Goal: Task Accomplishment & Management: Manage account settings

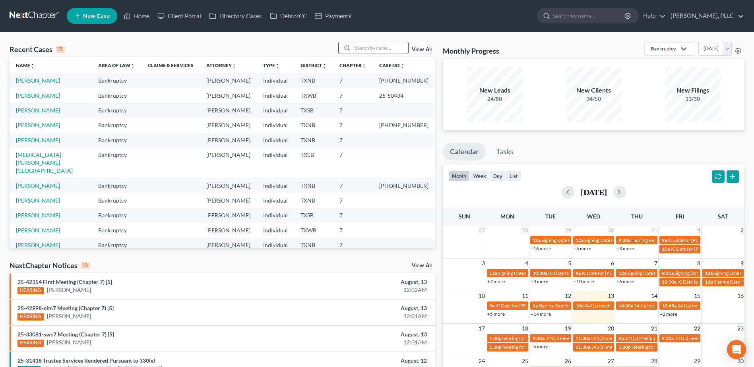
click at [386, 45] on input "search" at bounding box center [381, 48] width 56 height 12
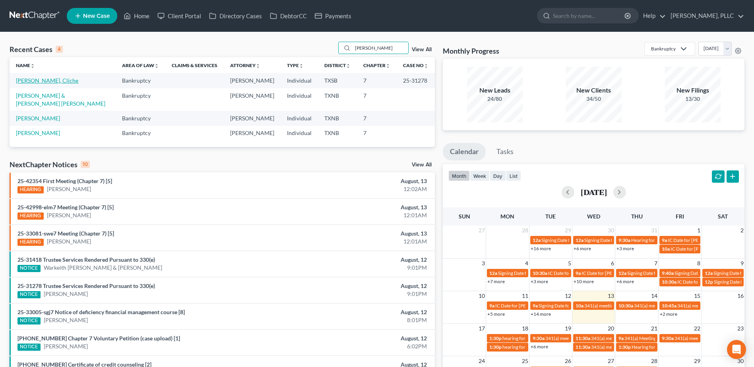
type input "coleman"
click at [33, 80] on link "Coleman, Cliche" at bounding box center [47, 80] width 62 height 7
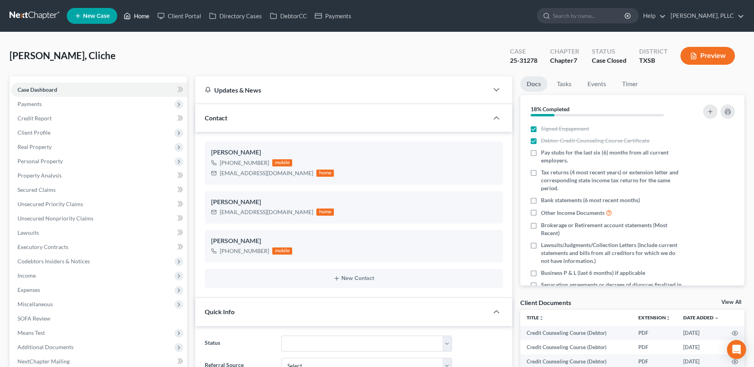
drag, startPoint x: 140, startPoint y: 16, endPoint x: 66, endPoint y: 33, distance: 75.7
click at [140, 15] on link "Home" at bounding box center [137, 16] width 34 height 14
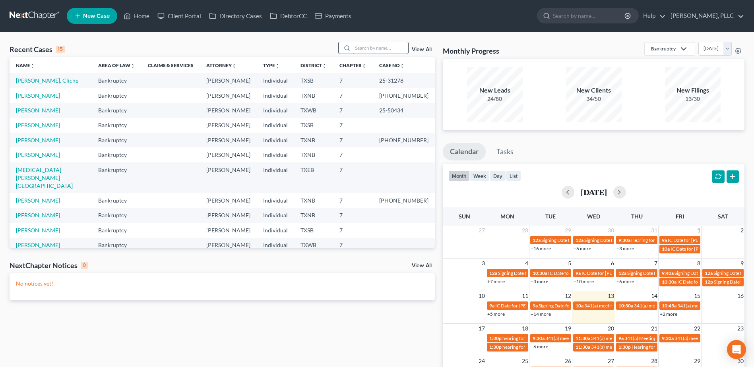
click at [377, 50] on input "search" at bounding box center [381, 48] width 56 height 12
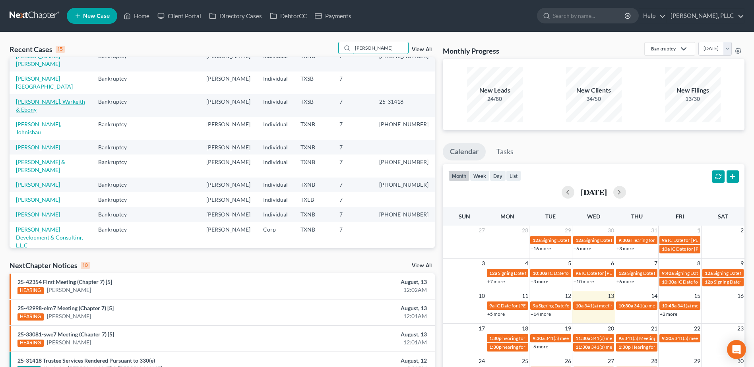
type input "smith"
click at [43, 98] on link "Smith, Warkeith & Ebony" at bounding box center [50, 105] width 69 height 15
select select "4"
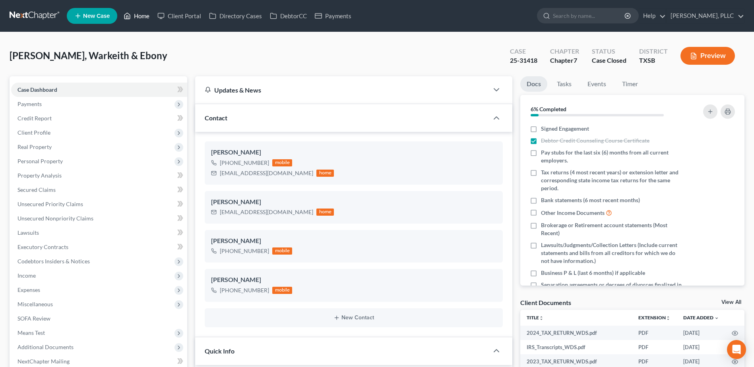
drag, startPoint x: 138, startPoint y: 17, endPoint x: 239, endPoint y: 71, distance: 114.5
click at [138, 17] on link "Home" at bounding box center [137, 16] width 34 height 14
click at [145, 17] on link "Home" at bounding box center [137, 16] width 34 height 14
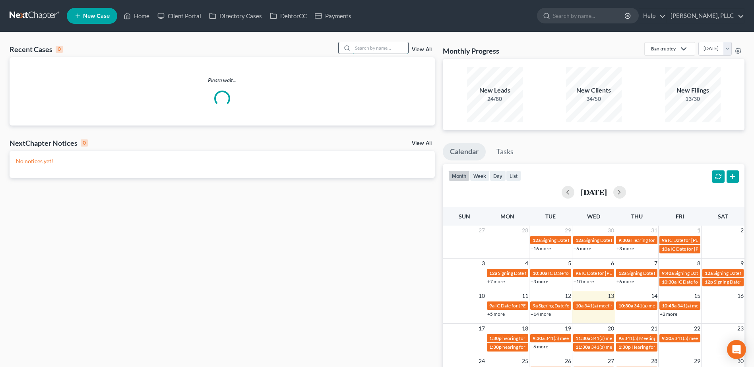
click at [378, 49] on input "search" at bounding box center [381, 48] width 56 height 12
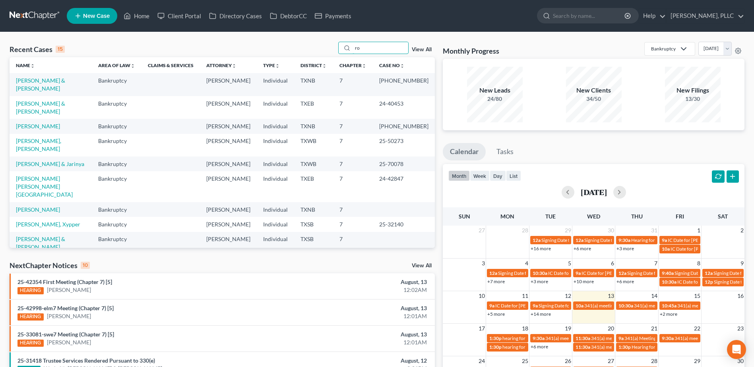
type input "r"
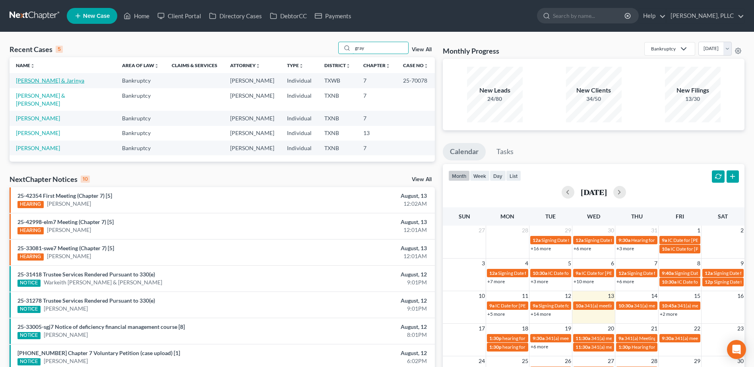
type input "gray"
drag, startPoint x: 49, startPoint y: 80, endPoint x: 55, endPoint y: 88, distance: 9.4
click at [49, 80] on link "[PERSON_NAME] & Jarinya" at bounding box center [50, 80] width 68 height 7
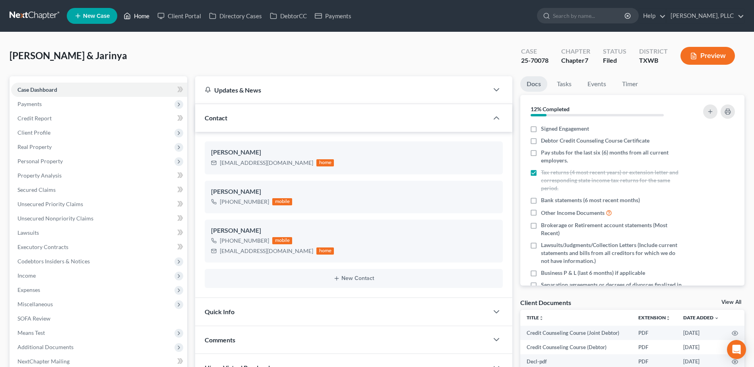
click at [146, 17] on link "Home" at bounding box center [137, 16] width 34 height 14
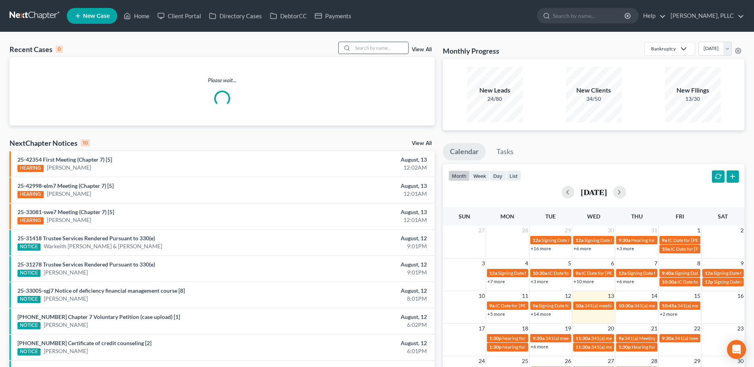
click at [371, 49] on input "search" at bounding box center [381, 48] width 56 height 12
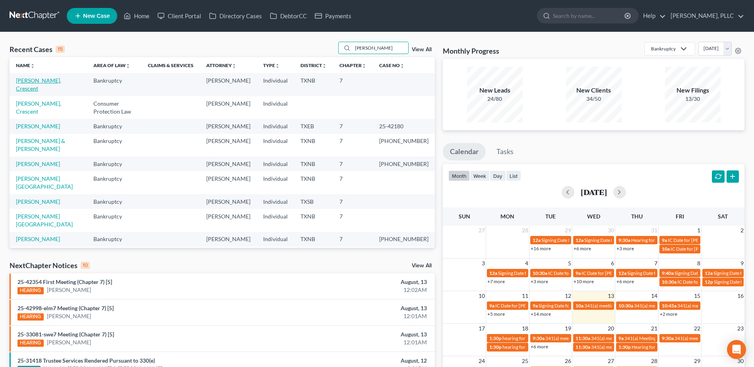
type input "[PERSON_NAME]"
click at [45, 81] on link "[PERSON_NAME], Crescent" at bounding box center [38, 84] width 45 height 15
select select "1"
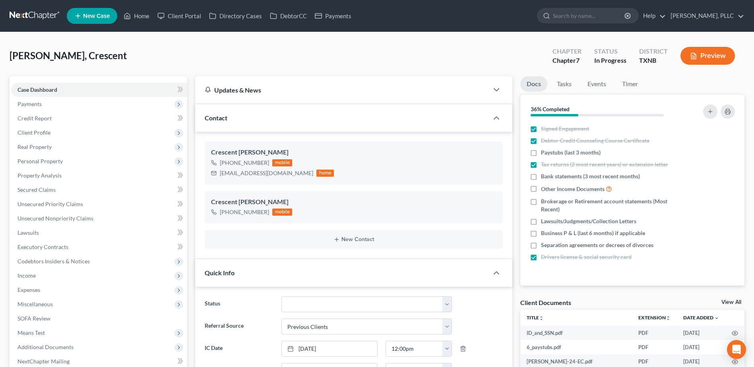
scroll to position [325, 0]
click at [43, 192] on span "Secured Claims" at bounding box center [36, 189] width 38 height 7
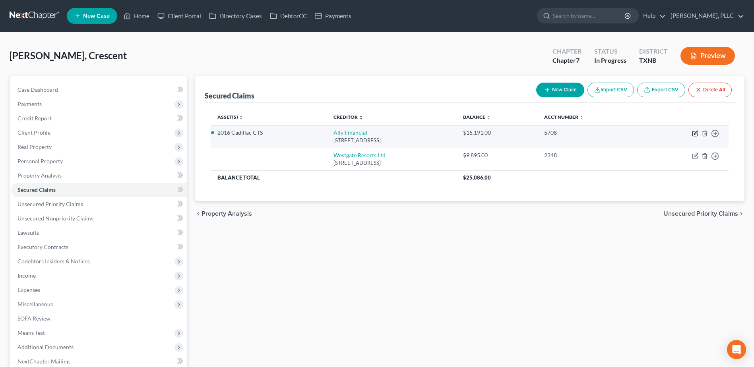
click at [695, 135] on icon "button" at bounding box center [695, 133] width 6 height 6
select select "23"
select select "2"
select select "0"
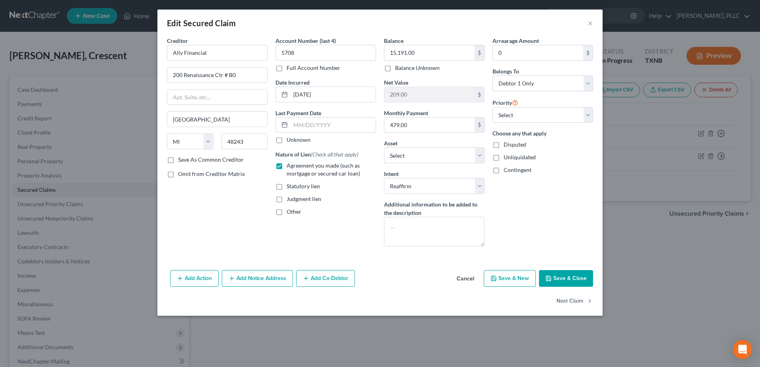
click at [473, 279] on button "Cancel" at bounding box center [465, 279] width 30 height 16
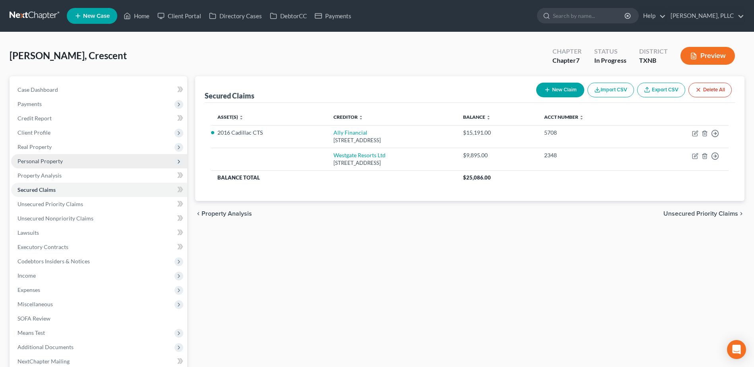
click at [45, 159] on span "Personal Property" at bounding box center [39, 161] width 45 height 7
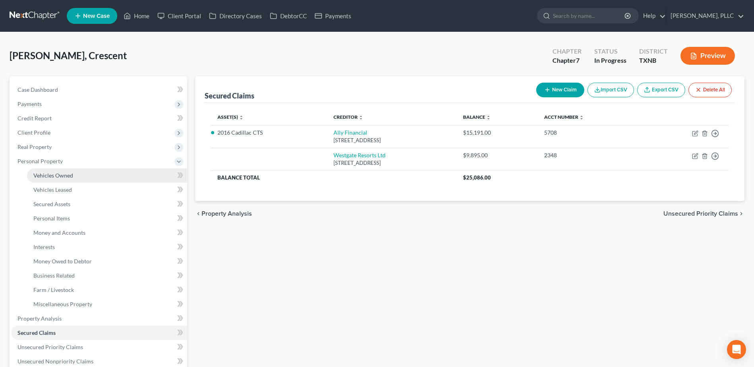
click at [68, 175] on span "Vehicles Owned" at bounding box center [53, 175] width 40 height 7
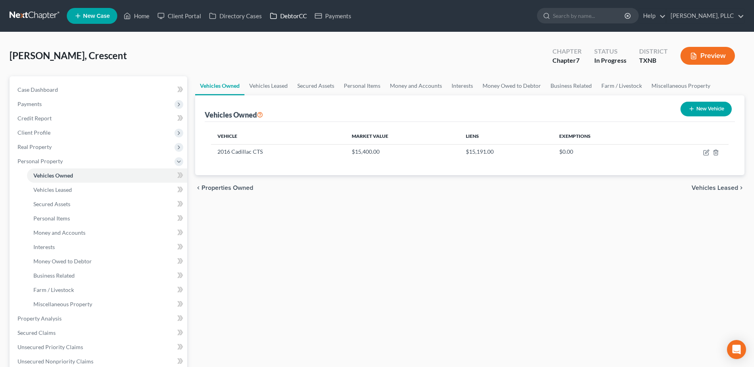
click at [294, 16] on link "DebtorCC" at bounding box center [288, 16] width 45 height 14
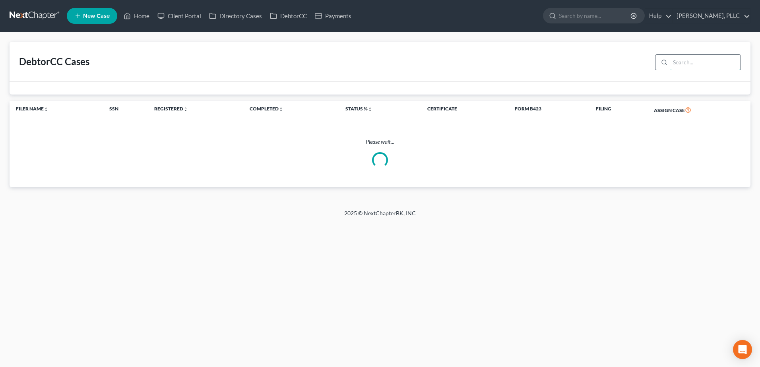
click at [718, 64] on input "search" at bounding box center [705, 62] width 70 height 15
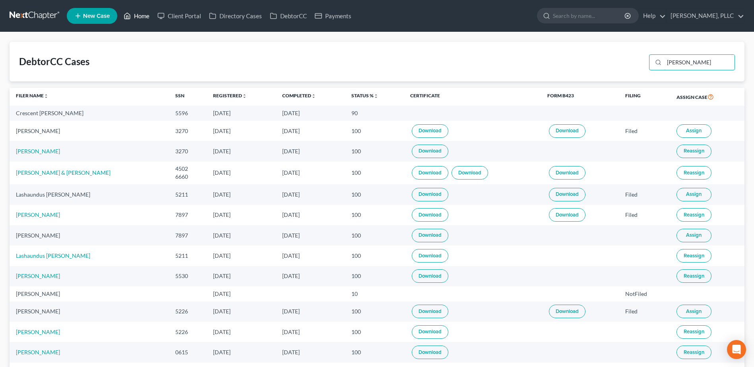
type input "[PERSON_NAME]"
click at [145, 14] on link "Home" at bounding box center [137, 16] width 34 height 14
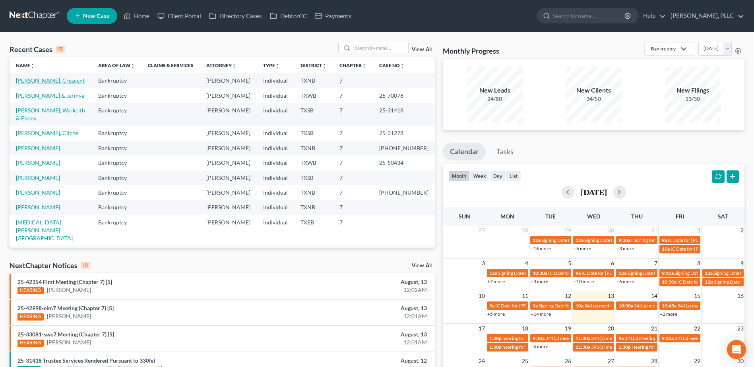
click at [31, 81] on link "[PERSON_NAME], Crescent" at bounding box center [50, 80] width 69 height 7
select select "1"
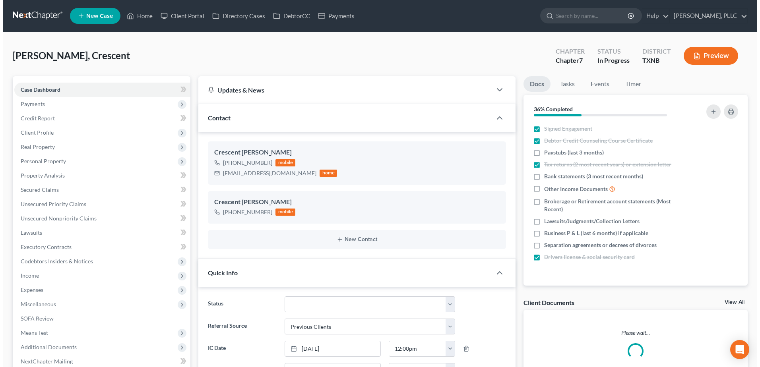
scroll to position [325, 0]
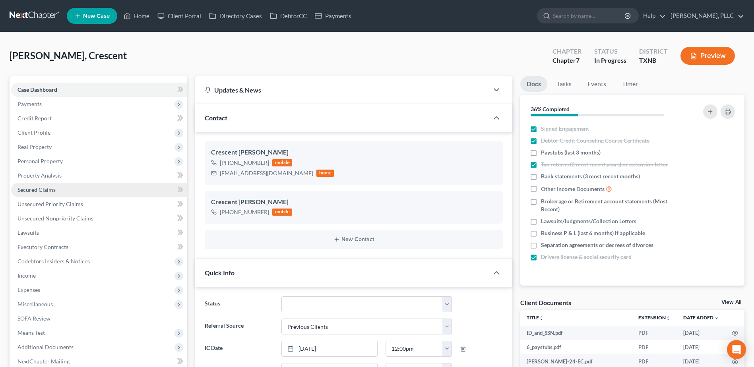
click at [46, 193] on link "Secured Claims" at bounding box center [99, 190] width 176 height 14
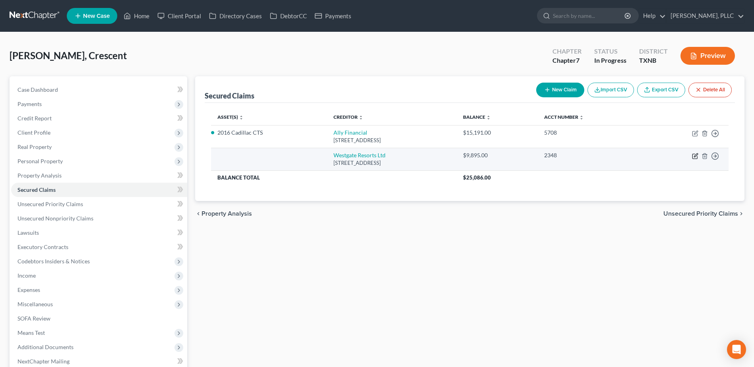
click at [695, 157] on icon "button" at bounding box center [695, 156] width 6 height 6
select select "9"
select select "0"
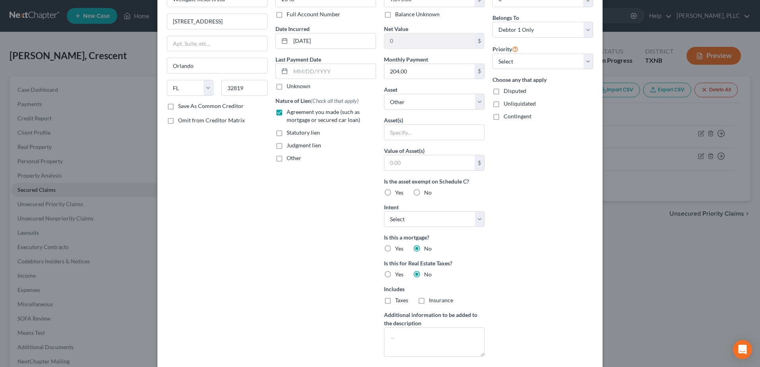
scroll to position [123, 0]
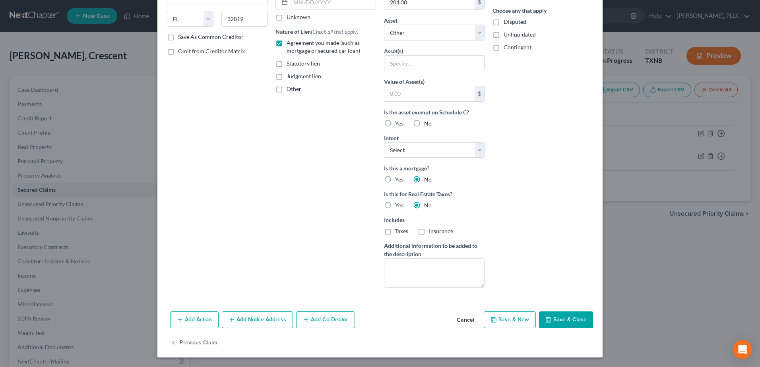
click at [264, 319] on button "Add Notice Address" at bounding box center [257, 320] width 71 height 17
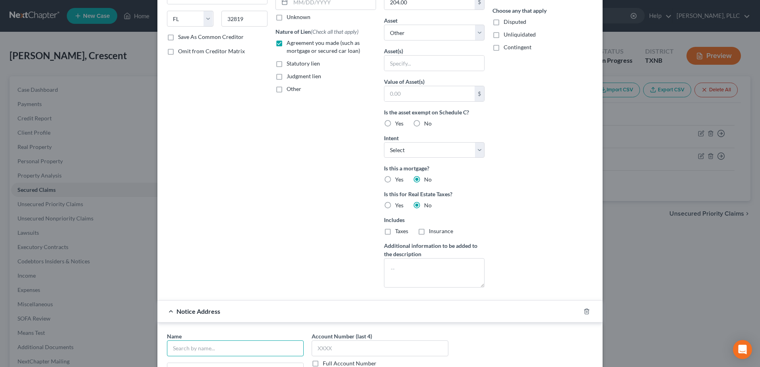
click at [235, 348] on input "text" at bounding box center [235, 349] width 137 height 16
type input "E"
type input "Westgate Las Vegas Owner's Association, Inc."
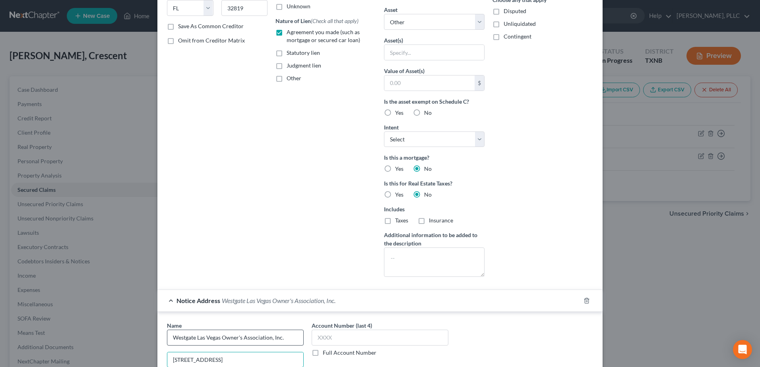
type input "3000 Paradise Road"
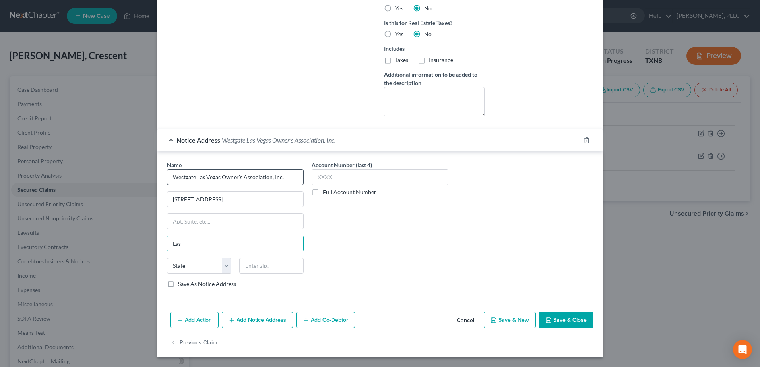
type input "Las Vegas"
select select "31"
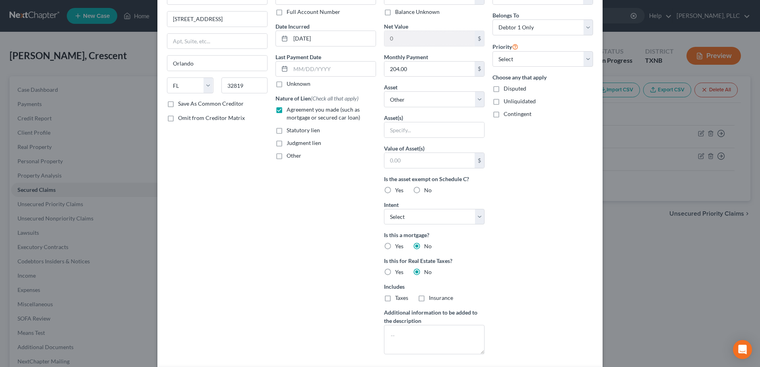
scroll to position [56, 0]
type input "89109"
click at [477, 217] on select "Select Surrender Redeem Reaffirm Avoid Other" at bounding box center [434, 218] width 101 height 16
select select "0"
click at [384, 210] on select "Select Surrender Redeem Reaffirm Avoid Other" at bounding box center [434, 218] width 101 height 16
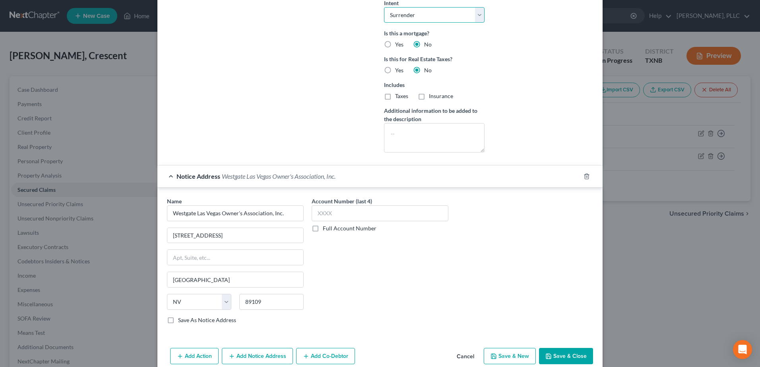
scroll to position [294, 0]
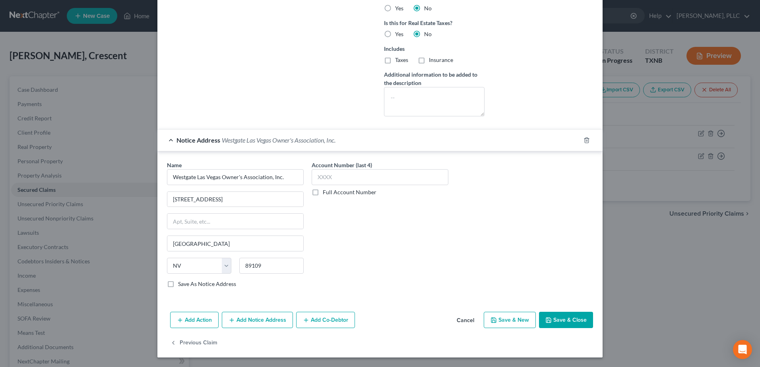
click at [577, 320] on button "Save & Close" at bounding box center [566, 320] width 54 height 17
select select
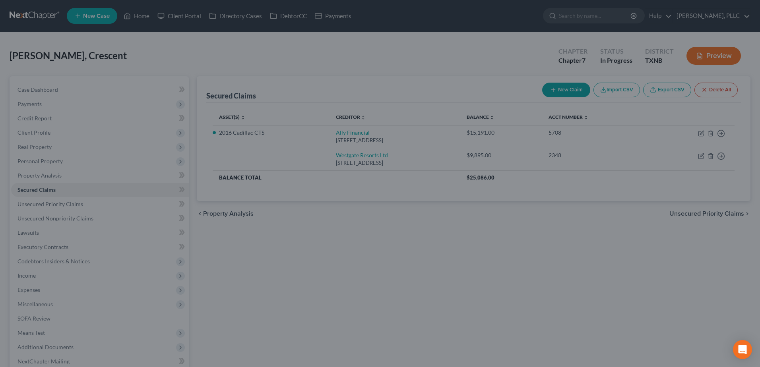
scroll to position [207, 0]
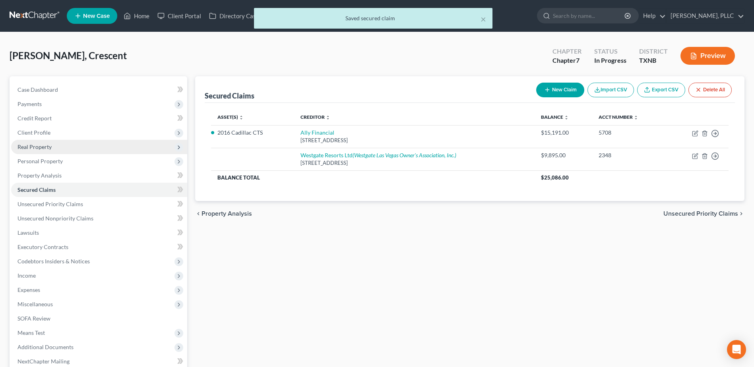
click at [42, 145] on span "Real Property" at bounding box center [34, 147] width 34 height 7
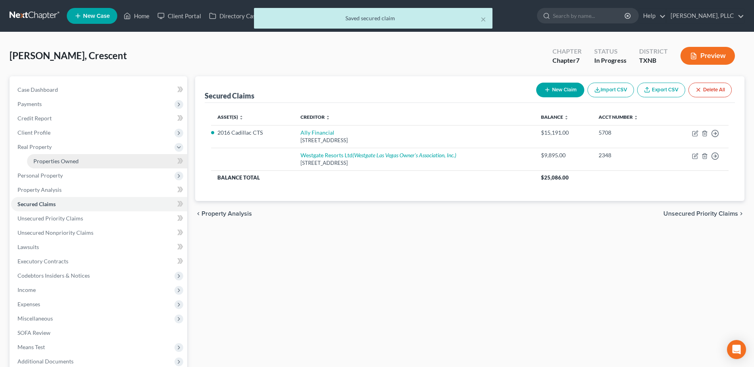
click at [72, 162] on span "Properties Owned" at bounding box center [55, 161] width 45 height 7
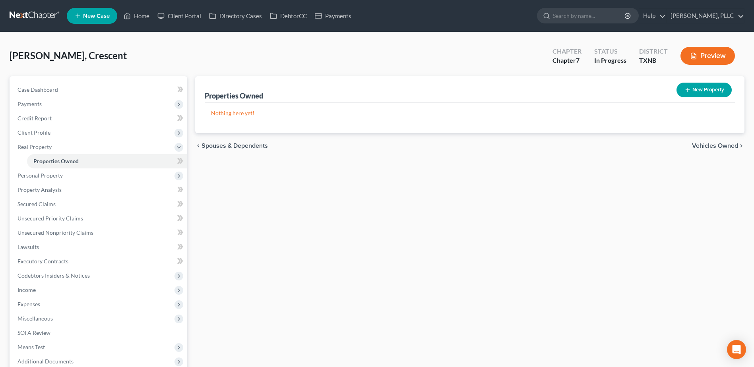
click at [693, 87] on button "New Property" at bounding box center [704, 90] width 55 height 15
select select "45"
select select "0"
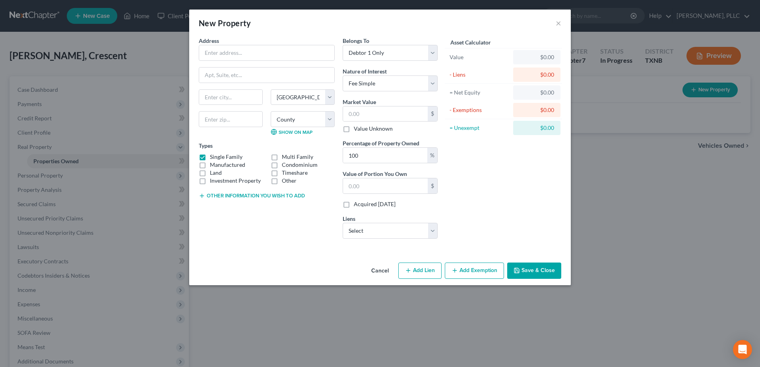
drag, startPoint x: 203, startPoint y: 156, endPoint x: 263, endPoint y: 174, distance: 62.6
click at [210, 156] on label "Single Family" at bounding box center [226, 157] width 33 height 8
click at [213, 156] on input "Single Family" at bounding box center [215, 155] width 5 height 5
checkbox input "false"
click at [282, 173] on label "Timeshare" at bounding box center [295, 173] width 26 height 8
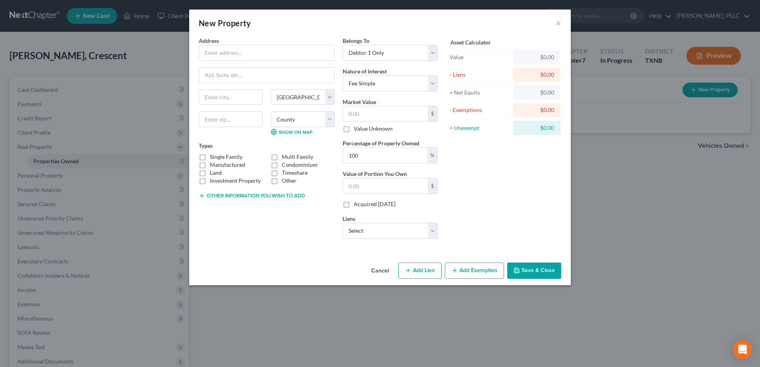
click at [285, 173] on input "Timeshare" at bounding box center [287, 171] width 5 height 5
checkbox input "true"
click at [433, 235] on select "Select Westgate Resorts Ltd - $9,895.00" at bounding box center [390, 231] width 95 height 16
click at [410, 261] on div "Cancel Add Lien Add Lease Add Exemption Save & Close" at bounding box center [380, 273] width 382 height 26
click at [432, 235] on select "Select Westgate Resorts Ltd - $9,895.00" at bounding box center [390, 231] width 95 height 16
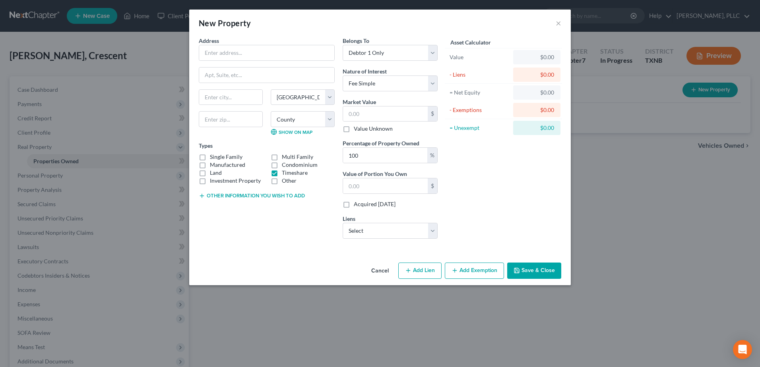
select select "9"
select select "0"
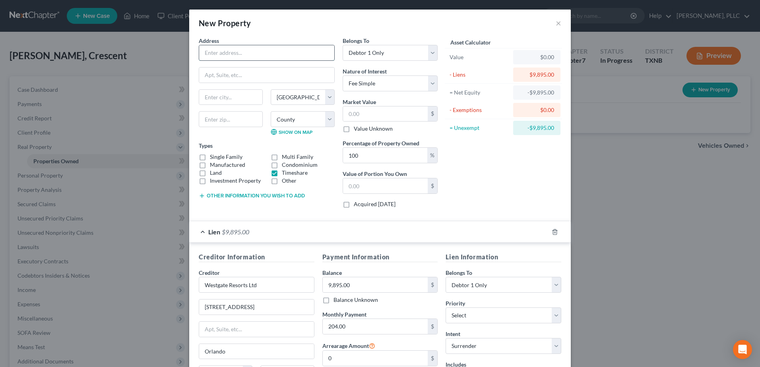
click at [248, 54] on input "text" at bounding box center [266, 52] width 135 height 15
type input "-"
click at [492, 173] on div "Asset Calculator Value $0.00 - Liens $9,895.00 = Net Equity -$9,895.00 - Exempt…" at bounding box center [504, 126] width 124 height 178
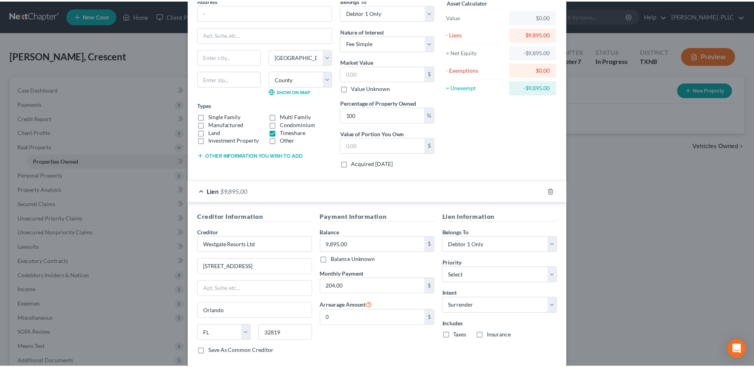
scroll to position [85, 0]
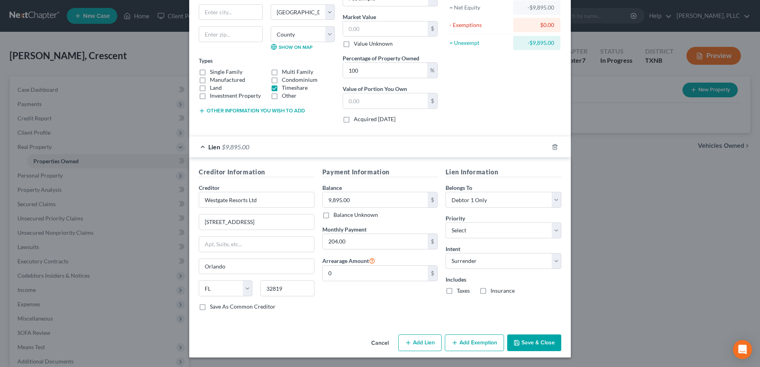
click at [551, 346] on button "Save & Close" at bounding box center [534, 343] width 54 height 17
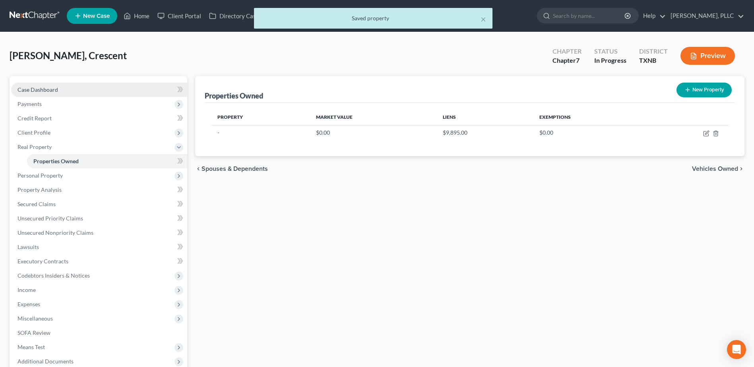
click at [20, 86] on span "Case Dashboard" at bounding box center [37, 89] width 41 height 7
select select "1"
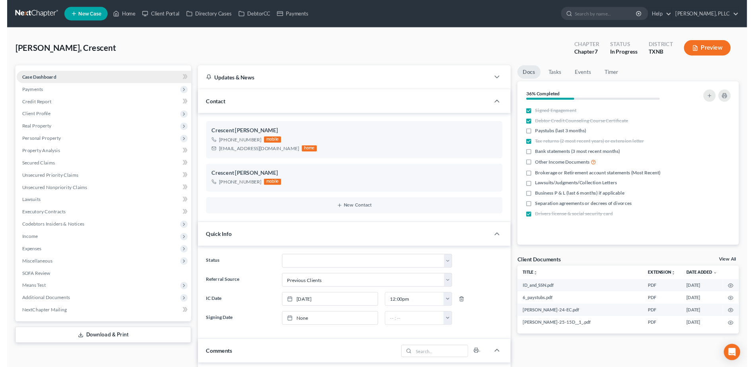
scroll to position [321, 0]
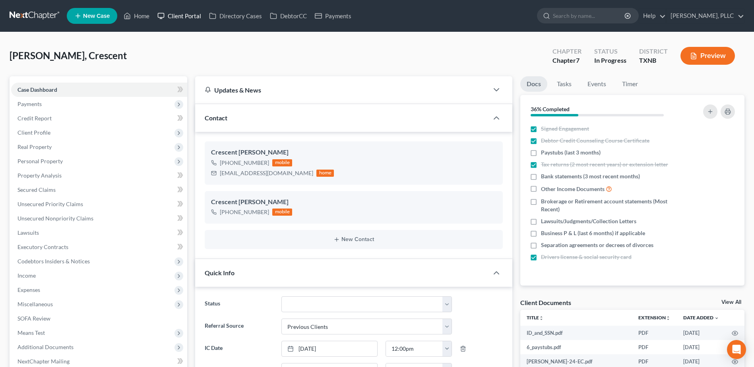
click at [184, 17] on link "Client Portal" at bounding box center [179, 16] width 52 height 14
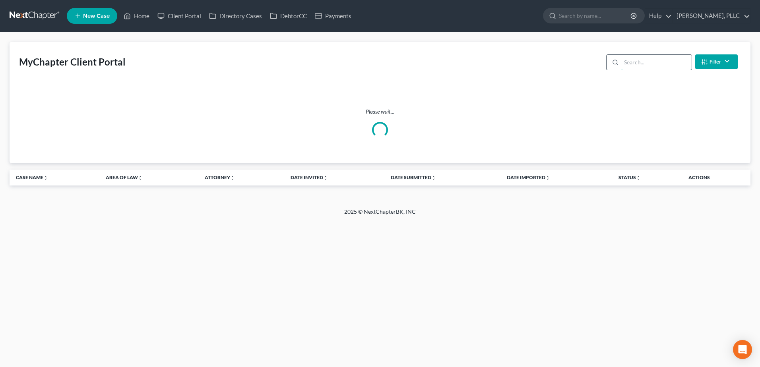
click at [630, 60] on input "search" at bounding box center [656, 62] width 70 height 15
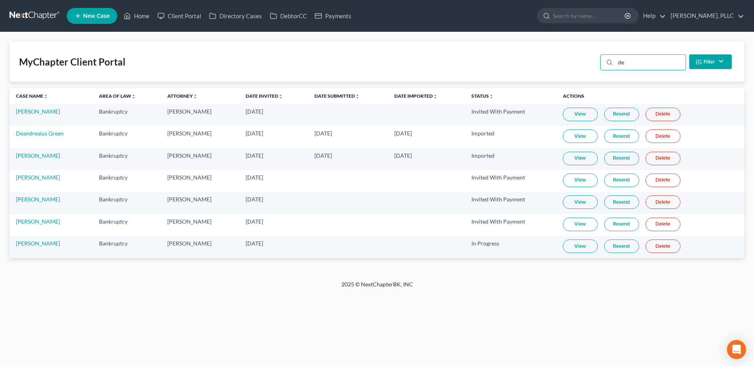
type input "d"
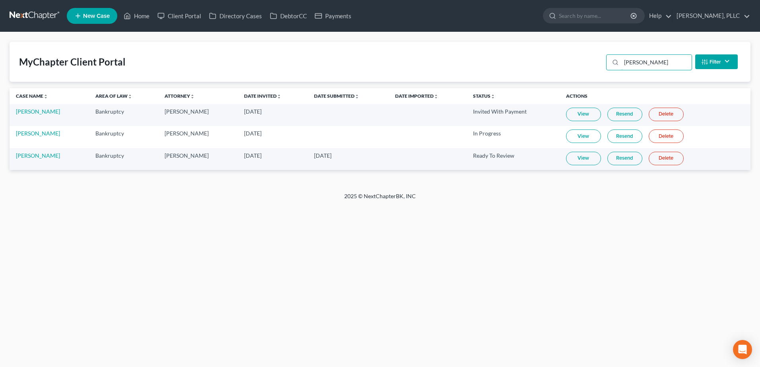
type input "[PERSON_NAME]"
click at [586, 159] on link "View" at bounding box center [583, 159] width 35 height 14
click at [145, 12] on link "Home" at bounding box center [137, 16] width 34 height 14
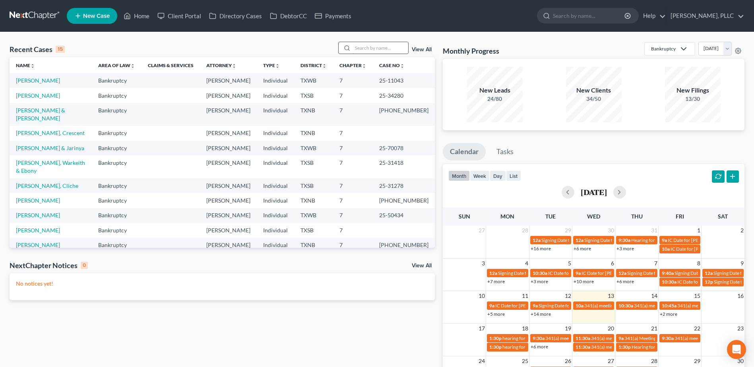
click at [389, 50] on input "search" at bounding box center [381, 48] width 56 height 12
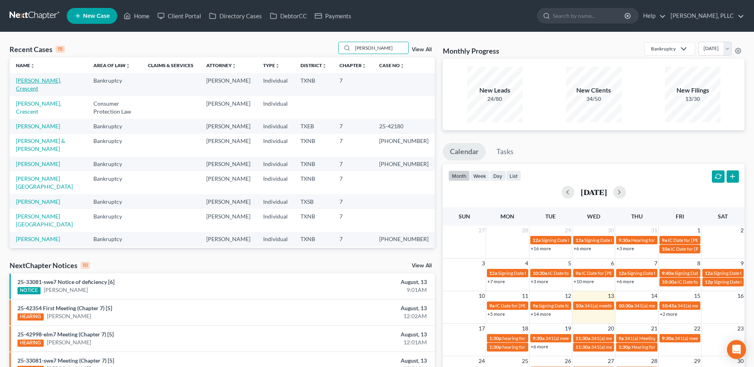
type input "[PERSON_NAME]"
click at [38, 82] on link "[PERSON_NAME], Crescent" at bounding box center [38, 84] width 45 height 15
select select "1"
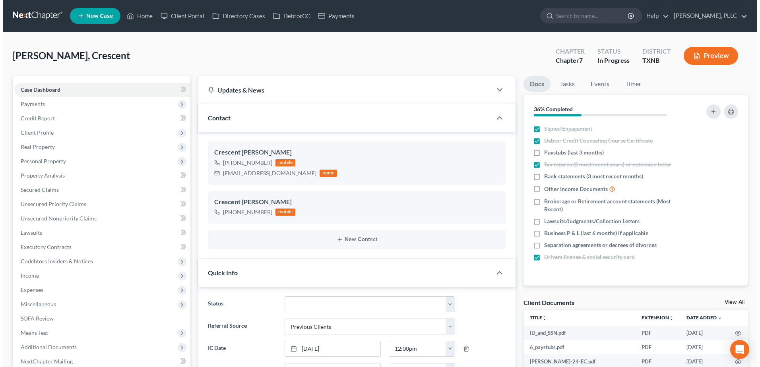
scroll to position [325, 0]
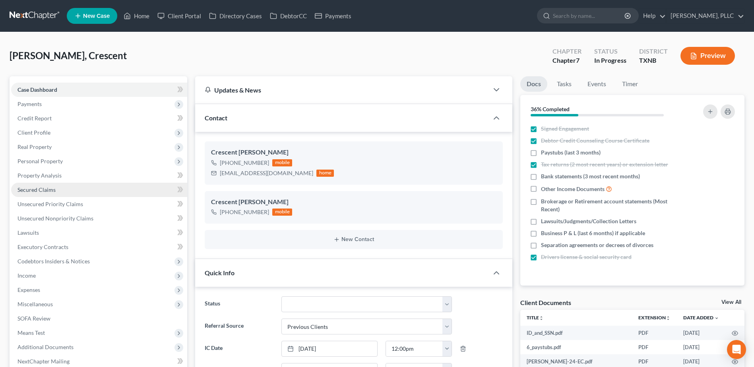
click at [45, 189] on span "Secured Claims" at bounding box center [36, 189] width 38 height 7
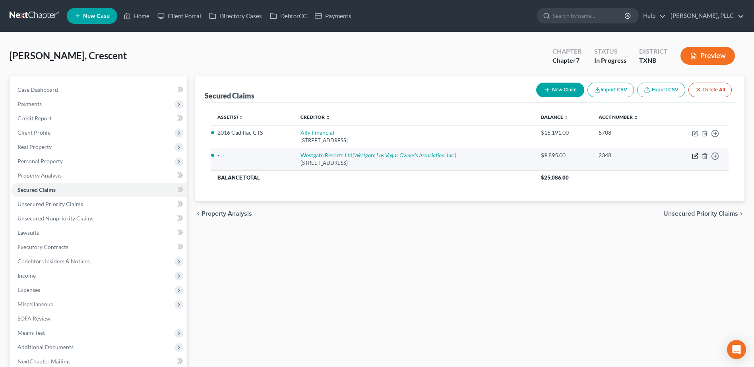
click at [697, 156] on icon "button" at bounding box center [695, 156] width 6 height 6
select select "9"
select select "0"
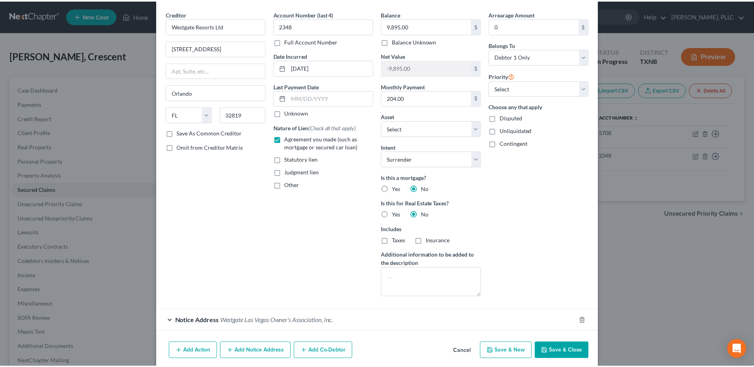
scroll to position [58, 0]
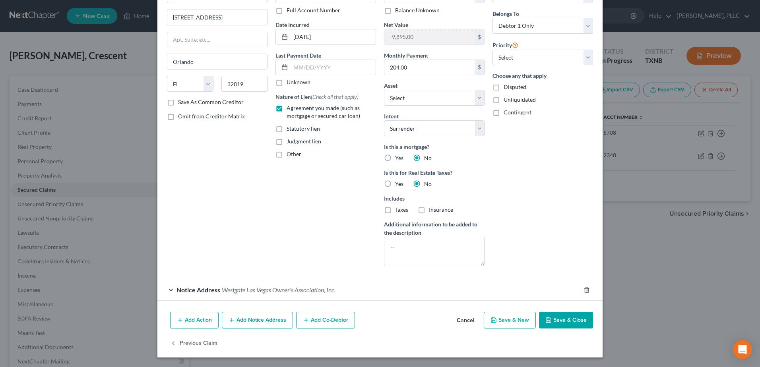
click at [460, 320] on button "Cancel" at bounding box center [465, 321] width 30 height 16
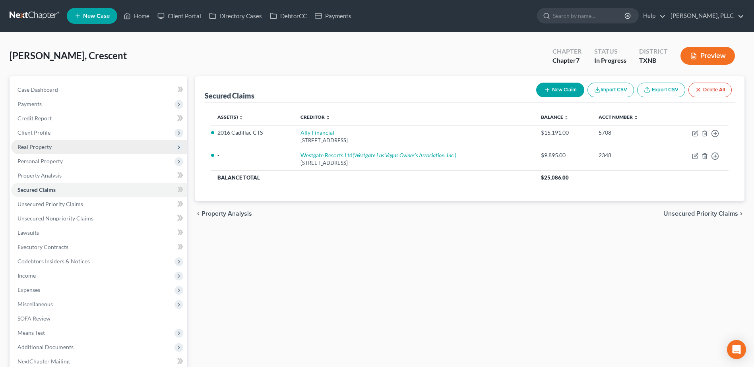
click at [34, 147] on span "Real Property" at bounding box center [34, 147] width 34 height 7
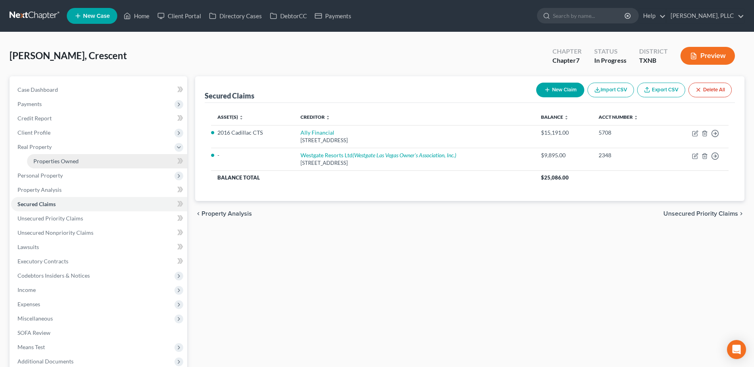
click at [57, 162] on span "Properties Owned" at bounding box center [55, 161] width 45 height 7
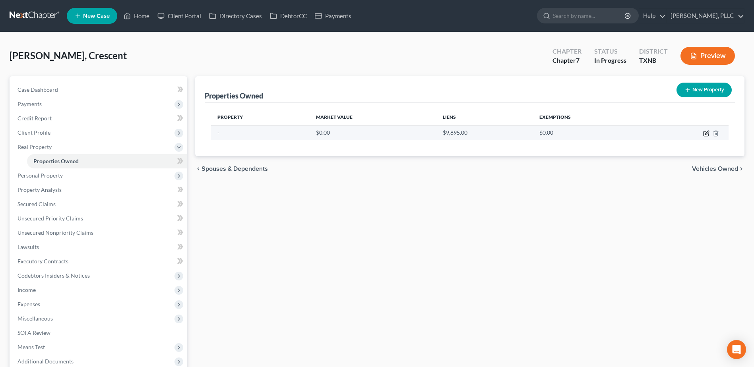
click at [707, 134] on icon "button" at bounding box center [706, 133] width 6 height 6
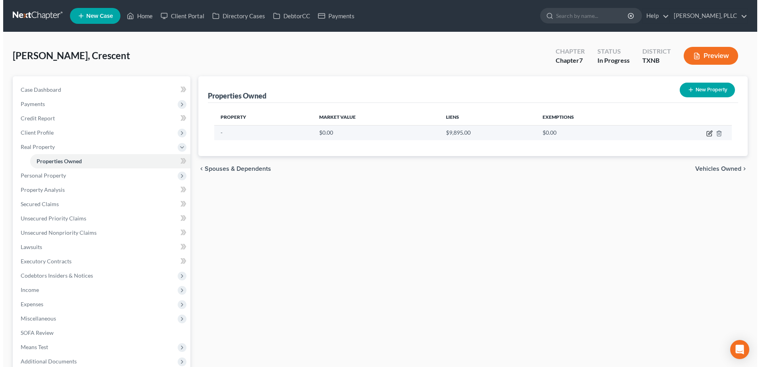
select select "45"
select select "219"
select select "0"
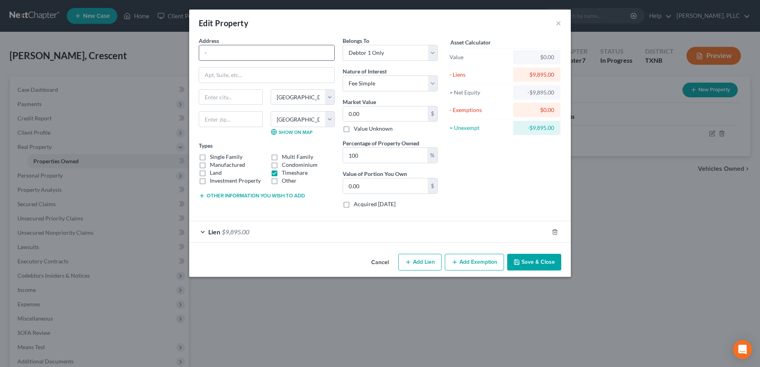
click at [246, 51] on input "-" at bounding box center [266, 52] width 135 height 15
type input "3000 Paradise Road"
click at [239, 80] on input "text" at bounding box center [266, 75] width 135 height 15
type input "Unit 5-56"
type input "Las Vegas"
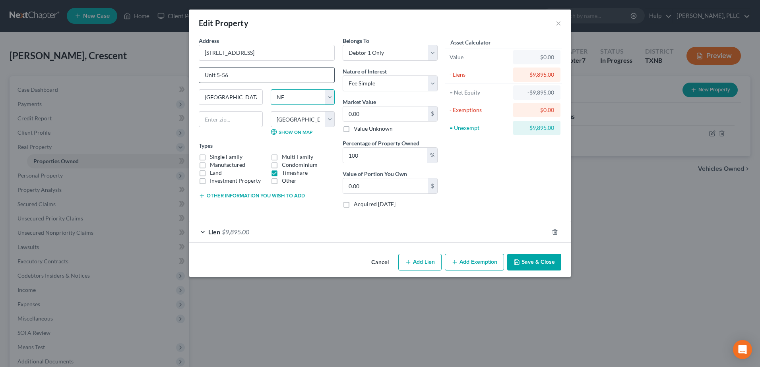
select select "31"
type input "89109"
select select
drag, startPoint x: 240, startPoint y: 121, endPoint x: 196, endPoint y: 118, distance: 43.8
click at [196, 118] on div "89109" at bounding box center [231, 123] width 72 height 24
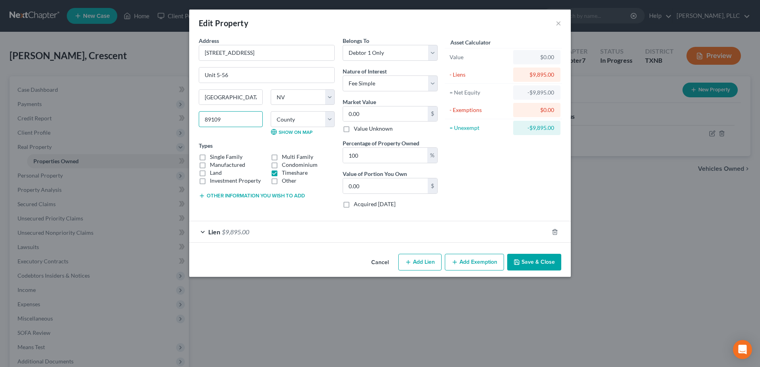
type input "89109"
click at [307, 118] on select "County Carson City Churchill County Clark County Douglas County Elko County Esm…" at bounding box center [303, 119] width 64 height 16
select select "2"
click at [271, 111] on select "County Carson City Churchill County Clark County Douglas County Elko County Esm…" at bounding box center [303, 119] width 64 height 16
click at [384, 262] on button "Cancel" at bounding box center [380, 263] width 30 height 16
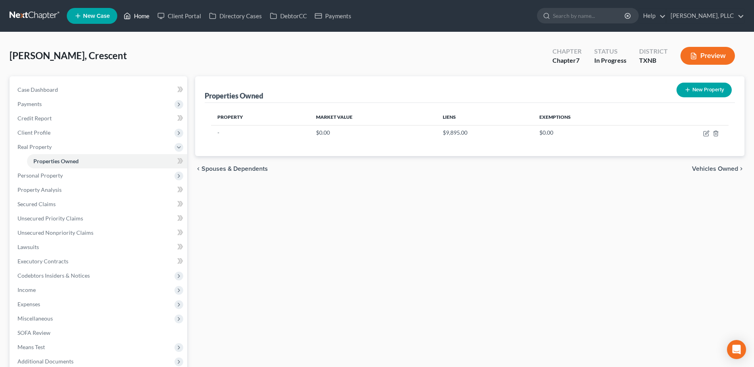
click at [142, 15] on link "Home" at bounding box center [137, 16] width 34 height 14
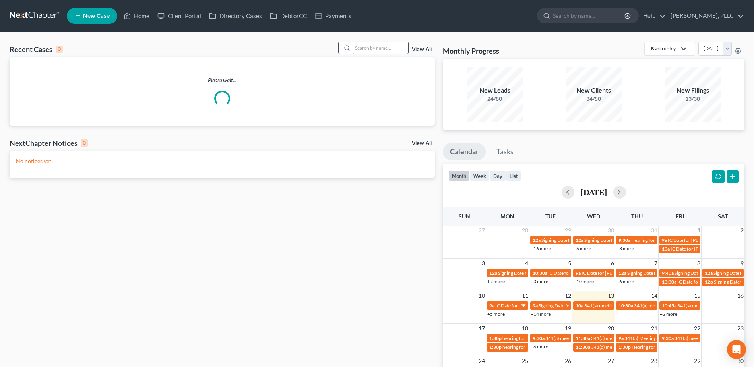
click at [388, 48] on input "search" at bounding box center [381, 48] width 56 height 12
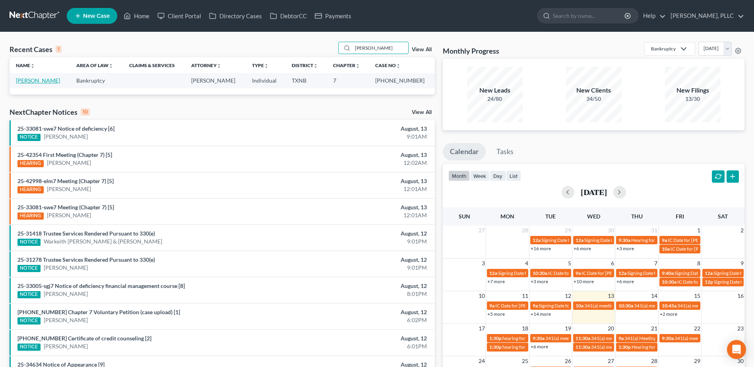
type input "warren"
click at [45, 82] on link "[PERSON_NAME]" at bounding box center [38, 80] width 44 height 7
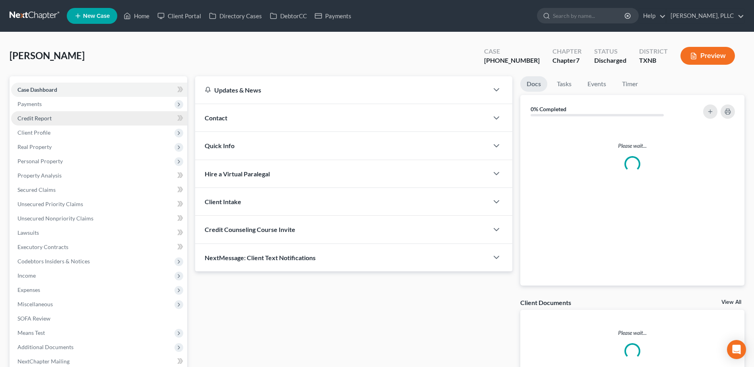
click at [34, 119] on span "Credit Report" at bounding box center [34, 118] width 34 height 7
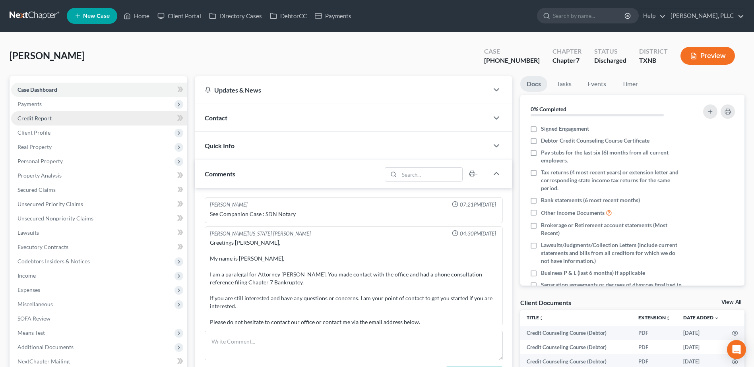
scroll to position [1586, 0]
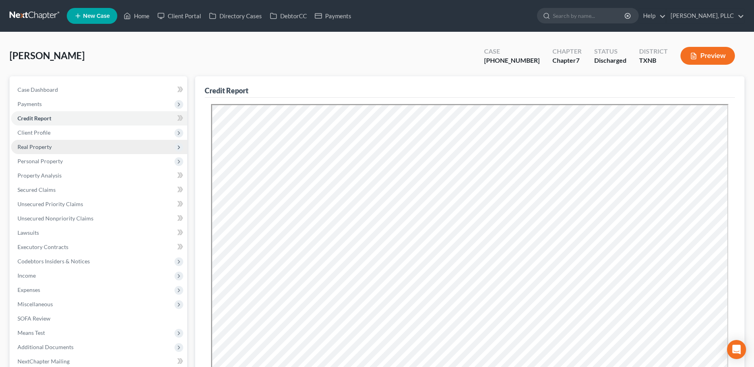
click at [38, 149] on span "Real Property" at bounding box center [34, 147] width 34 height 7
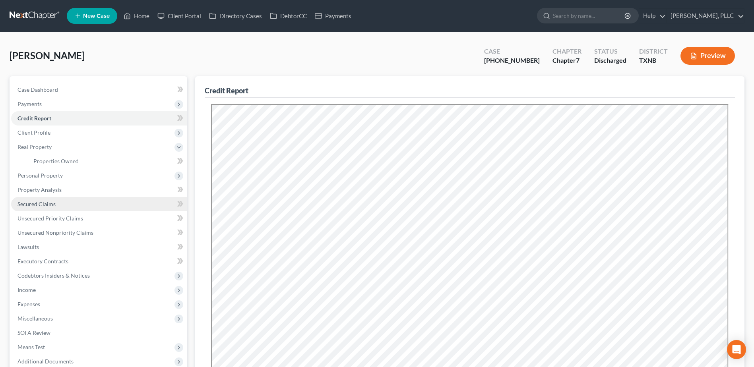
click at [32, 205] on span "Secured Claims" at bounding box center [36, 204] width 38 height 7
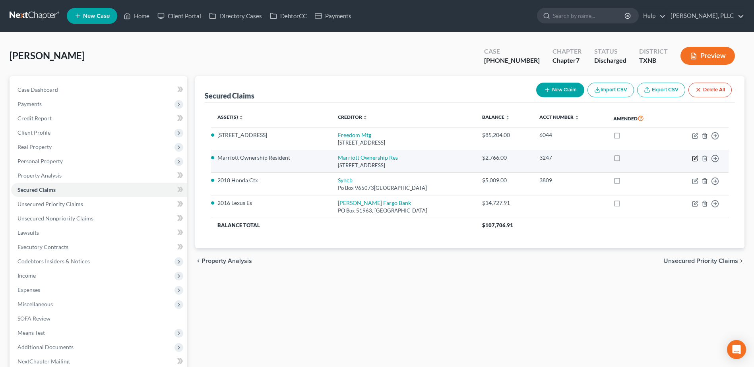
click at [695, 160] on icon "button" at bounding box center [695, 158] width 6 height 6
select select "9"
select select "4"
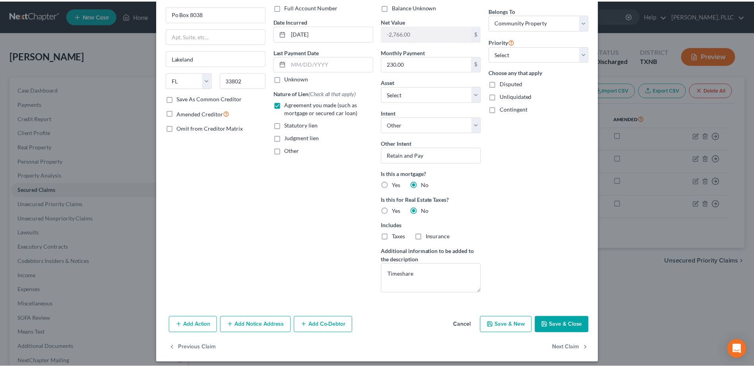
scroll to position [66, 0]
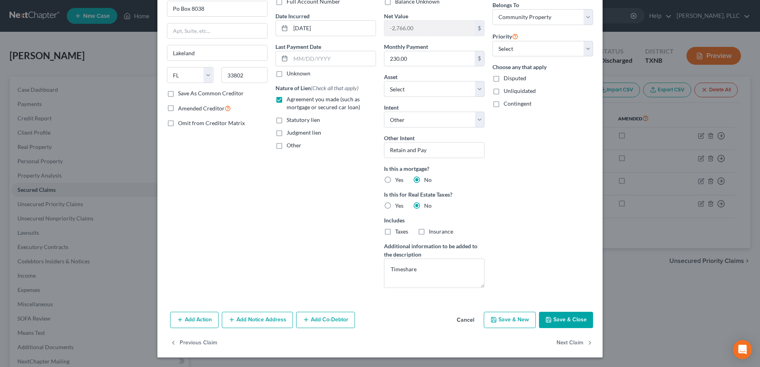
click at [462, 321] on button "Cancel" at bounding box center [465, 321] width 30 height 16
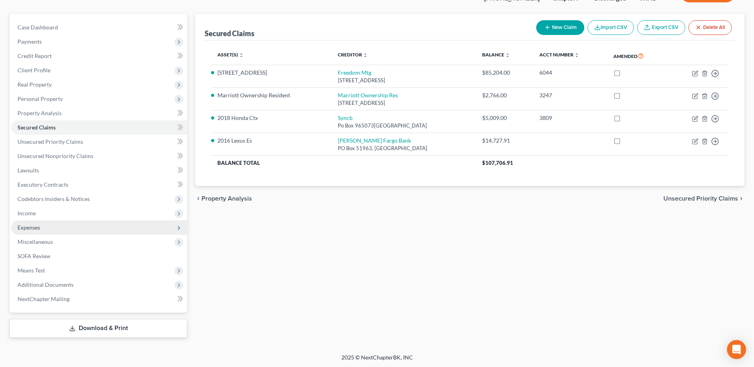
scroll to position [63, 0]
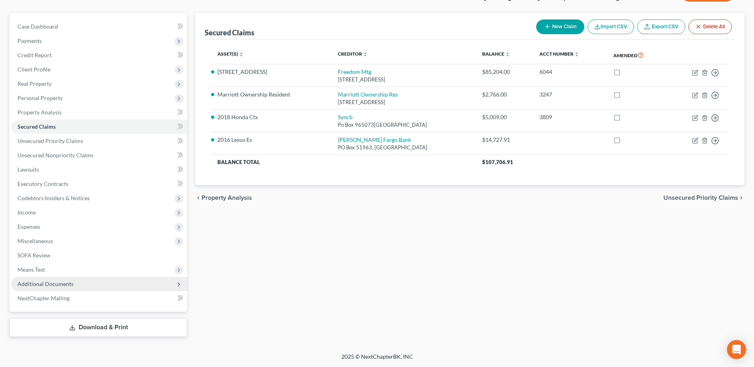
click at [55, 287] on span "Additional Documents" at bounding box center [45, 284] width 56 height 7
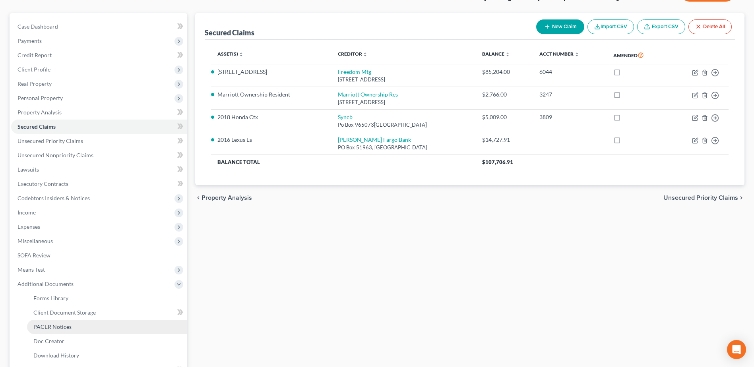
click at [58, 327] on span "PACER Notices" at bounding box center [52, 327] width 38 height 7
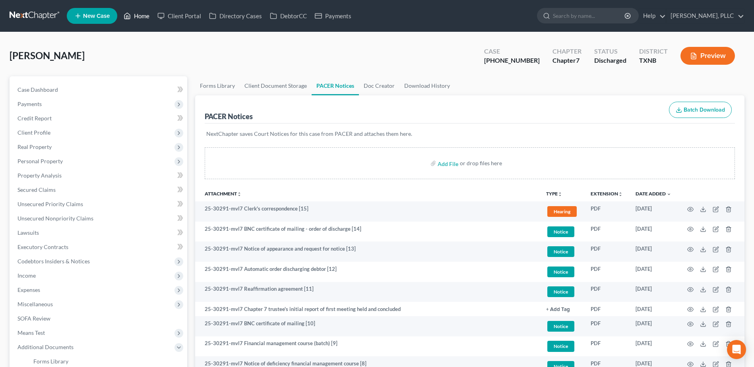
click at [141, 20] on link "Home" at bounding box center [137, 16] width 34 height 14
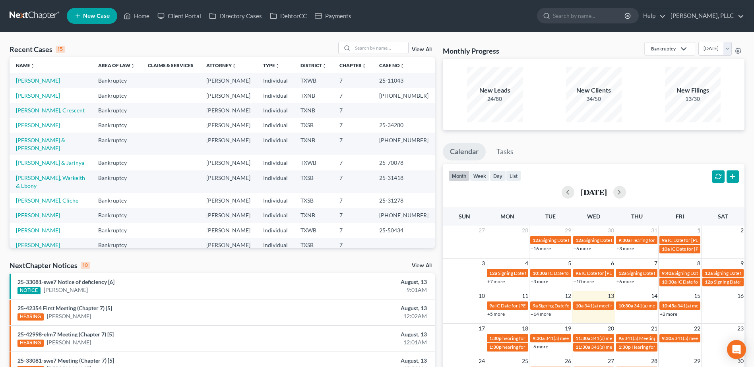
click at [36, 114] on td "Davis, Crescent" at bounding box center [51, 110] width 82 height 15
click at [36, 110] on link "Davis, Crescent" at bounding box center [50, 110] width 69 height 7
select select "1"
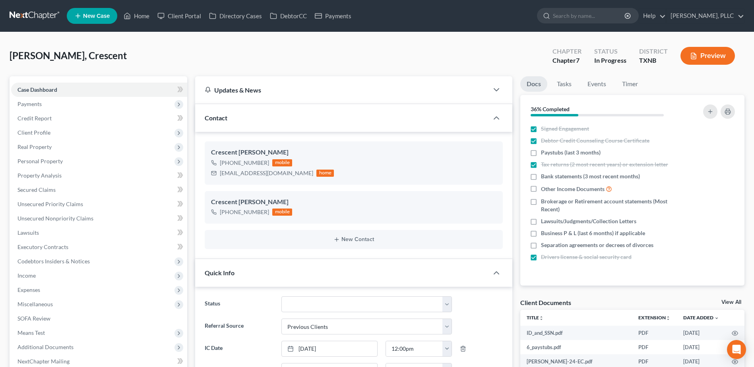
scroll to position [325, 0]
click at [43, 188] on span "Secured Claims" at bounding box center [36, 189] width 38 height 7
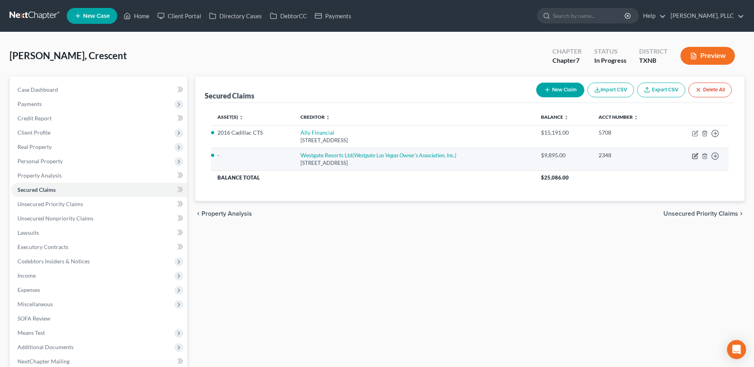
click at [696, 156] on icon "button" at bounding box center [696, 155] width 4 height 4
select select "9"
select select "6"
select select "0"
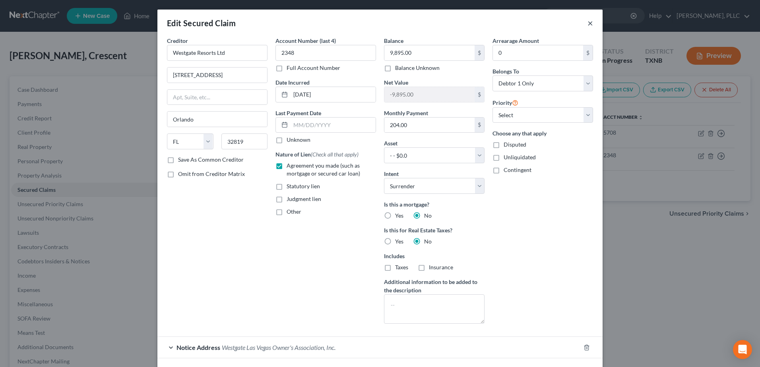
drag, startPoint x: 587, startPoint y: 24, endPoint x: 556, endPoint y: 43, distance: 36.3
click at [588, 24] on button "×" at bounding box center [591, 23] width 6 height 10
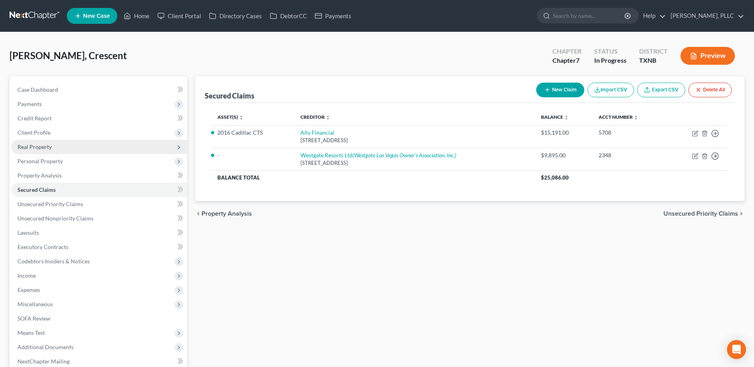
click at [31, 146] on span "Real Property" at bounding box center [34, 147] width 34 height 7
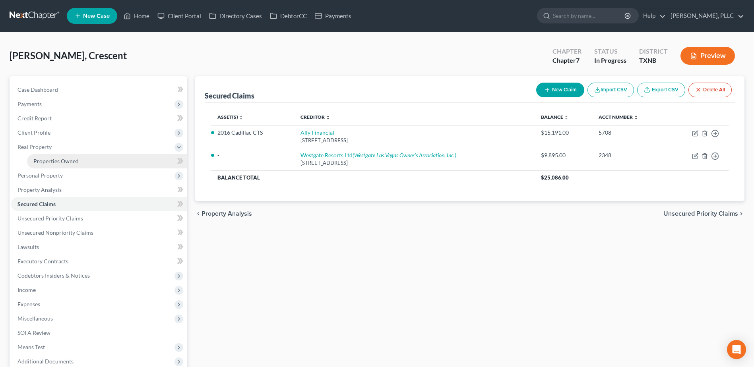
click at [43, 164] on span "Properties Owned" at bounding box center [55, 161] width 45 height 7
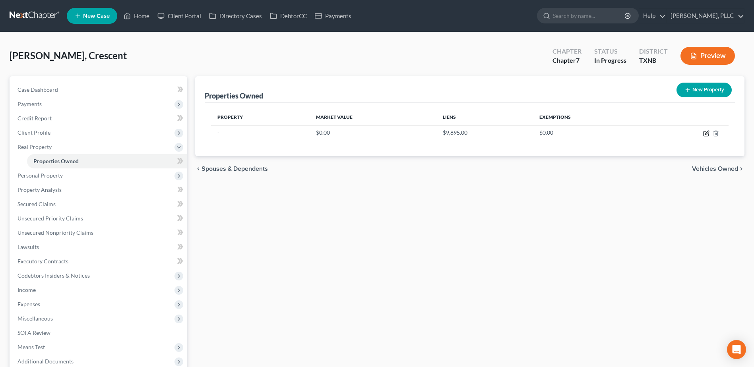
click at [706, 134] on icon "button" at bounding box center [706, 133] width 6 height 6
select select "45"
select select "219"
select select "0"
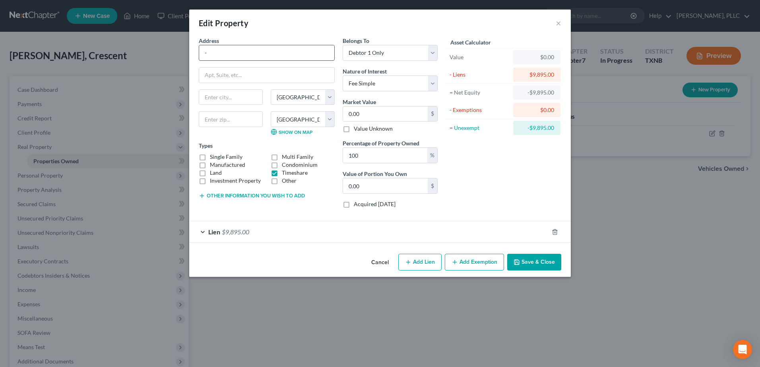
click at [244, 54] on input "-" at bounding box center [266, 52] width 135 height 15
type input "3000 Paradise Road"
type input "Unit 5-56"
type input "Las Vegas"
type input "89109"
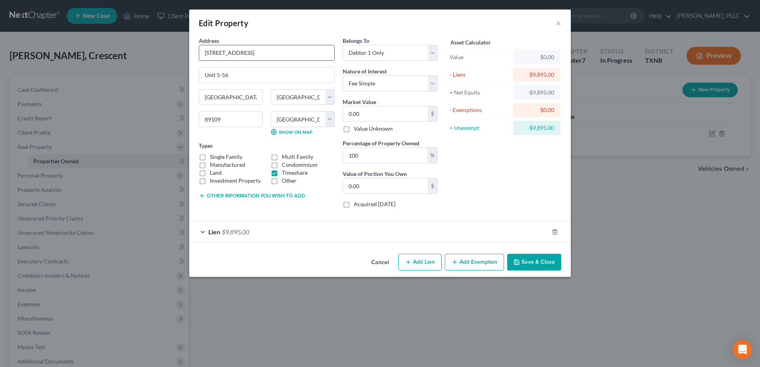
select select "31"
click at [313, 115] on select "County Carson City Churchill County Clark County Douglas County Elko County Esm…" at bounding box center [303, 119] width 64 height 16
select select "2"
click at [271, 111] on select "County Carson City Churchill County Clark County Douglas County Elko County Esm…" at bounding box center [303, 119] width 64 height 16
click at [445, 167] on div "Asset Calculator Value $0.00 - Liens $9,895.00 = Net Equity -$9,895.00 - Exempt…" at bounding box center [504, 126] width 124 height 178
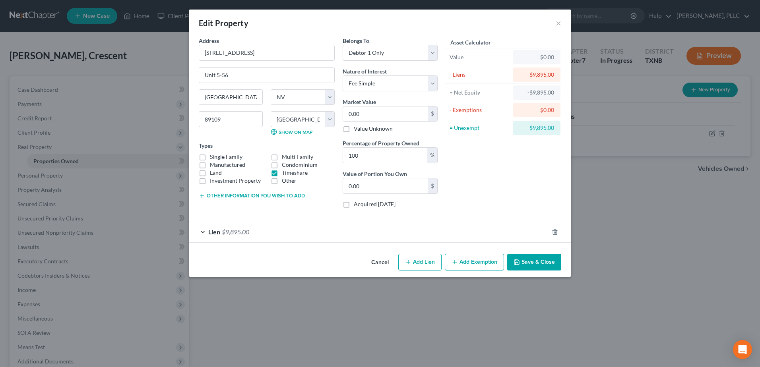
click at [354, 130] on label "Value Unknown" at bounding box center [373, 129] width 39 height 8
click at [357, 130] on input "Value Unknown" at bounding box center [359, 127] width 5 height 5
checkbox input "true"
click at [552, 260] on button "Save & Close" at bounding box center [534, 262] width 54 height 17
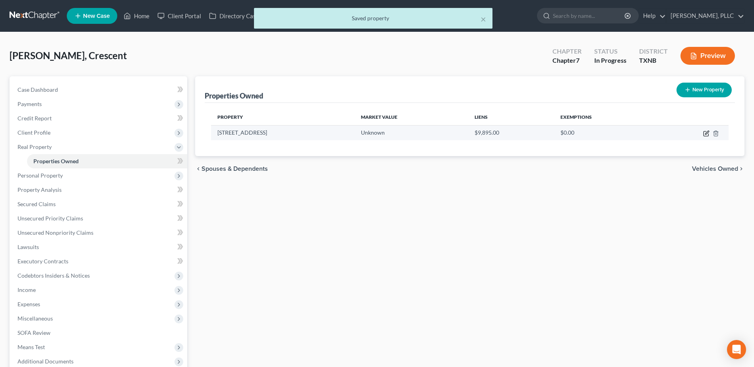
drag, startPoint x: 707, startPoint y: 134, endPoint x: 621, endPoint y: 230, distance: 129.0
click at [707, 133] on icon "button" at bounding box center [706, 133] width 6 height 6
select select "31"
select select "2"
select select "0"
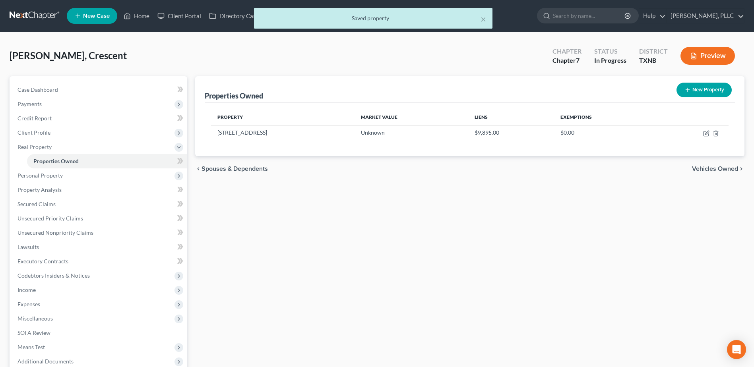
select select "0"
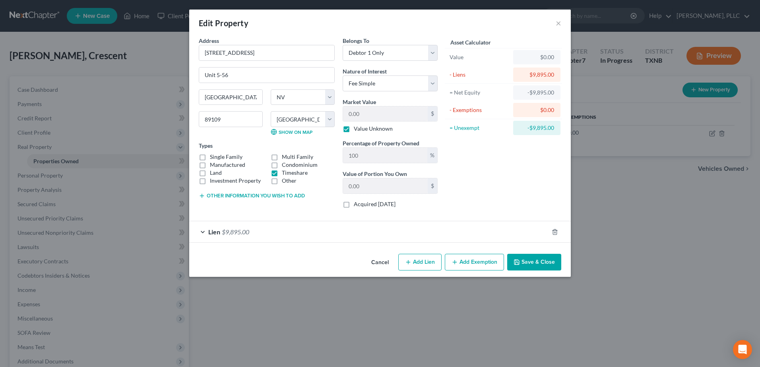
click at [386, 260] on button "Cancel" at bounding box center [380, 263] width 30 height 16
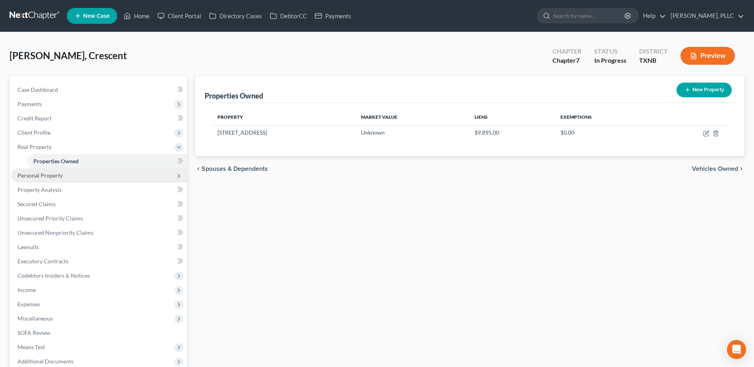
click at [45, 176] on span "Personal Property" at bounding box center [39, 175] width 45 height 7
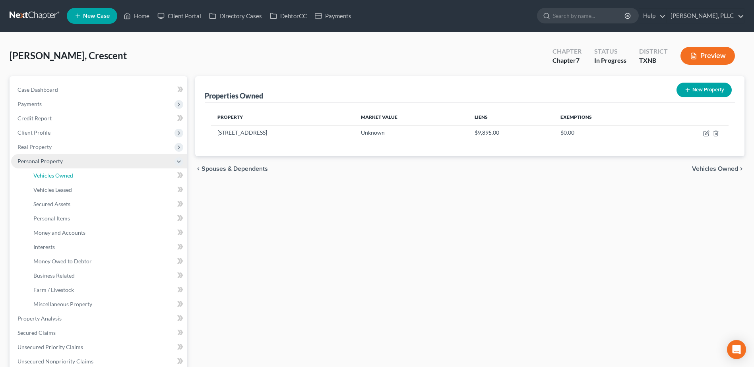
click at [45, 176] on span "Vehicles Owned" at bounding box center [53, 175] width 40 height 7
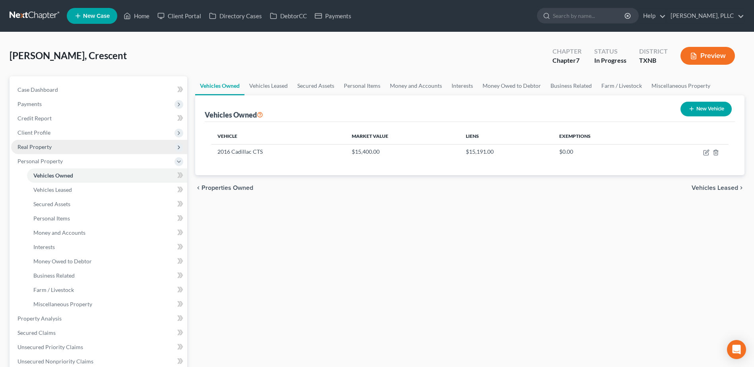
click at [39, 149] on span "Real Property" at bounding box center [34, 147] width 34 height 7
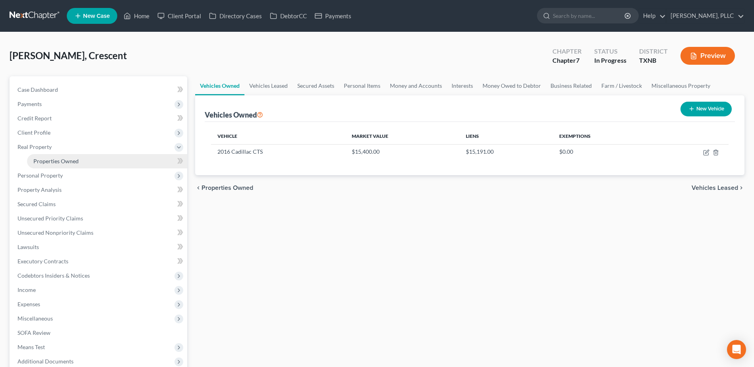
click at [75, 157] on link "Properties Owned" at bounding box center [107, 161] width 160 height 14
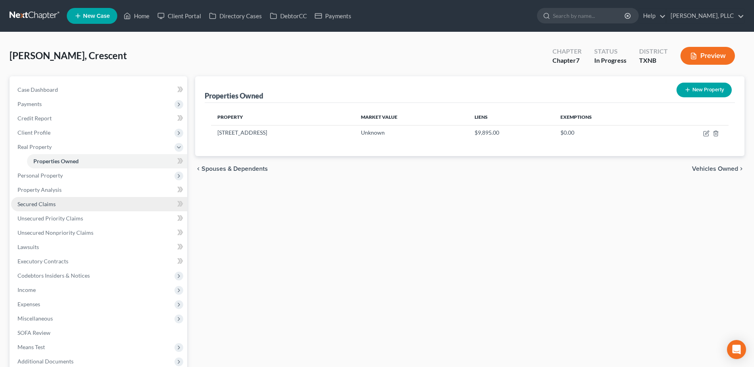
click at [46, 203] on span "Secured Claims" at bounding box center [36, 204] width 38 height 7
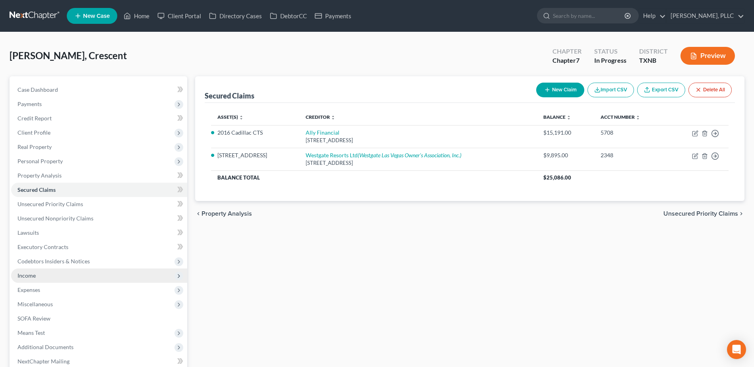
click at [38, 274] on span "Income" at bounding box center [99, 276] width 176 height 14
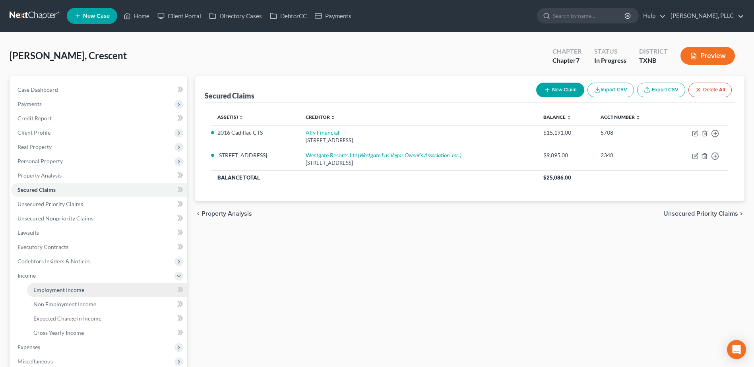
click at [62, 289] on span "Employment Income" at bounding box center [58, 290] width 51 height 7
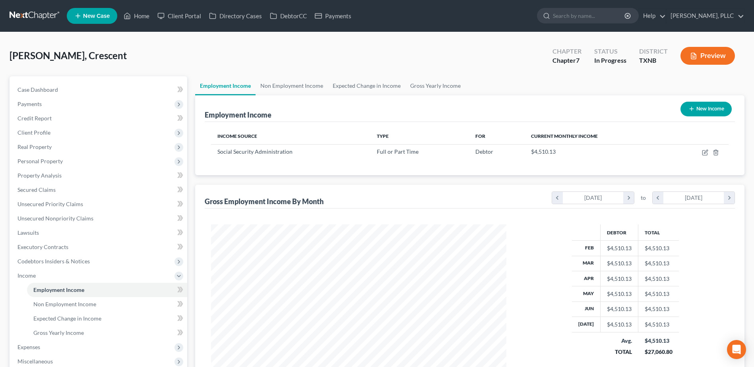
scroll to position [148, 311]
click at [50, 91] on span "Case Dashboard" at bounding box center [37, 89] width 41 height 7
select select "1"
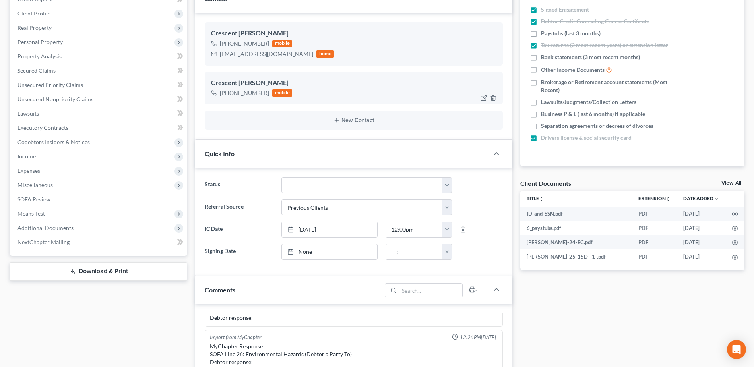
scroll to position [159, 0]
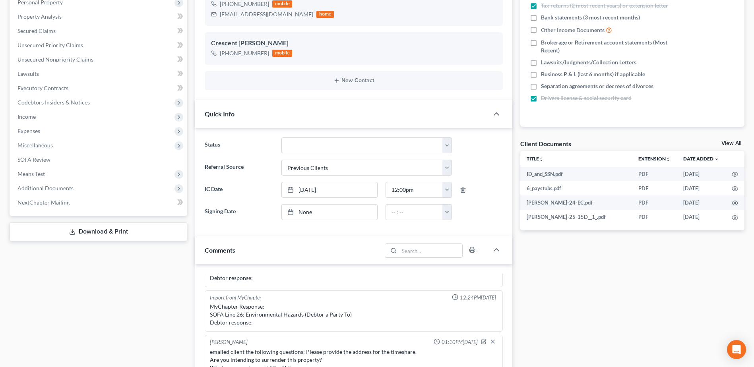
click at [637, 311] on div "Docs Tasks Events Timer 36% Completed Nothing here yet! Signed Engagement Debto…" at bounding box center [632, 298] width 232 height 763
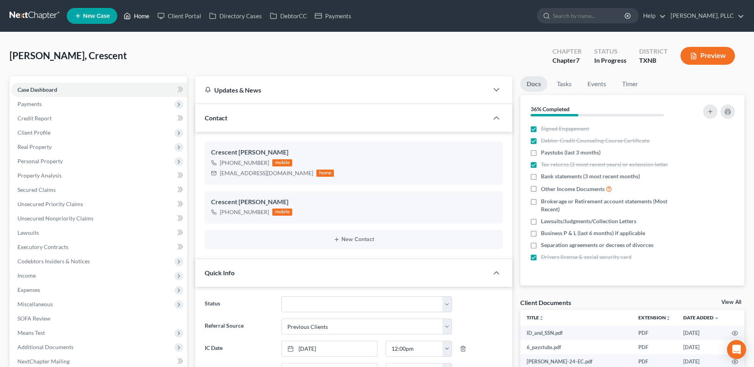
drag, startPoint x: 144, startPoint y: 17, endPoint x: 398, endPoint y: 62, distance: 257.9
click at [144, 17] on link "Home" at bounding box center [137, 16] width 34 height 14
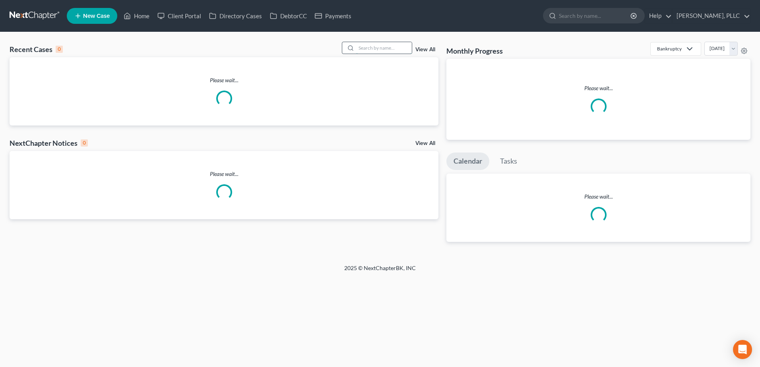
click at [402, 52] on input "search" at bounding box center [384, 48] width 56 height 12
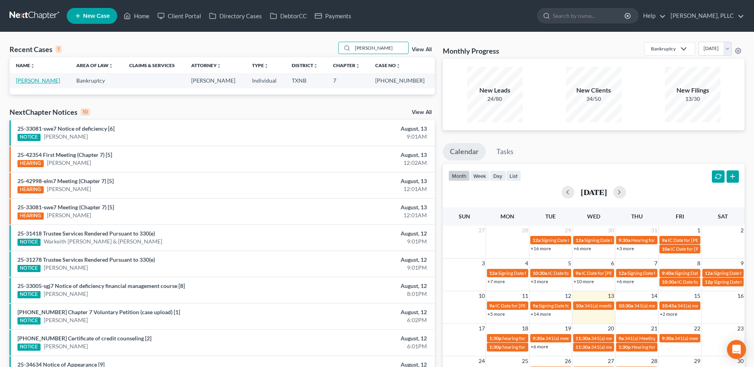
type input "warren"
click at [45, 82] on link "[PERSON_NAME]" at bounding box center [38, 80] width 44 height 7
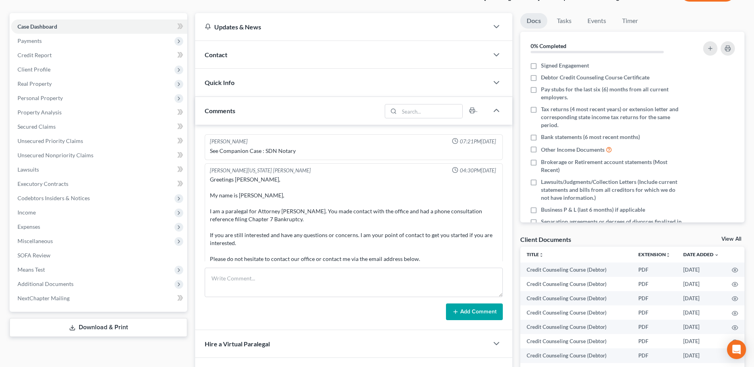
scroll to position [1586, 0]
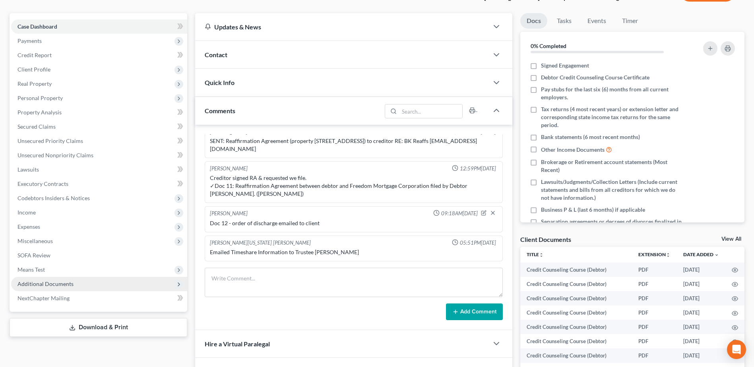
click at [41, 285] on span "Additional Documents" at bounding box center [45, 284] width 56 height 7
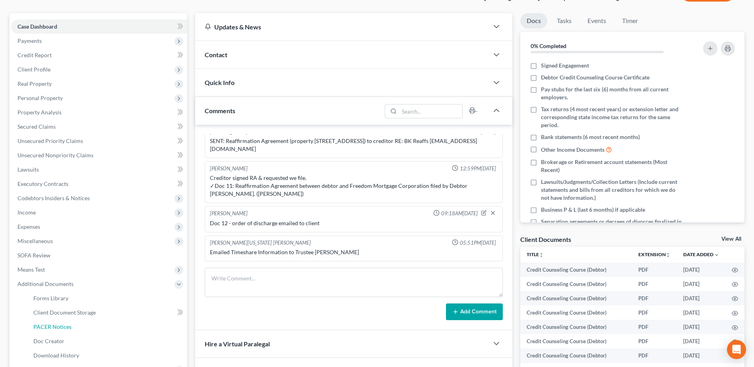
drag, startPoint x: 62, startPoint y: 327, endPoint x: 486, endPoint y: 309, distance: 423.8
click at [62, 327] on span "PACER Notices" at bounding box center [52, 327] width 38 height 7
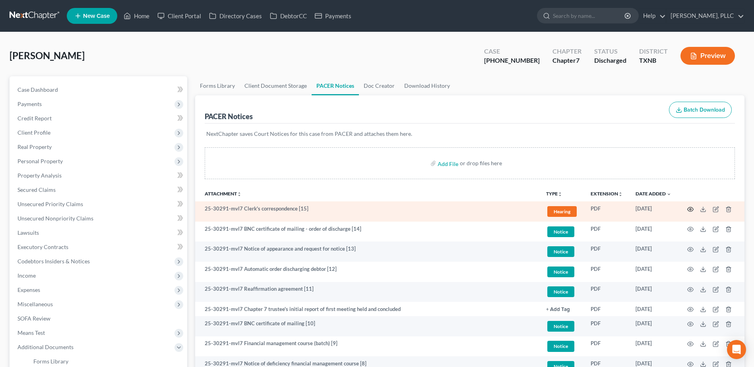
click at [689, 209] on icon "button" at bounding box center [690, 209] width 6 height 6
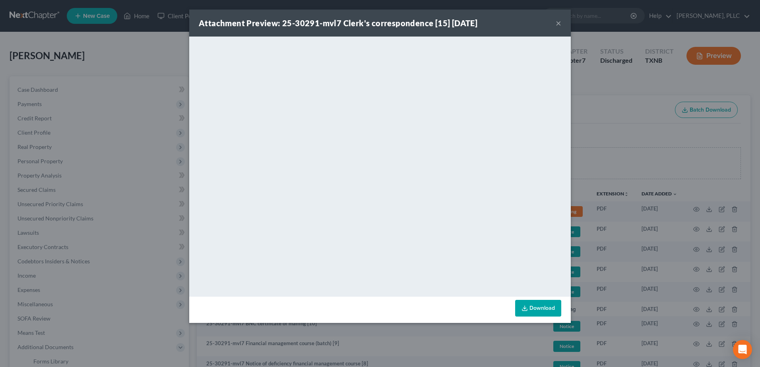
click at [559, 22] on button "×" at bounding box center [559, 23] width 6 height 10
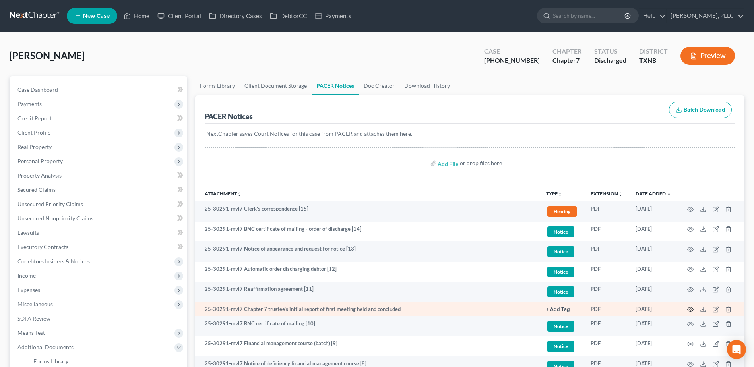
click at [692, 310] on icon "button" at bounding box center [690, 310] width 6 height 6
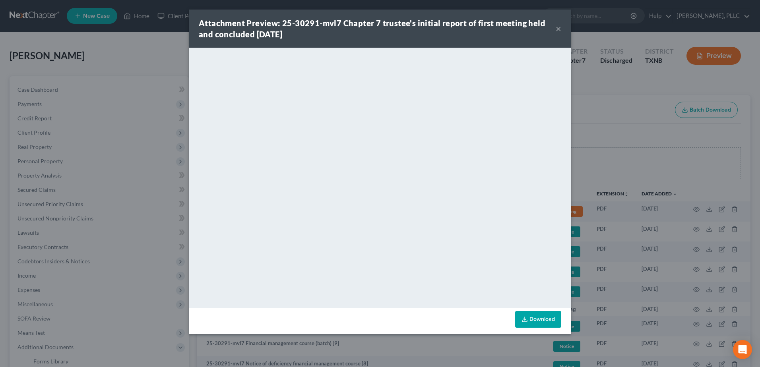
click at [558, 29] on button "×" at bounding box center [559, 29] width 6 height 10
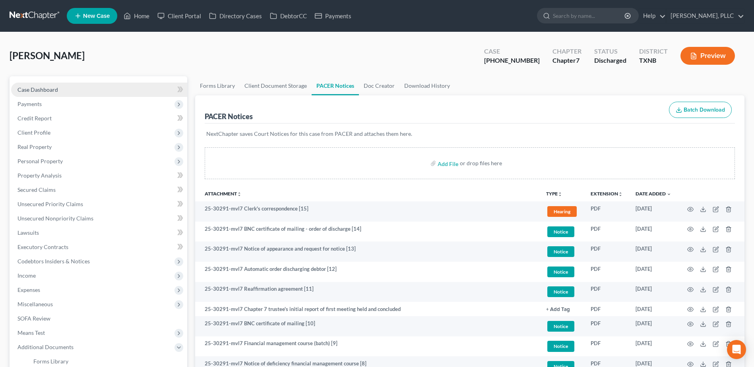
click at [33, 89] on span "Case Dashboard" at bounding box center [37, 89] width 41 height 7
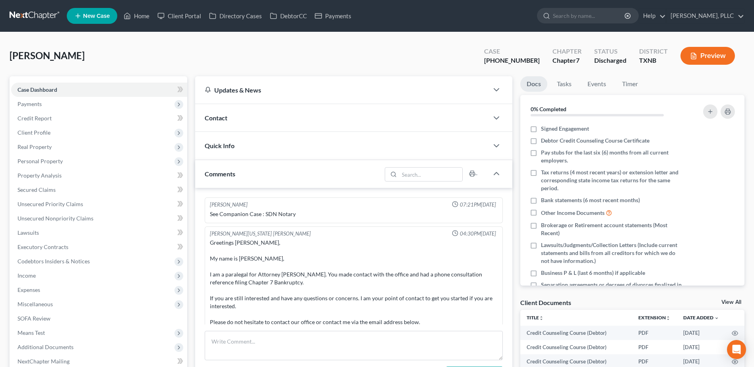
scroll to position [1586, 0]
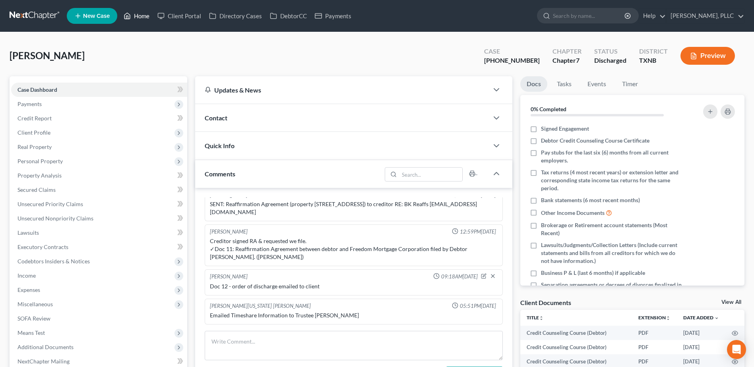
drag, startPoint x: 143, startPoint y: 14, endPoint x: 200, endPoint y: 2, distance: 58.5
click at [143, 14] on link "Home" at bounding box center [137, 16] width 34 height 14
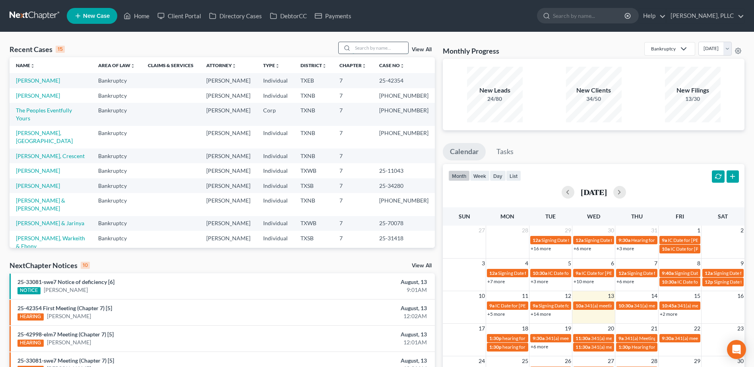
click at [363, 47] on input "search" at bounding box center [381, 48] width 56 height 12
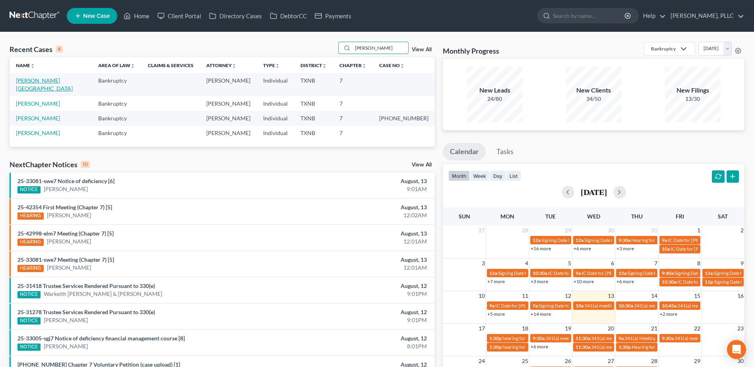
type input "bradley"
click at [46, 80] on link "Bradley, Chester" at bounding box center [44, 84] width 57 height 15
select select "6"
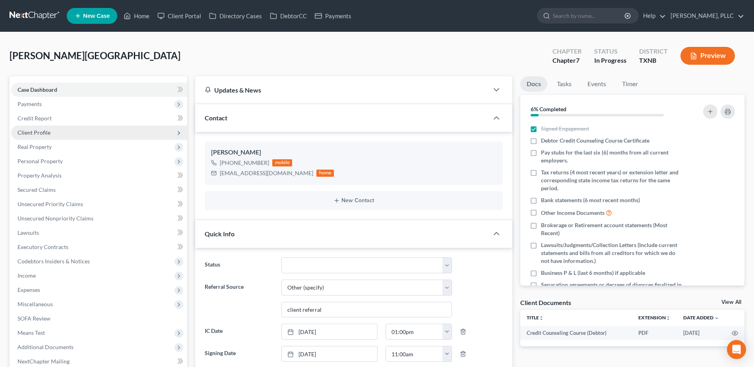
click at [35, 135] on span "Client Profile" at bounding box center [33, 132] width 33 height 7
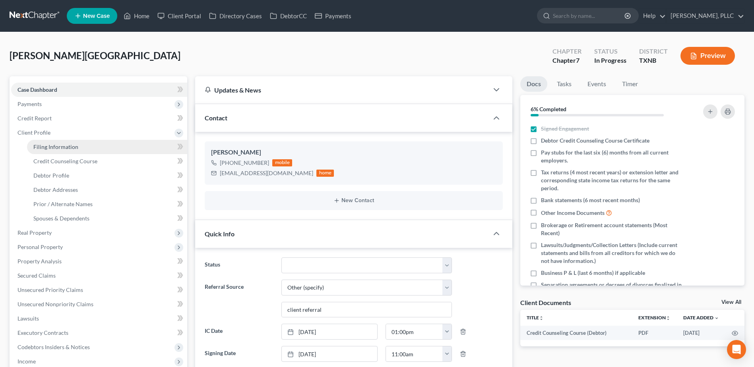
click at [45, 147] on span "Filing Information" at bounding box center [55, 147] width 45 height 7
select select "1"
select select "0"
select select "45"
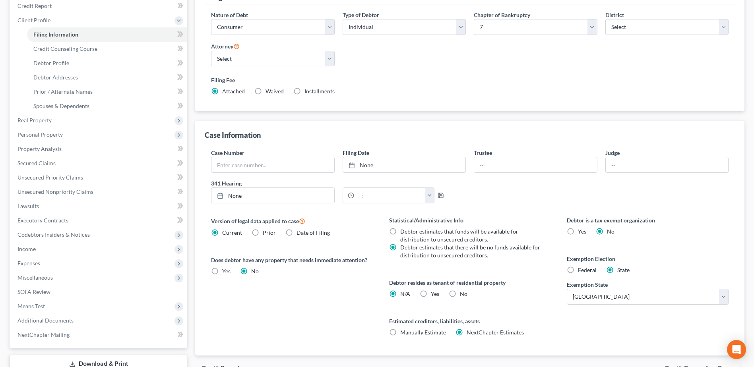
scroll to position [119, 0]
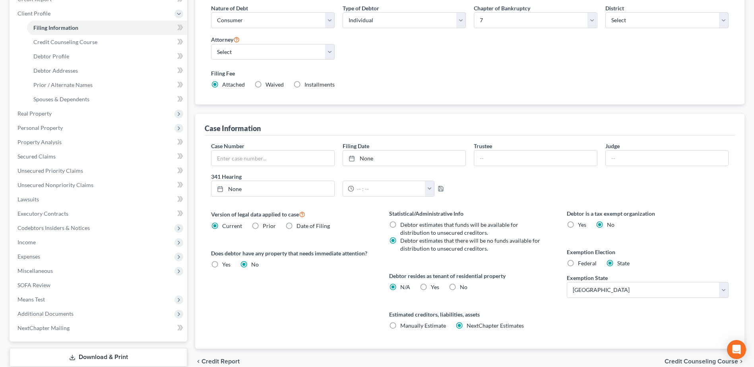
click at [578, 263] on label "Federal" at bounding box center [587, 264] width 19 height 8
click at [581, 263] on input "Federal" at bounding box center [583, 262] width 5 height 5
radio input "true"
radio input "false"
click at [431, 289] on label "Yes Yes" at bounding box center [435, 287] width 8 height 8
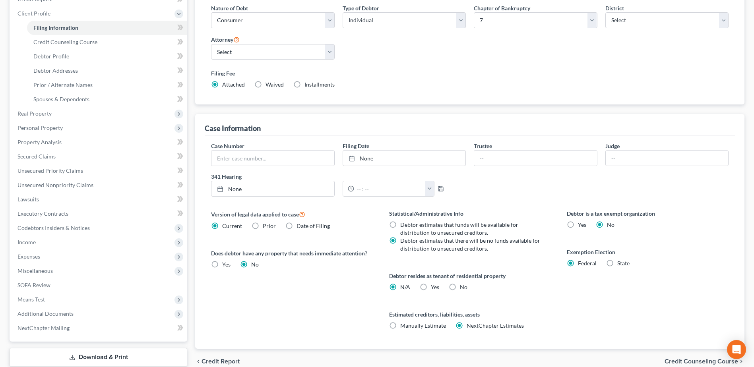
click at [434, 289] on input "Yes Yes" at bounding box center [436, 285] width 5 height 5
radio input "true"
radio input "false"
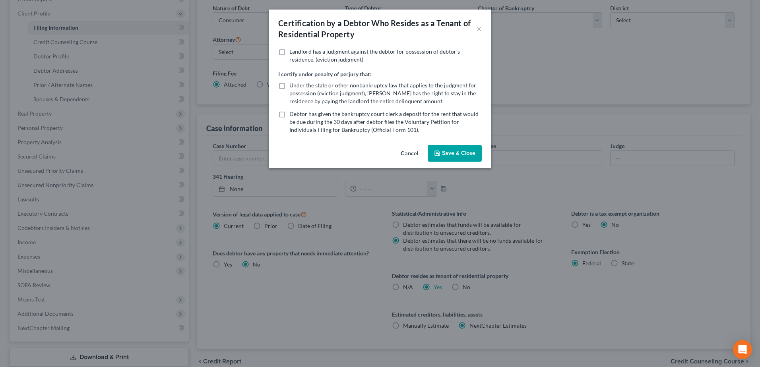
click at [464, 155] on button "Save & Close" at bounding box center [455, 153] width 54 height 17
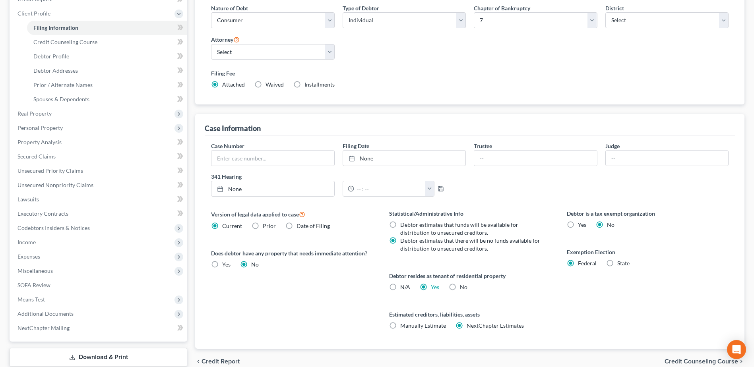
click at [688, 363] on span "Credit Counseling Course" at bounding box center [702, 362] width 74 height 6
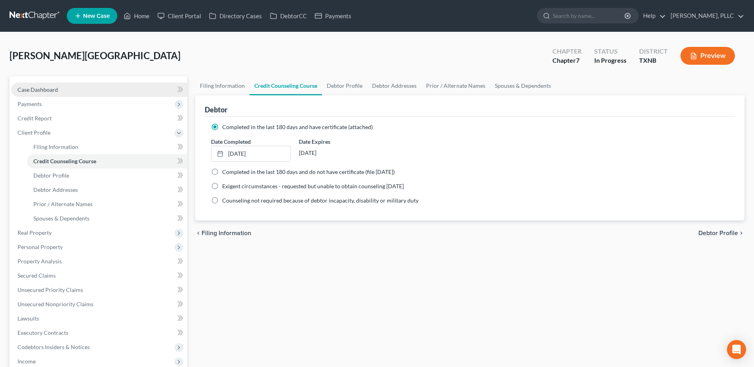
click at [47, 89] on span "Case Dashboard" at bounding box center [37, 89] width 41 height 7
select select "6"
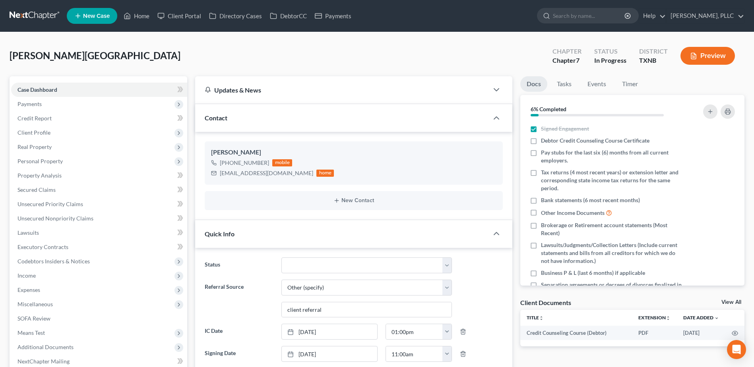
click at [731, 303] on link "View All" at bounding box center [732, 303] width 20 height 6
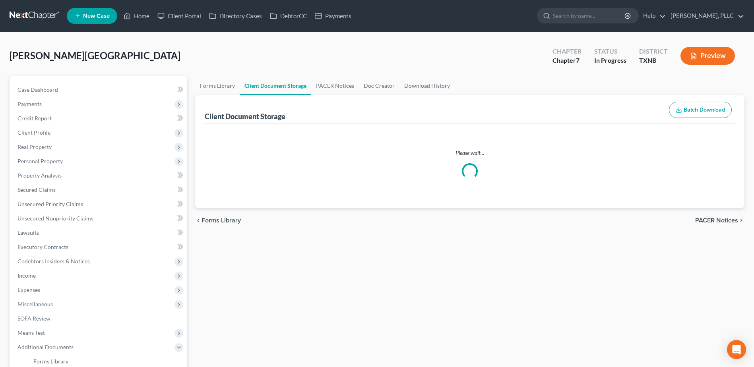
select select "6"
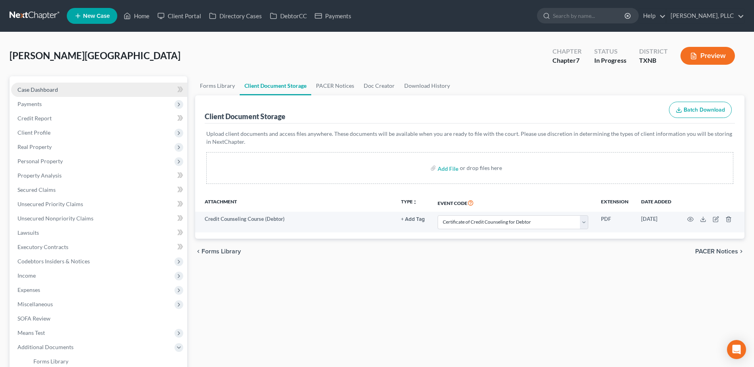
click at [36, 91] on span "Case Dashboard" at bounding box center [37, 89] width 41 height 7
select select "6"
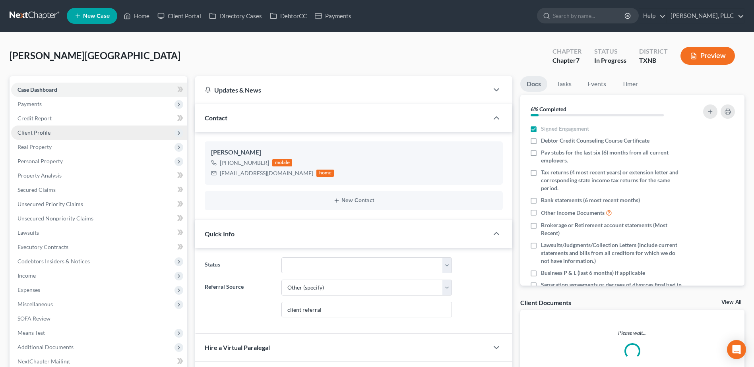
click at [30, 131] on span "Client Profile" at bounding box center [33, 132] width 33 height 7
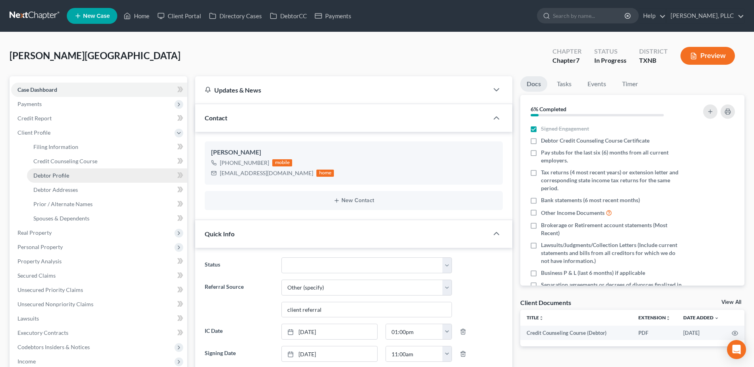
click at [54, 175] on span "Debtor Profile" at bounding box center [51, 175] width 36 height 7
select select "0"
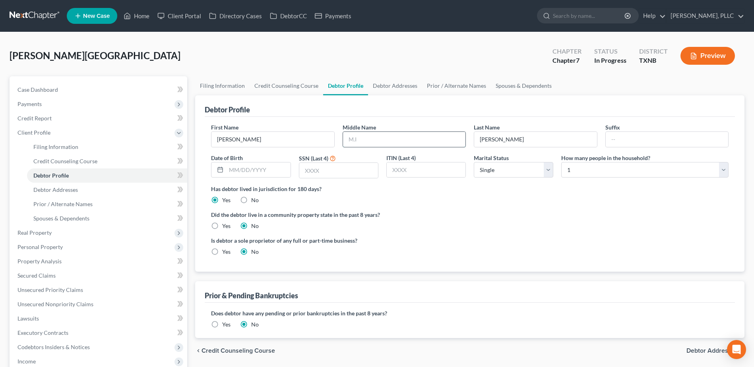
click at [392, 140] on input "text" at bounding box center [404, 139] width 122 height 15
type input "Andre"
click at [706, 197] on div "Has debtor lived in jurisdiction for 180 days? Yes No Debtor must reside in jur…" at bounding box center [470, 194] width 518 height 19
click at [233, 170] on input "text" at bounding box center [258, 170] width 64 height 15
type input "05/21/1982"
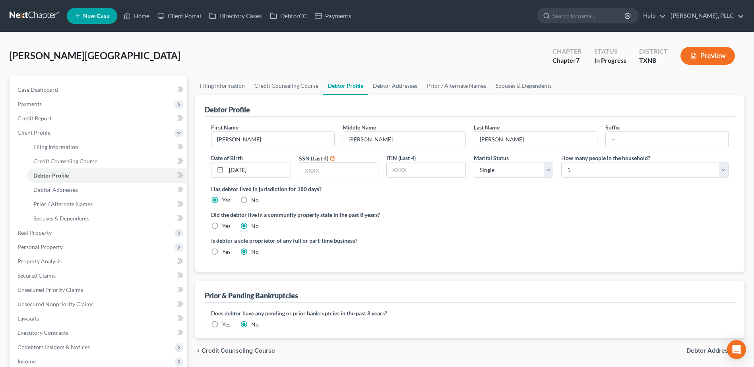
click at [222, 226] on label "Yes" at bounding box center [226, 226] width 8 height 8
click at [225, 226] on input "Yes" at bounding box center [227, 224] width 5 height 5
radio input "true"
radio input "false"
click at [332, 169] on input "text" at bounding box center [338, 170] width 79 height 15
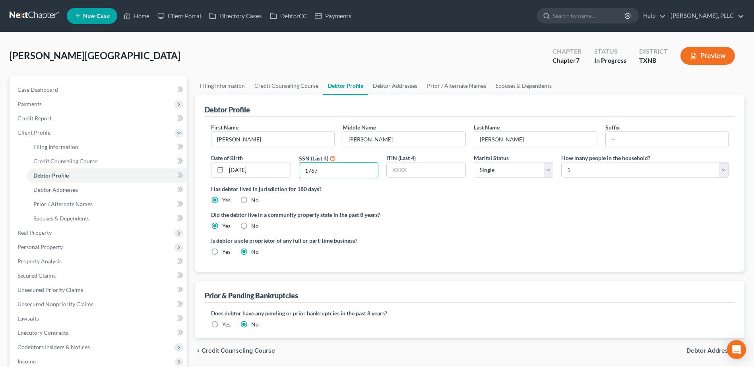
type input "1767"
click at [731, 175] on div "How many people in the household? Select 1 2 3 4 5 6 7 8 9 10 11 12 13 14 15 16…" at bounding box center [644, 166] width 175 height 25
click at [725, 173] on select "Select 1 2 3 4 5 6 7 8 9 10 11 12 13 14 15 16 17 18 19 20" at bounding box center [644, 170] width 167 height 16
select select "2"
click at [561, 162] on select "Select 1 2 3 4 5 6 7 8 9 10 11 12 13 14 15 16 17 18 19 20" at bounding box center [644, 170] width 167 height 16
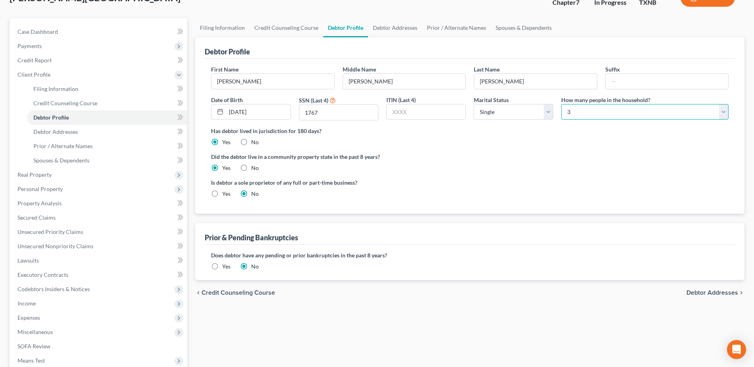
scroll to position [119, 0]
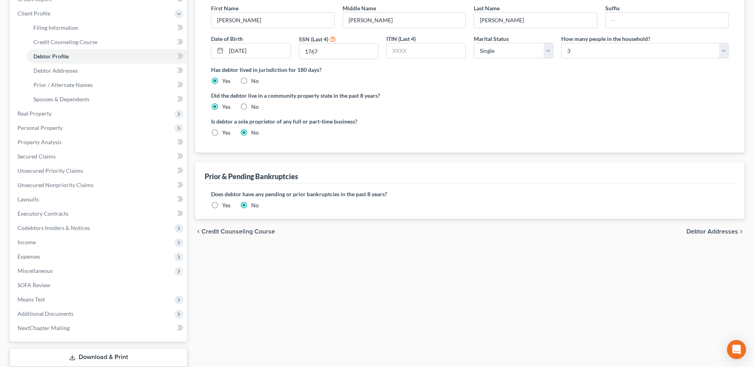
click at [697, 227] on div "chevron_left Credit Counseling Course Debtor Addresses chevron_right" at bounding box center [469, 231] width 549 height 25
click at [720, 232] on span "Debtor Addresses" at bounding box center [713, 232] width 52 height 6
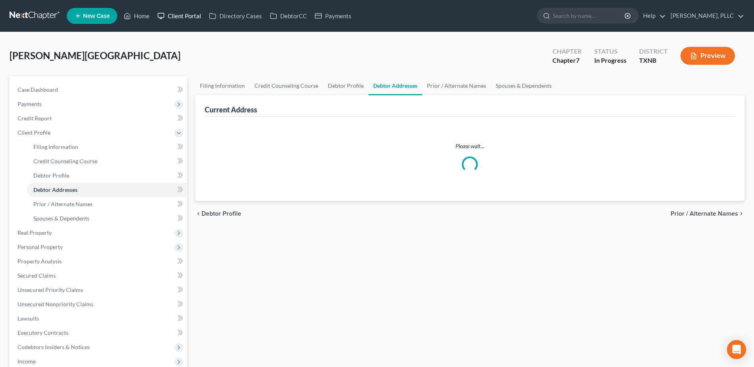
select select "0"
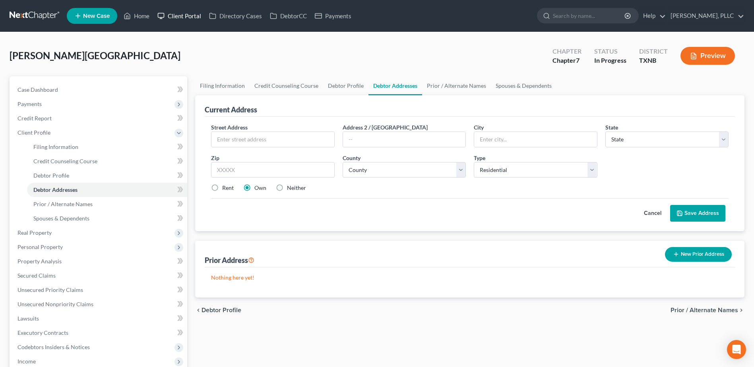
click at [192, 17] on link "Client Portal" at bounding box center [179, 16] width 52 height 14
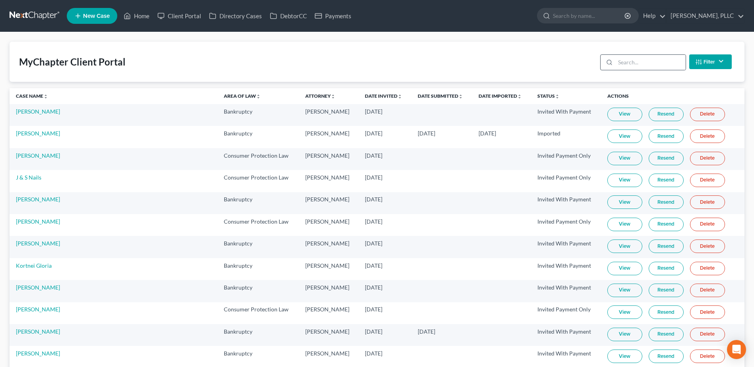
click at [650, 70] on div "Filter Status Filter... Invited With Payment Invited Without Payment Invited Pa…" at bounding box center [666, 61] width 138 height 21
click at [654, 66] on input "search" at bounding box center [650, 62] width 70 height 15
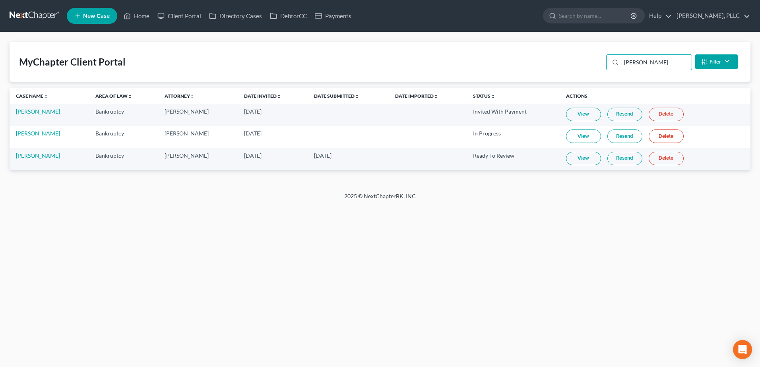
type input "bradley"
click at [576, 161] on link "View" at bounding box center [583, 159] width 35 height 14
click at [34, 155] on link "[PERSON_NAME]" at bounding box center [38, 155] width 44 height 7
select select "6"
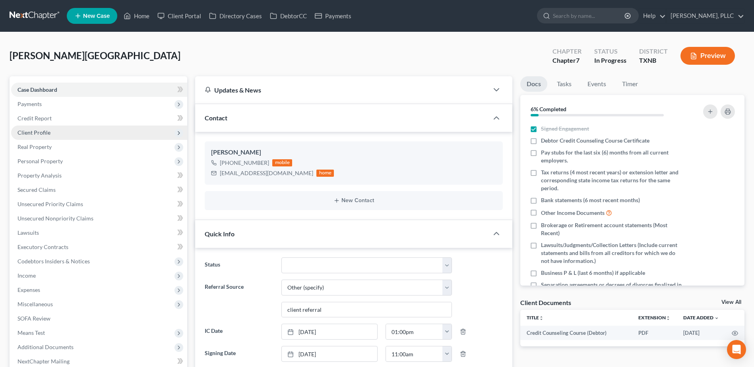
click at [42, 130] on span "Client Profile" at bounding box center [33, 132] width 33 height 7
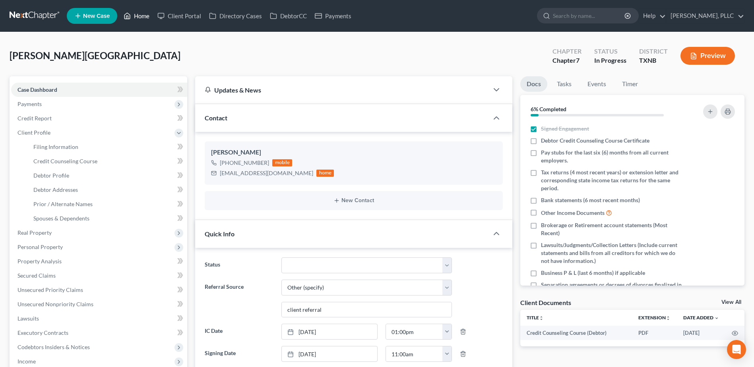
click at [140, 18] on link "Home" at bounding box center [137, 16] width 34 height 14
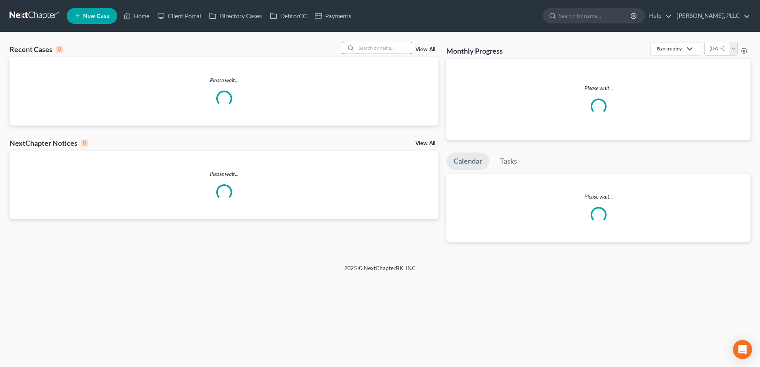
click at [393, 50] on input "search" at bounding box center [384, 48] width 56 height 12
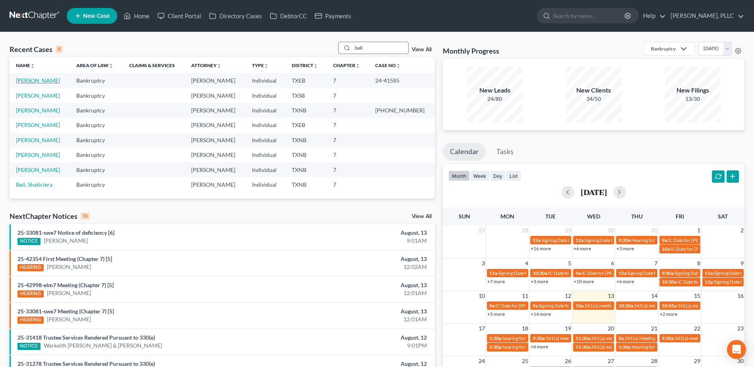
type input "bell"
click at [35, 81] on link "Bell, Jasmine" at bounding box center [38, 80] width 44 height 7
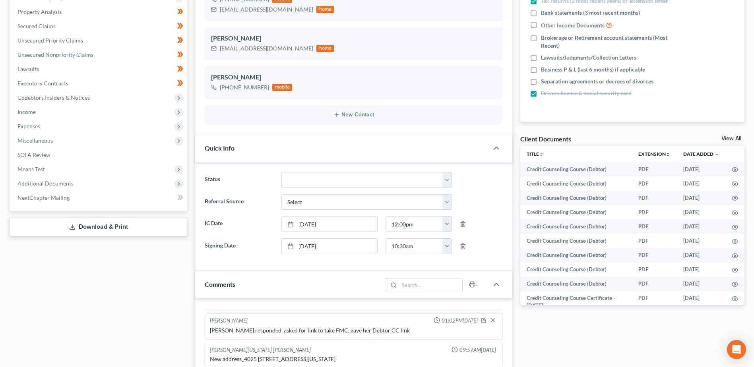
scroll to position [159, 0]
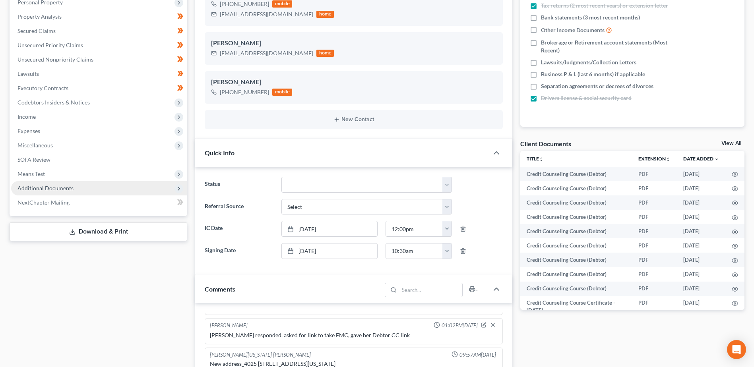
click at [39, 187] on span "Additional Documents" at bounding box center [45, 188] width 56 height 7
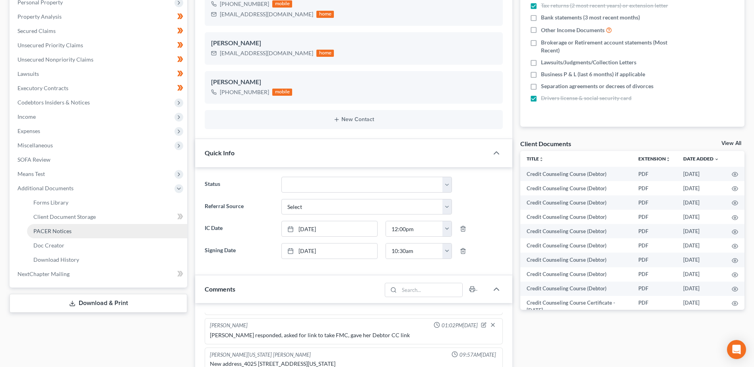
click at [60, 232] on span "PACER Notices" at bounding box center [52, 231] width 38 height 7
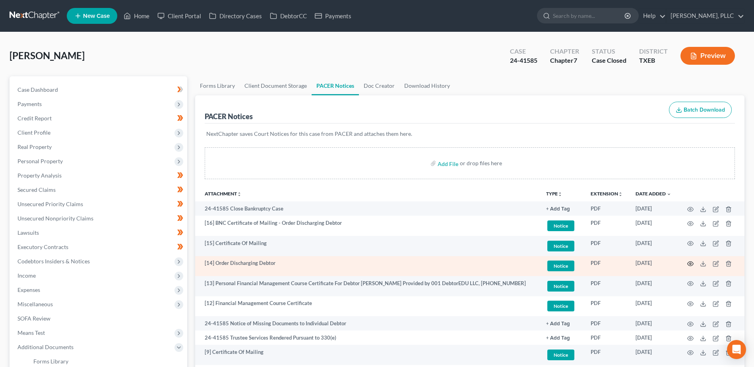
click at [692, 264] on icon "button" at bounding box center [690, 264] width 6 height 6
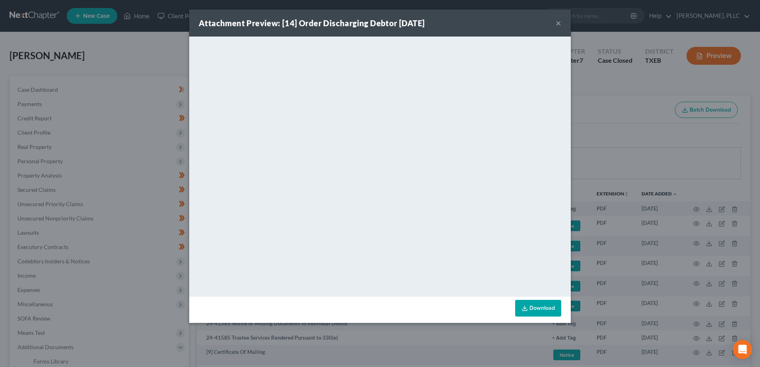
click at [557, 25] on button "×" at bounding box center [559, 23] width 6 height 10
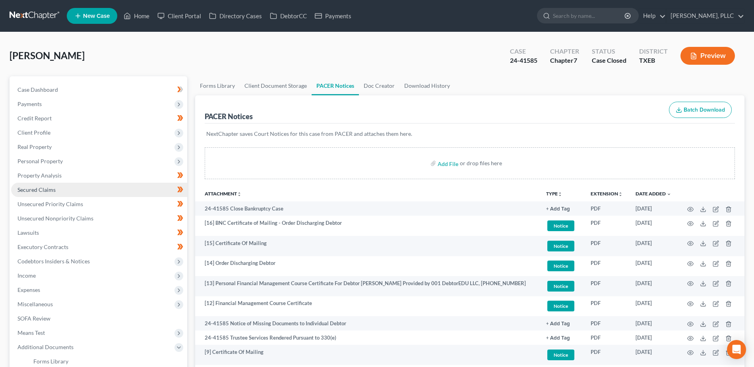
click at [50, 189] on span "Secured Claims" at bounding box center [36, 189] width 38 height 7
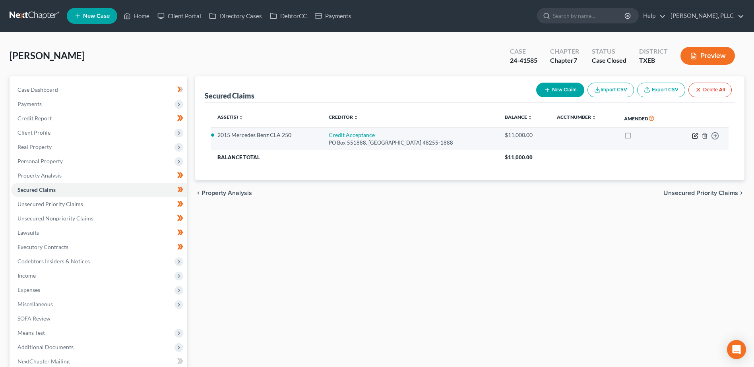
click at [695, 136] on icon "button" at bounding box center [695, 136] width 6 height 6
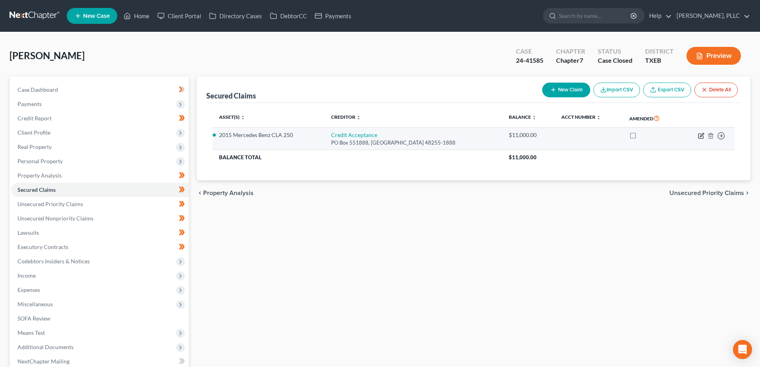
select select "23"
select select "4"
select select "0"
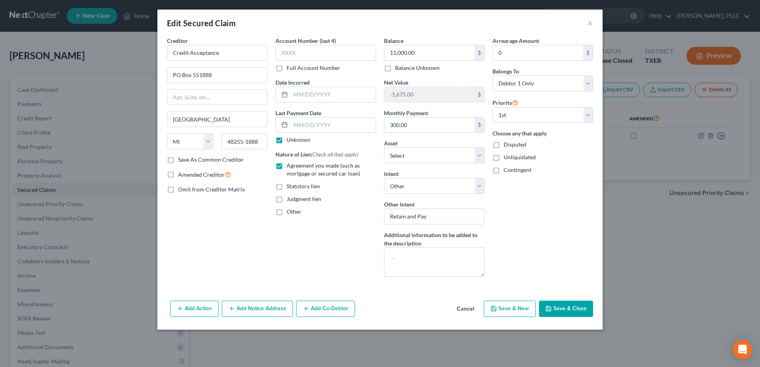
click at [467, 308] on button "Cancel" at bounding box center [465, 310] width 30 height 16
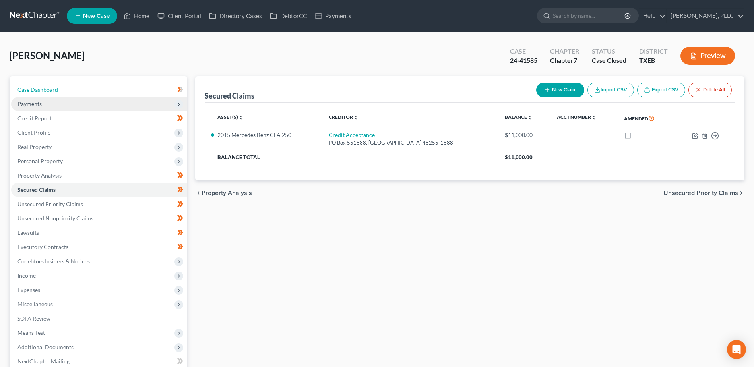
click at [41, 91] on span "Case Dashboard" at bounding box center [37, 89] width 41 height 7
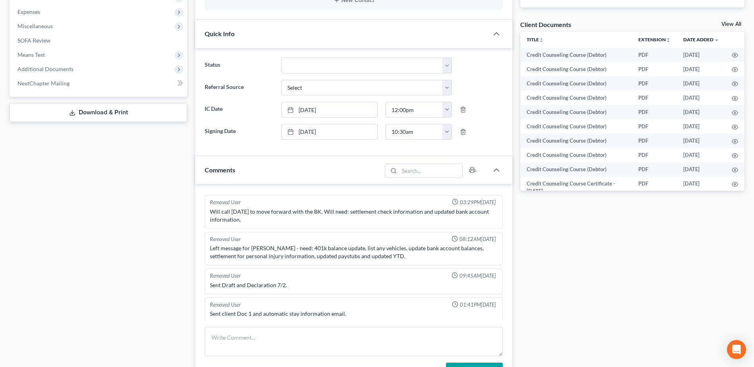
scroll to position [701, 0]
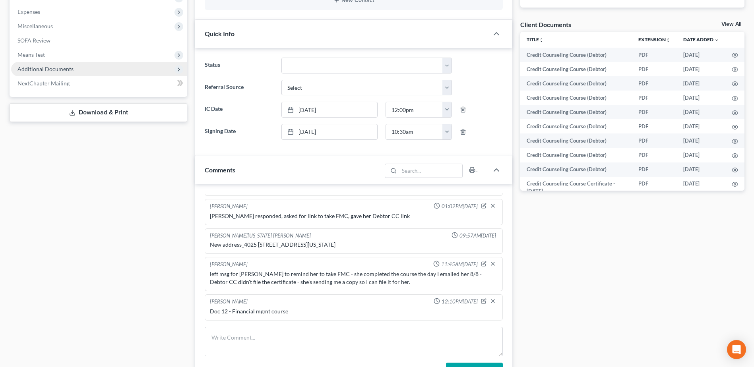
click at [60, 68] on span "Additional Documents" at bounding box center [45, 69] width 56 height 7
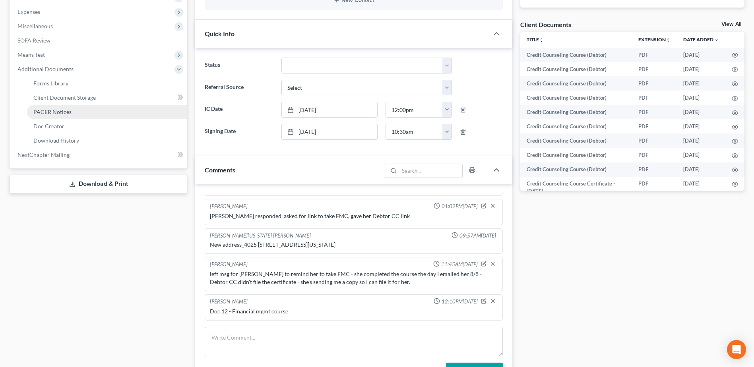
click at [51, 114] on span "PACER Notices" at bounding box center [52, 112] width 38 height 7
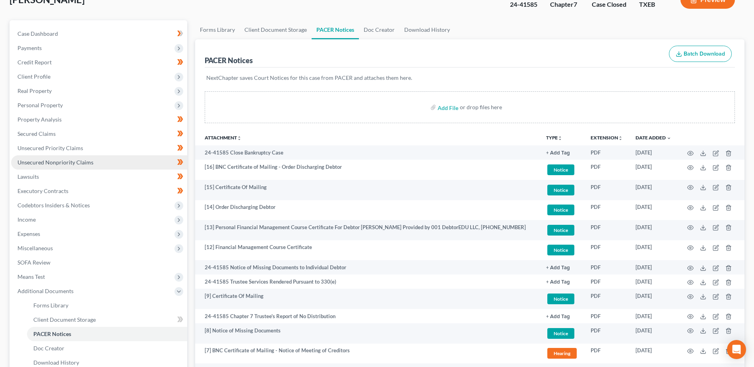
scroll to position [70, 0]
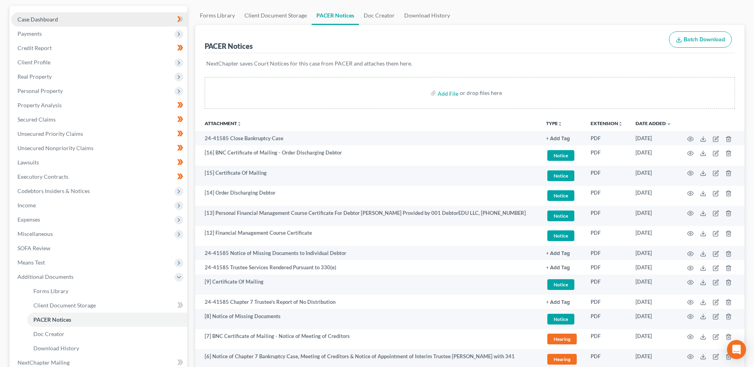
click at [45, 20] on span "Case Dashboard" at bounding box center [37, 19] width 41 height 7
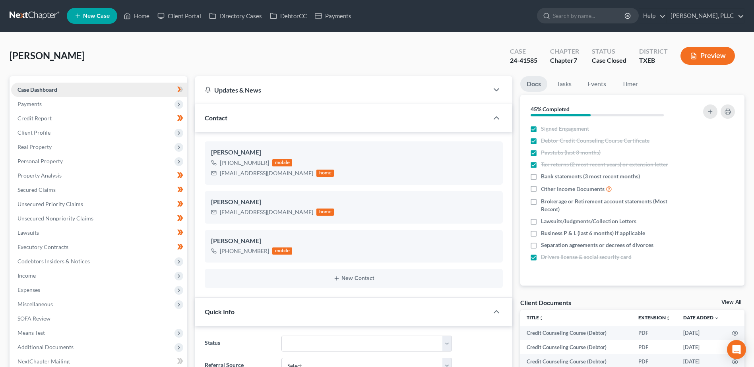
click at [39, 86] on span "Case Dashboard" at bounding box center [37, 89] width 40 height 7
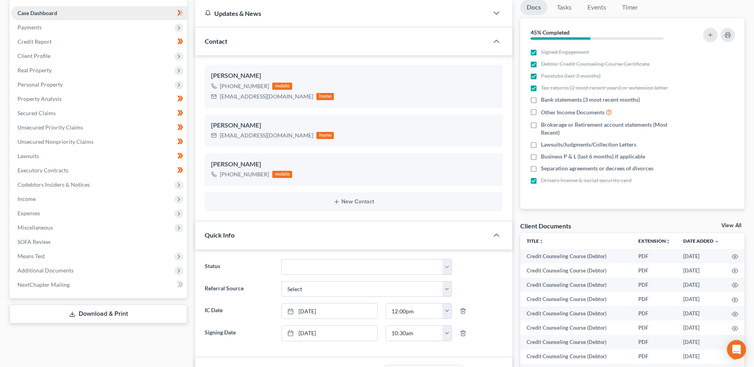
scroll to position [159, 0]
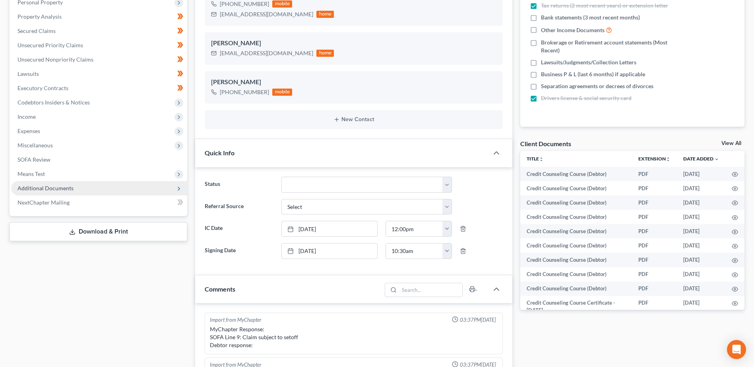
click at [45, 187] on span "Additional Documents" at bounding box center [45, 188] width 56 height 7
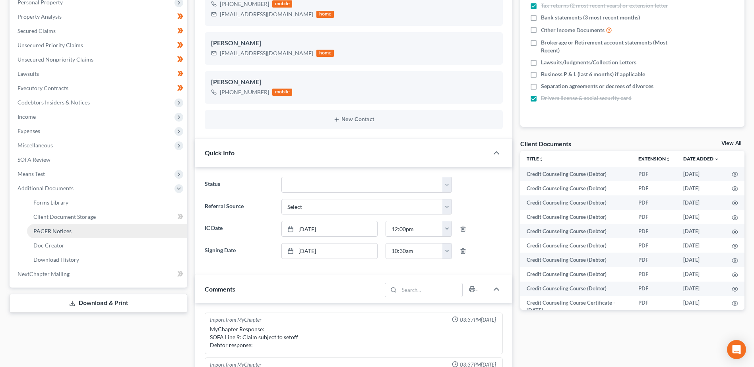
click at [60, 233] on span "PACER Notices" at bounding box center [52, 231] width 38 height 7
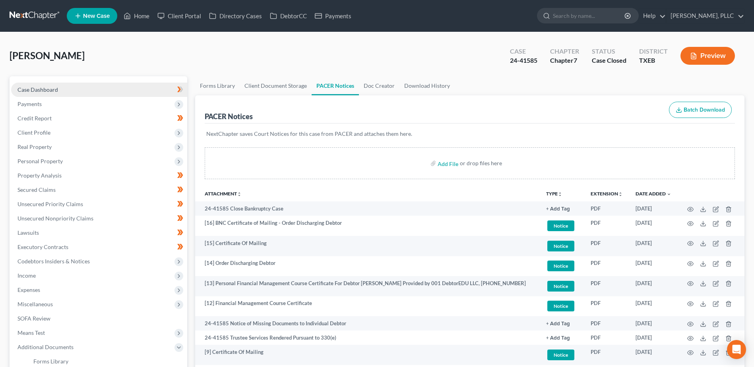
click at [43, 92] on span "Case Dashboard" at bounding box center [37, 89] width 41 height 7
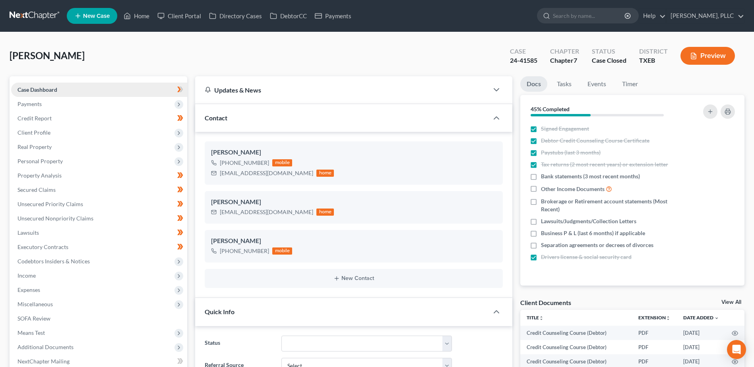
scroll to position [701, 0]
click at [39, 133] on span "Client Profile" at bounding box center [33, 132] width 33 height 7
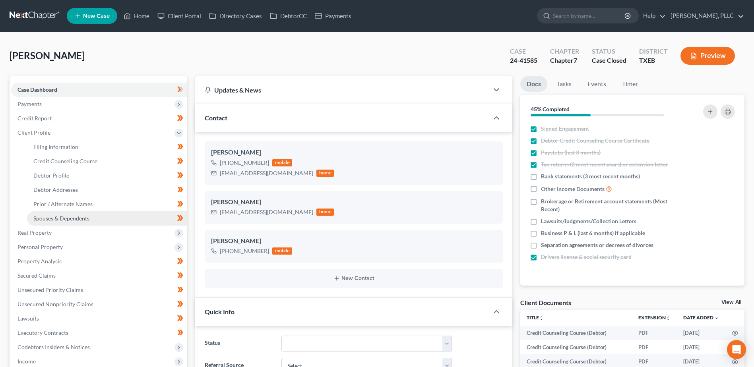
click at [70, 222] on link "Spouses & Dependents" at bounding box center [107, 219] width 160 height 14
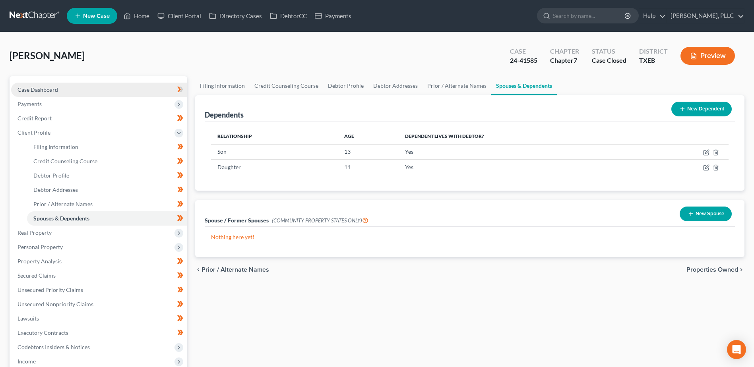
click at [50, 89] on span "Case Dashboard" at bounding box center [37, 89] width 41 height 7
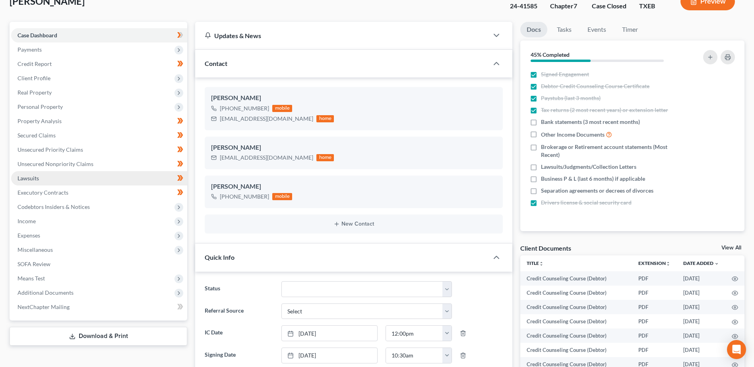
scroll to position [159, 0]
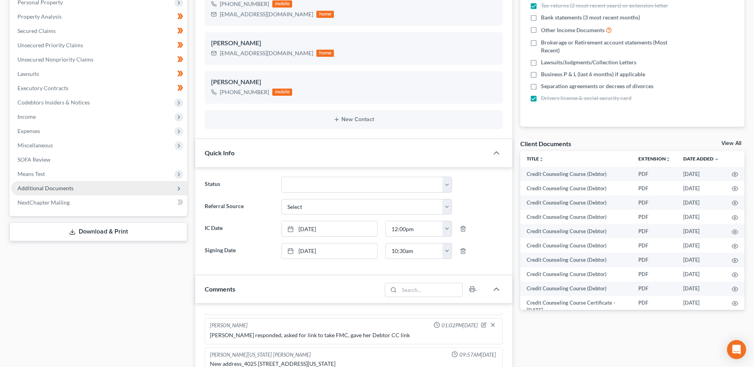
click at [60, 186] on span "Additional Documents" at bounding box center [45, 188] width 56 height 7
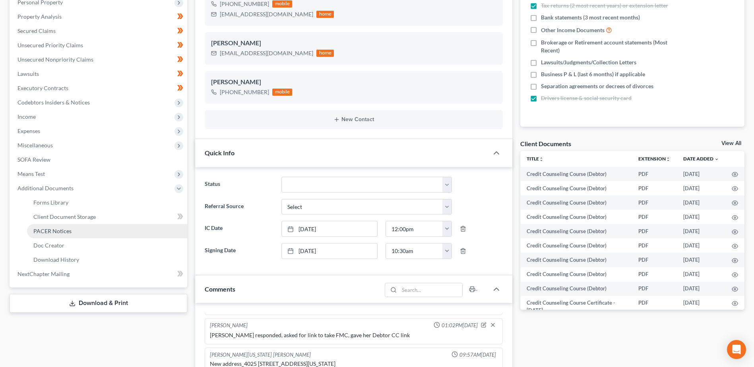
click at [58, 234] on span "PACER Notices" at bounding box center [52, 231] width 38 height 7
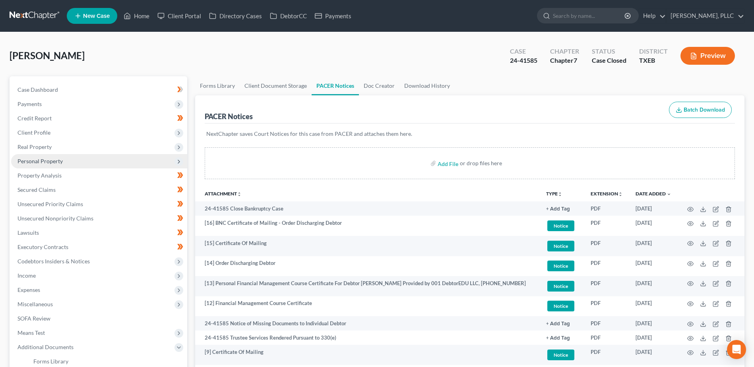
click at [36, 159] on span "Personal Property" at bounding box center [39, 161] width 45 height 7
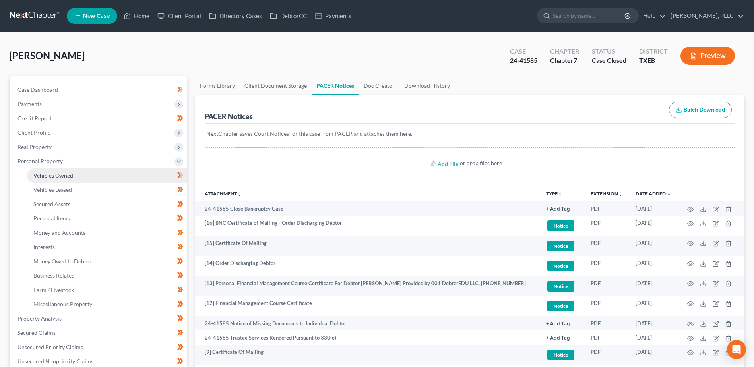
click at [49, 176] on span "Vehicles Owned" at bounding box center [53, 175] width 40 height 7
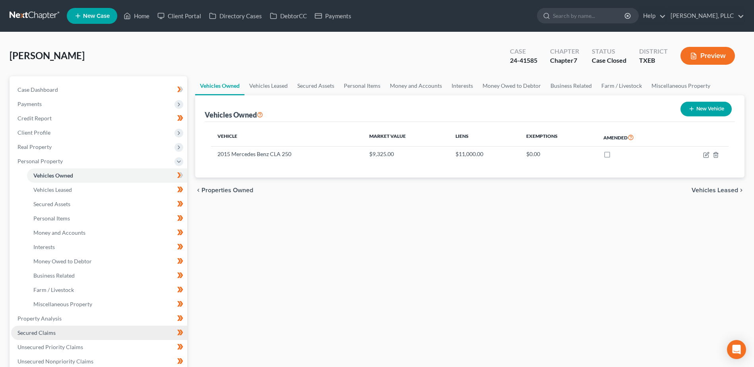
click at [52, 334] on span "Secured Claims" at bounding box center [36, 333] width 38 height 7
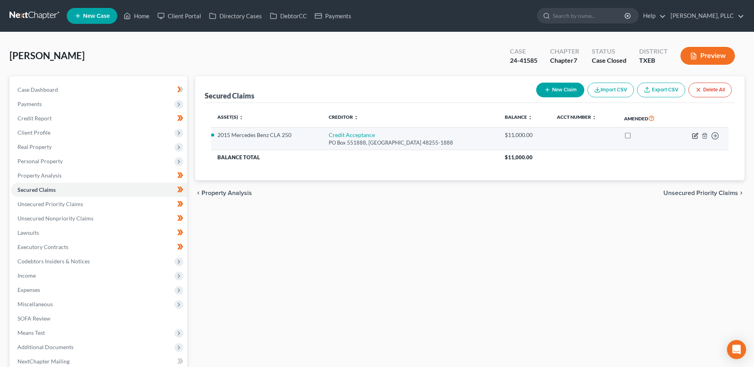
click at [695, 136] on icon "button" at bounding box center [695, 136] width 6 height 6
select select "23"
select select "11"
select select "4"
select select "0"
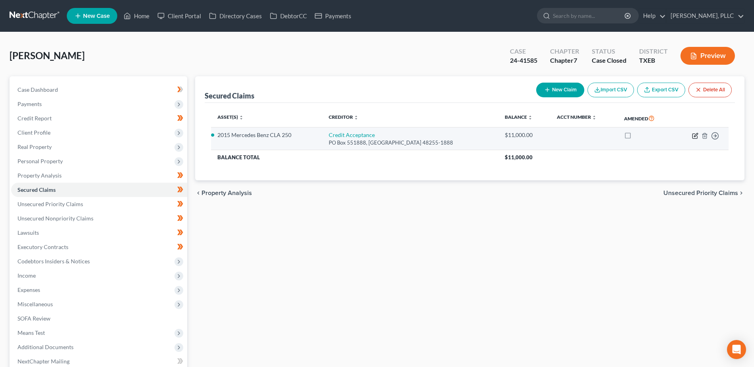
select select "0"
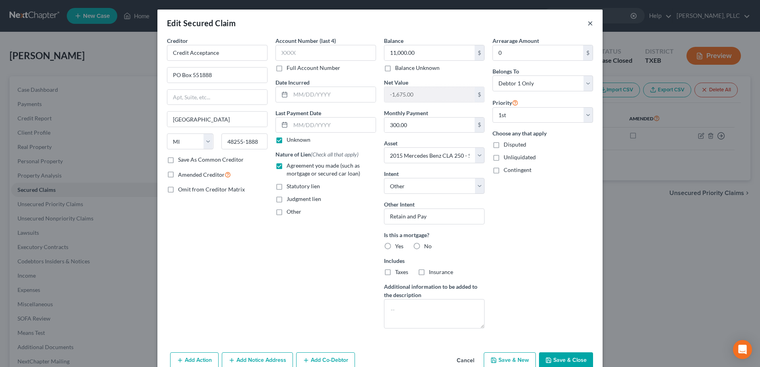
click at [588, 25] on button "×" at bounding box center [591, 23] width 6 height 10
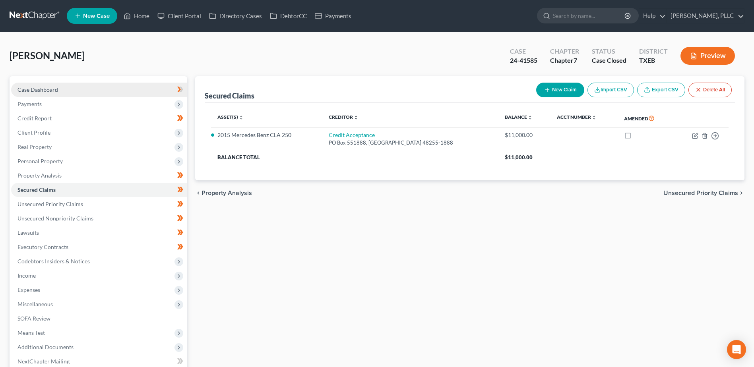
click at [41, 89] on span "Case Dashboard" at bounding box center [37, 89] width 41 height 7
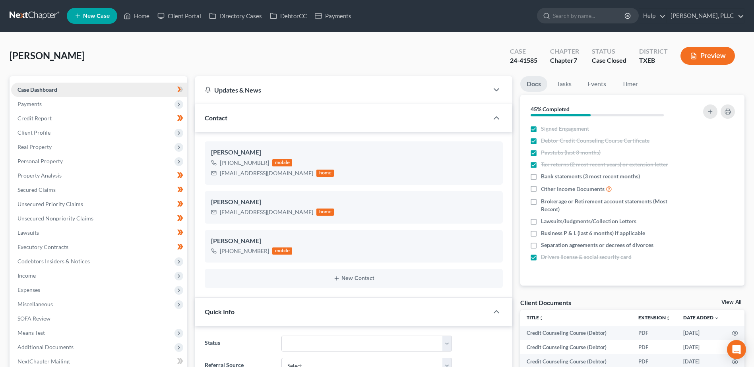
scroll to position [701, 0]
click at [142, 18] on link "Home" at bounding box center [137, 16] width 34 height 14
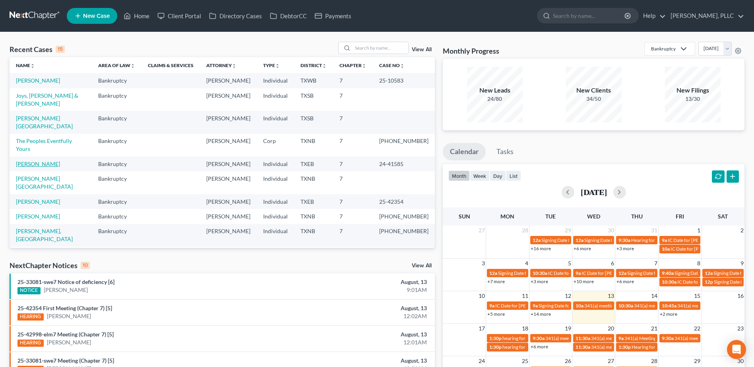
click at [40, 161] on link "Bell, Jasmine" at bounding box center [38, 164] width 44 height 7
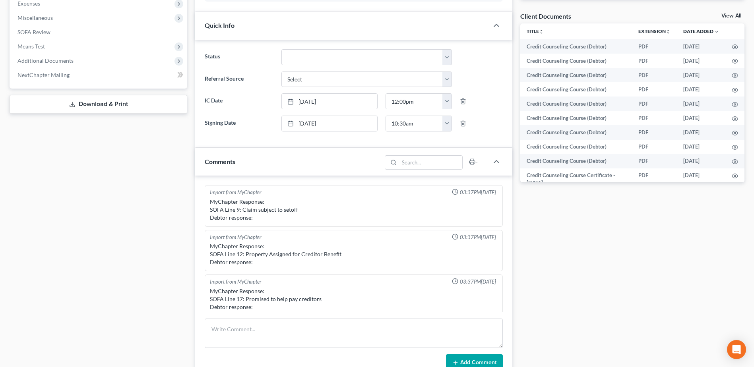
scroll to position [701, 0]
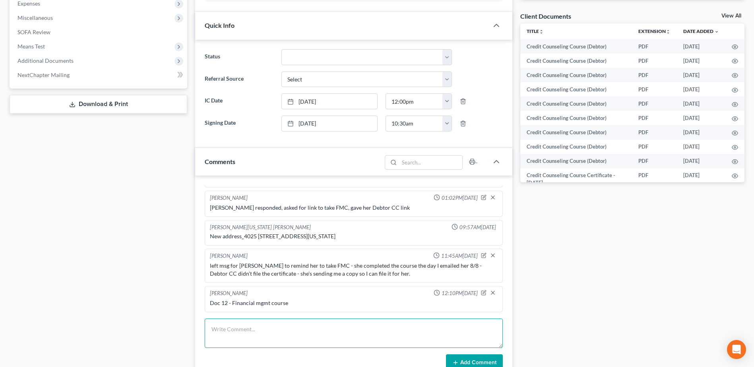
click at [291, 333] on textarea at bounding box center [354, 333] width 298 height 29
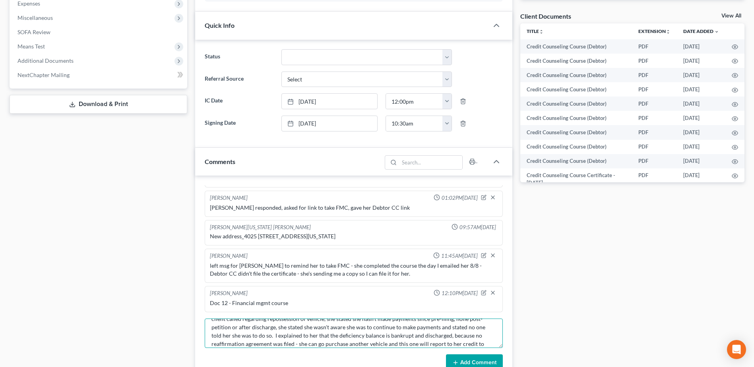
scroll to position [19, 0]
type textarea "client called regarding repossession of vehicle, she stated she hasn't made pay…"
click at [455, 357] on button "Add Comment" at bounding box center [474, 363] width 57 height 17
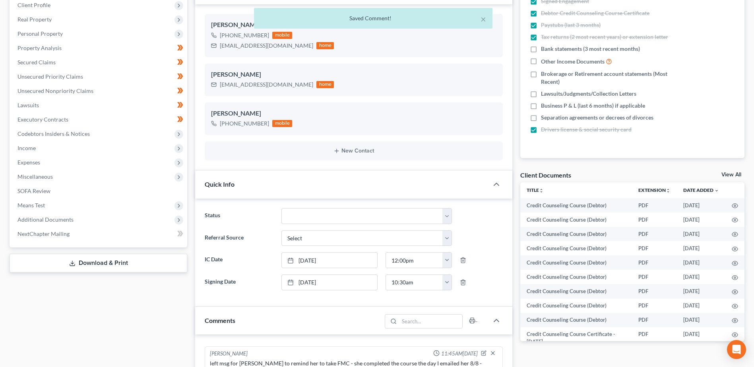
scroll to position [0, 0]
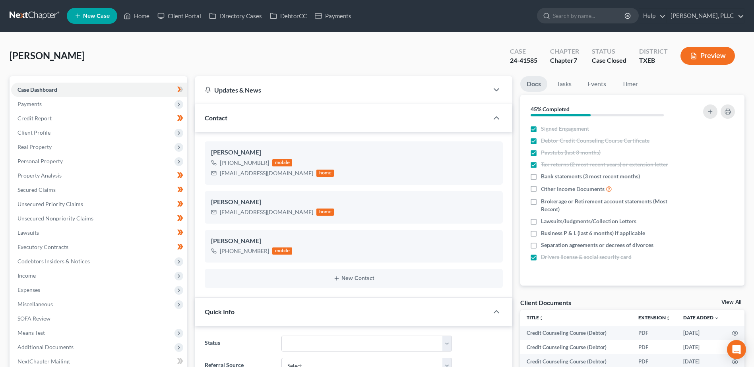
drag, startPoint x: 149, startPoint y: 15, endPoint x: 251, endPoint y: 47, distance: 107.1
click at [251, 47] on div "Bell, Jasmine Upgraded Case 24-41585 Chapter Chapter 7 Status Case Closed Distr…" at bounding box center [377, 59] width 735 height 35
click at [149, 19] on link "Home" at bounding box center [137, 16] width 34 height 14
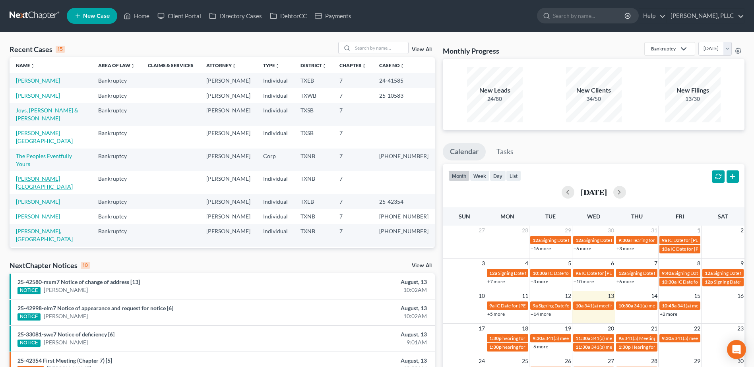
click at [39, 175] on link "Bradley, Chester" at bounding box center [44, 182] width 57 height 15
select select "6"
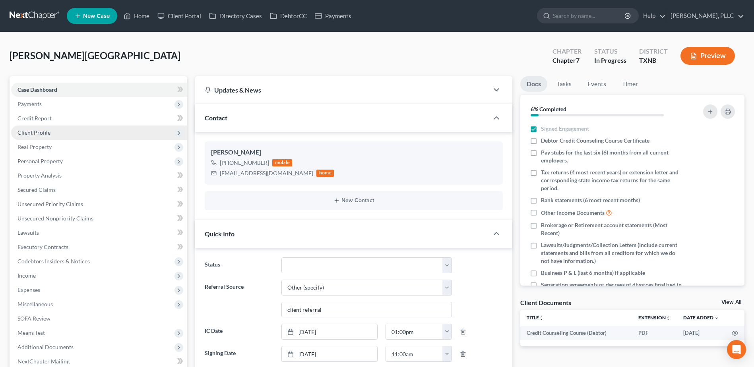
click at [46, 131] on span "Client Profile" at bounding box center [33, 132] width 33 height 7
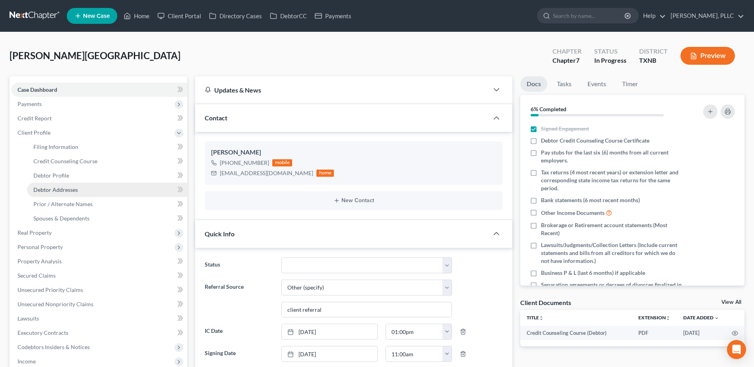
click at [63, 191] on span "Debtor Addresses" at bounding box center [55, 189] width 45 height 7
select select "0"
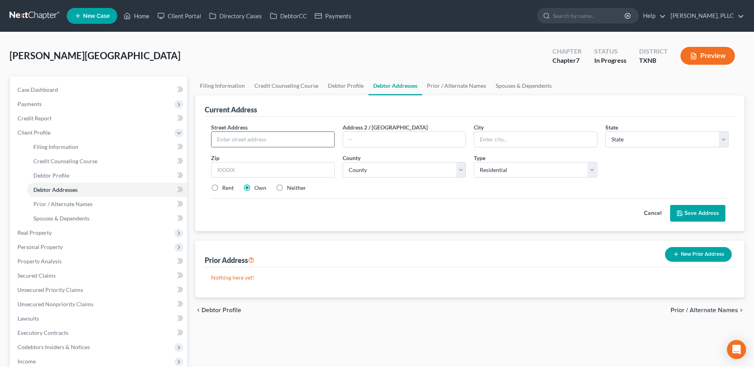
click at [270, 142] on input "text" at bounding box center [273, 139] width 122 height 15
paste input "2022 W Belclaire Circle"
type input "2022 W Belclaire Circle"
click at [516, 141] on input "text" at bounding box center [535, 139] width 122 height 15
type input "Corsicana"
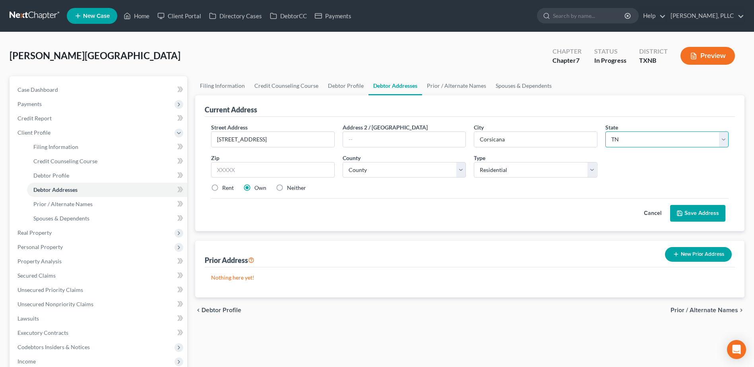
select select "45"
type input "75110"
drag, startPoint x: 215, startPoint y: 189, endPoint x: 363, endPoint y: 200, distance: 148.3
click at [222, 189] on label "Rent" at bounding box center [228, 188] width 12 height 8
click at [225, 189] on input "Rent" at bounding box center [227, 186] width 5 height 5
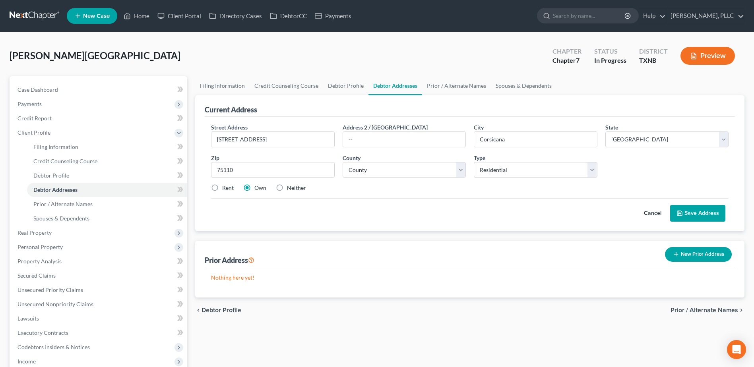
radio input "true"
drag, startPoint x: 278, startPoint y: 167, endPoint x: 198, endPoint y: 167, distance: 79.9
click at [198, 167] on div "Current Address Street Address * 2022 W Belclaire Circle Address 2 / PO Box Cit…" at bounding box center [469, 163] width 549 height 136
click at [440, 172] on select "County Anderson County Andrews County Angelina County Aransas County Archer Cou…" at bounding box center [404, 170] width 123 height 16
select select "174"
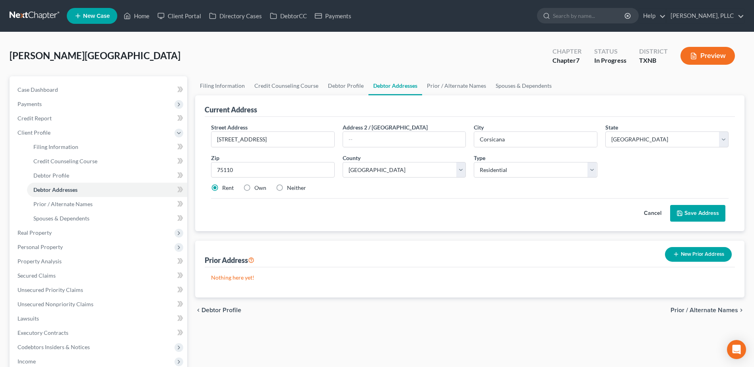
click at [478, 203] on div "Cancel Save Address" at bounding box center [470, 209] width 518 height 23
click at [702, 212] on button "Save Address" at bounding box center [697, 213] width 55 height 17
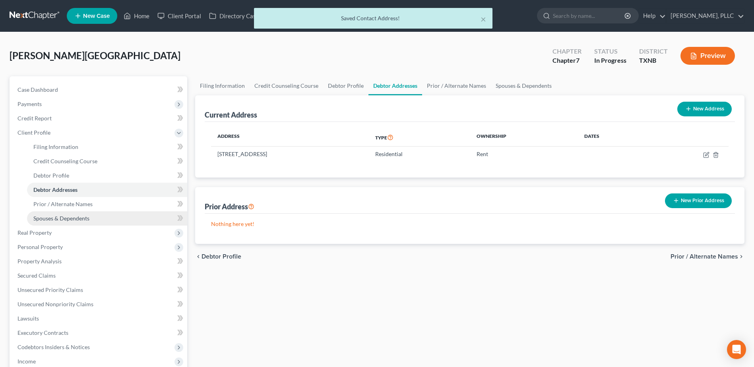
click at [71, 219] on span "Spouses & Dependents" at bounding box center [61, 218] width 56 height 7
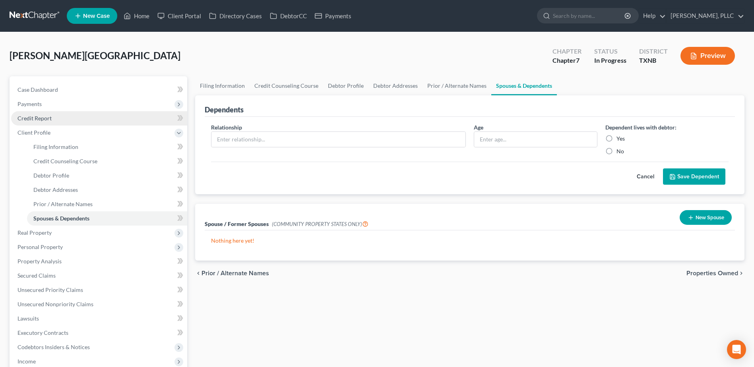
click at [43, 119] on span "Credit Report" at bounding box center [34, 118] width 34 height 7
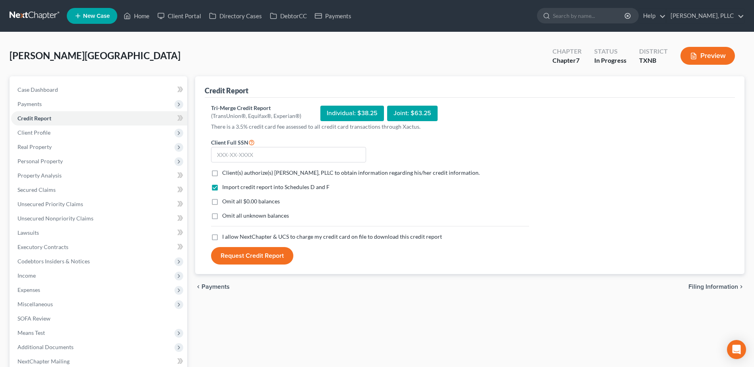
click at [222, 173] on label "Client(s) authorize(s) Guy Harvey Holman, PLLC to obtain information regarding …" at bounding box center [351, 173] width 258 height 8
click at [225, 173] on input "Client(s) authorize(s) Guy Harvey Holman, PLLC to obtain information regarding …" at bounding box center [227, 171] width 5 height 5
checkbox input "true"
click at [222, 238] on label "I allow NextChapter & UCS to charge my credit card on file to download this cre…" at bounding box center [332, 237] width 220 height 8
click at [225, 238] on input "I allow NextChapter & UCS to charge my credit card on file to download this cre…" at bounding box center [227, 235] width 5 height 5
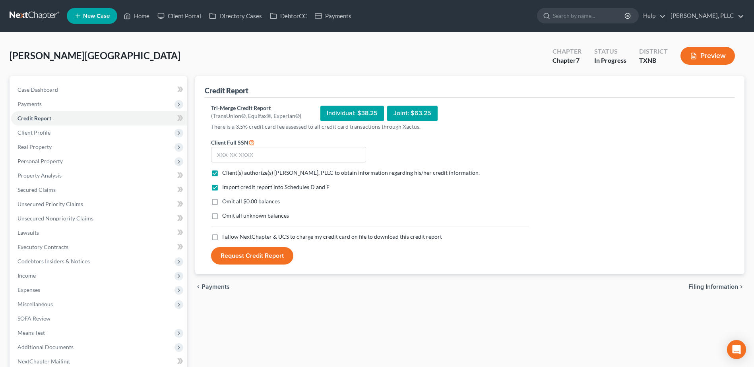
checkbox input "true"
click at [284, 155] on input "text" at bounding box center [288, 155] width 155 height 16
click at [300, 155] on input "text" at bounding box center [288, 155] width 155 height 16
type input "449-79-1767"
click at [280, 255] on button "Request Credit Report" at bounding box center [252, 255] width 82 height 17
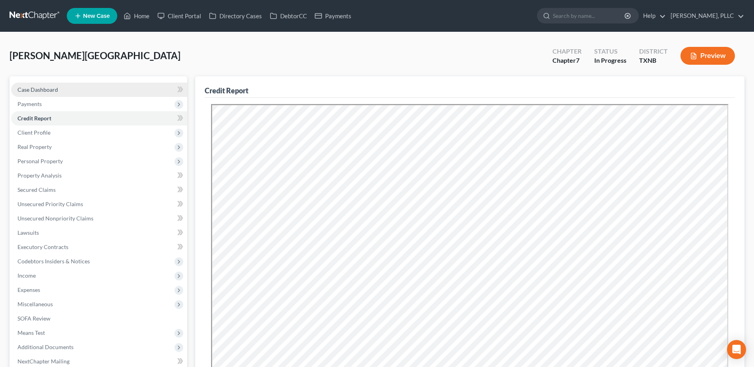
click at [32, 91] on span "Case Dashboard" at bounding box center [37, 89] width 41 height 7
select select "6"
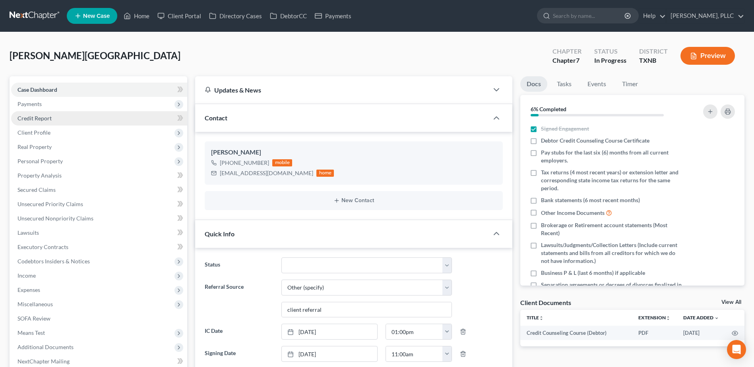
click at [43, 119] on span "Credit Report" at bounding box center [34, 118] width 34 height 7
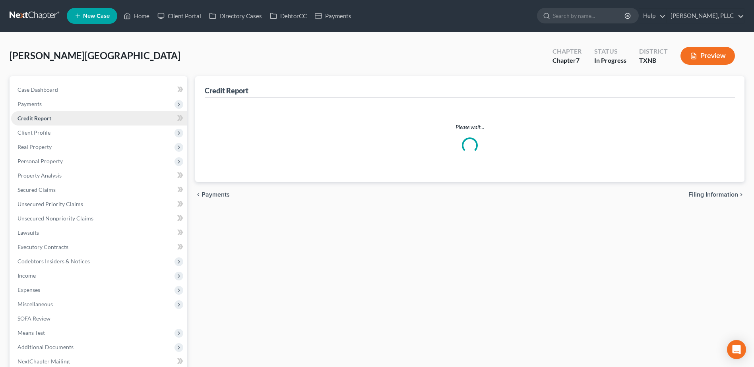
click at [36, 117] on span "Credit Report" at bounding box center [34, 118] width 34 height 7
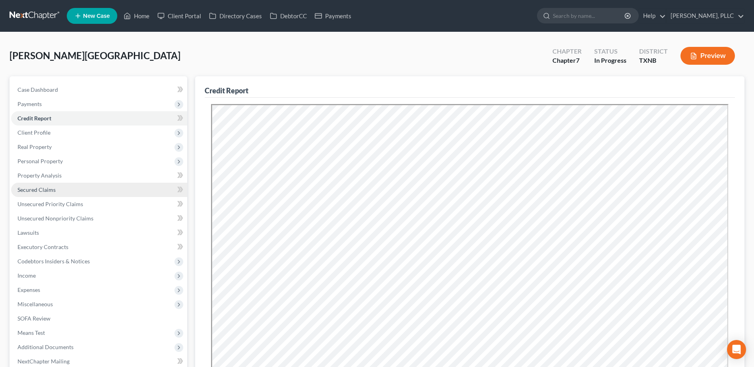
drag, startPoint x: 34, startPoint y: 185, endPoint x: 114, endPoint y: 187, distance: 80.3
click at [34, 184] on link "Secured Claims" at bounding box center [99, 190] width 176 height 14
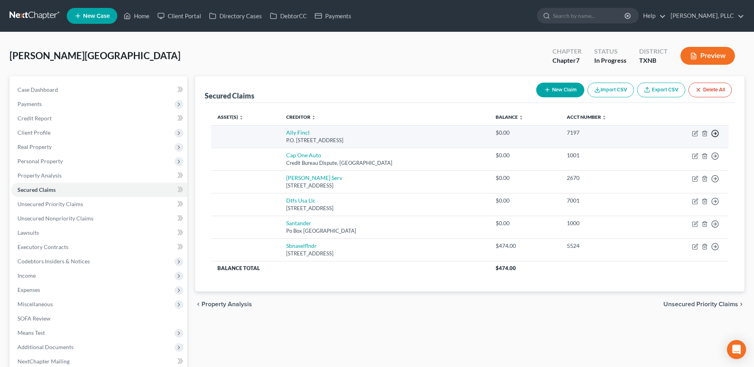
click at [715, 134] on icon "button" at bounding box center [715, 134] width 8 height 8
click at [674, 153] on link "Move to F" at bounding box center [679, 153] width 66 height 14
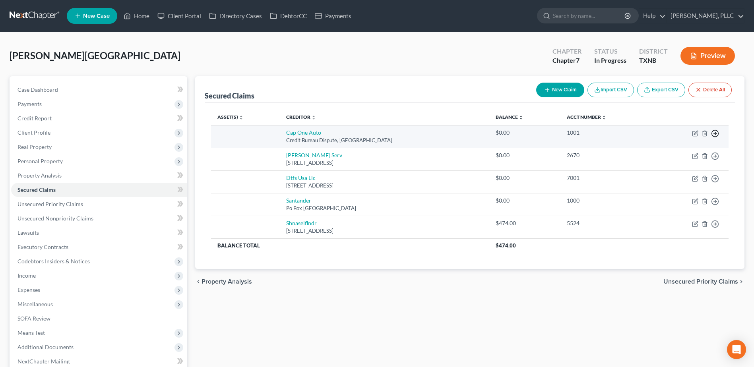
click at [718, 134] on icon "button" at bounding box center [715, 134] width 8 height 8
click at [676, 151] on link "Move to F" at bounding box center [679, 153] width 66 height 14
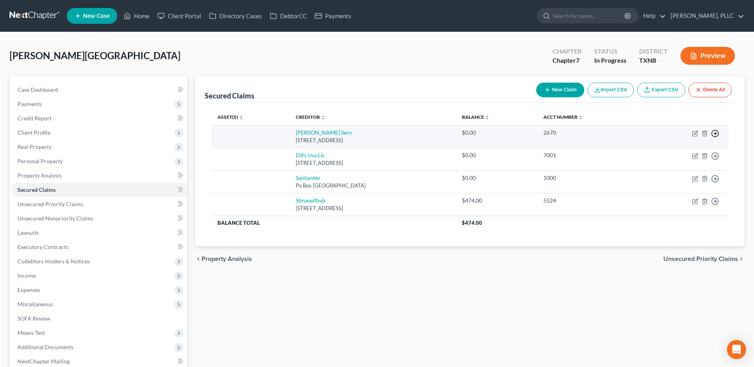
click at [716, 134] on line "button" at bounding box center [715, 134] width 3 height 0
click at [681, 153] on link "Move to F" at bounding box center [679, 153] width 66 height 14
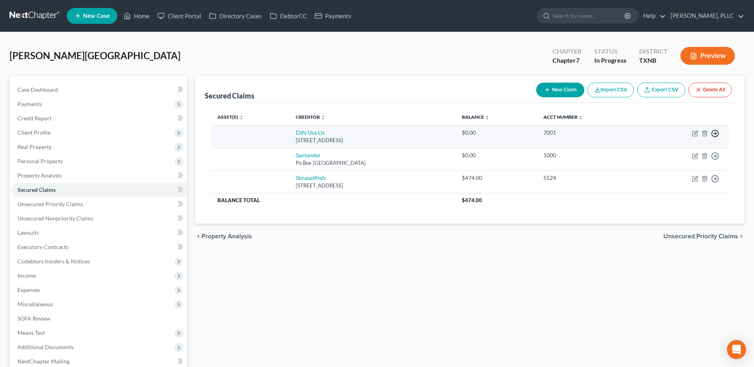
click at [716, 134] on polyline "button" at bounding box center [715, 133] width 1 height 3
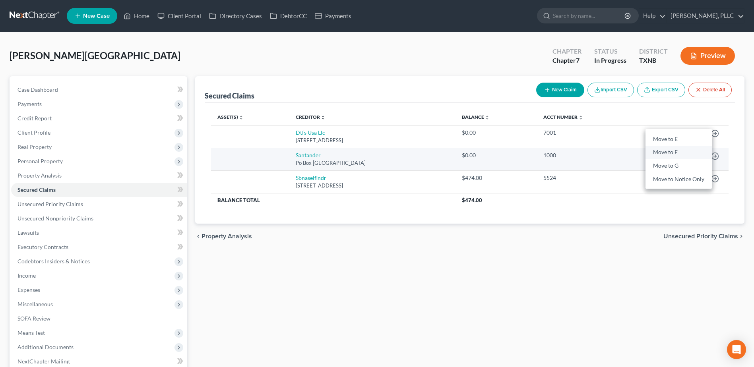
drag, startPoint x: 677, startPoint y: 153, endPoint x: 698, endPoint y: 151, distance: 20.4
click at [677, 153] on link "Move to F" at bounding box center [679, 153] width 66 height 14
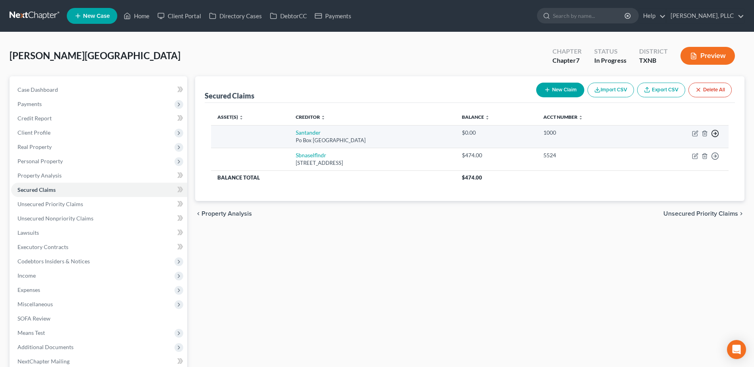
click at [716, 133] on polyline "button" at bounding box center [715, 133] width 1 height 3
click at [681, 150] on link "Move to F" at bounding box center [679, 153] width 66 height 14
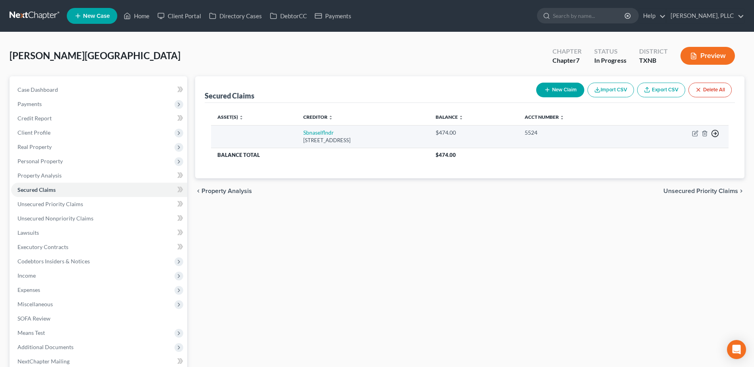
click at [716, 134] on icon "button" at bounding box center [715, 134] width 8 height 8
click at [672, 151] on link "Move to F" at bounding box center [679, 153] width 66 height 14
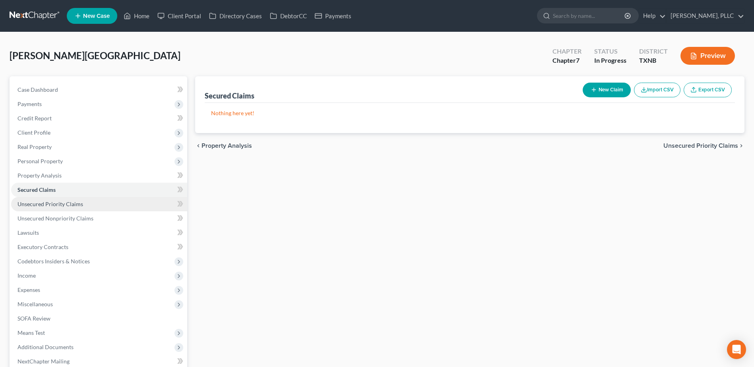
click at [60, 206] on span "Unsecured Priority Claims" at bounding box center [50, 204] width 66 height 7
click at [61, 220] on span "Unsecured Nonpriority Claims" at bounding box center [55, 218] width 76 height 7
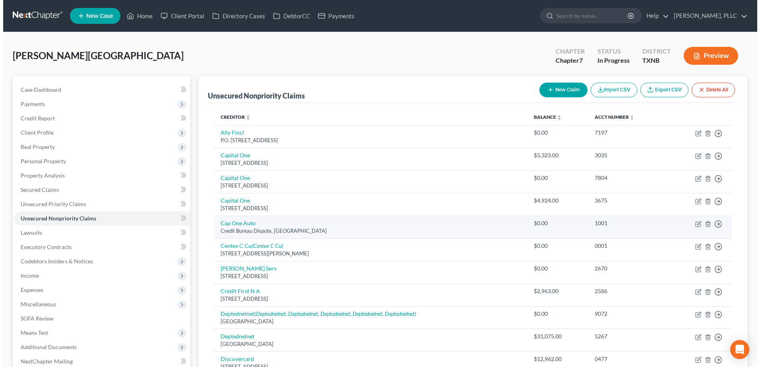
scroll to position [40, 0]
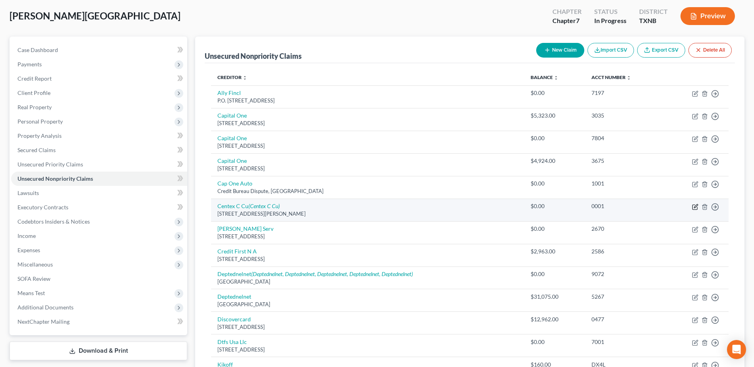
click at [695, 208] on icon "button" at bounding box center [695, 207] width 6 height 6
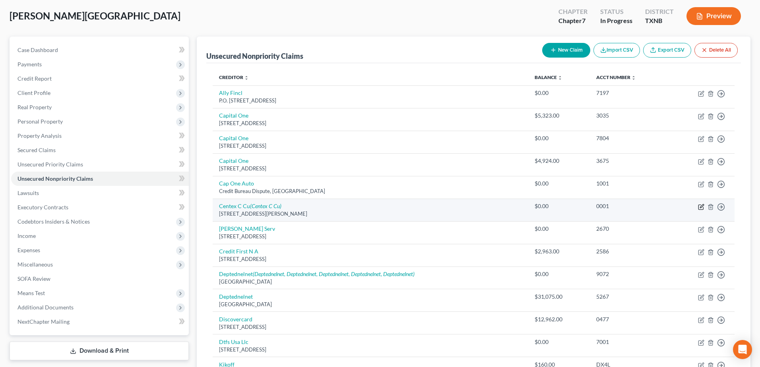
select select "45"
select select "0"
select select "45"
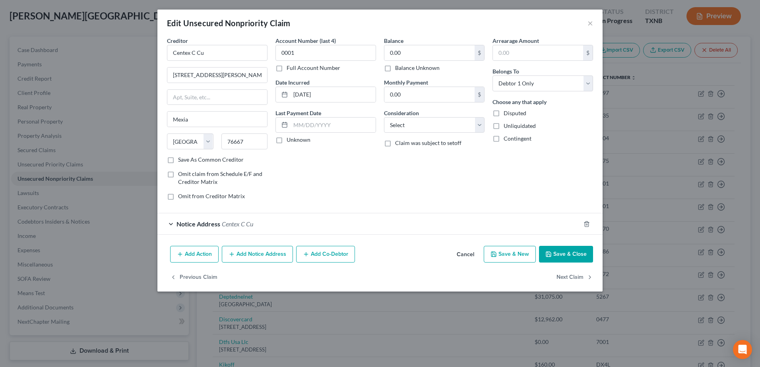
click at [169, 224] on div "Notice Address Centex C Cu" at bounding box center [368, 224] width 423 height 21
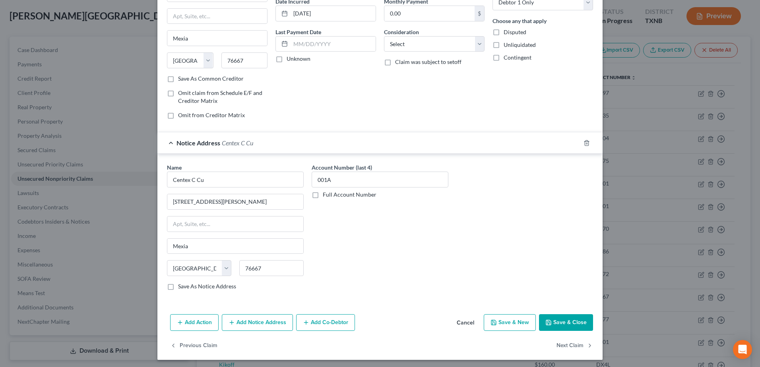
scroll to position [83, 0]
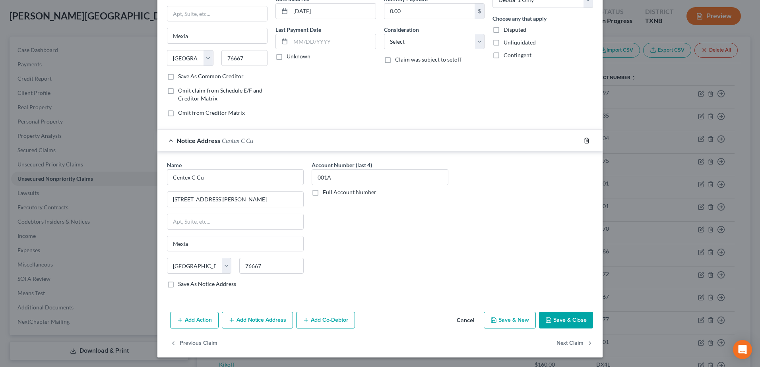
click at [584, 141] on icon "button" at bounding box center [587, 141] width 6 height 6
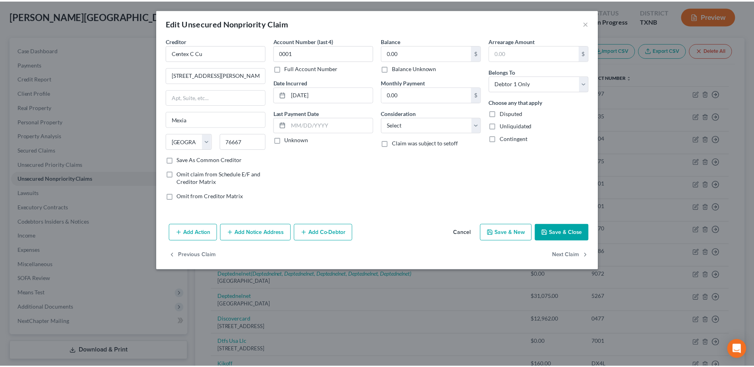
scroll to position [0, 0]
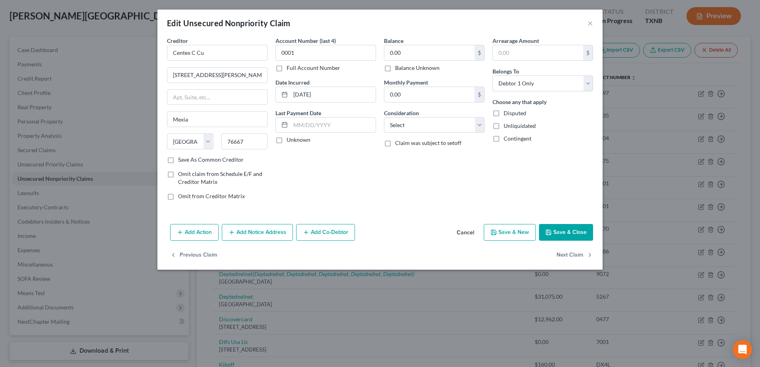
click at [559, 234] on button "Save & Close" at bounding box center [566, 232] width 54 height 17
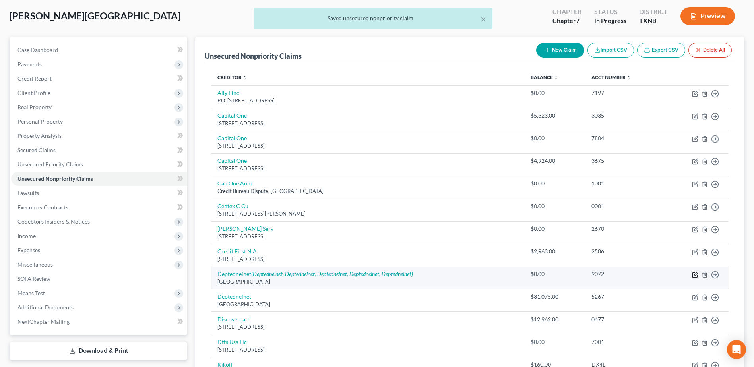
click at [696, 276] on icon "button" at bounding box center [696, 274] width 4 height 4
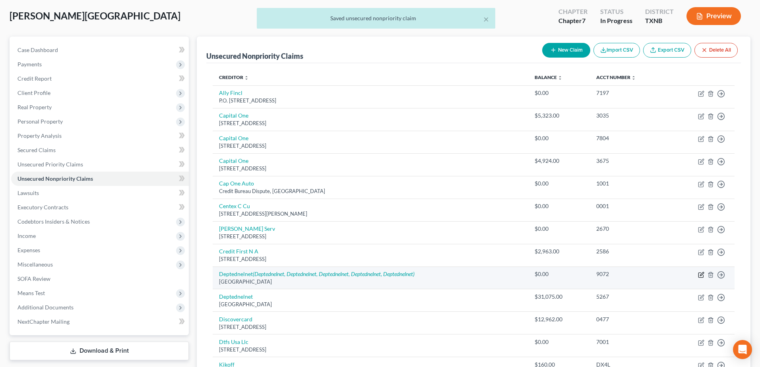
select select "30"
select select "17"
select select "0"
select select "30"
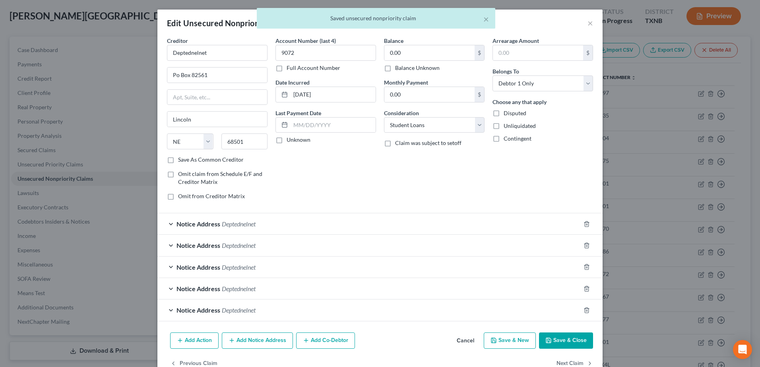
click at [167, 224] on div "Notice Address Deptednelnet" at bounding box center [368, 224] width 423 height 21
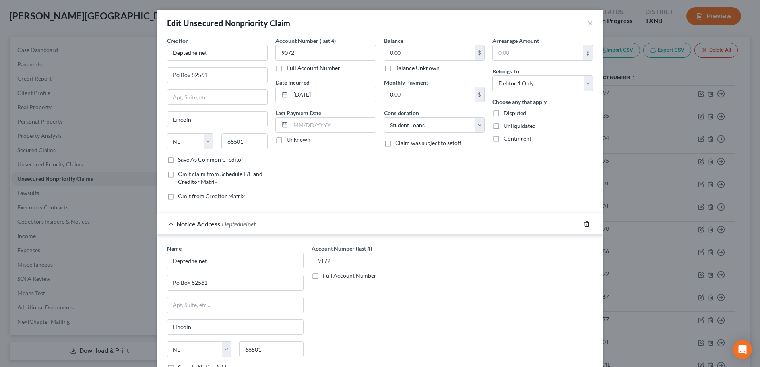
click at [586, 224] on icon "button" at bounding box center [587, 223] width 4 height 5
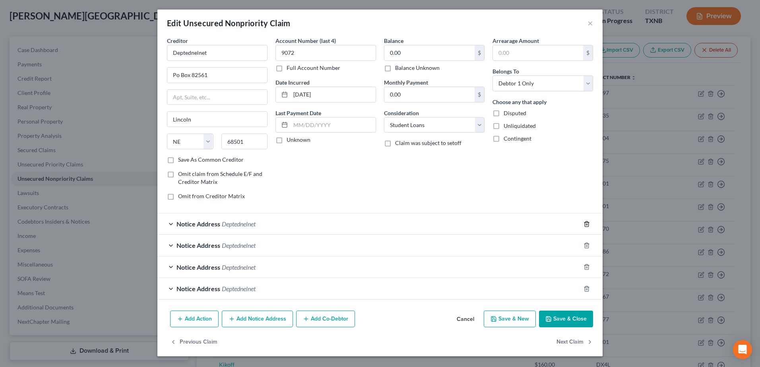
click at [587, 224] on icon "button" at bounding box center [587, 224] width 6 height 6
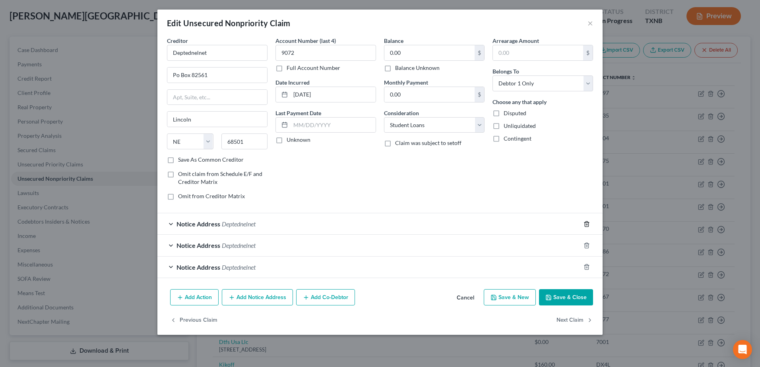
click at [587, 224] on icon "button" at bounding box center [587, 224] width 6 height 6
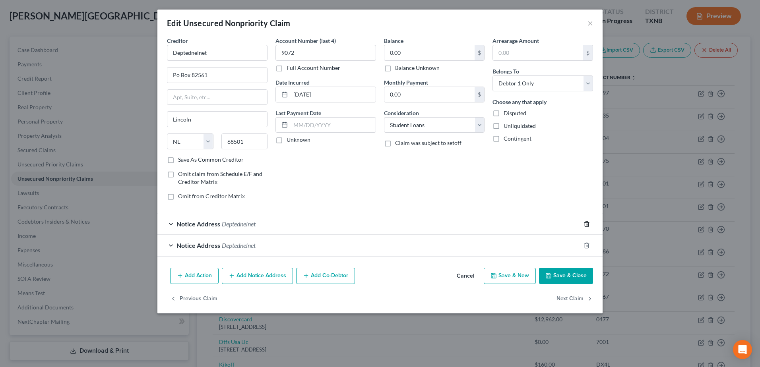
click at [587, 224] on icon "button" at bounding box center [587, 224] width 6 height 6
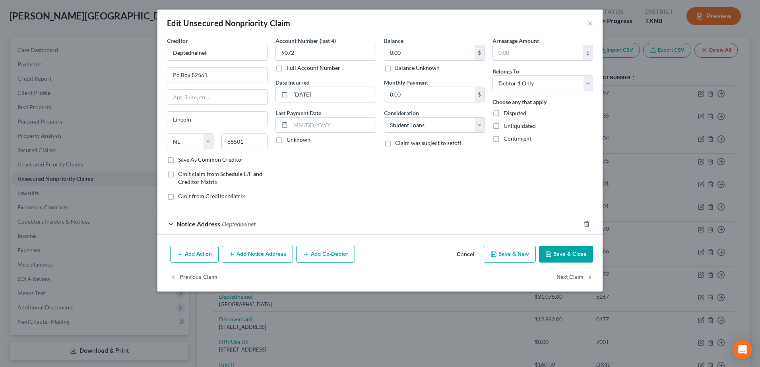
click at [587, 224] on icon "button" at bounding box center [587, 224] width 6 height 6
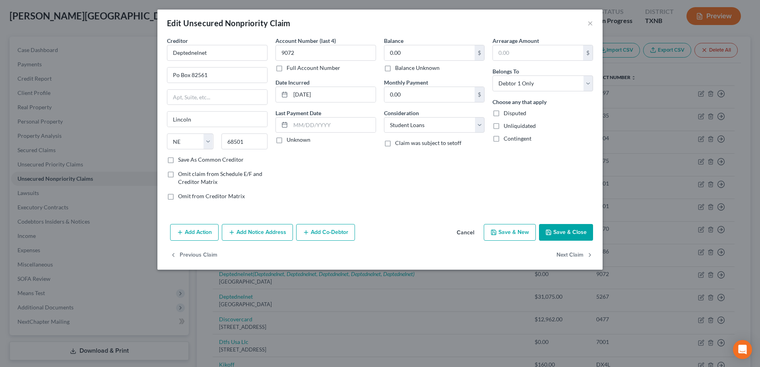
click at [574, 236] on button "Save & Close" at bounding box center [566, 232] width 54 height 17
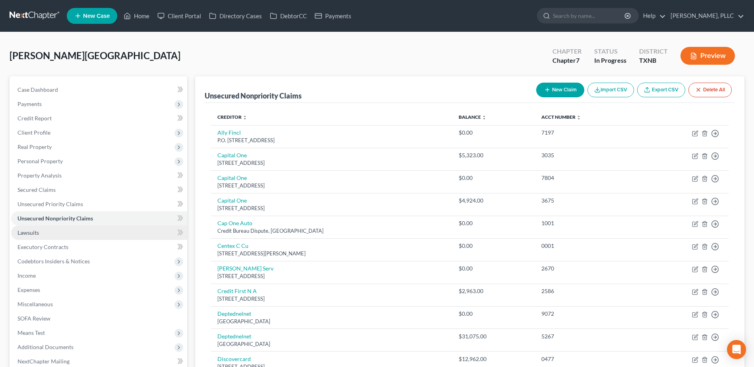
click at [28, 235] on span "Lawsuits" at bounding box center [27, 232] width 21 height 7
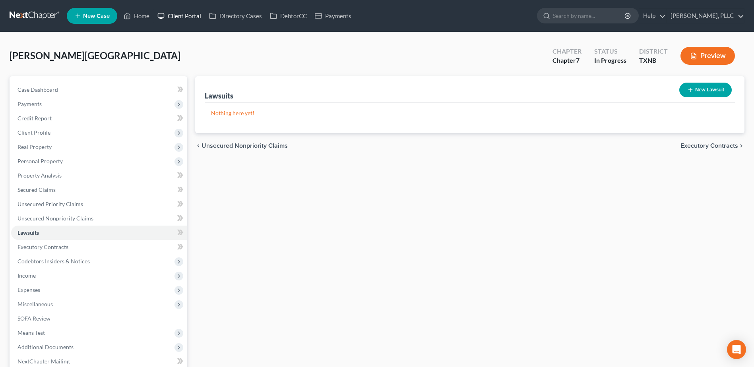
click at [189, 21] on link "Client Portal" at bounding box center [179, 16] width 52 height 14
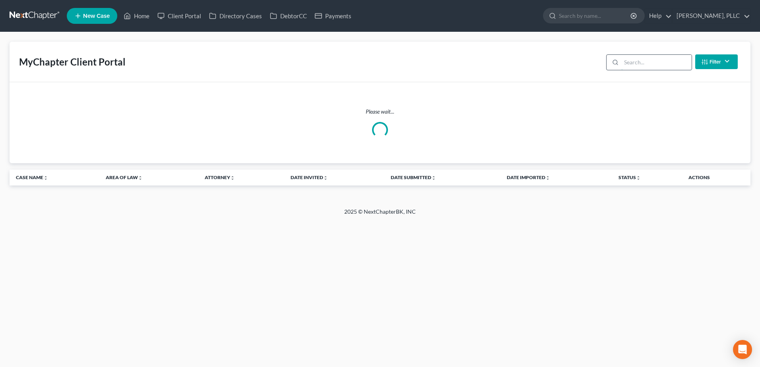
click at [669, 69] on input "search" at bounding box center [656, 62] width 70 height 15
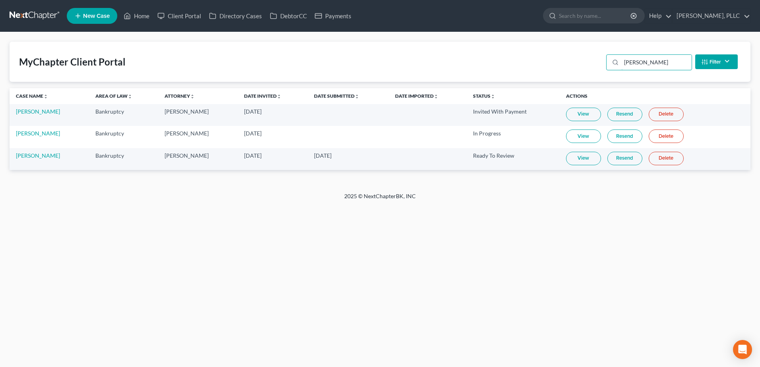
type input "bradley"
click at [574, 164] on link "View" at bounding box center [583, 159] width 35 height 14
click at [625, 163] on link "Resend" at bounding box center [625, 159] width 35 height 14
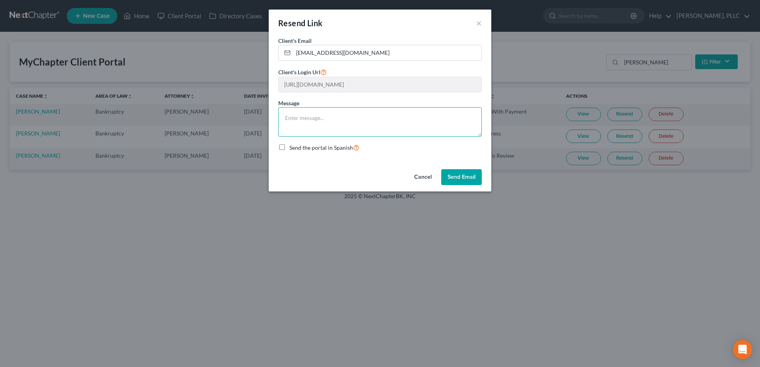
click at [345, 113] on textarea at bounding box center [380, 121] width 204 height 29
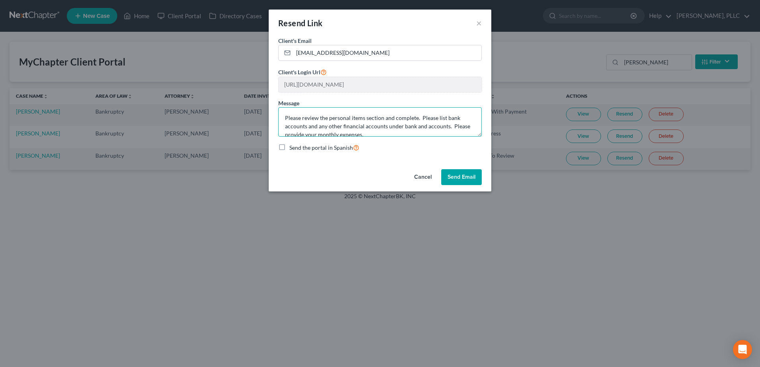
drag, startPoint x: 373, startPoint y: 132, endPoint x: 261, endPoint y: 95, distance: 118.7
click at [261, 95] on div "Resend Link × Client's Email * chesterbradley@gmail.com Client's Login Url http…" at bounding box center [380, 183] width 760 height 367
type textarea "Please review the personal items section and complete. Please list bank account…"
click at [460, 177] on button "Send Email" at bounding box center [461, 177] width 41 height 16
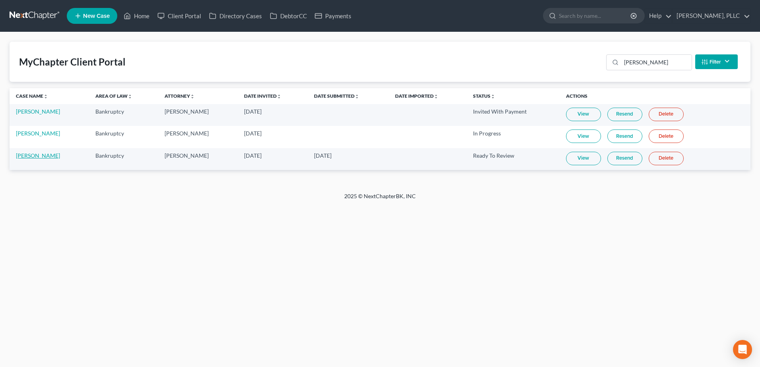
click at [39, 154] on link "[PERSON_NAME]" at bounding box center [38, 155] width 44 height 7
select select "6"
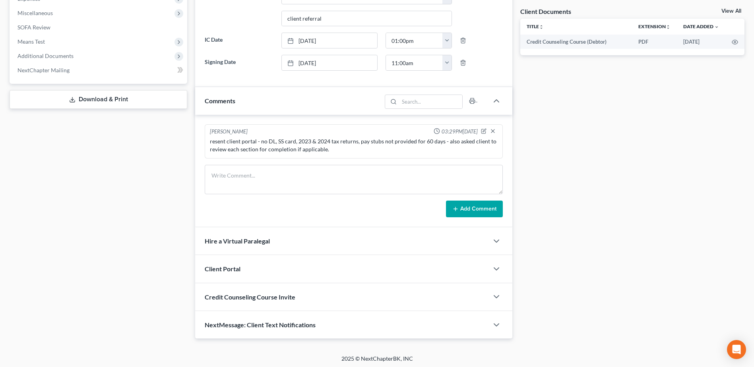
scroll to position [293, 0]
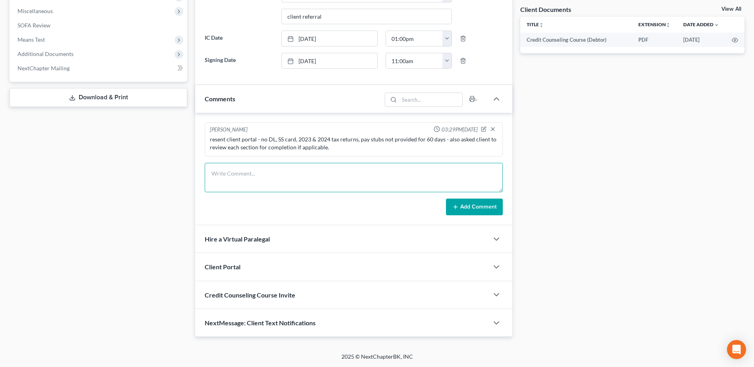
click at [268, 182] on textarea at bounding box center [354, 177] width 298 height 29
paste textarea "Please review the personal items section and complete. Please list bank account…"
type textarea "resent client portal - Please review the personal items section and complete. P…"
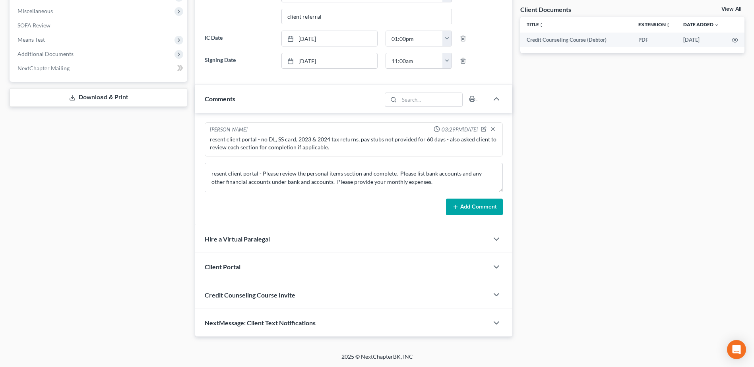
click at [489, 202] on button "Add Comment" at bounding box center [474, 207] width 57 height 17
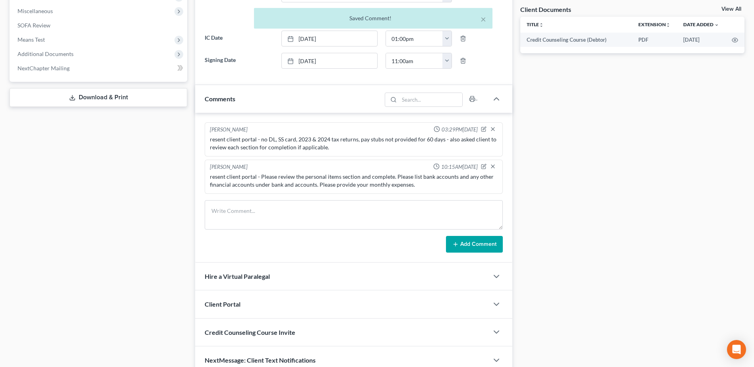
scroll to position [134, 0]
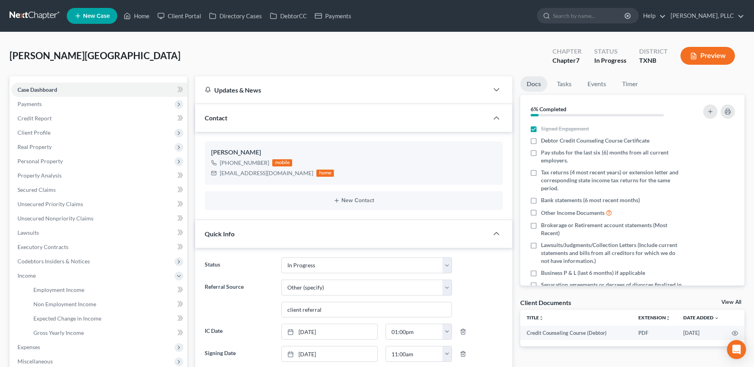
select select "13"
select select "6"
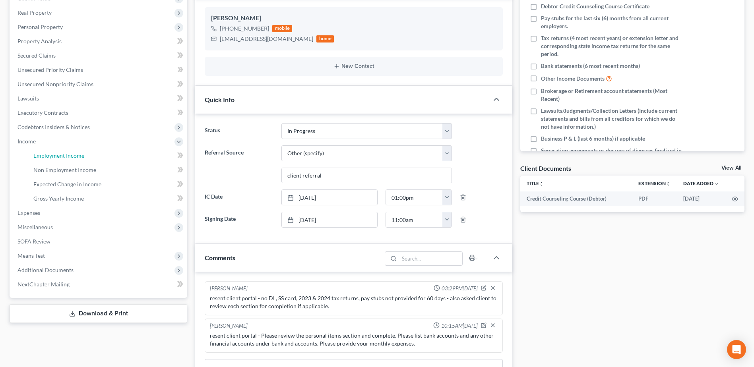
click at [56, 157] on span "Employment Income" at bounding box center [58, 155] width 51 height 7
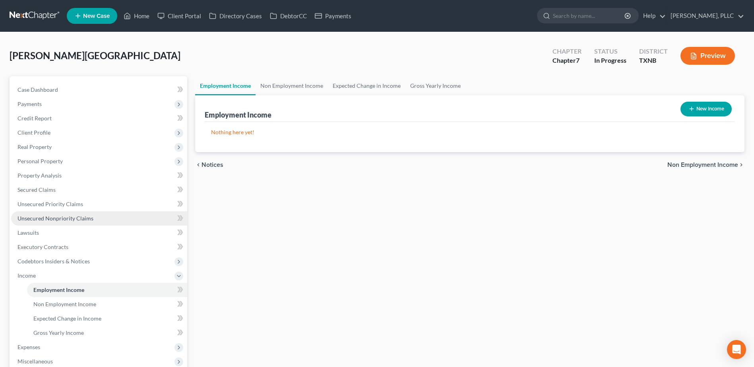
click at [56, 216] on span "Unsecured Nonpriority Claims" at bounding box center [55, 218] width 76 height 7
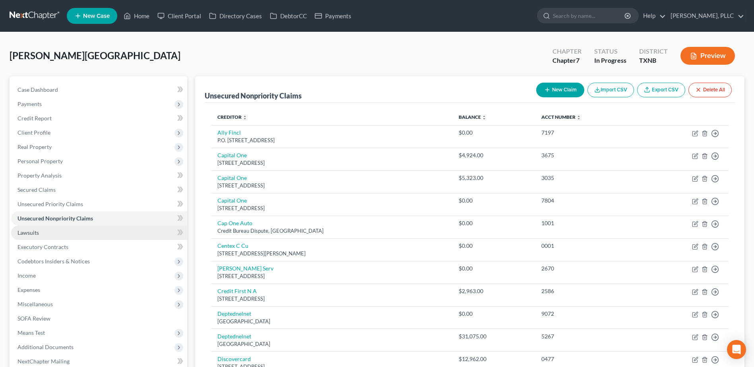
click at [30, 234] on span "Lawsuits" at bounding box center [27, 232] width 21 height 7
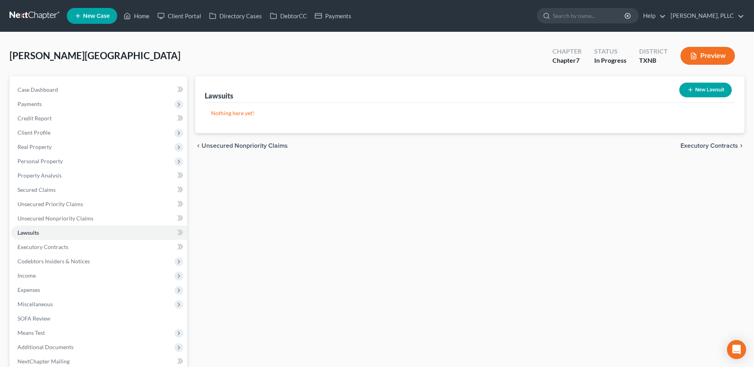
click at [704, 90] on button "New Lawsuit" at bounding box center [705, 90] width 52 height 15
select select "0"
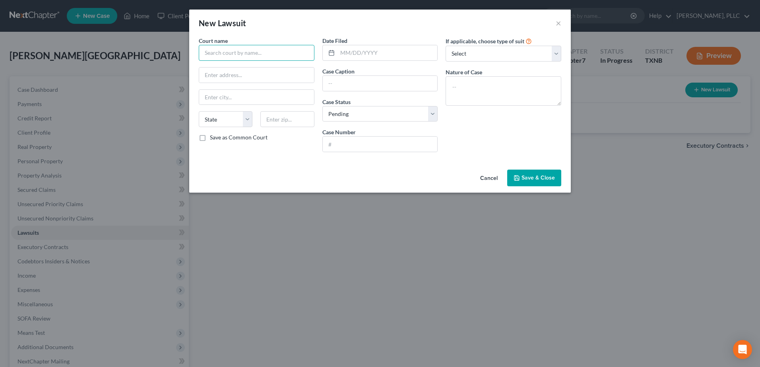
click at [258, 60] on input "text" at bounding box center [257, 53] width 116 height 16
type input "C"
type input "13th District Court of Navarro County"
type input "300 W 3rd Avenue, Ste 201"
type input "Corsicana"
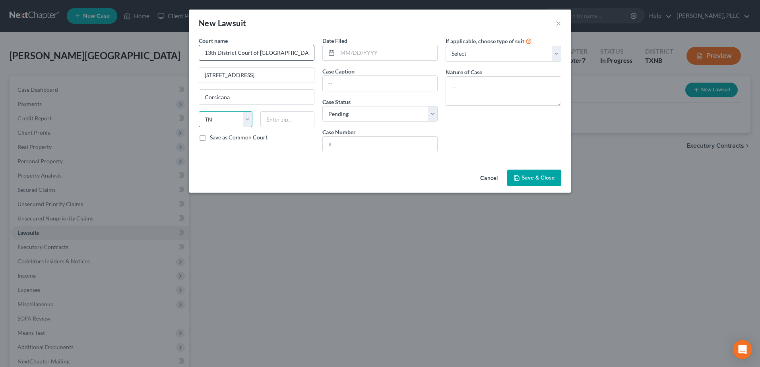
select select "45"
type input "75110"
click at [389, 45] on div "Date Filed" at bounding box center [380, 49] width 116 height 24
click at [387, 49] on input "text" at bounding box center [388, 52] width 100 height 15
type input "07/10/2025"
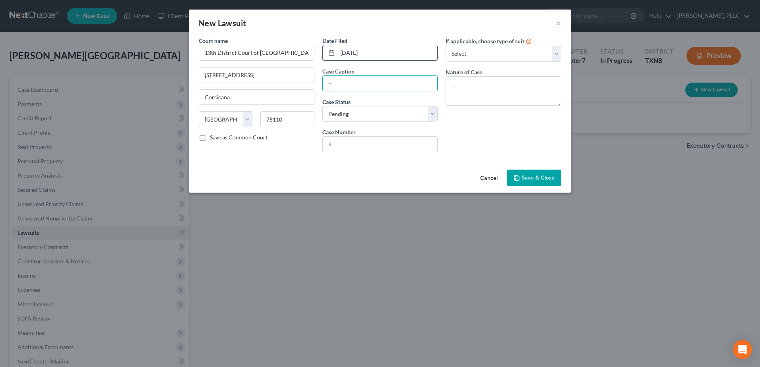
type input "N"
type input "Capital One, N.A. vs Chester Bradley"
type input "D25-33149-CV"
click at [557, 54] on select "Select Repossession Garnishment Foreclosure Attached, Seized, Or Levied Other" at bounding box center [504, 54] width 116 height 16
select select "4"
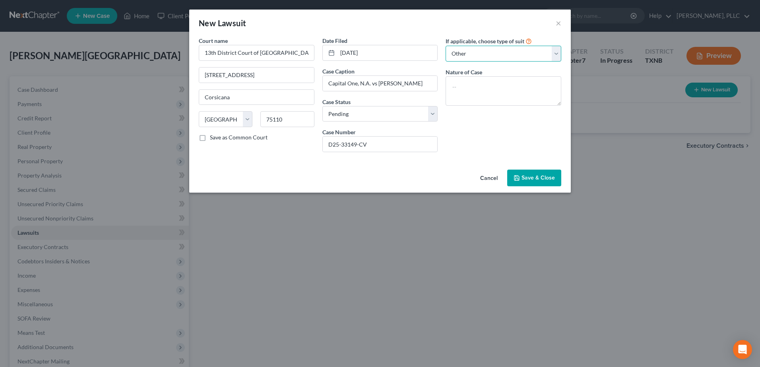
click at [446, 46] on select "Select Repossession Garnishment Foreclosure Attached, Seized, Or Levied Other" at bounding box center [504, 54] width 116 height 16
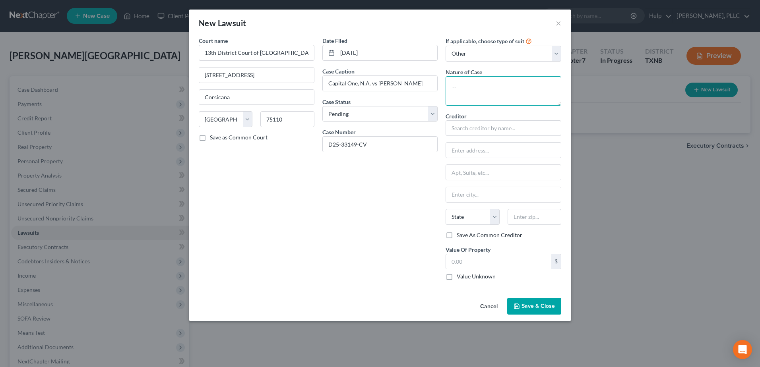
click at [485, 79] on textarea at bounding box center [504, 90] width 116 height 29
type textarea "Debt Collection"
type input "Capital One c/o Zwicker & Associates, PC"
type input "17950 Preston Road"
type input "Ste 750"
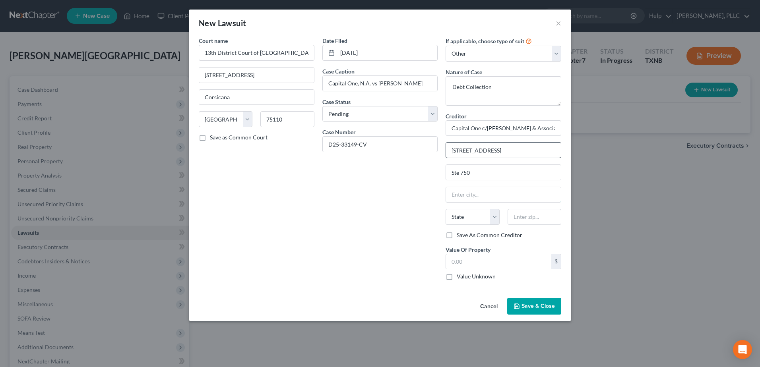
type input "Dallas"
type input "75252"
select select "45"
click at [466, 221] on select "State [US_STATE] AK AR AZ CA CO CT DE DC [GEOGRAPHIC_DATA] [GEOGRAPHIC_DATA] GU…" at bounding box center [473, 217] width 54 height 16
click at [523, 235] on div "Save As Common Creditor" at bounding box center [504, 235] width 116 height 8
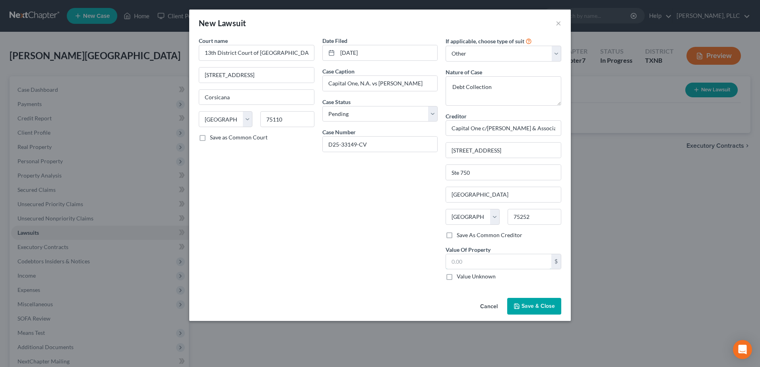
click at [492, 263] on input "text" at bounding box center [498, 261] width 105 height 15
click at [517, 268] on input "text" at bounding box center [498, 261] width 105 height 15
type input "12,962.73"
drag, startPoint x: 450, startPoint y: 126, endPoint x: 576, endPoint y: 127, distance: 126.4
click at [576, 127] on div "New Lawsuit × Court name * 13th District Court of Navarro County 300 W 3rd Aven…" at bounding box center [380, 183] width 760 height 367
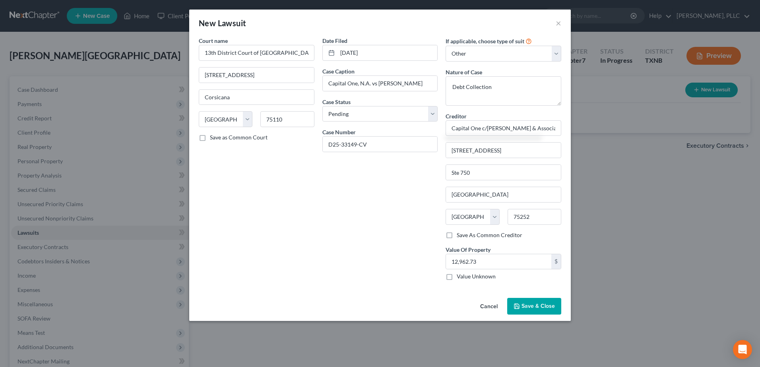
click at [529, 308] on span "Save & Close" at bounding box center [538, 306] width 33 height 7
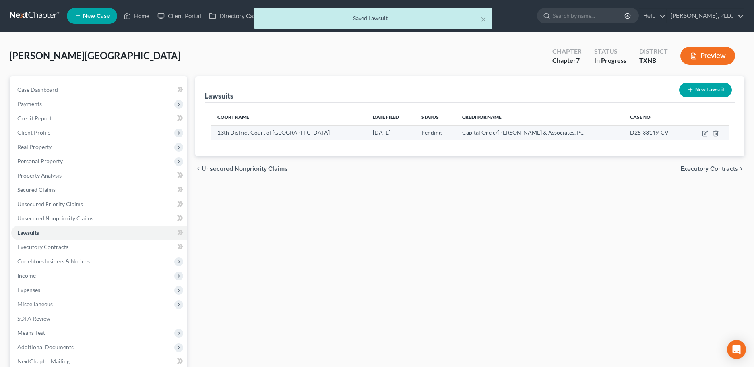
click at [70, 217] on span "Unsecured Nonpriority Claims" at bounding box center [55, 218] width 76 height 7
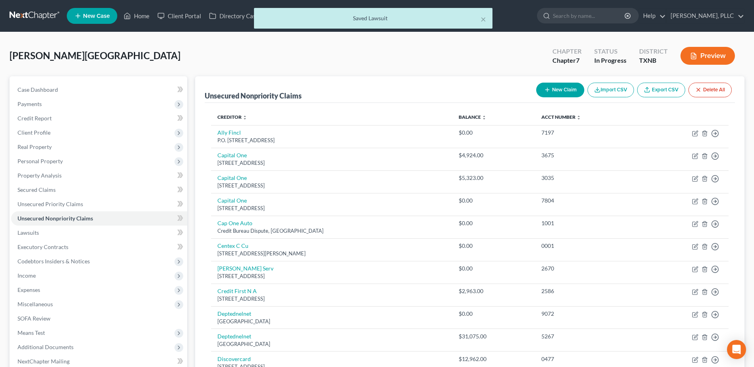
click at [560, 91] on button "New Claim" at bounding box center [560, 90] width 48 height 15
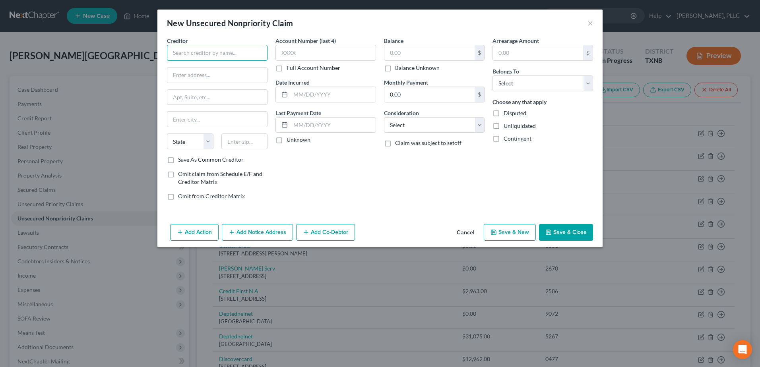
click at [215, 48] on input "text" at bounding box center [217, 53] width 101 height 16
paste input "Capital One c/o Zwicker & Associates, PC"
type input "Capital One c/o Zwicker & Associates, PC"
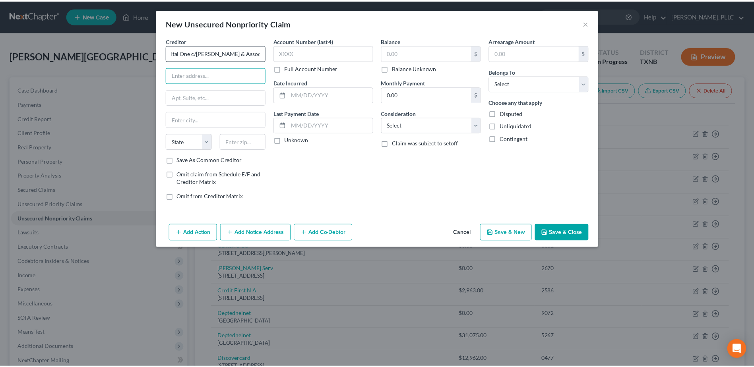
scroll to position [0, 0]
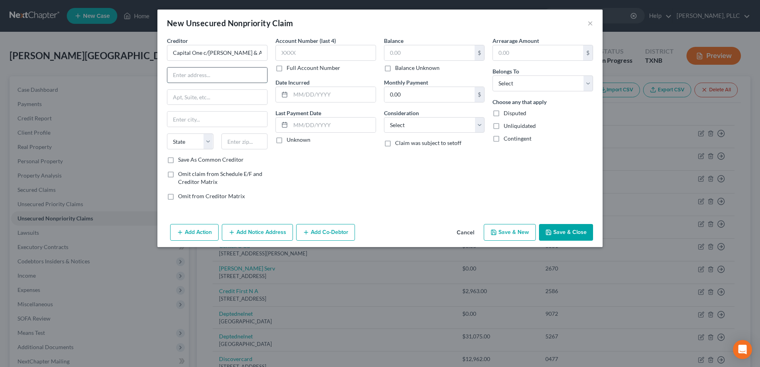
click at [192, 72] on input "text" at bounding box center [217, 75] width 100 height 15
type input "3"
type input "17950 Preston Road"
type input "Ste 750"
type input "Dallas"
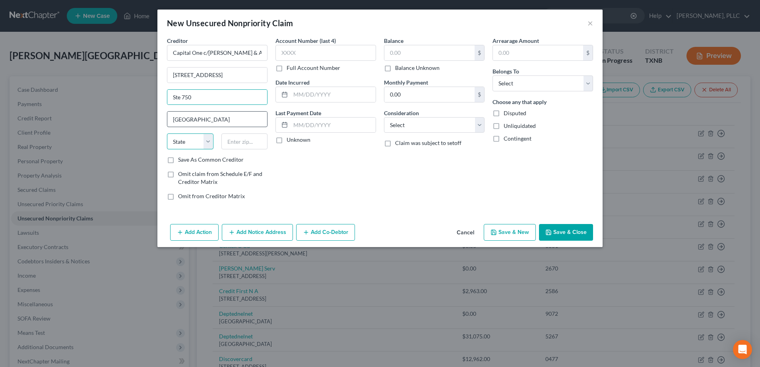
select select "45"
type input "75252"
type input "Ste 750"
click at [377, 176] on div "Account Number (last 4) Full Account Number Date Incurred Last Payment Date Unk…" at bounding box center [326, 122] width 109 height 170
click at [326, 178] on div "Account Number (last 4) Full Account Number Date Incurred Last Payment Date Unk…" at bounding box center [326, 122] width 109 height 170
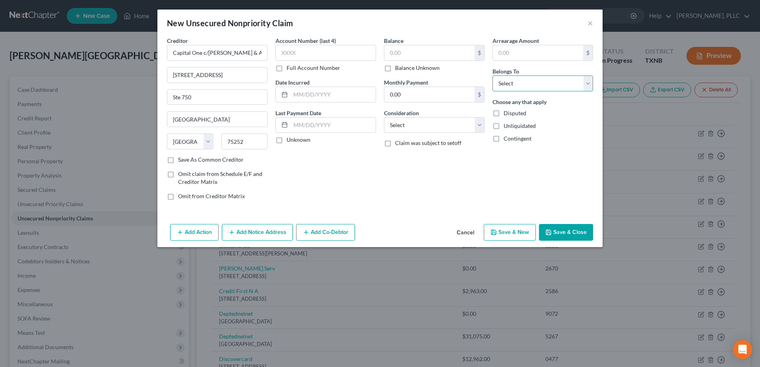
click at [585, 84] on select "Select Debtor 1 Only Debtor 2 Only Debtor 1 And Debtor 2 Only At Least One Of T…" at bounding box center [543, 84] width 101 height 16
select select "0"
click at [493, 76] on select "Select Debtor 1 Only Debtor 2 Only Debtor 1 And Debtor 2 Only At Least One Of T…" at bounding box center [543, 84] width 101 height 16
click at [578, 231] on button "Save & Close" at bounding box center [566, 232] width 54 height 17
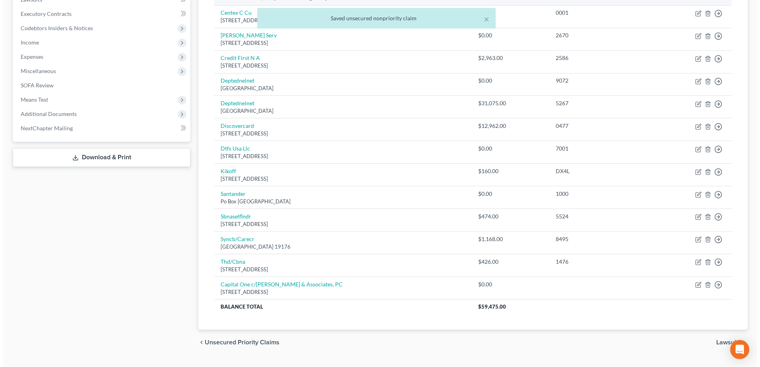
scroll to position [252, 0]
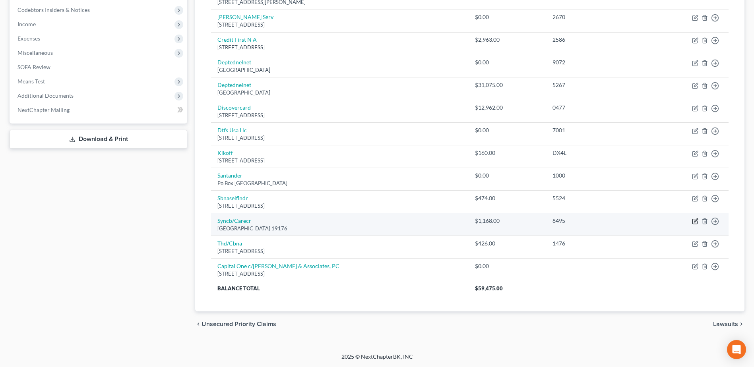
click at [694, 223] on icon "button" at bounding box center [696, 221] width 4 height 4
select select "39"
select select "2"
select select "0"
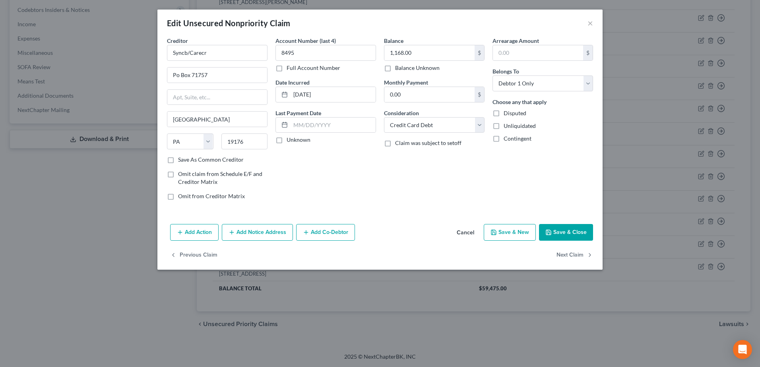
click at [262, 233] on button "Add Notice Address" at bounding box center [257, 232] width 71 height 17
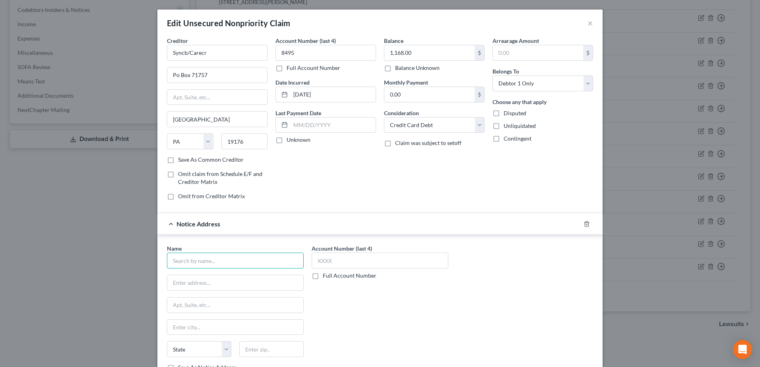
click at [231, 260] on input "text" at bounding box center [235, 261] width 137 height 16
type input "Client Services"
type input "514 Earth City Expressway"
type input "Ste 310"
type input "Earth City"
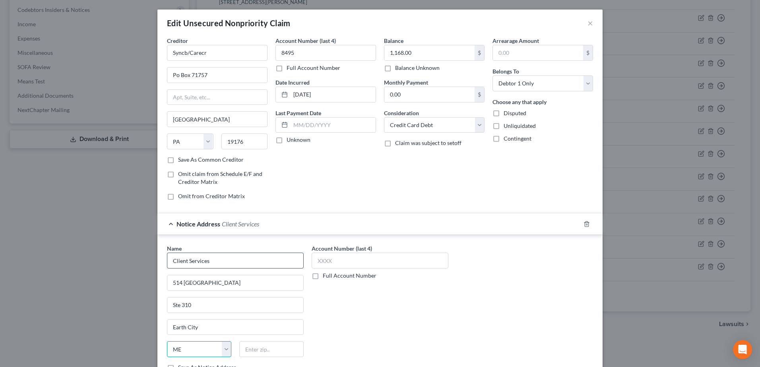
select select "26"
type input "63045"
click at [388, 256] on input "text" at bounding box center [380, 261] width 137 height 16
type input "8"
type input "9331"
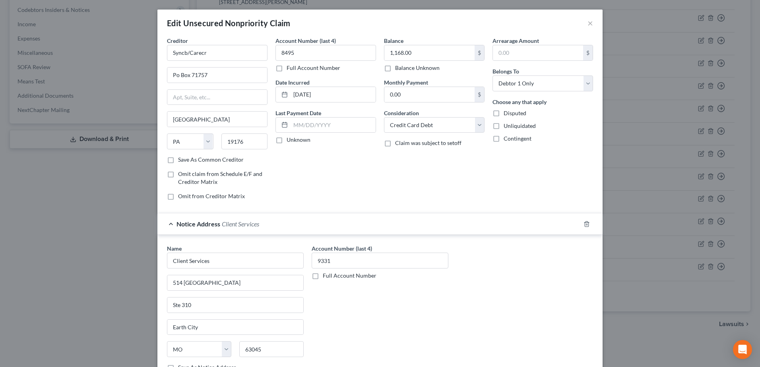
click at [501, 288] on div "Name * Client Services 514 Earth City Expressway Ste 310 Earth City State AL AK…" at bounding box center [380, 312] width 434 height 134
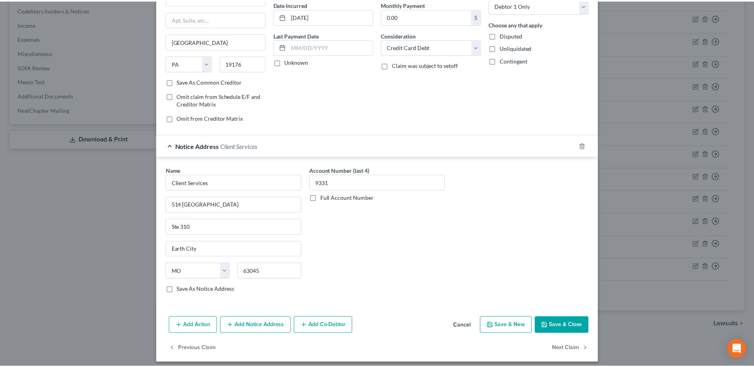
scroll to position [83, 0]
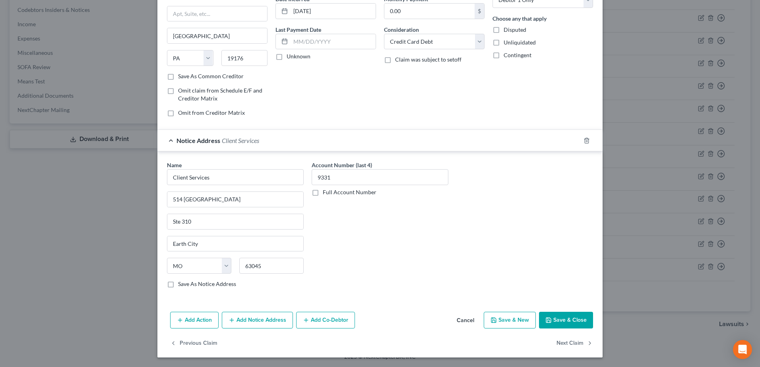
click at [565, 318] on button "Save & Close" at bounding box center [566, 320] width 54 height 17
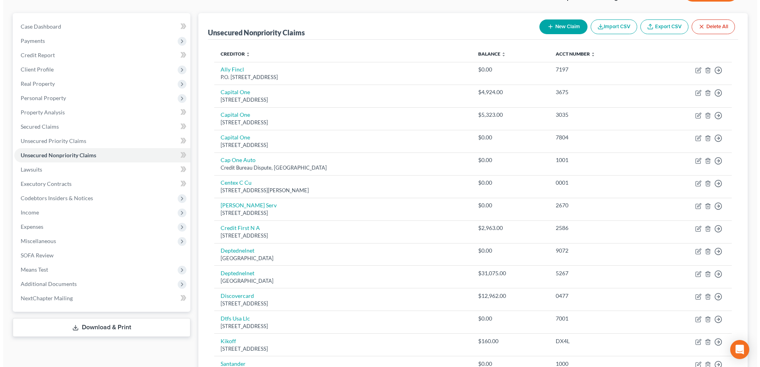
scroll to position [0, 0]
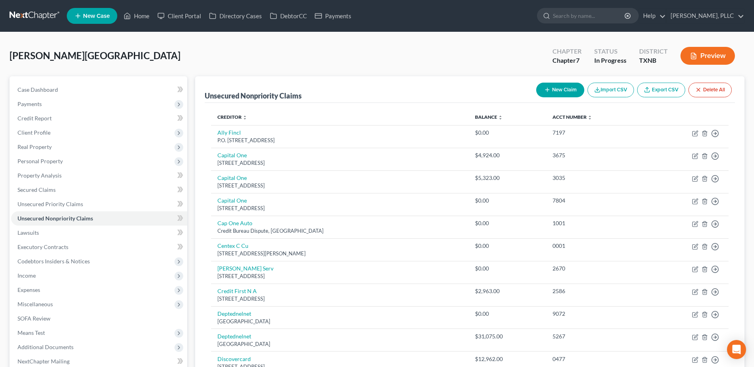
click at [569, 92] on button "New Claim" at bounding box center [560, 90] width 48 height 15
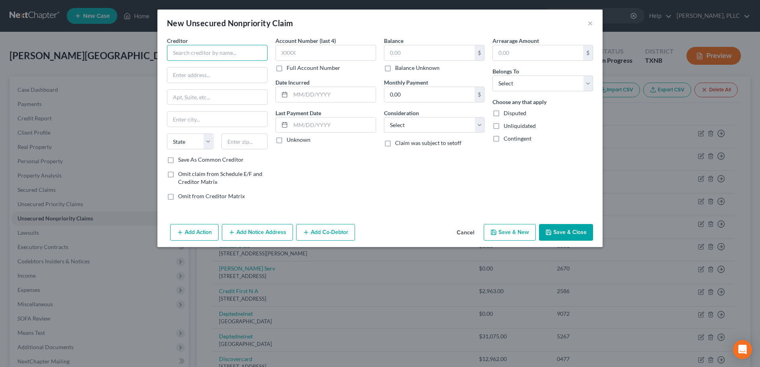
click at [226, 52] on input "text" at bounding box center [217, 53] width 101 height 16
type input "Navarro County Hospital"
drag, startPoint x: 216, startPoint y: 76, endPoint x: 188, endPoint y: 72, distance: 27.7
click at [188, 72] on input "3201 Texas 22" at bounding box center [217, 75] width 100 height 15
type input "3201 W Highway 22"
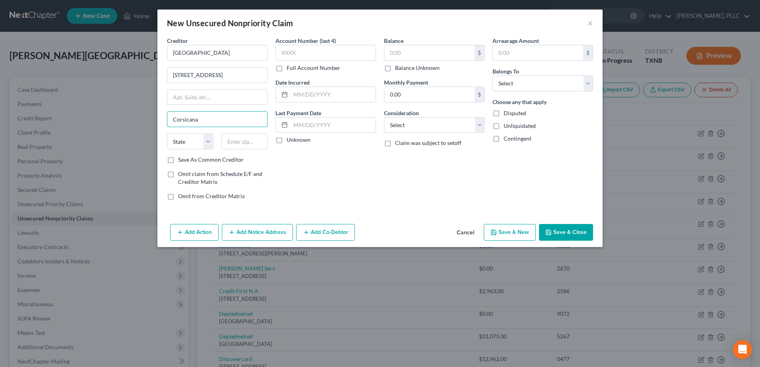
type input "Corsicana"
select select "45"
type input "75110"
click at [452, 54] on input "text" at bounding box center [429, 52] width 90 height 15
type input "117.68"
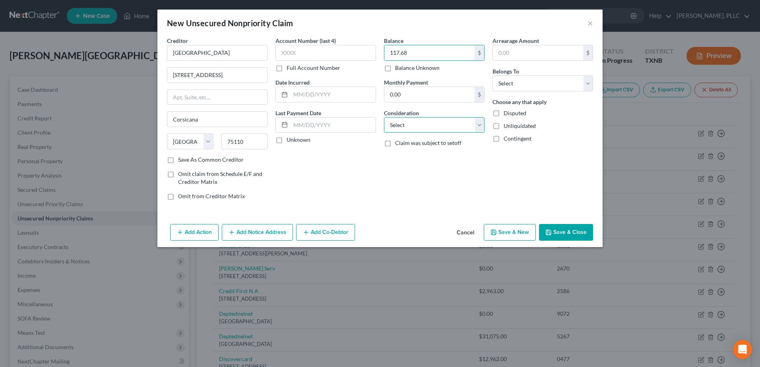
drag, startPoint x: 480, startPoint y: 129, endPoint x: 476, endPoint y: 134, distance: 6.8
click at [480, 128] on select "Select Cable / Satellite Services Collection Agency Credit Card Debt Debt Couns…" at bounding box center [434, 125] width 101 height 16
select select "9"
click at [384, 117] on select "Select Cable / Satellite Services Collection Agency Credit Card Debt Debt Couns…" at bounding box center [434, 125] width 101 height 16
drag, startPoint x: 589, startPoint y: 89, endPoint x: 582, endPoint y: 92, distance: 8.4
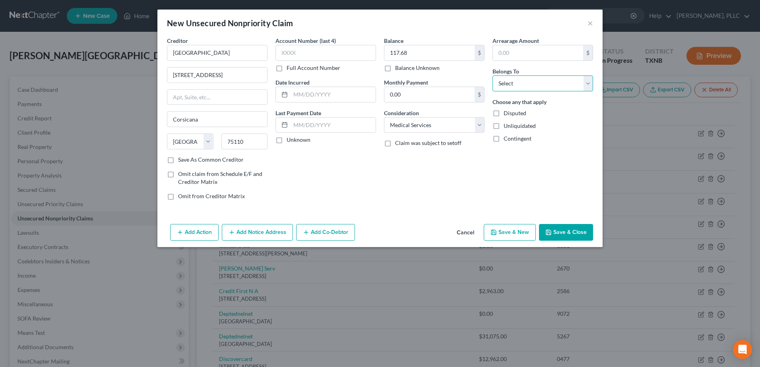
click at [589, 88] on select "Select Debtor 1 Only Debtor 2 Only Debtor 1 And Debtor 2 Only At Least One Of T…" at bounding box center [543, 84] width 101 height 16
select select "0"
click at [493, 76] on select "Select Debtor 1 Only Debtor 2 Only Debtor 1 And Debtor 2 Only At Least One Of T…" at bounding box center [543, 84] width 101 height 16
click at [273, 236] on button "Add Notice Address" at bounding box center [257, 232] width 71 height 17
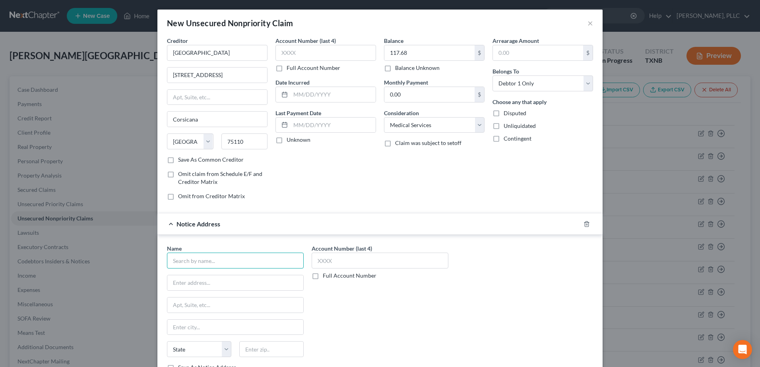
click at [199, 264] on input "text" at bounding box center [235, 261] width 137 height 16
type input "Professional Account Services, Inc."
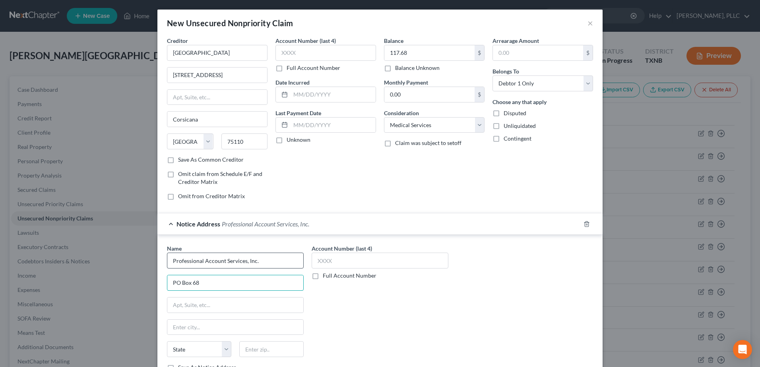
type input "PO Box 68"
type input "Brentwood"
click at [175, 349] on select "State AL AK AR AZ CA CO CT DE DC FL GA GU HI ID IL IN IA KS KY LA ME MD MA MI M…" at bounding box center [199, 350] width 64 height 16
select select "44"
click at [167, 342] on select "State AL AK AR AZ CA CO CT DE DC FL GA GU HI ID IL IN IA KS KY LA ME MD MA MI M…" at bounding box center [199, 350] width 64 height 16
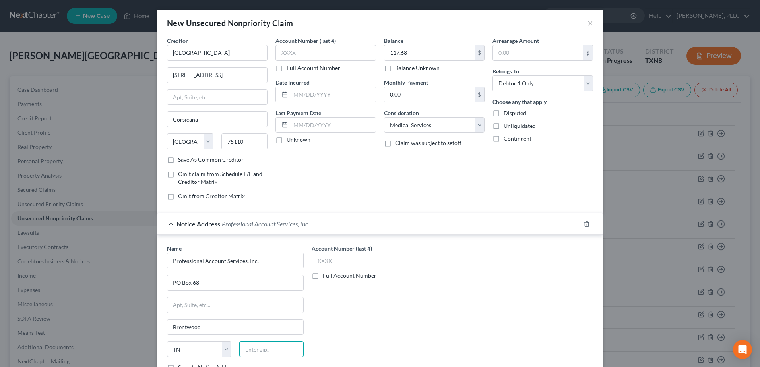
click at [261, 351] on input "text" at bounding box center [271, 350] width 64 height 16
type input "37024"
click at [349, 258] on input "text" at bounding box center [380, 261] width 137 height 16
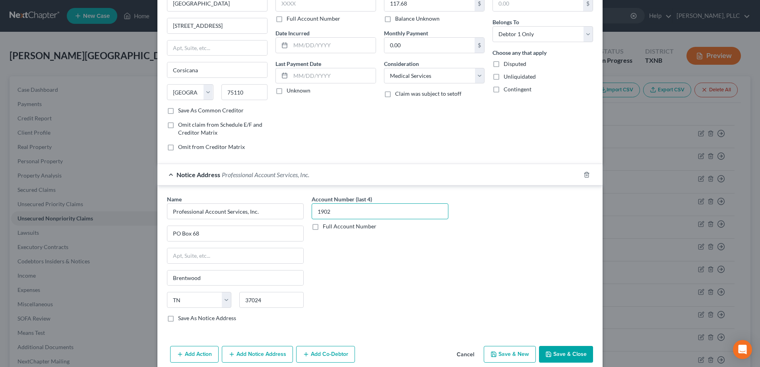
scroll to position [61, 0]
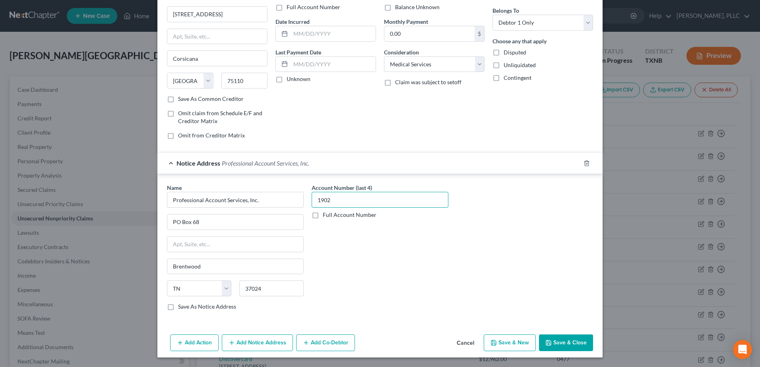
type input "1902"
click at [557, 340] on button "Save & Close" at bounding box center [566, 343] width 54 height 17
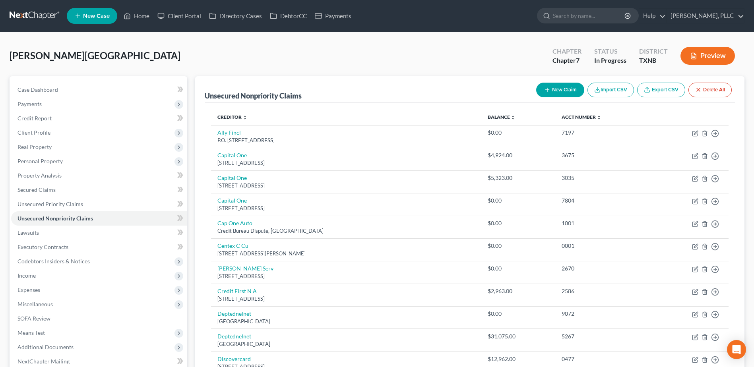
click at [563, 86] on button "New Claim" at bounding box center [560, 90] width 48 height 15
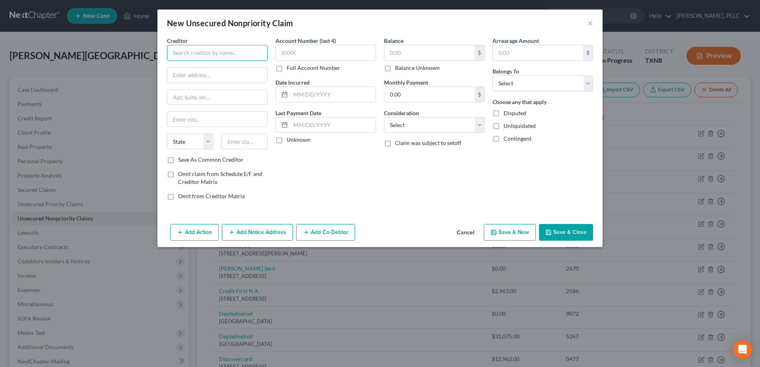
click at [230, 54] on input "text" at bounding box center [217, 53] width 101 height 16
type input "[GEOGRAPHIC_DATA]"
type input "PO Box 1070"
type input "Corsicana"
select select "45"
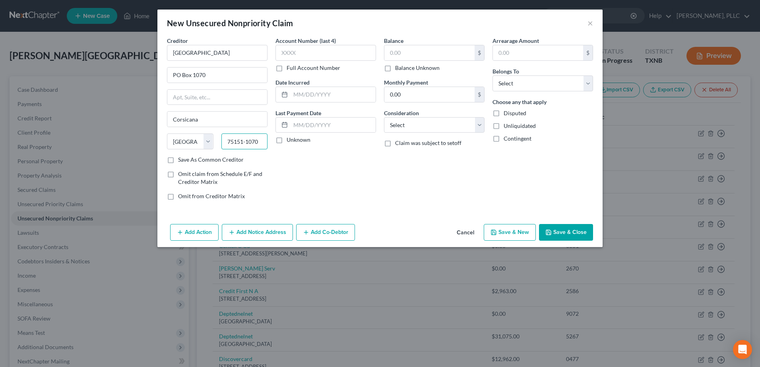
type input "75151-1070"
click at [345, 54] on input "text" at bounding box center [326, 53] width 101 height 16
type input "6449"
click at [398, 58] on input "text" at bounding box center [429, 52] width 90 height 15
type input "4,254.66"
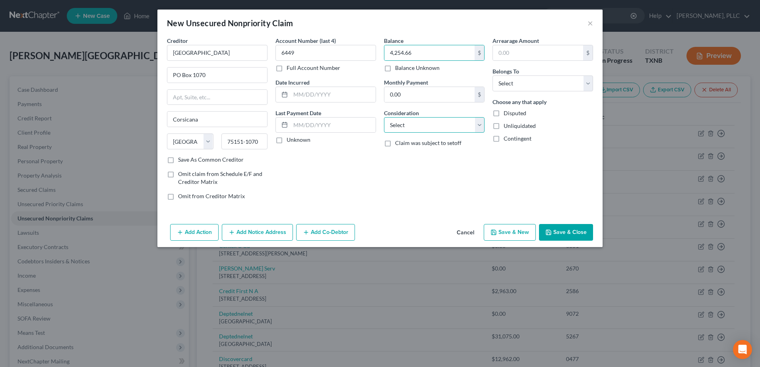
click at [476, 124] on select "Select Cable / Satellite Services Collection Agency Credit Card Debt Debt Couns…" at bounding box center [434, 125] width 101 height 16
click at [570, 164] on div "Arrearage Amount $ Belongs To * Select Debtor 1 Only Debtor 2 Only Debtor 1 And…" at bounding box center [543, 122] width 109 height 170
click at [585, 87] on select "Select Debtor 1 Only Debtor 2 Only Debtor 1 And Debtor 2 Only At Least One Of T…" at bounding box center [543, 84] width 101 height 16
select select "0"
click at [493, 76] on select "Select Debtor 1 Only Debtor 2 Only Debtor 1 And Debtor 2 Only At Least One Of T…" at bounding box center [543, 84] width 101 height 16
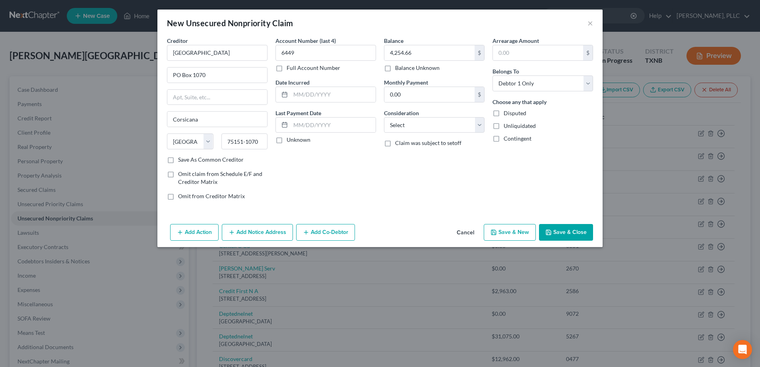
click at [276, 237] on button "Add Notice Address" at bounding box center [257, 232] width 71 height 17
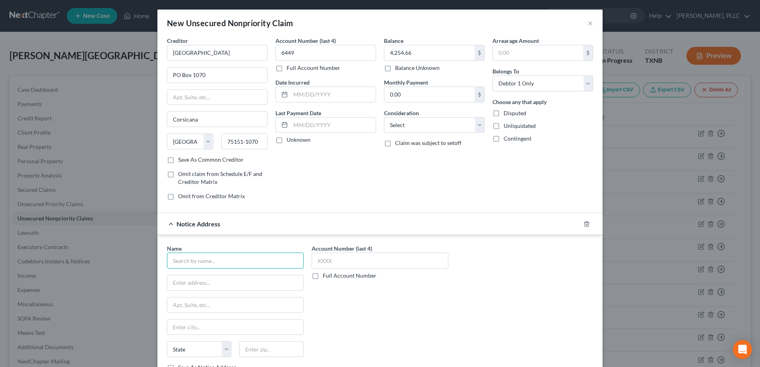
click at [248, 260] on input "text" at bounding box center [235, 261] width 137 height 16
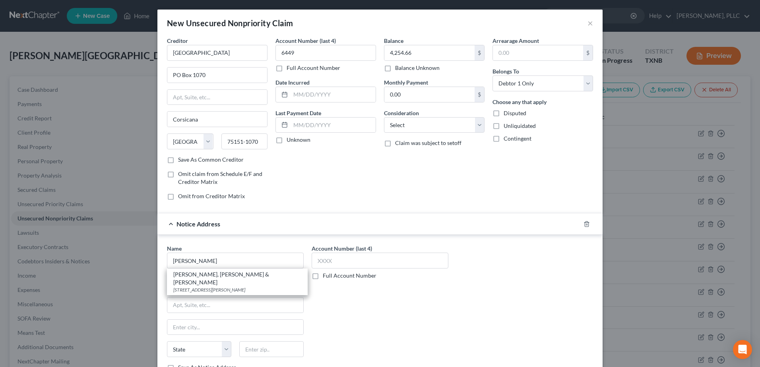
click at [235, 275] on div "Linebarger, Goggan Blain & Sampson" at bounding box center [237, 279] width 128 height 16
type input "Linebarger, Goggan Blain & Sampson"
type input "2777 N. Stemmons Fwy"
type input "Suite 100"
type input "Dallas"
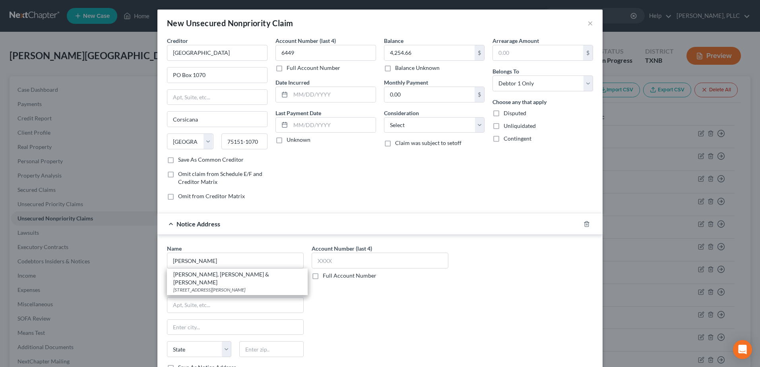
select select "45"
type input "75207"
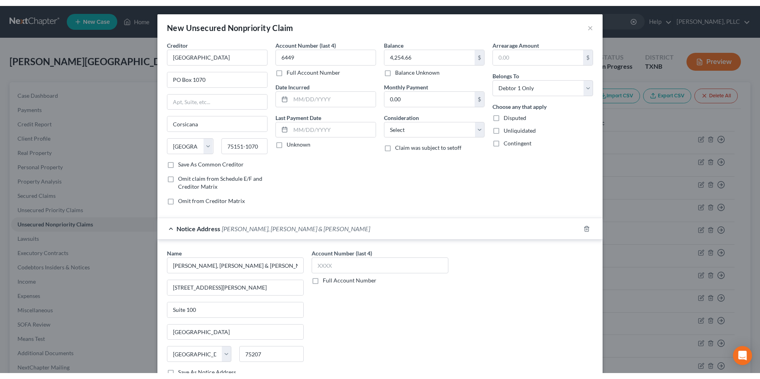
scroll to position [0, 0]
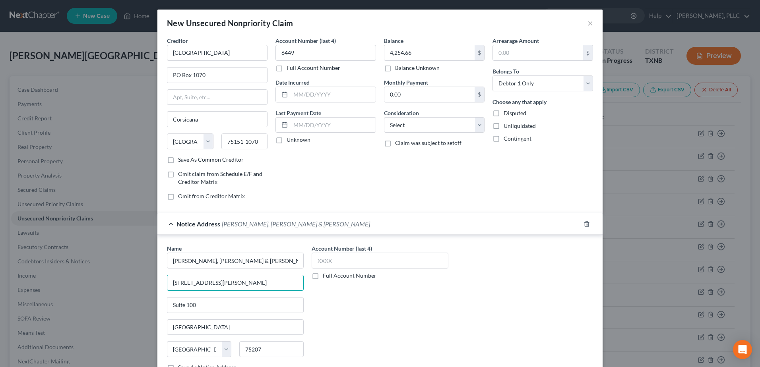
drag, startPoint x: 245, startPoint y: 287, endPoint x: 164, endPoint y: 274, distance: 81.8
click at [167, 275] on div "Name * Linebarger, Goggan Blain & Sampson 2777 N. Stemmons Fwy Suite 100 Dallas…" at bounding box center [235, 308] width 137 height 127
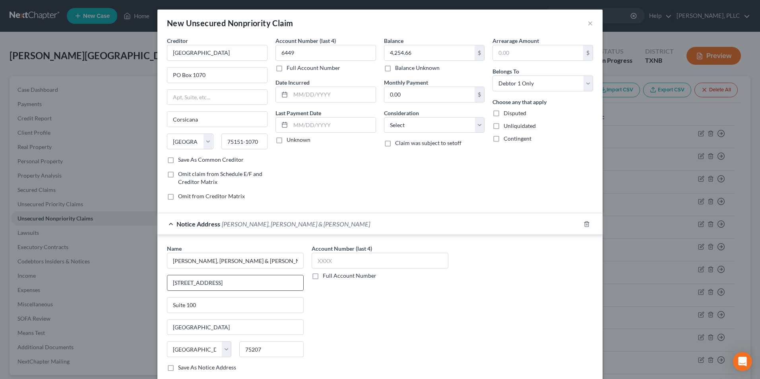
type input "1501 Northwood Blvd"
type input "Dallas"
type input "75110"
type input "Corsicana"
click at [428, 53] on input "4,254.66" at bounding box center [429, 52] width 90 height 15
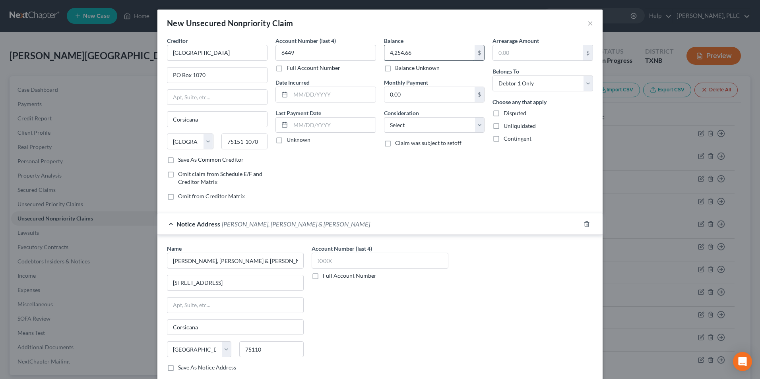
type input "3"
type input "4,300.00"
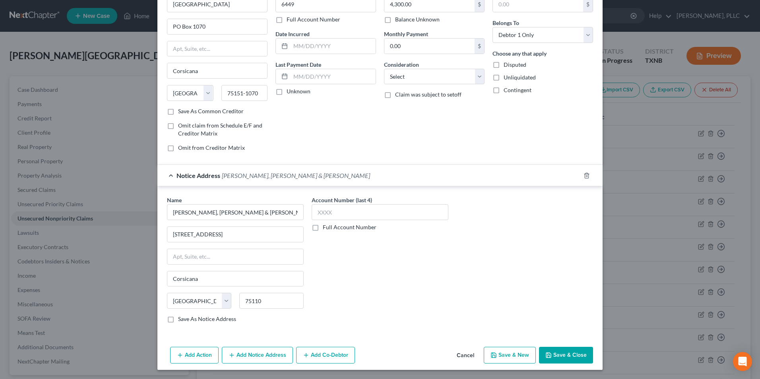
scroll to position [49, 0]
click at [319, 357] on button "Add Co-Debtor" at bounding box center [325, 355] width 59 height 17
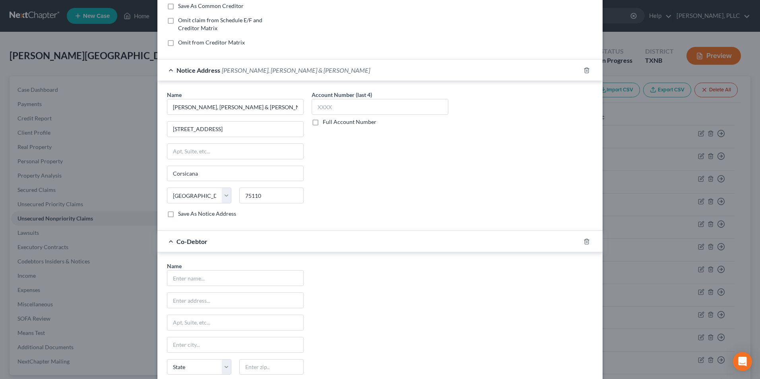
scroll to position [208, 0]
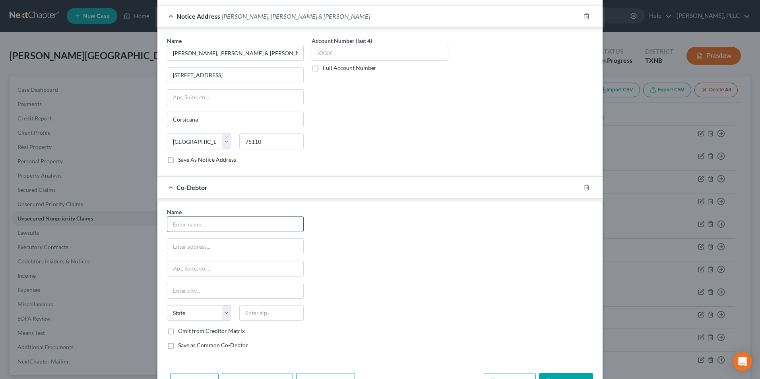
click at [205, 221] on input "text" at bounding box center [235, 224] width 136 height 15
type input "Bradley Express LLC"
drag, startPoint x: 223, startPoint y: 224, endPoint x: 165, endPoint y: 222, distance: 58.1
click at [167, 222] on input "Bradley Express LLC" at bounding box center [235, 224] width 136 height 15
click at [237, 245] on input "text" at bounding box center [235, 246] width 136 height 15
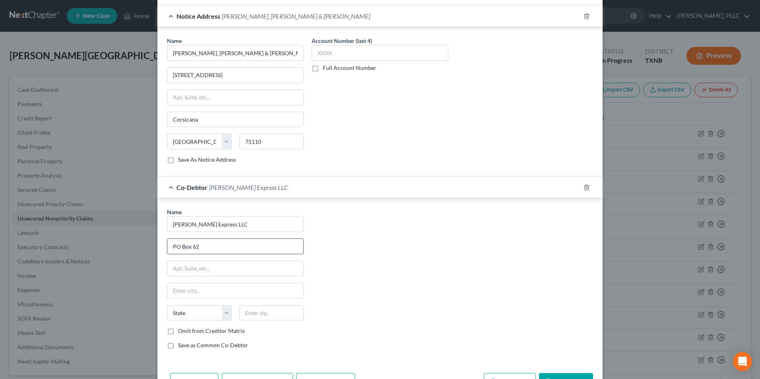
type input "PO Box 62"
type input "Corsicana"
select select "45"
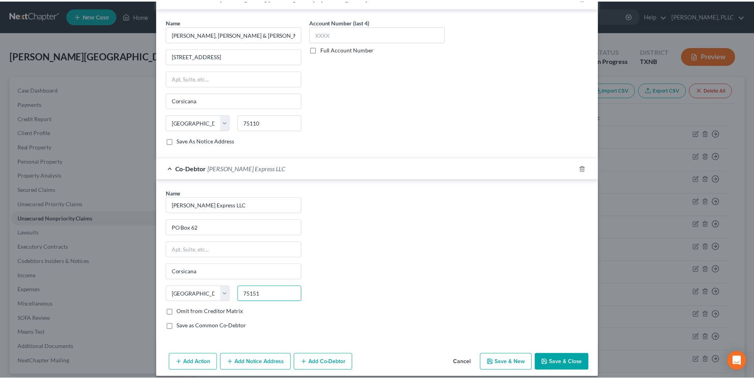
scroll to position [235, 0]
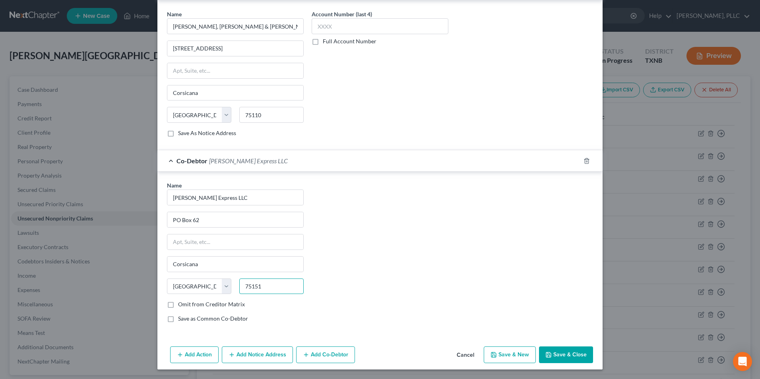
type input "75151"
click at [563, 357] on button "Save & Close" at bounding box center [566, 355] width 54 height 17
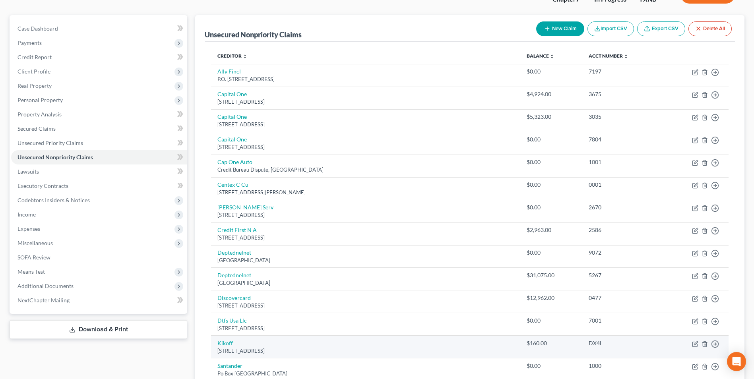
scroll to position [0, 0]
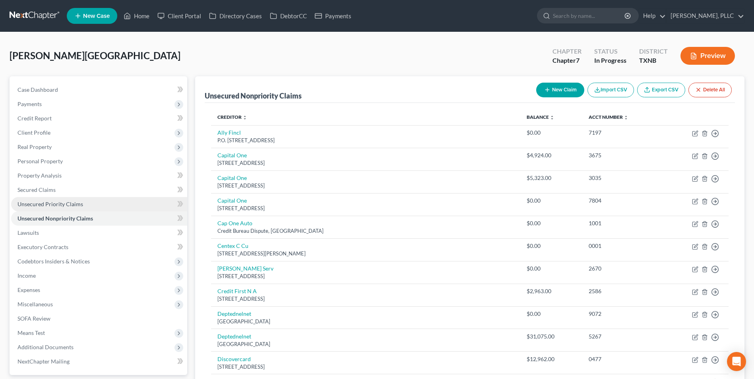
click at [51, 202] on span "Unsecured Priority Claims" at bounding box center [50, 204] width 66 height 7
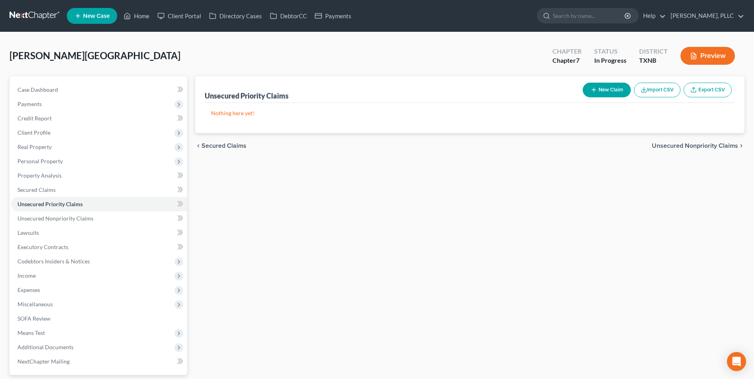
click at [596, 90] on button "New Claim" at bounding box center [607, 90] width 48 height 15
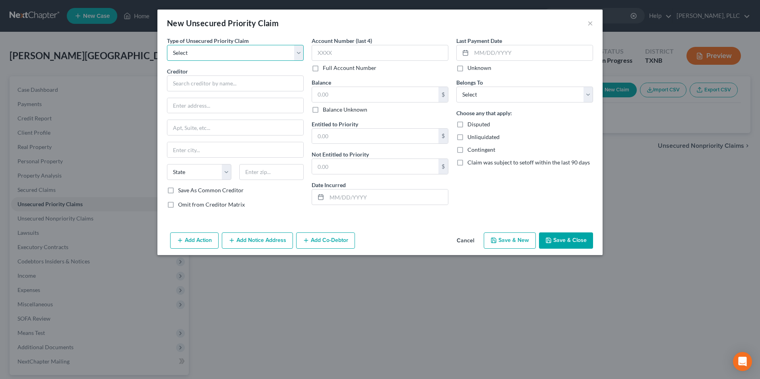
click at [255, 53] on select "Select Taxes & Other Government Units Domestic Support Obligations Extensions o…" at bounding box center [235, 53] width 137 height 16
select select "0"
click at [167, 45] on select "Select Taxes & Other Government Units Domestic Support Obligations Extensions o…" at bounding box center [235, 53] width 137 height 16
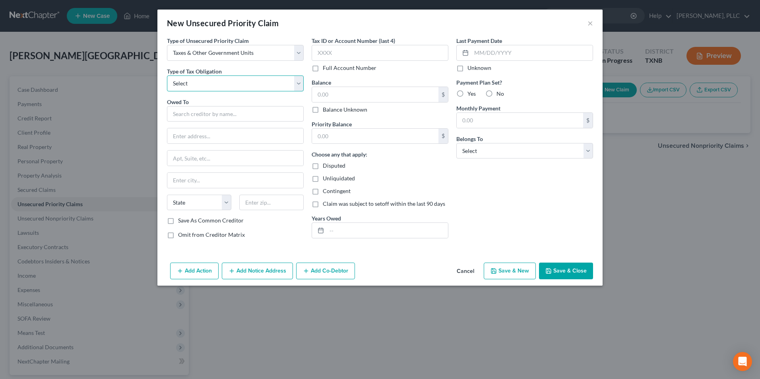
click at [297, 83] on select "Select Federal City State Franchise Tax Board Other" at bounding box center [235, 84] width 137 height 16
select select "0"
click at [167, 76] on select "Select Federal City State Franchise Tax Board Other" at bounding box center [235, 84] width 137 height 16
click at [220, 111] on input "text" at bounding box center [235, 114] width 137 height 16
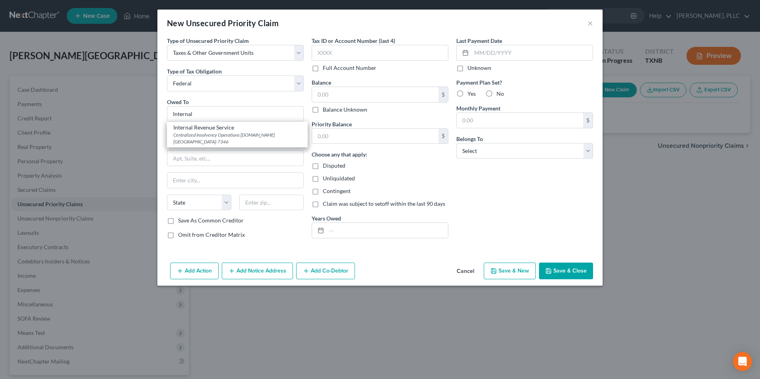
click at [223, 124] on div "Internal Revenue Service" at bounding box center [237, 128] width 128 height 8
type input "Internal Revenue Service"
type input "Centralized Insolvency Operations"
type input "P.O.Box 7346"
type input "[GEOGRAPHIC_DATA]"
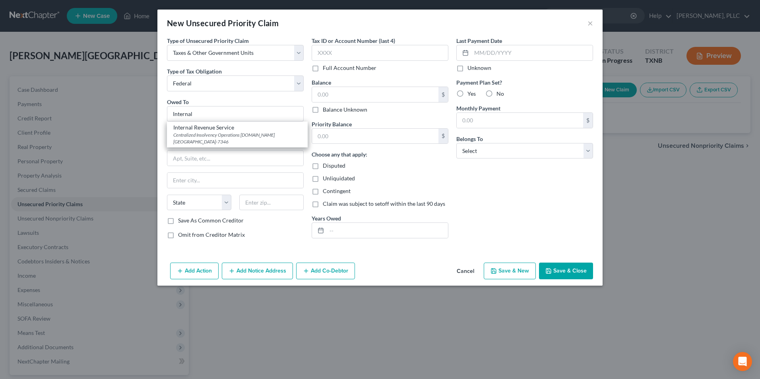
select select "39"
type input "19101-7346"
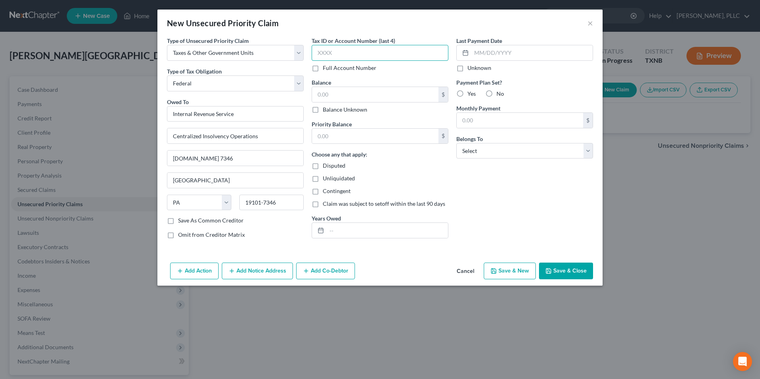
click at [340, 52] on input "text" at bounding box center [380, 53] width 137 height 16
click at [343, 96] on input "text" at bounding box center [375, 94] width 126 height 15
type input "17,000.00"
type input "11,000.00"
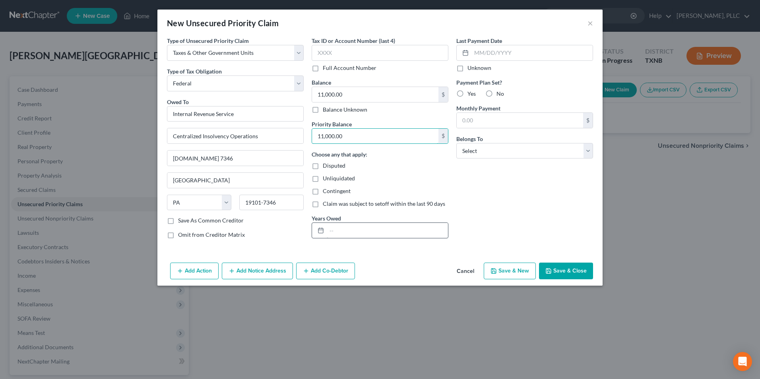
type input "11,000.00"
click at [364, 230] on input "text" at bounding box center [387, 230] width 121 height 15
type input "2022"
click at [585, 154] on select "Select Debtor 1 Only Debtor 2 Only Debtor 1 And Debtor 2 Only At Least One Of T…" at bounding box center [524, 151] width 137 height 16
select select "0"
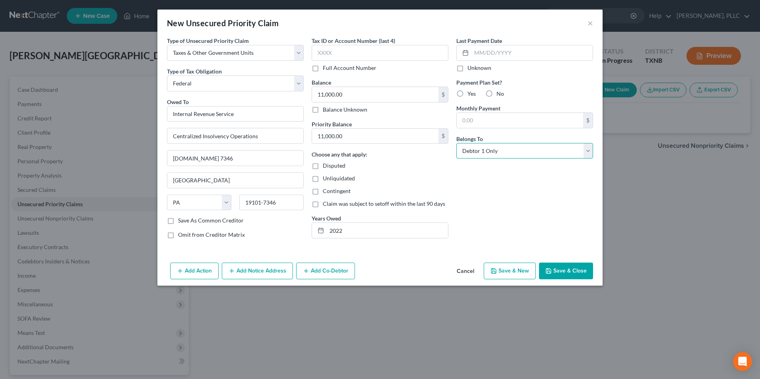
click at [456, 143] on select "Select Debtor 1 Only Debtor 2 Only Debtor 1 And Debtor 2 Only At Least One Of T…" at bounding box center [524, 151] width 137 height 16
click at [314, 54] on input "text" at bounding box center [380, 53] width 137 height 16
type input "1767"
click at [582, 272] on button "Save & Close" at bounding box center [566, 271] width 54 height 17
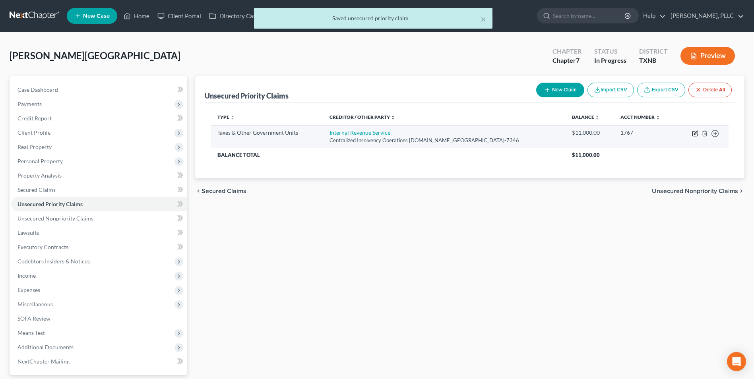
click at [693, 133] on icon "button" at bounding box center [695, 133] width 6 height 6
select select "0"
select select "39"
select select "0"
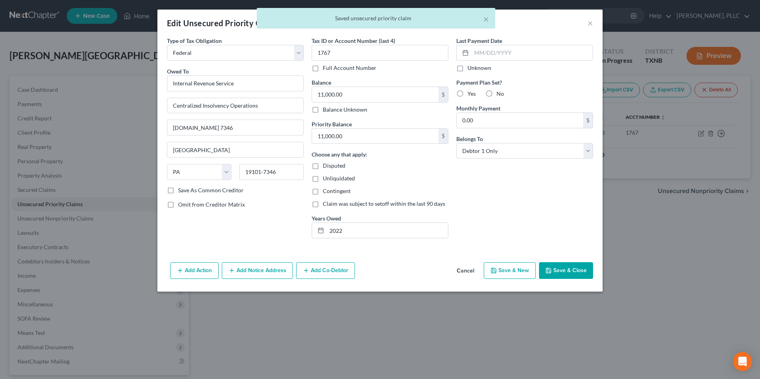
click at [470, 270] on button "Cancel" at bounding box center [465, 271] width 30 height 16
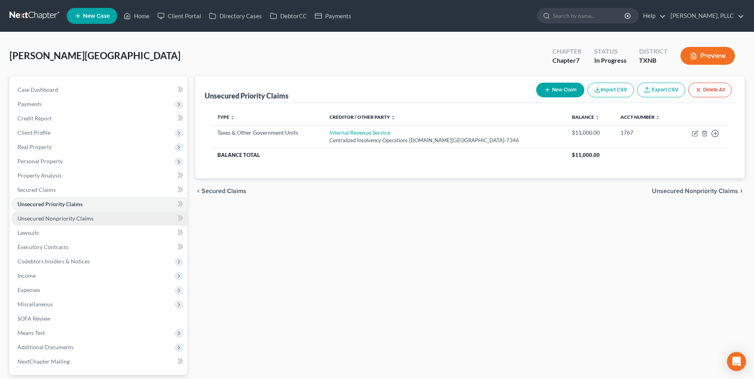
click at [43, 218] on span "Unsecured Nonpriority Claims" at bounding box center [55, 218] width 76 height 7
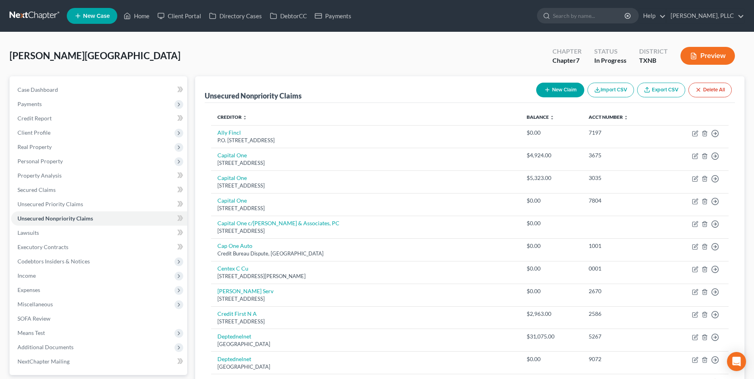
click at [561, 88] on button "New Claim" at bounding box center [560, 90] width 48 height 15
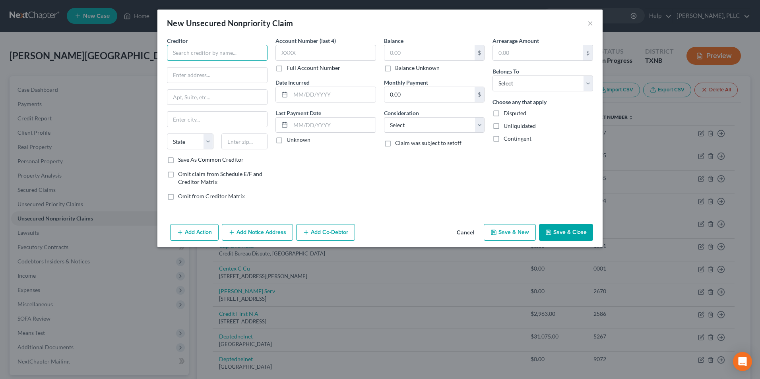
click at [248, 51] on input "text" at bounding box center [217, 53] width 101 height 16
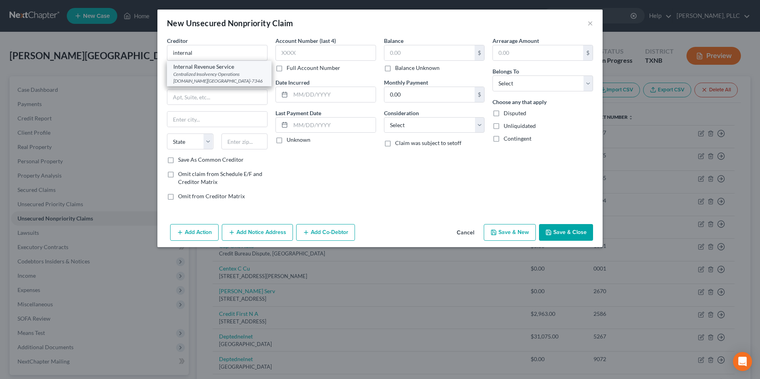
click at [227, 64] on div "Internal Revenue Service" at bounding box center [219, 67] width 92 height 8
type input "Internal Revenue Service"
type input "Centralized Insolvency Operations"
type input "P.O.Box 7346"
type input "[GEOGRAPHIC_DATA]"
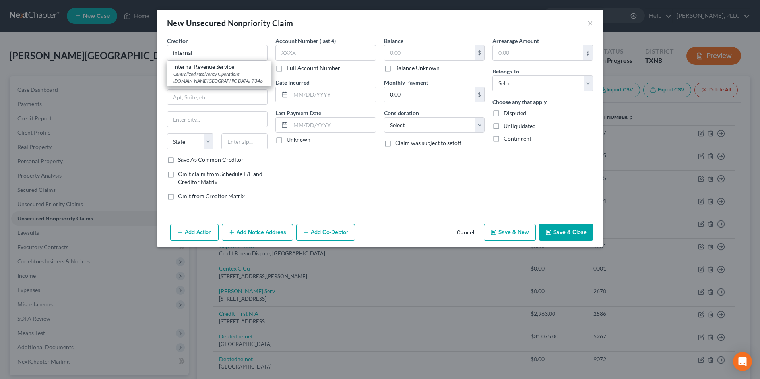
select select "39"
type input "19101-7346"
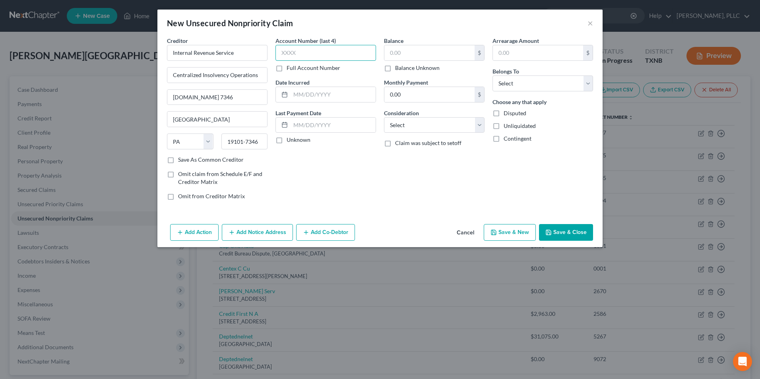
click at [307, 54] on input "text" at bounding box center [326, 53] width 101 height 16
type input "1767"
click at [338, 95] on input "text" at bounding box center [333, 94] width 85 height 15
type input "12/31/2021"
click at [444, 47] on input "text" at bounding box center [429, 52] width 90 height 15
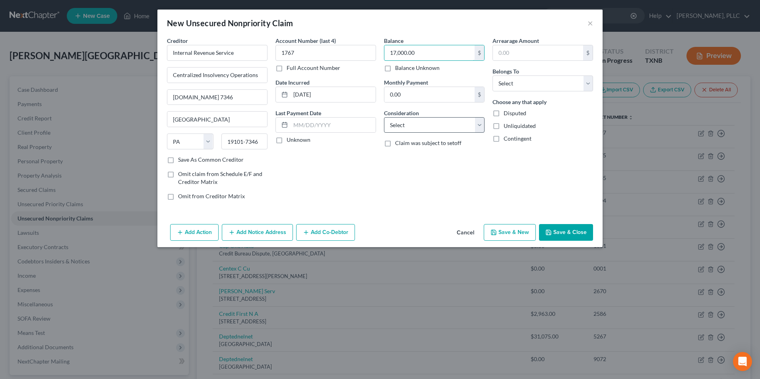
type input "17,000.00"
drag, startPoint x: 478, startPoint y: 124, endPoint x: 472, endPoint y: 131, distance: 9.6
click at [478, 124] on select "Select Cable / Satellite Services Collection Agency Credit Card Debt Debt Couns…" at bounding box center [434, 125] width 101 height 16
select select "7"
click at [384, 117] on select "Select Cable / Satellite Services Collection Agency Credit Card Debt Debt Couns…" at bounding box center [434, 125] width 101 height 16
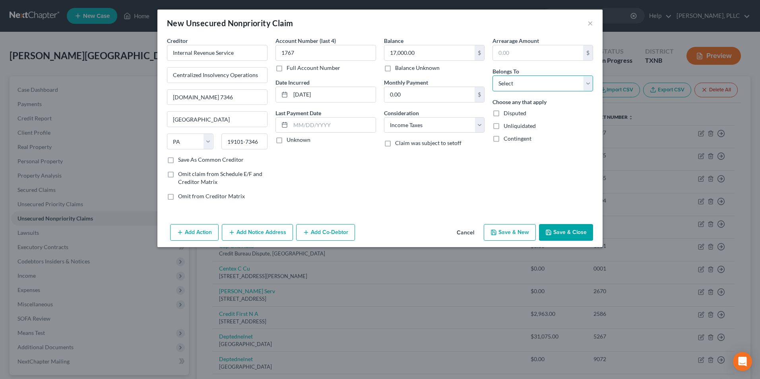
drag, startPoint x: 586, startPoint y: 87, endPoint x: 583, endPoint y: 91, distance: 5.4
click at [586, 87] on select "Select Debtor 1 Only Debtor 2 Only Debtor 1 And Debtor 2 Only At Least One Of T…" at bounding box center [543, 84] width 101 height 16
select select "0"
click at [493, 76] on select "Select Debtor 1 Only Debtor 2 Only Debtor 1 And Debtor 2 Only At Least One Of T…" at bounding box center [543, 84] width 101 height 16
click at [569, 233] on button "Save & Close" at bounding box center [566, 232] width 54 height 17
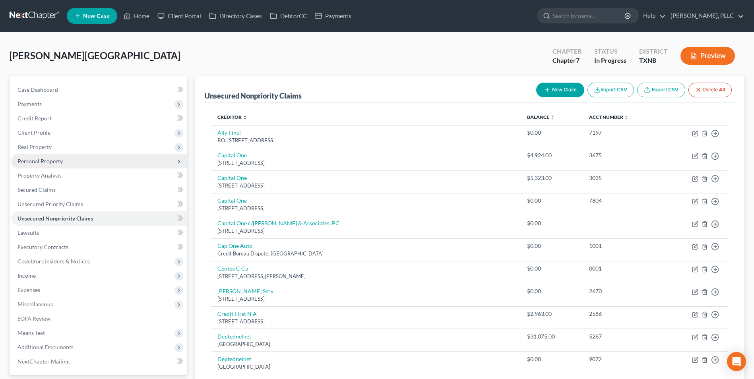
click at [44, 161] on span "Personal Property" at bounding box center [39, 161] width 45 height 7
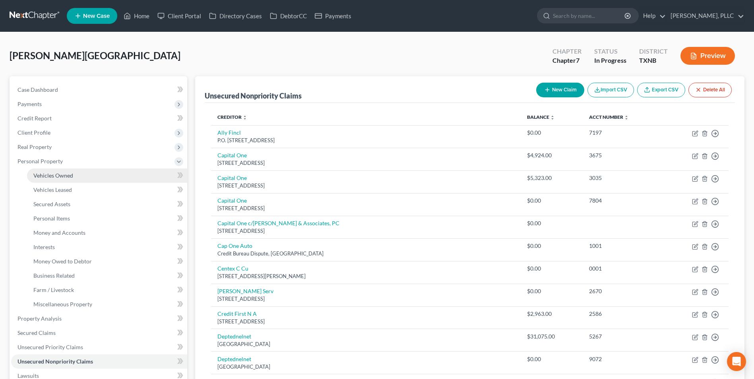
click at [48, 175] on span "Vehicles Owned" at bounding box center [53, 175] width 40 height 7
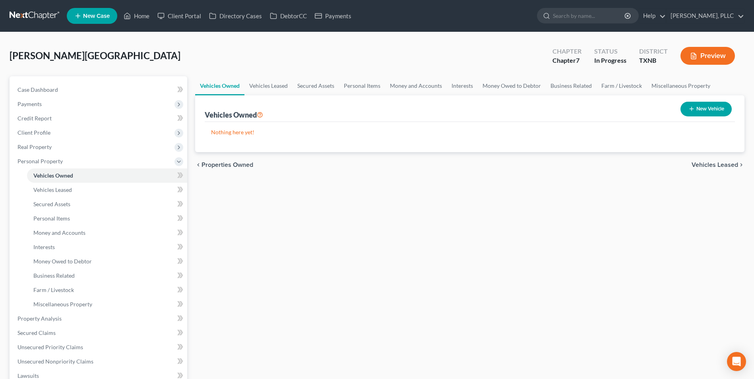
click at [701, 112] on button "New Vehicle" at bounding box center [706, 109] width 51 height 15
select select "0"
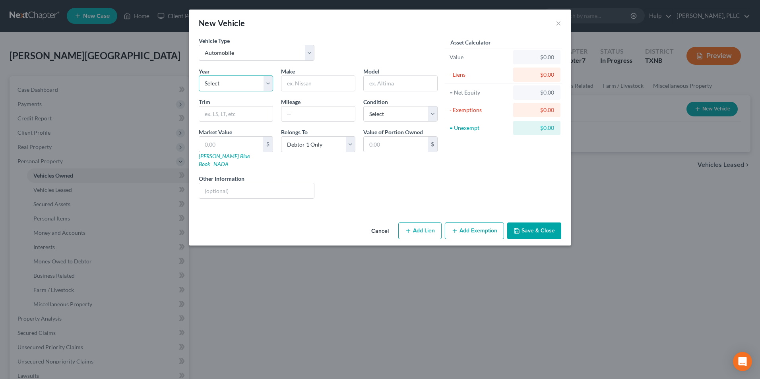
click at [271, 88] on select "Select 2026 2025 2024 2023 2022 2021 2020 2019 2018 2017 2016 2015 2014 2013 20…" at bounding box center [236, 84] width 74 height 16
select select "15"
click at [199, 76] on select "Select 2026 2025 2024 2023 2022 2021 2020 2019 2018 2017 2016 2015 2014 2013 20…" at bounding box center [236, 84] width 74 height 16
click at [305, 52] on select "Select Automobile Truck Trailer Watercraft Aircraft Motor Home Atv Other Vehicle" at bounding box center [257, 53] width 116 height 16
select select "1"
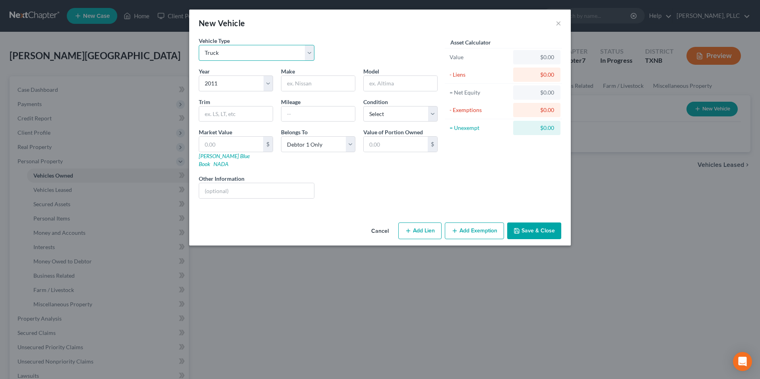
click at [199, 45] on select "Select Automobile Truck Trailer Watercraft Aircraft Motor Home Atv Other Vehicle" at bounding box center [257, 53] width 116 height 16
click at [317, 85] on input "text" at bounding box center [318, 83] width 74 height 15
type input "Chevrolet"
type input "Duly"
click at [244, 144] on input "text" at bounding box center [231, 144] width 64 height 15
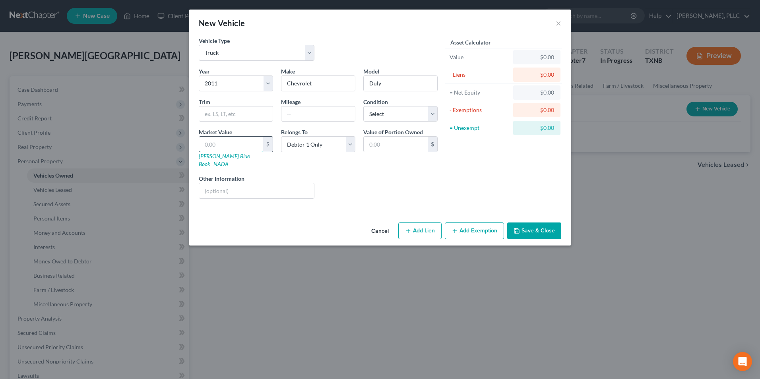
type input "1"
type input "1.00"
type input "18"
type input "18.00"
type input "183"
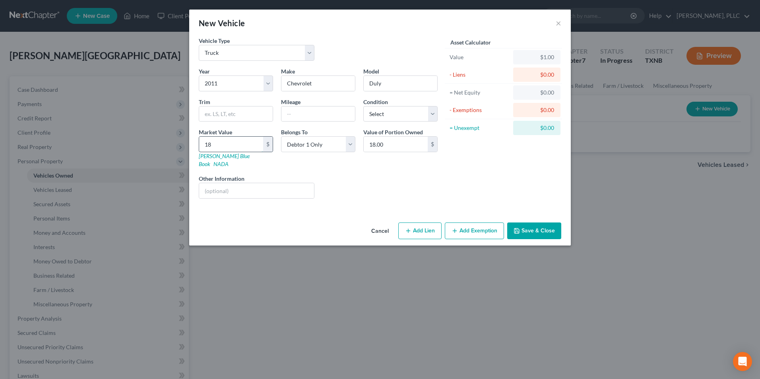
type input "183.00"
type input "1835"
type input "1,835.00"
type input "18350"
type input "18,350.00"
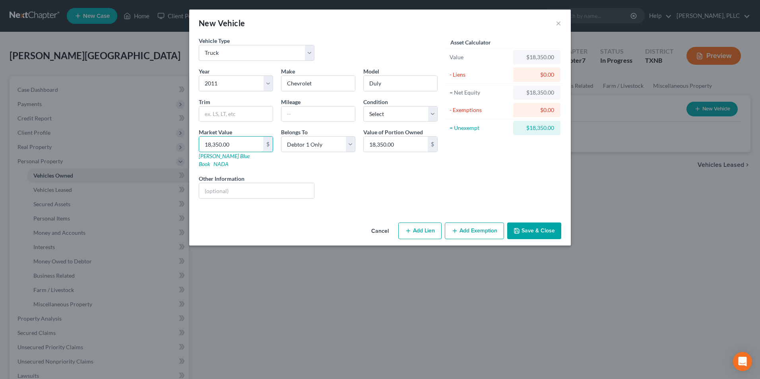
type input "18,350.00"
click at [535, 225] on button "Save & Close" at bounding box center [534, 231] width 54 height 17
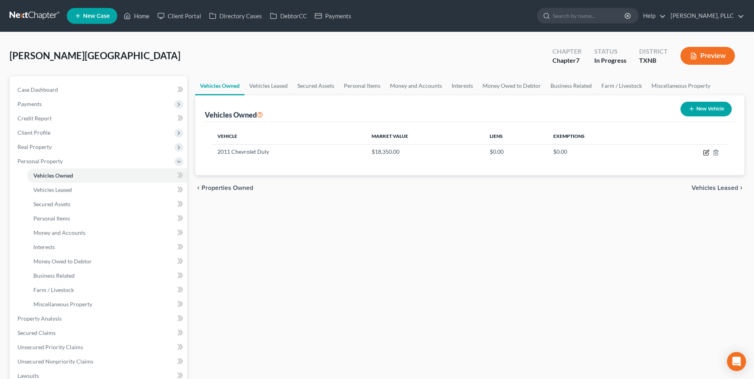
drag, startPoint x: 707, startPoint y: 155, endPoint x: 542, endPoint y: 115, distance: 169.0
click at [707, 154] on icon "button" at bounding box center [706, 152] width 6 height 6
select select "1"
select select "15"
select select "0"
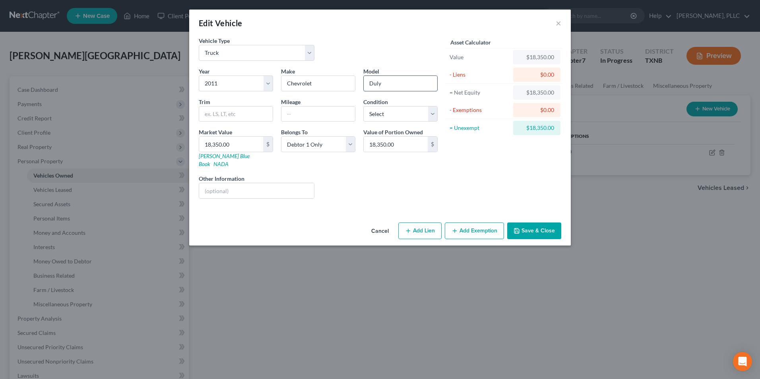
drag, startPoint x: 392, startPoint y: 83, endPoint x: 367, endPoint y: 87, distance: 25.4
click at [371, 86] on input "Duly" at bounding box center [401, 83] width 74 height 15
type input "Silverado"
type input "3500"
click at [315, 113] on input "text" at bounding box center [318, 114] width 74 height 15
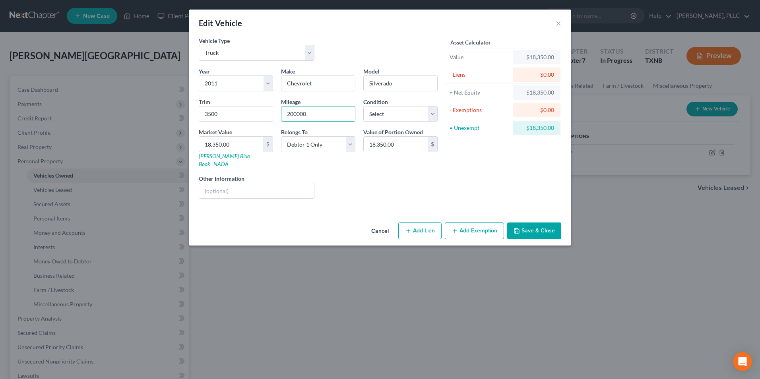
type input "200000"
click at [410, 192] on div "Year Select 2026 2025 2024 2023 2022 2021 2020 2019 2018 2017 2016 2015 2014 20…" at bounding box center [318, 136] width 247 height 138
click at [543, 226] on button "Save & Close" at bounding box center [534, 231] width 54 height 17
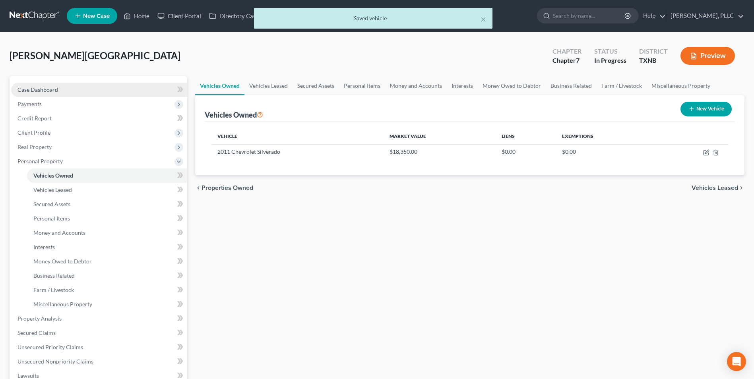
click at [32, 90] on span "Case Dashboard" at bounding box center [37, 89] width 41 height 7
select select "6"
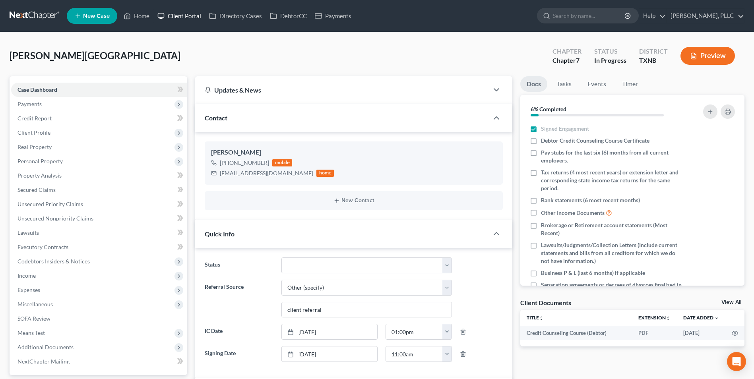
click at [190, 16] on link "Client Portal" at bounding box center [179, 16] width 52 height 14
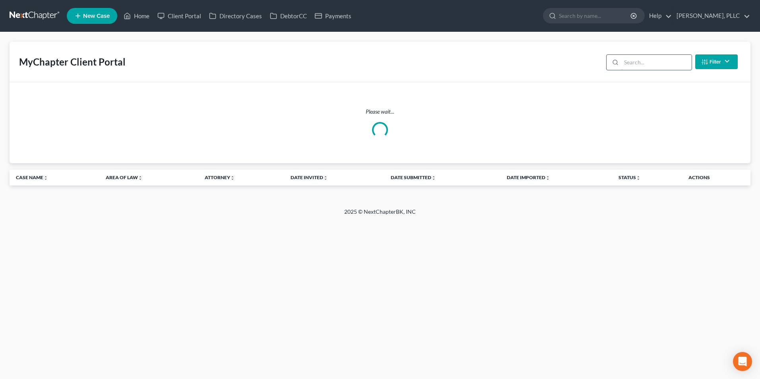
click at [652, 62] on input "search" at bounding box center [656, 62] width 70 height 15
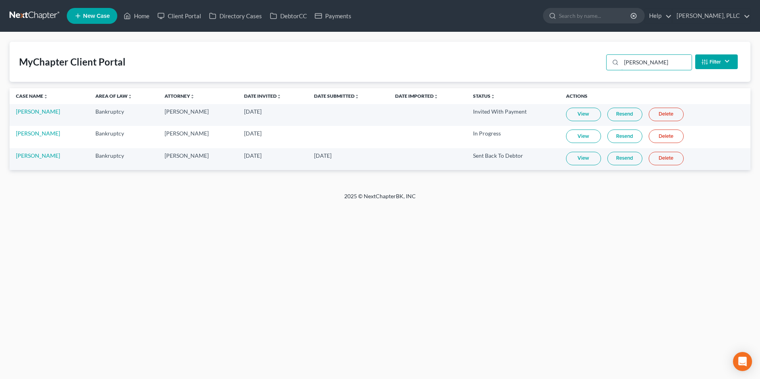
type input "bradley"
click at [567, 157] on link "View" at bounding box center [583, 159] width 35 height 14
drag, startPoint x: 140, startPoint y: 16, endPoint x: 240, endPoint y: 42, distance: 103.5
click at [140, 16] on link "Home" at bounding box center [137, 16] width 34 height 14
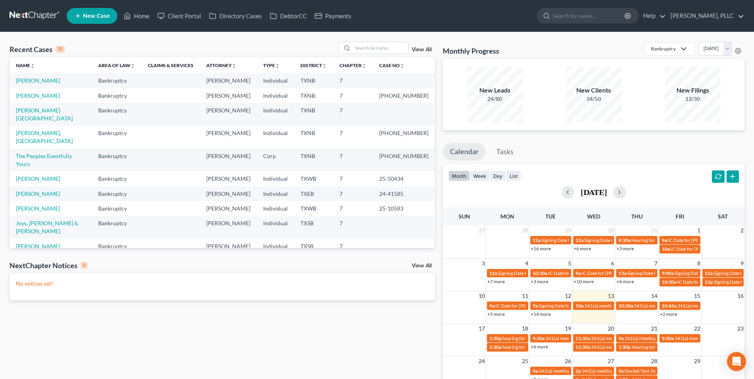
click at [39, 114] on td "Bradley, Chester" at bounding box center [51, 114] width 82 height 23
click at [39, 112] on link "Bradley, Chester" at bounding box center [44, 114] width 57 height 15
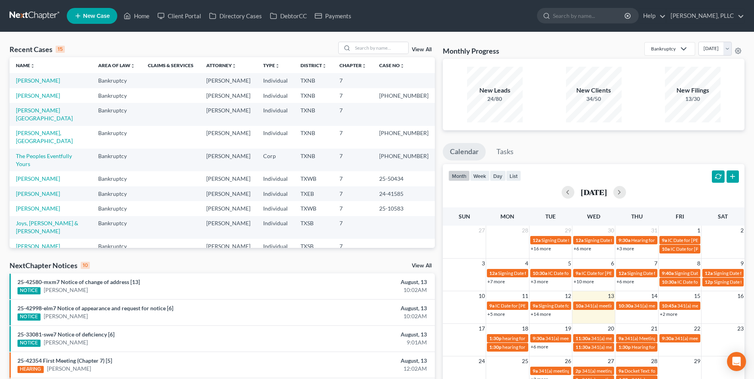
select select "6"
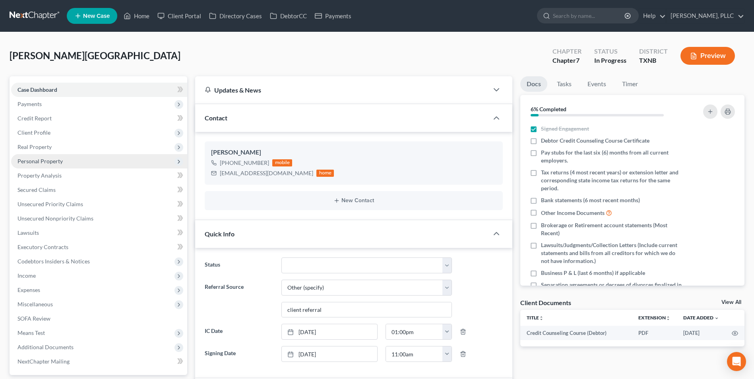
click at [46, 157] on span "Personal Property" at bounding box center [99, 161] width 176 height 14
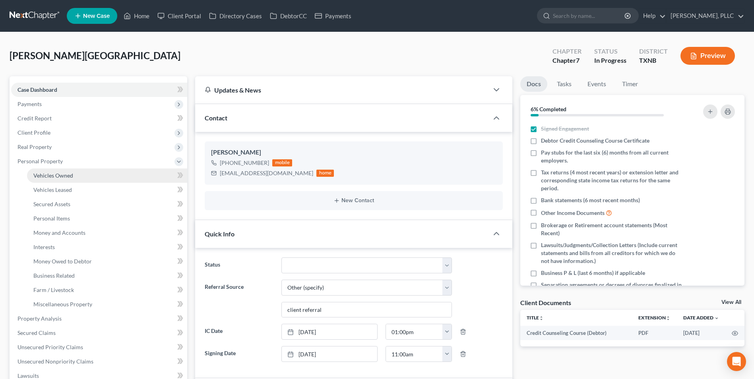
click at [52, 174] on span "Vehicles Owned" at bounding box center [53, 175] width 40 height 7
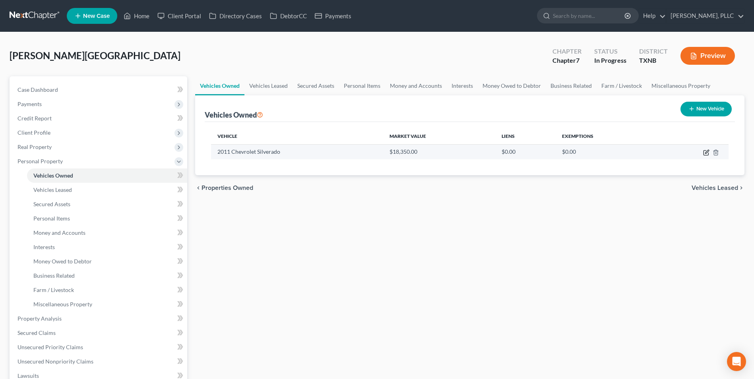
click at [705, 155] on icon "button" at bounding box center [706, 152] width 6 height 6
select select "1"
select select "15"
select select "0"
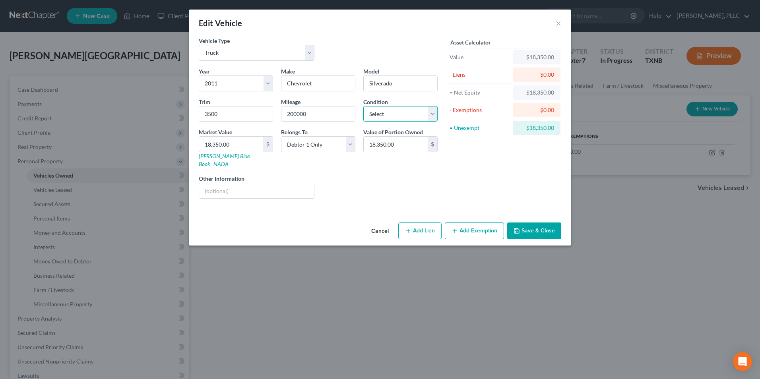
click at [432, 114] on select "Select Excellent Very Good Good Fair Poor" at bounding box center [400, 114] width 74 height 16
select select "2"
click at [363, 106] on select "Select Excellent Very Good Good Fair Poor" at bounding box center [400, 114] width 74 height 16
type input "9"
type input "9.00"
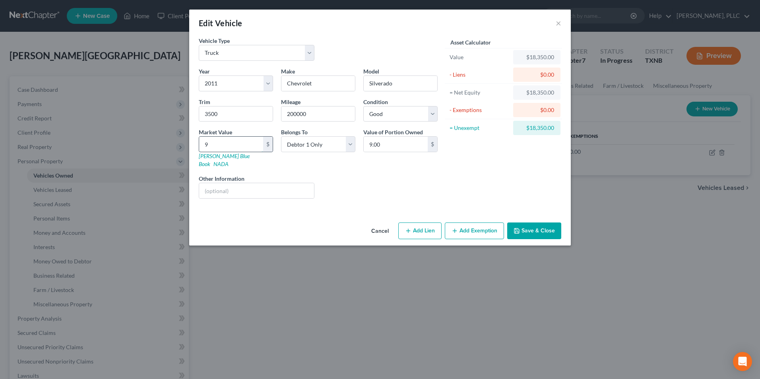
type input "99"
type input "99.00"
type input "992"
type input "992.00"
type input "9925"
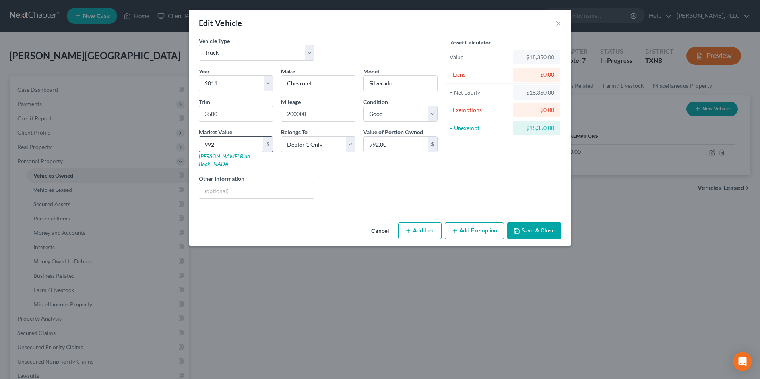
type input "9,925.00"
click at [550, 223] on button "Save & Close" at bounding box center [534, 231] width 54 height 17
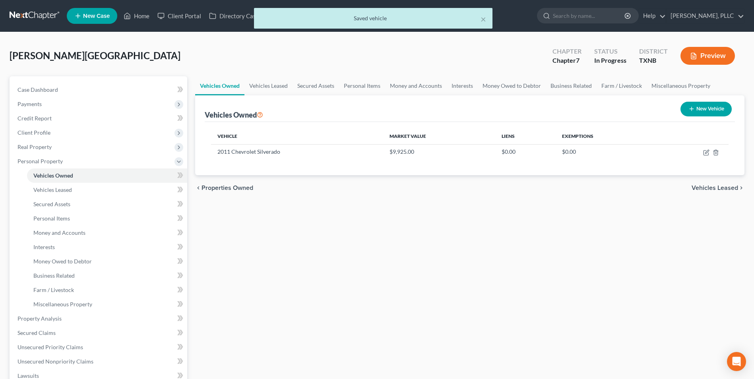
click at [718, 109] on button "New Vehicle" at bounding box center [706, 109] width 51 height 15
select select "0"
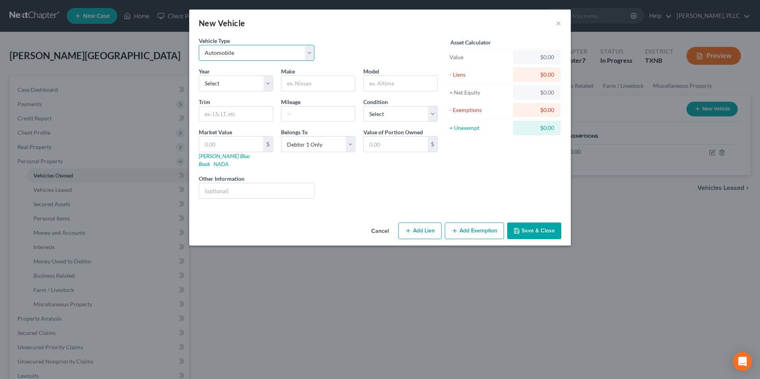
drag, startPoint x: 312, startPoint y: 51, endPoint x: 302, endPoint y: 54, distance: 10.6
click at [312, 51] on select "Select Automobile Truck Trailer Watercraft Aircraft Motor Home Atv Other Vehicle" at bounding box center [257, 53] width 116 height 16
select select "1"
click at [199, 45] on select "Select Automobile Truck Trailer Watercraft Aircraft Motor Home Atv Other Vehicle" at bounding box center [257, 53] width 116 height 16
click at [267, 83] on select "Select 2026 2025 2024 2023 2022 2021 2020 2019 2018 2017 2016 2015 2014 2013 20…" at bounding box center [236, 84] width 74 height 16
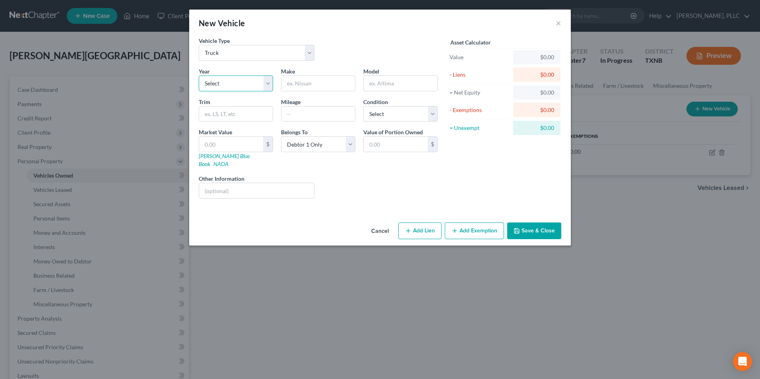
select select "9"
click at [199, 76] on select "Select 2026 2025 2024 2023 2022 2021 2020 2019 2018 2017 2016 2015 2014 2013 20…" at bounding box center [236, 84] width 74 height 16
click at [307, 84] on input "text" at bounding box center [318, 83] width 74 height 15
type input "Freightliner"
click at [344, 118] on input "text" at bounding box center [318, 114] width 74 height 15
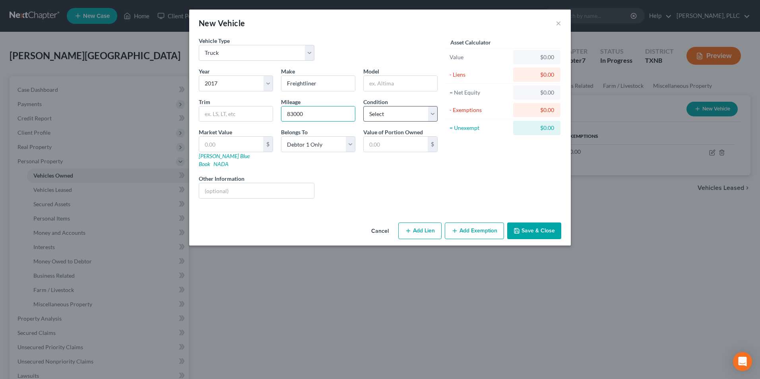
type input "83000"
click at [429, 113] on select "Select Excellent Very Good Good Fair Poor" at bounding box center [400, 114] width 74 height 16
select select "2"
click at [363, 106] on select "Select Excellent Very Good Good Fair Poor" at bounding box center [400, 114] width 74 height 16
click at [251, 146] on input "text" at bounding box center [231, 144] width 64 height 15
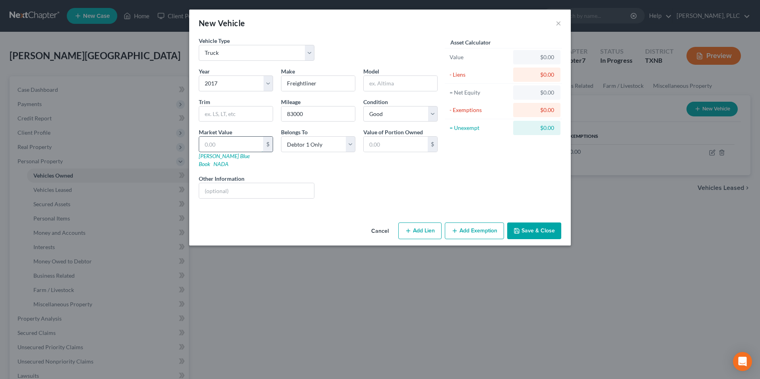
type input "2"
type input "2.00"
type input "26"
type input "26.00"
type input "260"
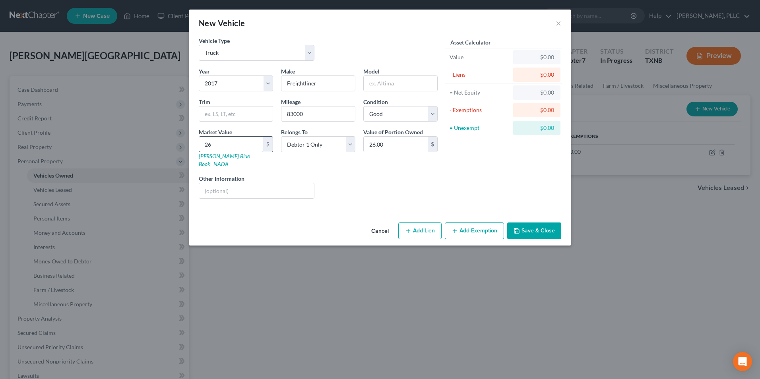
type input "260.00"
type input "2600"
type input "2,600.00"
type input "2,6000"
type input "26,000.00"
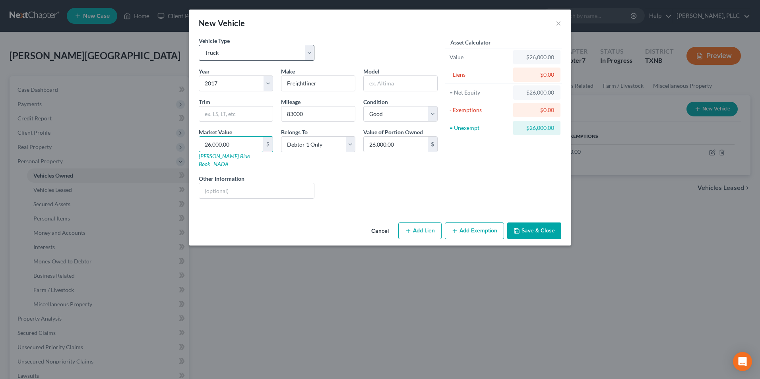
type input "26,000.00"
click at [312, 54] on select "Select Automobile Truck Trailer Watercraft Aircraft Motor Home Atv Other Vehicle" at bounding box center [257, 53] width 116 height 16
select select "0"
click at [199, 45] on select "Select Automobile Truck Trailer Watercraft Aircraft Motor Home Atv Other Vehicle" at bounding box center [257, 53] width 116 height 16
drag, startPoint x: 530, startPoint y: 218, endPoint x: 553, endPoint y: 229, distance: 25.6
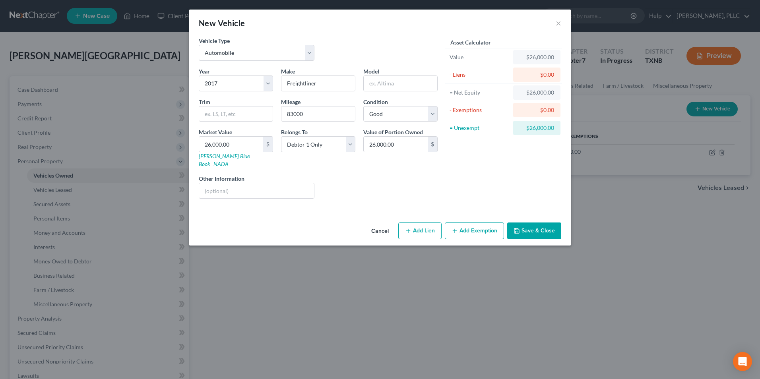
click at [530, 223] on button "Save & Close" at bounding box center [534, 231] width 54 height 17
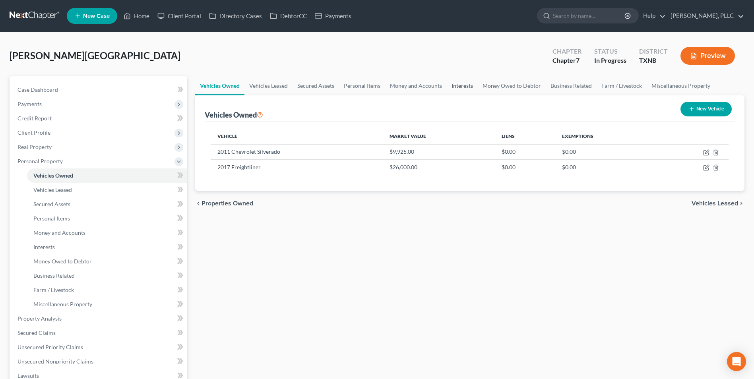
click at [460, 85] on link "Interests" at bounding box center [462, 85] width 31 height 19
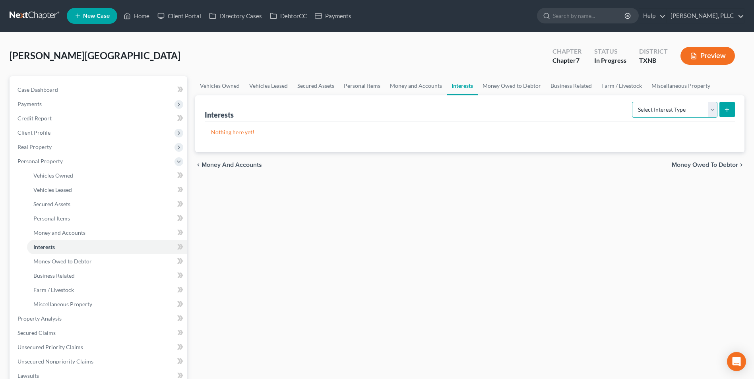
click at [710, 112] on select "Select Interest Type 401K Annuity Bond Education IRA Government Bond Government…" at bounding box center [674, 110] width 85 height 16
select select "whole_life_insurance"
click at [633, 102] on select "Select Interest Type 401K Annuity Bond Education IRA Government Bond Government…" at bounding box center [674, 110] width 85 height 16
click at [732, 112] on button "submit" at bounding box center [728, 110] width 16 height 16
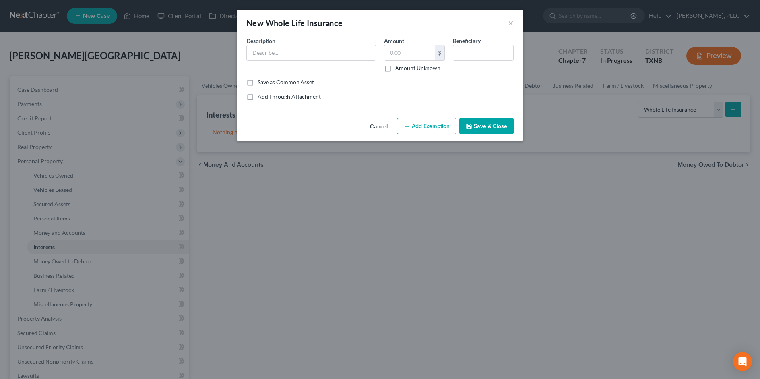
click at [380, 125] on button "Cancel" at bounding box center [379, 127] width 30 height 16
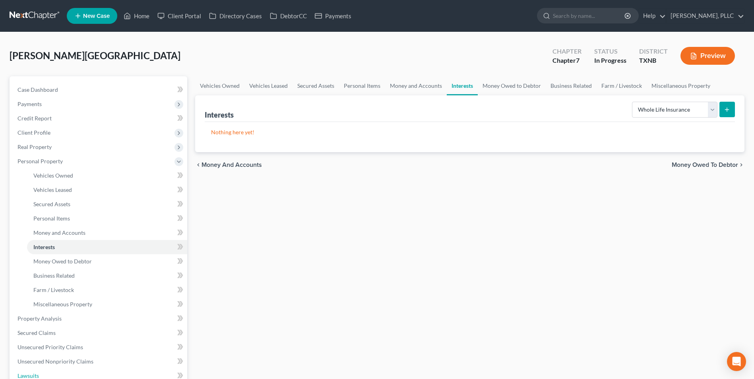
drag, startPoint x: 33, startPoint y: 376, endPoint x: 233, endPoint y: 369, distance: 200.1
click at [33, 367] on span "Lawsuits" at bounding box center [27, 376] width 21 height 7
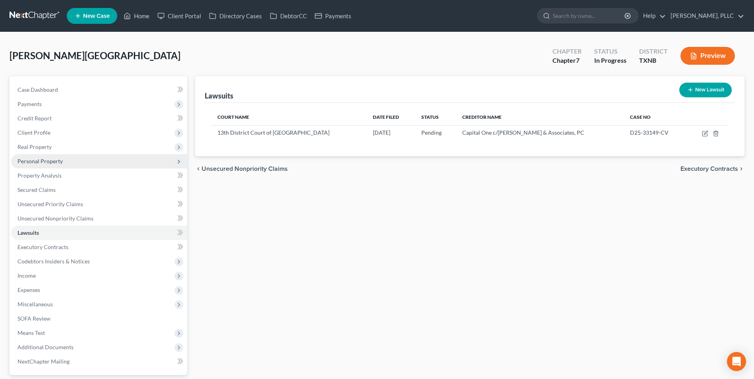
click at [51, 163] on span "Personal Property" at bounding box center [39, 161] width 45 height 7
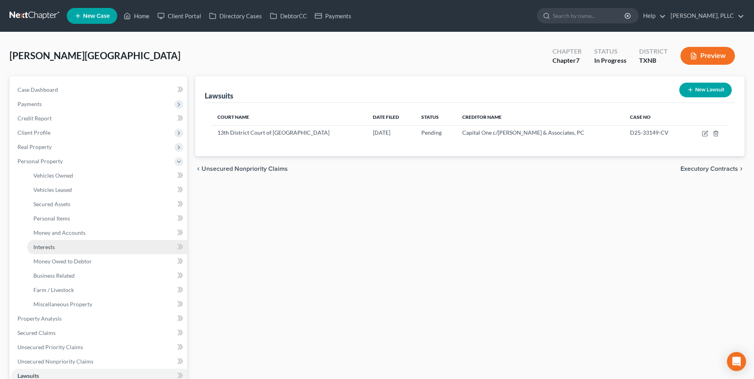
click at [58, 246] on link "Interests" at bounding box center [107, 247] width 160 height 14
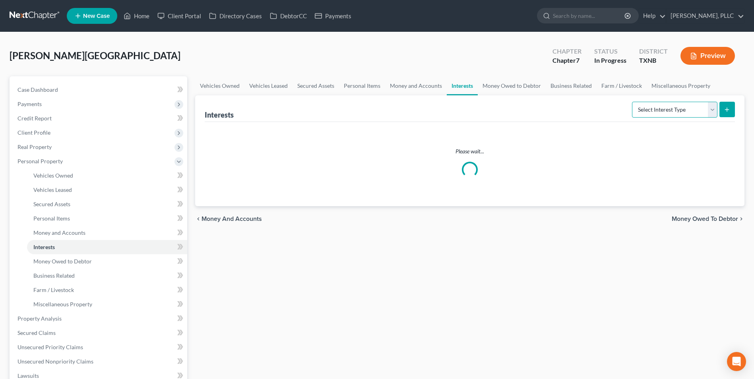
click at [712, 110] on select "Select Interest Type 401K Annuity Bond Education IRA Government Bond Government…" at bounding box center [674, 110] width 85 height 16
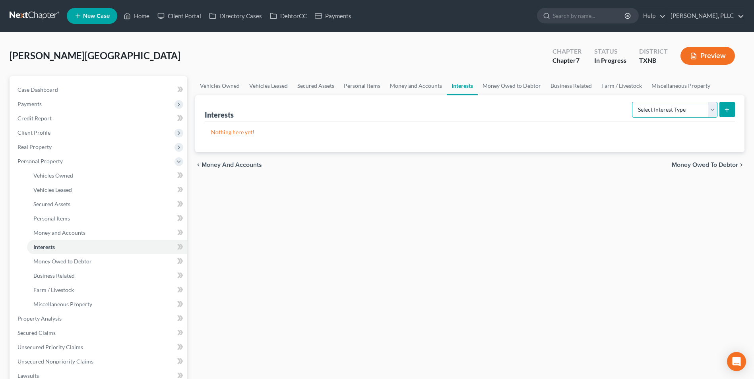
select select "incorporated_business"
click at [633, 102] on select "Select Interest Type 401K Annuity Bond Education IRA Government Bond Government…" at bounding box center [674, 110] width 85 height 16
click at [727, 109] on icon "submit" at bounding box center [727, 110] width 6 height 6
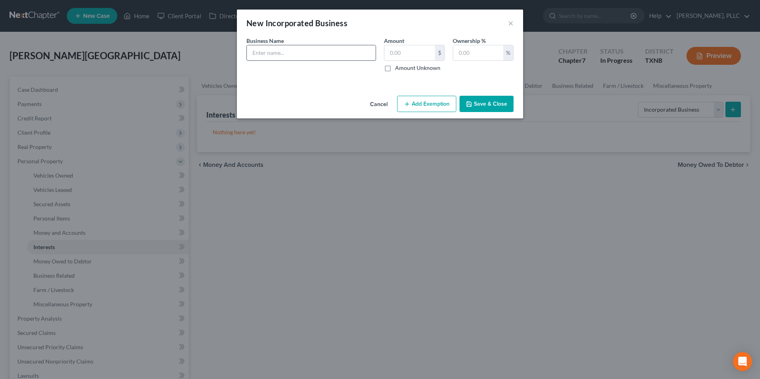
click at [305, 52] on input "text" at bounding box center [311, 52] width 129 height 15
type input "Bradley Express, LLC"
type input "100"
click at [482, 101] on button "Save & Close" at bounding box center [487, 104] width 54 height 17
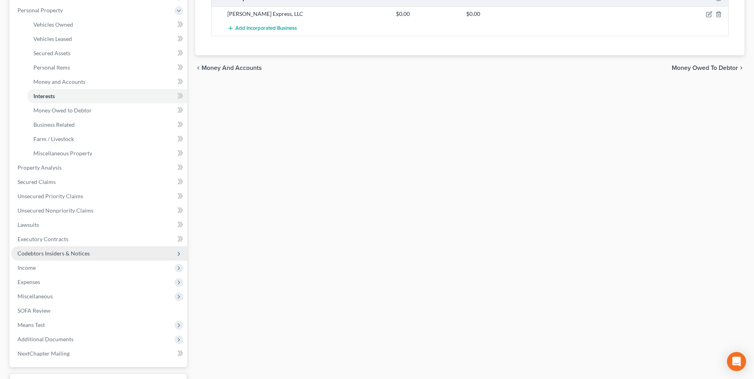
scroll to position [194, 0]
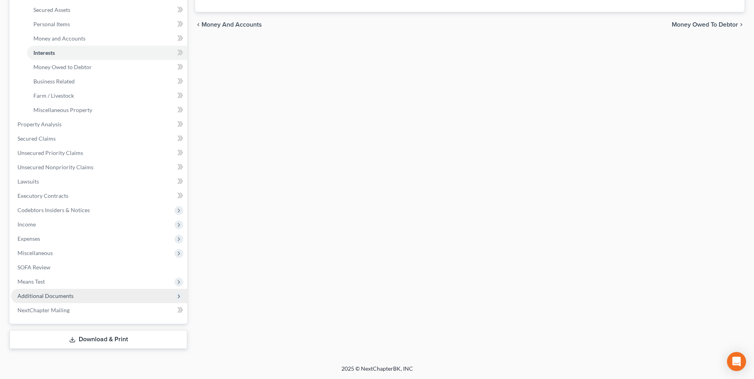
click at [61, 297] on span "Additional Documents" at bounding box center [45, 296] width 56 height 7
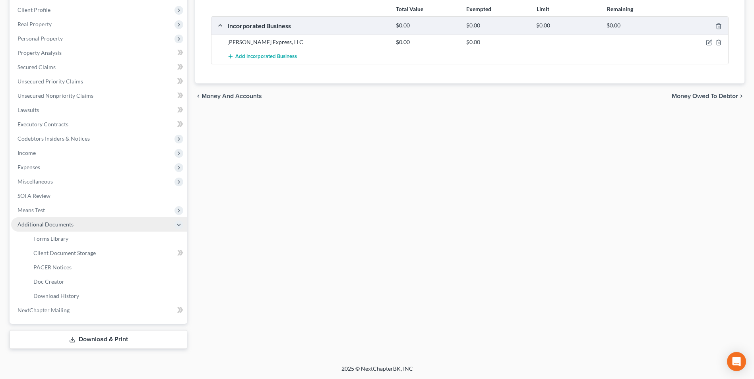
scroll to position [123, 0]
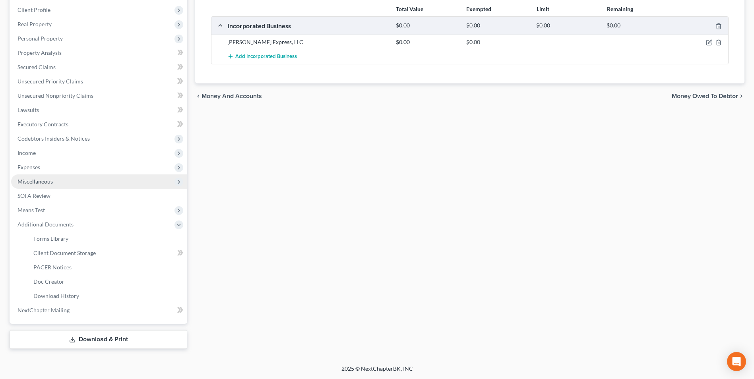
click at [54, 181] on span "Miscellaneous" at bounding box center [99, 182] width 176 height 14
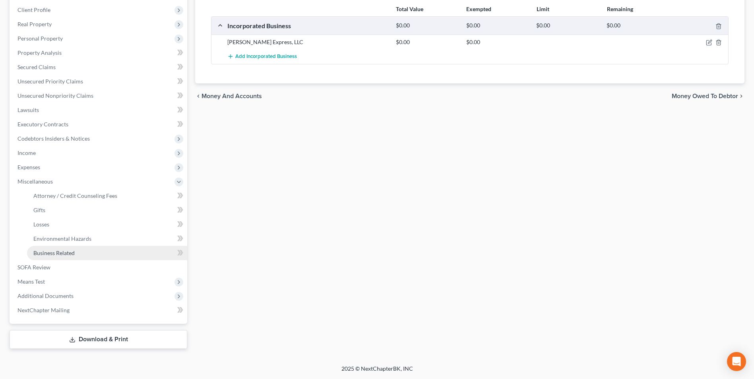
click at [62, 252] on span "Business Related" at bounding box center [53, 253] width 41 height 7
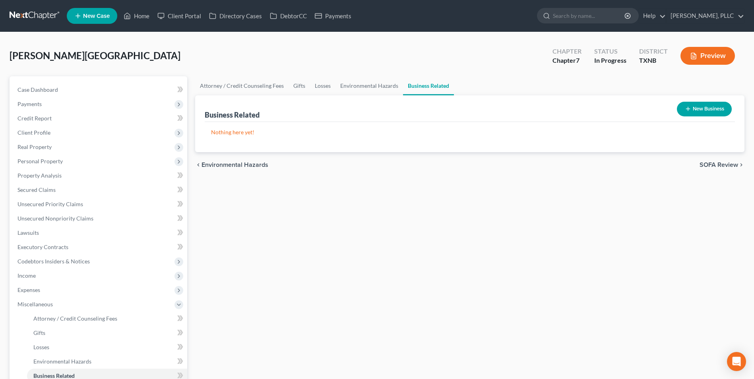
click at [716, 110] on button "New Business" at bounding box center [704, 109] width 55 height 15
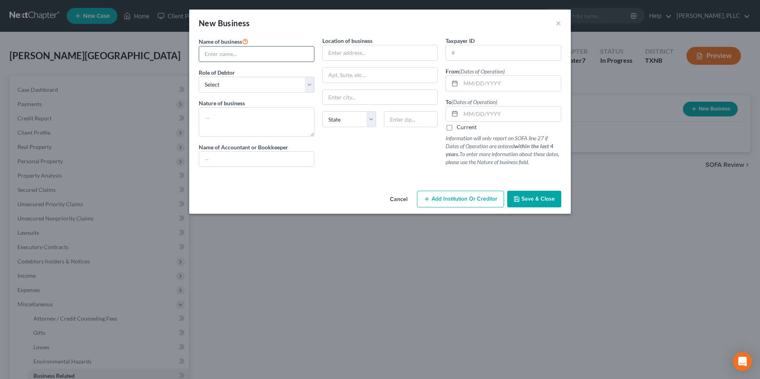
click at [260, 55] on input "text" at bounding box center [256, 54] width 115 height 15
type input "Bradley Express, LLC"
click at [308, 85] on select "Select A member of a limited liability company (LLC) or limited liability partn…" at bounding box center [257, 85] width 116 height 16
select select "member"
click at [199, 77] on select "Select A member of a limited liability company (LLC) or limited liability partn…" at bounding box center [257, 85] width 116 height 16
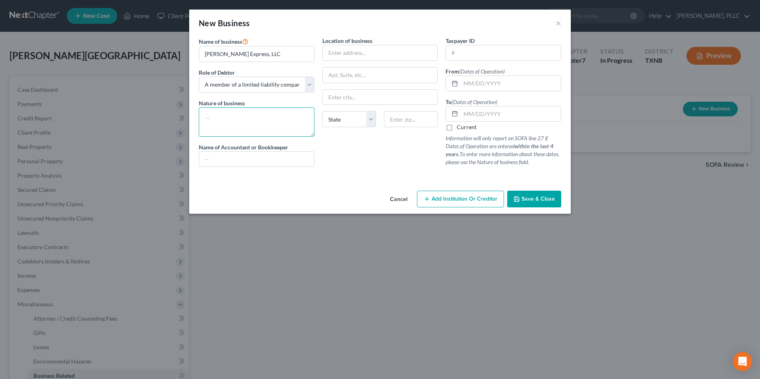
click at [262, 122] on textarea at bounding box center [257, 121] width 116 height 29
type textarea "Transportation"
click at [362, 55] on input "text" at bounding box center [380, 52] width 115 height 15
click at [379, 54] on input "PO Box 8" at bounding box center [380, 52] width 115 height 15
type input "PO Box 62"
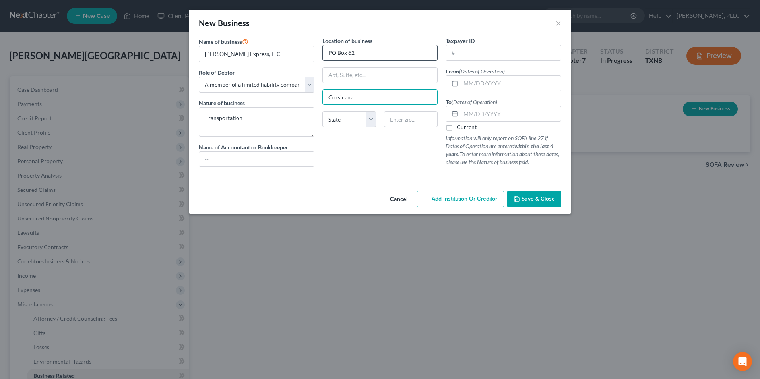
type input "Corsicana"
select select "45"
type input "75151-0062"
click at [509, 82] on input "text" at bounding box center [511, 83] width 100 height 15
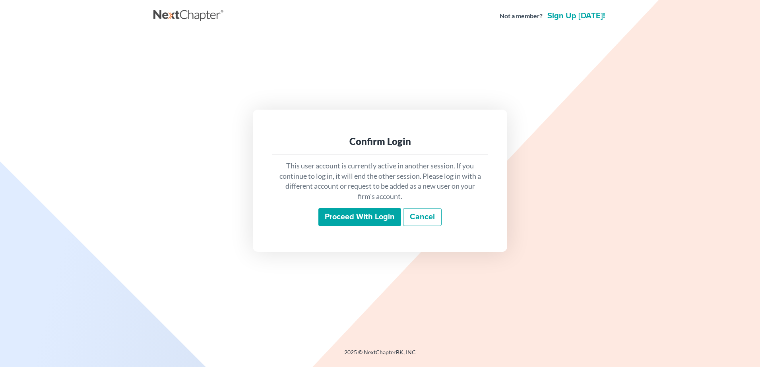
click at [347, 218] on input "Proceed with login" at bounding box center [359, 217] width 83 height 18
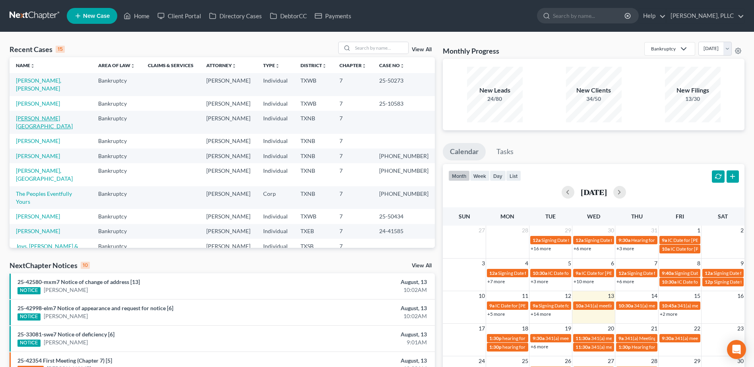
click at [43, 115] on link "[PERSON_NAME][GEOGRAPHIC_DATA]" at bounding box center [44, 122] width 57 height 15
select select "6"
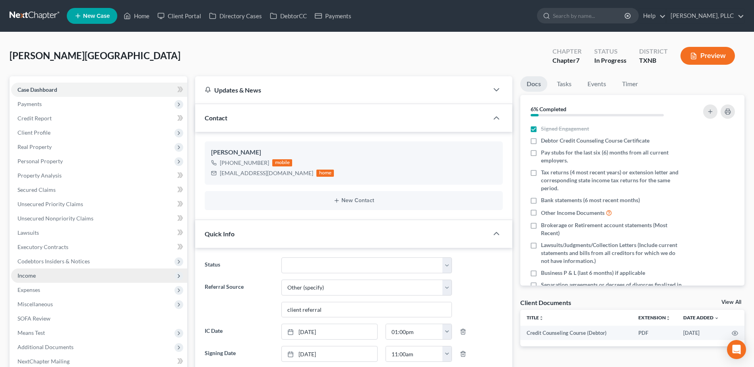
click at [40, 278] on span "Income" at bounding box center [99, 276] width 176 height 14
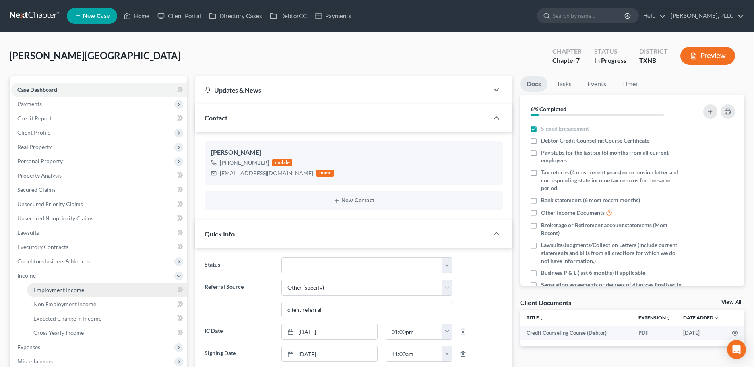
click at [43, 292] on span "Employment Income" at bounding box center [58, 290] width 51 height 7
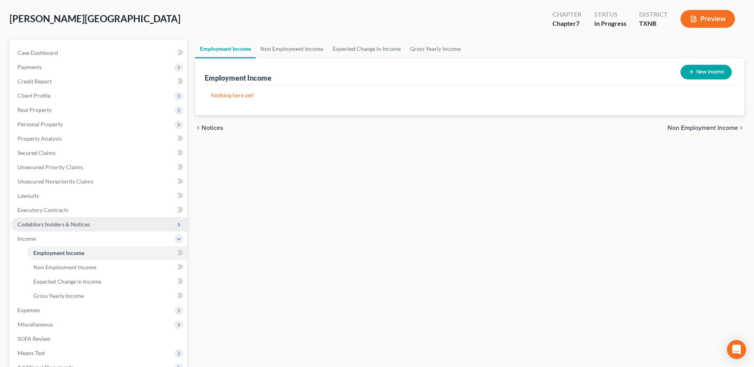
scroll to position [119, 0]
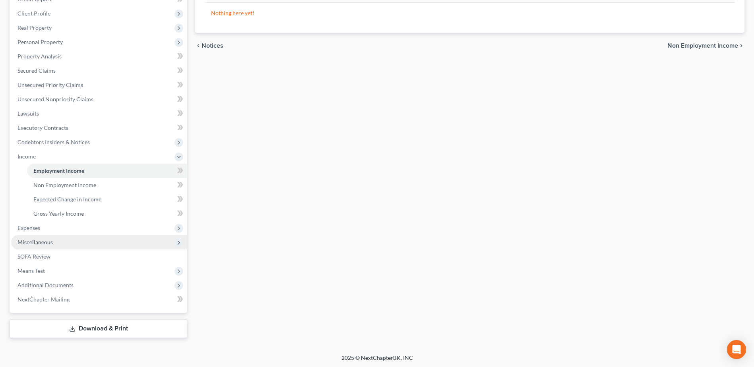
click at [45, 243] on span "Miscellaneous" at bounding box center [34, 242] width 35 height 7
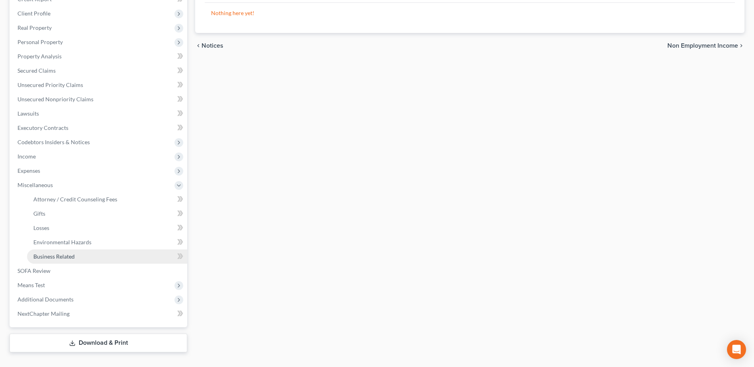
click at [49, 255] on span "Business Related" at bounding box center [53, 256] width 41 height 7
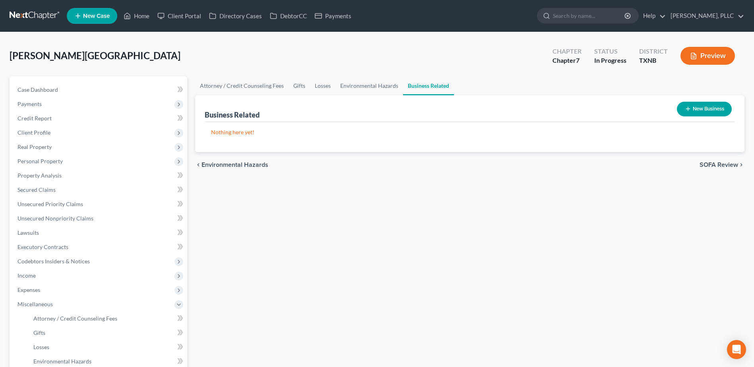
click at [720, 109] on button "New Business" at bounding box center [704, 109] width 55 height 15
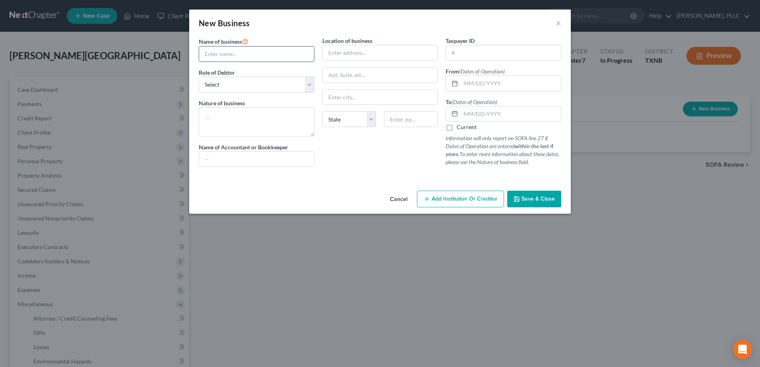
click at [280, 52] on input "text" at bounding box center [256, 54] width 115 height 15
type input "[PERSON_NAME] Express, LLC"
type input "PO Box 62"
type input "Corsicana"
select select "45"
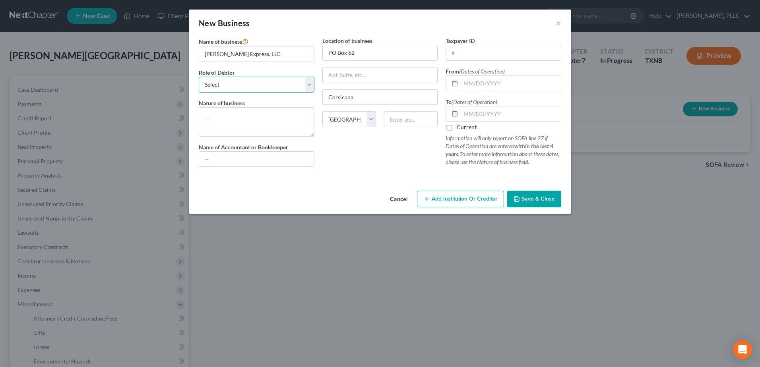
click at [266, 85] on select "Select A member of a limited liability company (LLC) or limited liability partn…" at bounding box center [257, 85] width 116 height 16
select select "member"
click at [199, 77] on select "Select A member of a limited liability company (LLC) or limited liability partn…" at bounding box center [257, 85] width 116 height 16
click at [264, 109] on textarea at bounding box center [257, 121] width 116 height 29
type textarea "Transportation"
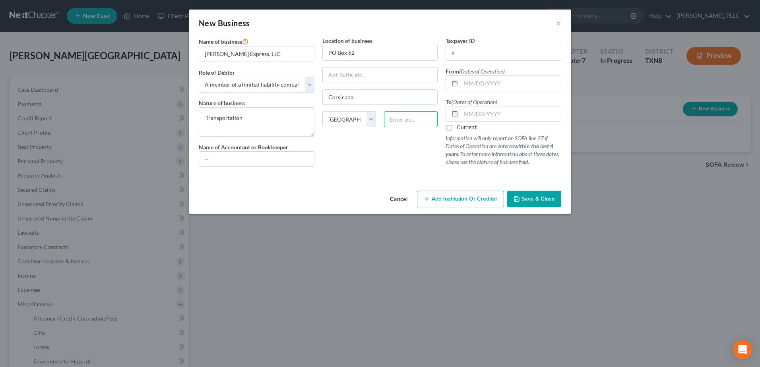
click at [402, 121] on input "text" at bounding box center [411, 119] width 54 height 16
click at [414, 116] on input "text" at bounding box center [411, 119] width 54 height 16
type input "8"
type input "75151-0062"
click at [514, 114] on input "text" at bounding box center [511, 114] width 100 height 15
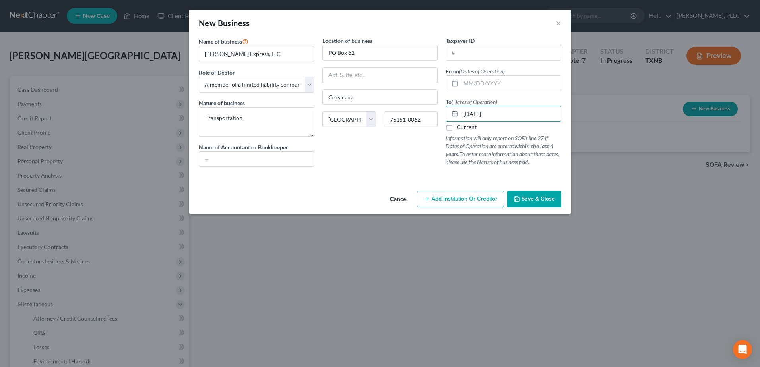
type input "[DATE]"
click at [530, 204] on button "Save & Close" at bounding box center [534, 199] width 54 height 17
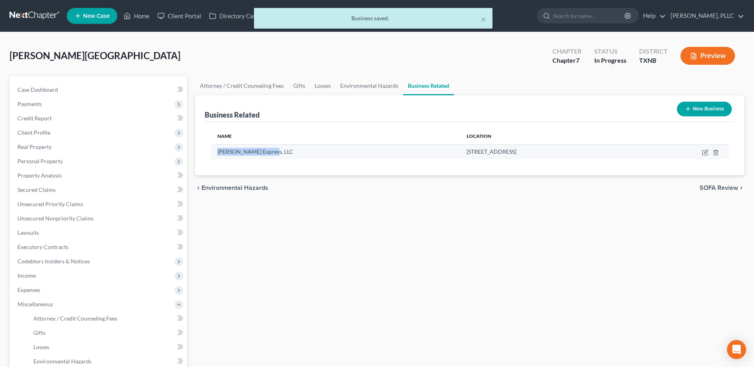
drag, startPoint x: 272, startPoint y: 151, endPoint x: 215, endPoint y: 153, distance: 56.9
click at [215, 153] on td "[PERSON_NAME] Express, LLC" at bounding box center [335, 151] width 249 height 15
copy span "[PERSON_NAME] Express, LLC"
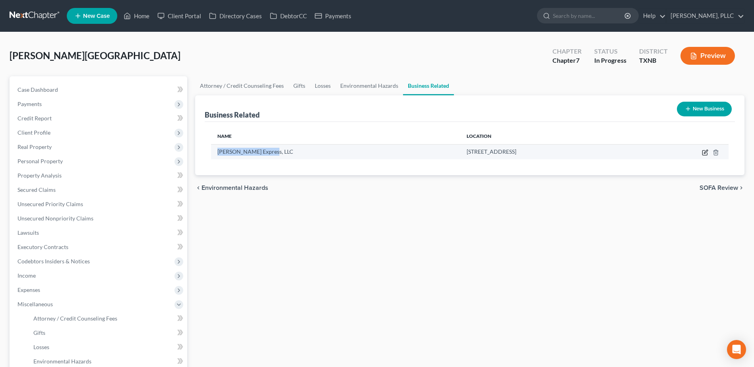
click at [704, 152] on icon "button" at bounding box center [705, 152] width 6 height 6
select select "member"
select select "45"
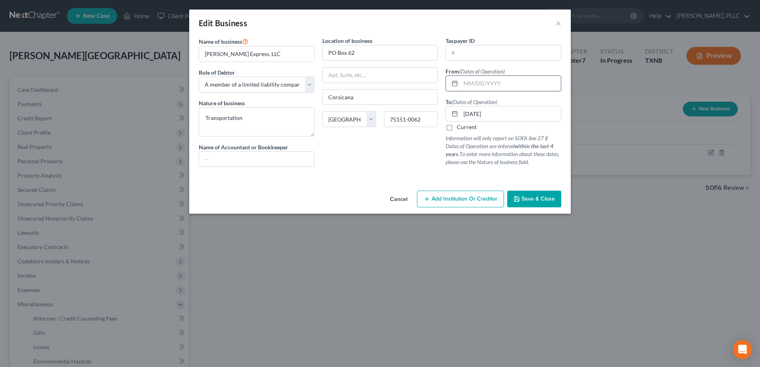
click at [515, 77] on input "text" at bounding box center [511, 83] width 100 height 15
type input "[DATE]"
click at [522, 57] on input "text" at bounding box center [503, 52] width 115 height 15
paste input "[US_EMPLOYER_IDENTIFICATION_NUMBER]"
type input "[US_EMPLOYER_IDENTIFICATION_NUMBER]"
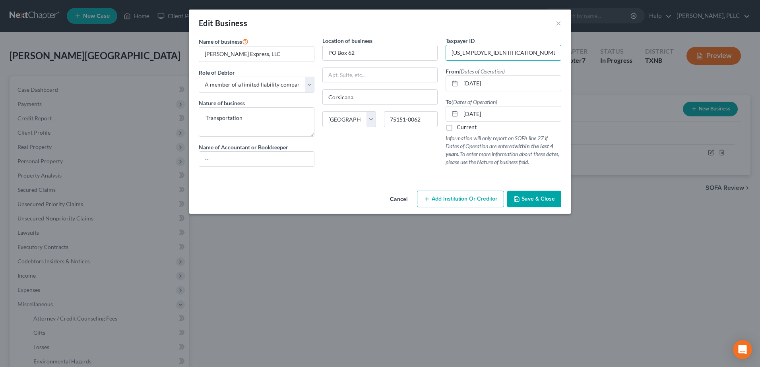
click at [550, 202] on span "Save & Close" at bounding box center [538, 199] width 33 height 7
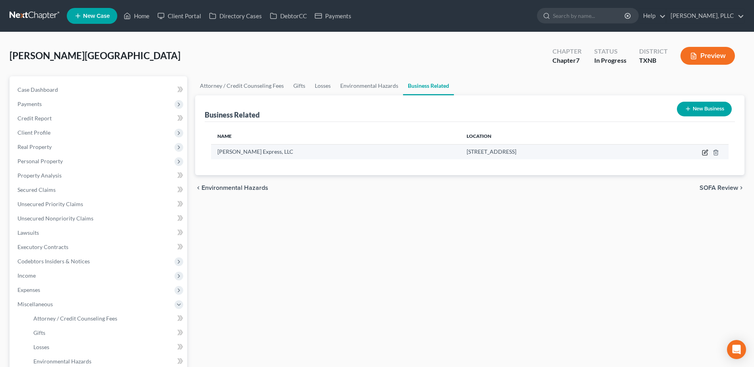
click at [705, 155] on icon "button" at bounding box center [705, 152] width 6 height 6
select select "member"
select select "45"
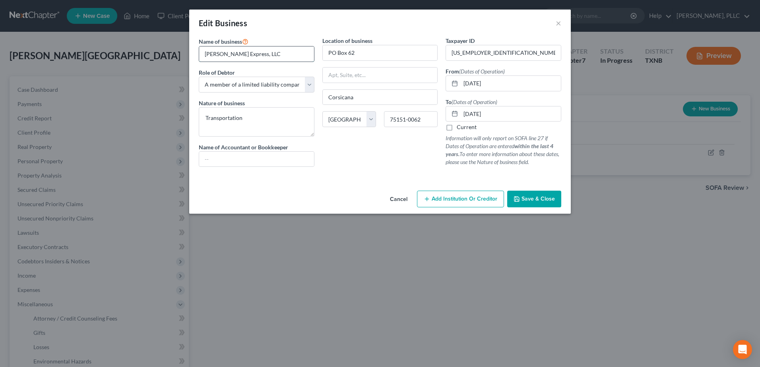
click at [281, 54] on input "[PERSON_NAME] Express, LLC" at bounding box center [256, 54] width 115 height 15
type input "[PERSON_NAME] Express, LLC (inactive)"
click at [538, 198] on span "Save & Close" at bounding box center [538, 199] width 33 height 7
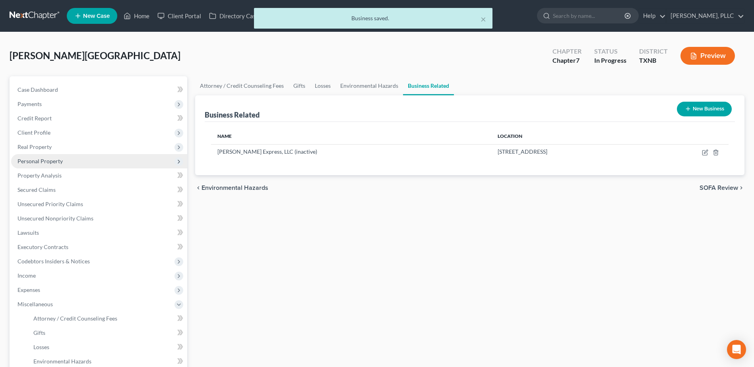
click at [47, 162] on span "Personal Property" at bounding box center [39, 161] width 45 height 7
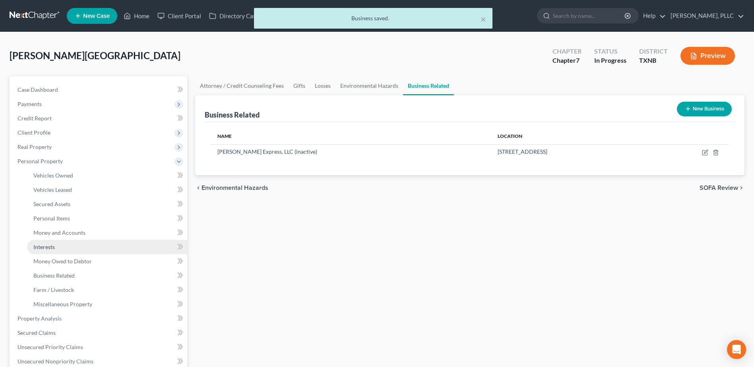
click at [58, 250] on link "Interests" at bounding box center [107, 247] width 160 height 14
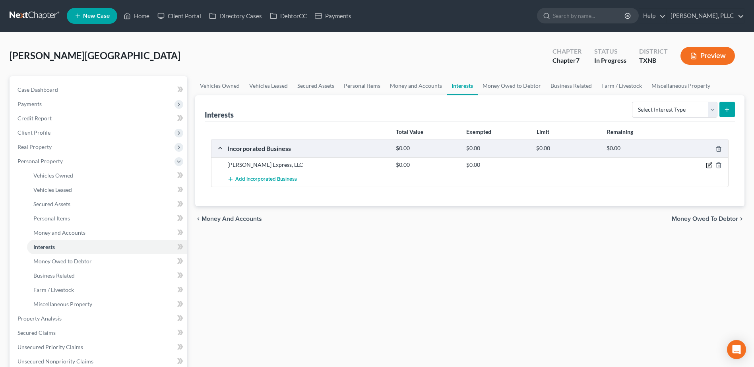
click at [707, 166] on icon "button" at bounding box center [709, 165] width 5 height 5
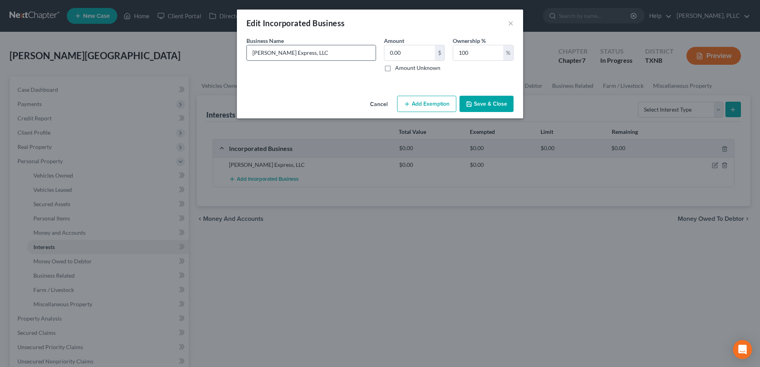
click at [319, 55] on input "[PERSON_NAME] Express, LLC" at bounding box center [311, 52] width 129 height 15
type input "[PERSON_NAME] Express, LLC (inactive)"
click at [474, 103] on button "Save & Close" at bounding box center [487, 104] width 54 height 17
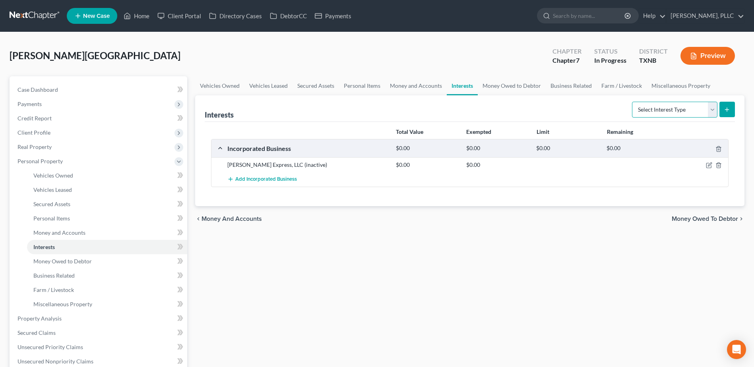
click at [710, 112] on select "Select Interest Type 401K Annuity Bond Education IRA Government Bond Government…" at bounding box center [674, 110] width 85 height 16
select select "term_life_insurance"
click at [633, 102] on select "Select Interest Type 401K Annuity Bond Education IRA Government Bond Government…" at bounding box center [674, 110] width 85 height 16
click at [729, 109] on icon "submit" at bounding box center [727, 110] width 6 height 6
click at [727, 110] on icon "submit" at bounding box center [727, 110] width 6 height 6
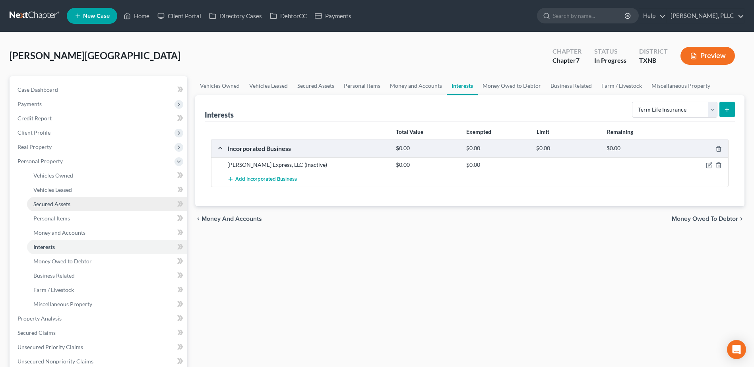
click at [52, 208] on link "Secured Assets" at bounding box center [107, 204] width 160 height 14
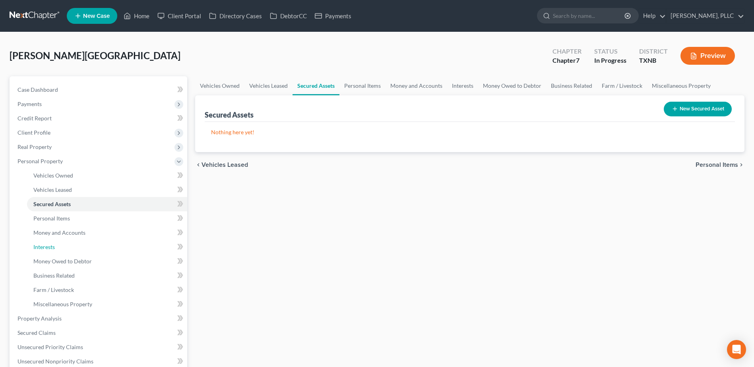
click at [48, 249] on span "Interests" at bounding box center [43, 247] width 21 height 7
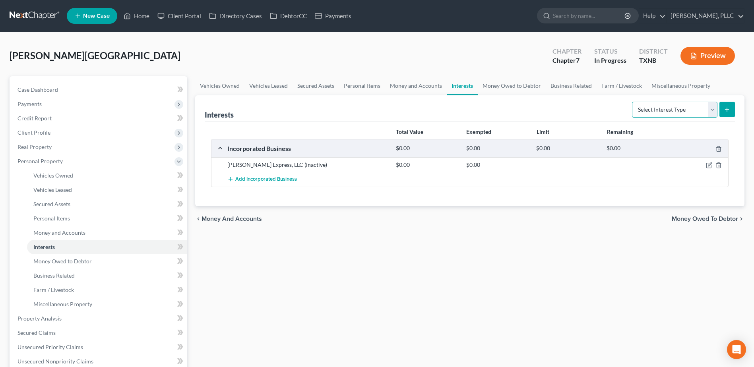
click at [713, 107] on select "Select Interest Type 401K Annuity Bond Education IRA Government Bond Government…" at bounding box center [674, 110] width 85 height 16
select select "term_life_insurance"
click at [633, 102] on select "Select Interest Type 401K Annuity Bond Education IRA Government Bond Government…" at bounding box center [674, 110] width 85 height 16
click at [726, 109] on icon "submit" at bounding box center [727, 110] width 6 height 6
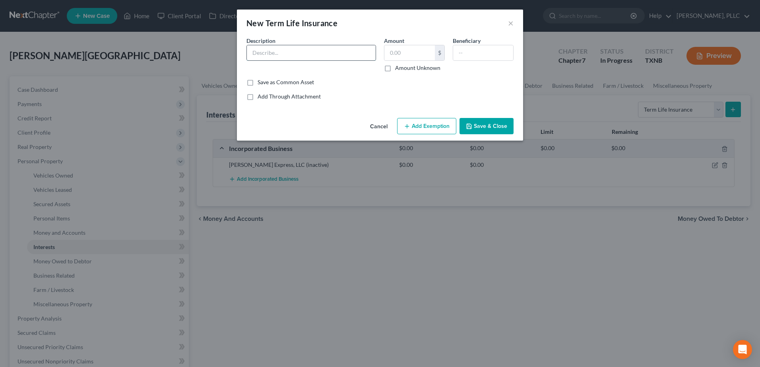
click at [287, 54] on input "text" at bounding box center [311, 52] width 129 height 15
type input "(death benefit $100,000.00)"
type input "-"
click at [503, 132] on button "Save & Close" at bounding box center [487, 126] width 54 height 17
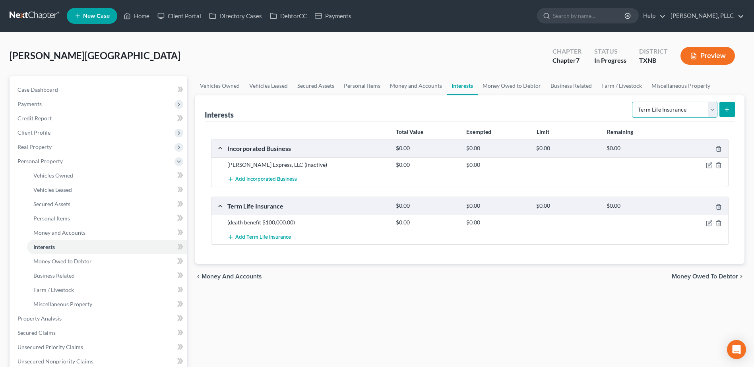
click at [714, 113] on select "Select Interest Type 401K Annuity Bond Education IRA Government Bond Government…" at bounding box center [674, 110] width 85 height 16
select select "whole_life_insurance"
click at [633, 102] on select "Select Interest Type 401K Annuity Bond Education IRA Government Bond Government…" at bounding box center [674, 110] width 85 height 16
click at [732, 110] on button "submit" at bounding box center [728, 110] width 16 height 16
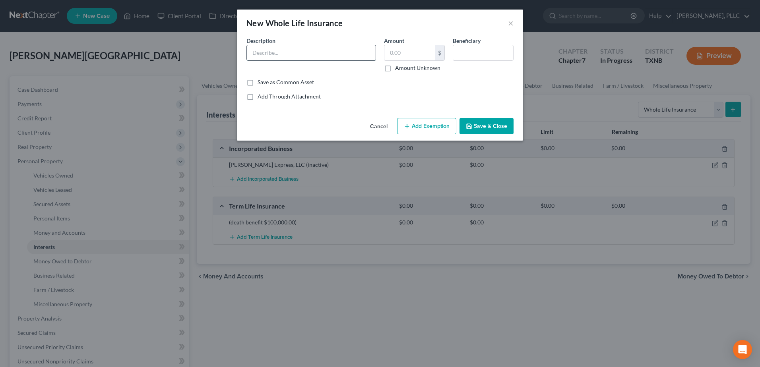
click at [311, 52] on input "text" at bounding box center [311, 52] width 129 height 15
type input "(death benefit $100,000.00)"
type input "-"
click at [491, 129] on button "Save & Close" at bounding box center [487, 126] width 54 height 17
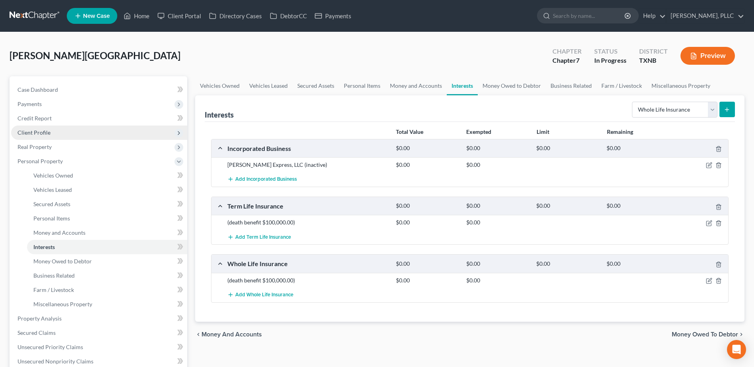
click at [50, 132] on span "Client Profile" at bounding box center [99, 133] width 176 height 14
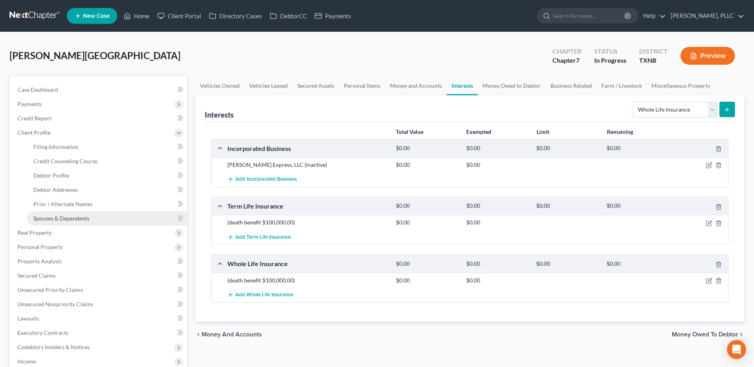
click at [81, 219] on span "Spouses & Dependents" at bounding box center [61, 218] width 56 height 7
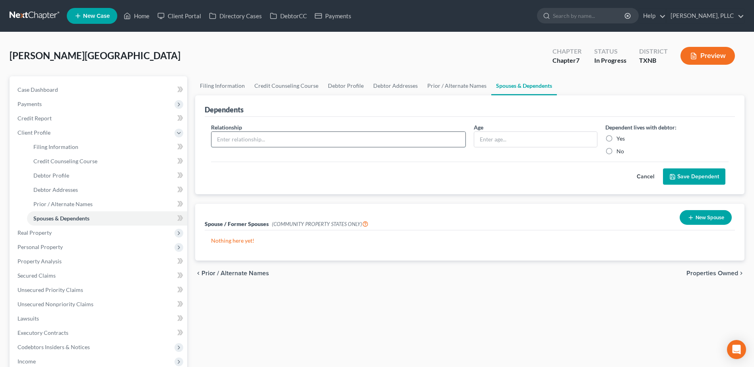
click at [430, 138] on input "text" at bounding box center [339, 139] width 254 height 15
type input "g"
type input "d"
type input "Daughter"
type input "-"
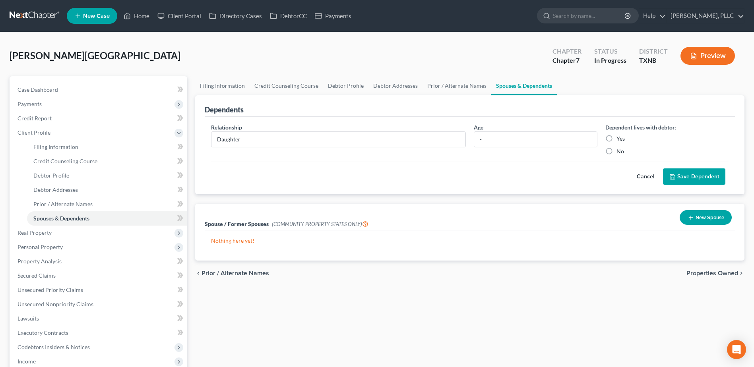
click at [617, 149] on label "No" at bounding box center [621, 152] width 8 height 8
click at [620, 149] on input "No" at bounding box center [622, 150] width 5 height 5
radio input "true"
click at [697, 177] on button "Save Dependent" at bounding box center [694, 177] width 62 height 17
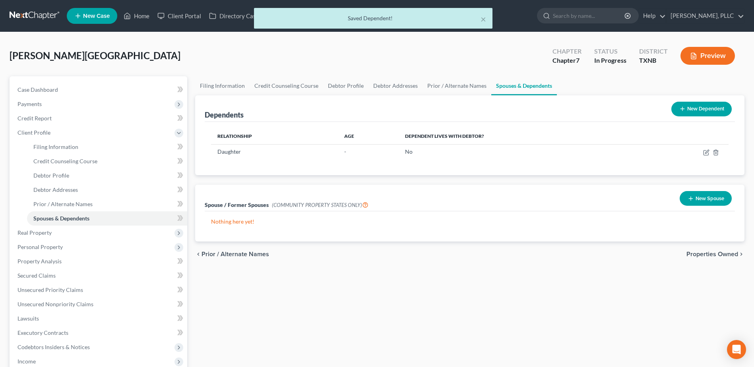
click at [707, 111] on button "New Dependent" at bounding box center [702, 109] width 60 height 15
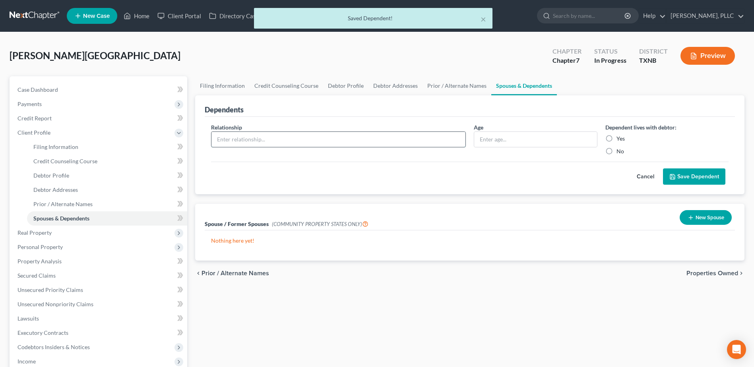
click at [291, 140] on input "text" at bounding box center [339, 139] width 254 height 15
type input "F"
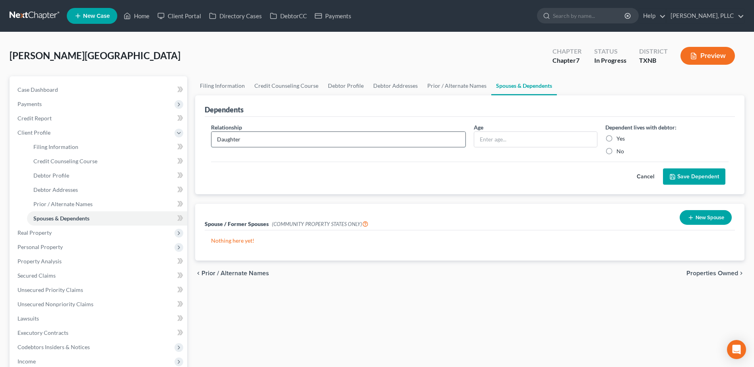
type input "Daughter"
type input "-"
click at [617, 153] on label "No" at bounding box center [621, 152] width 8 height 8
click at [620, 153] on input "No" at bounding box center [622, 150] width 5 height 5
radio input "true"
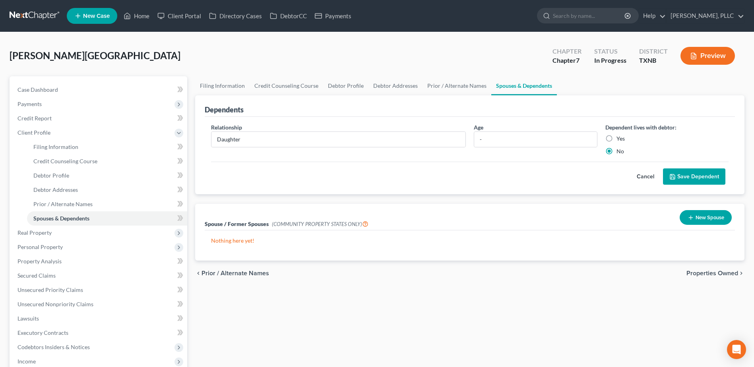
click at [682, 177] on button "Save Dependent" at bounding box center [694, 177] width 62 height 17
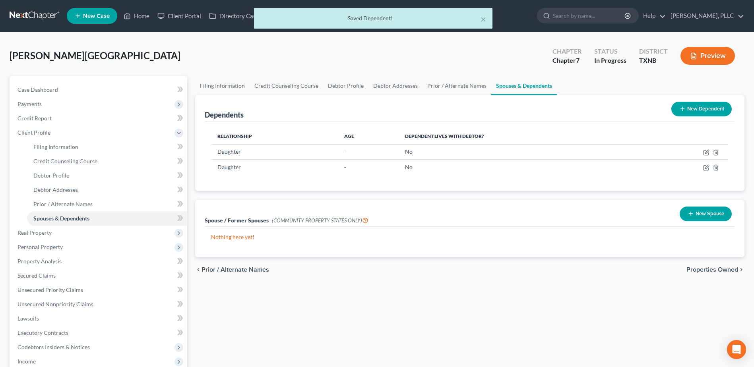
click at [717, 274] on div "chevron_left Prior / Alternate Names Properties Owned chevron_right" at bounding box center [469, 269] width 549 height 25
click at [717, 271] on span "Properties Owned" at bounding box center [713, 270] width 52 height 6
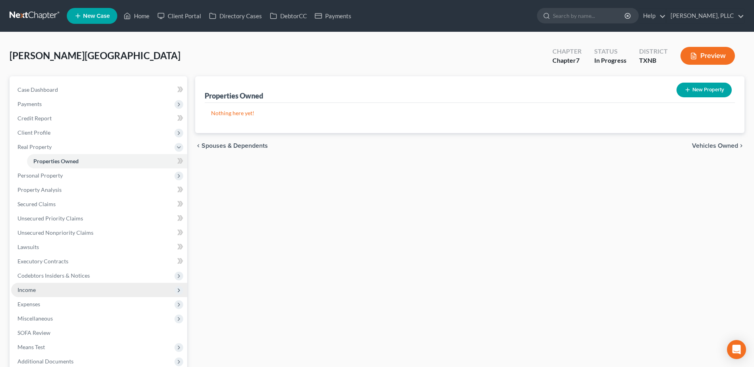
scroll to position [78, 0]
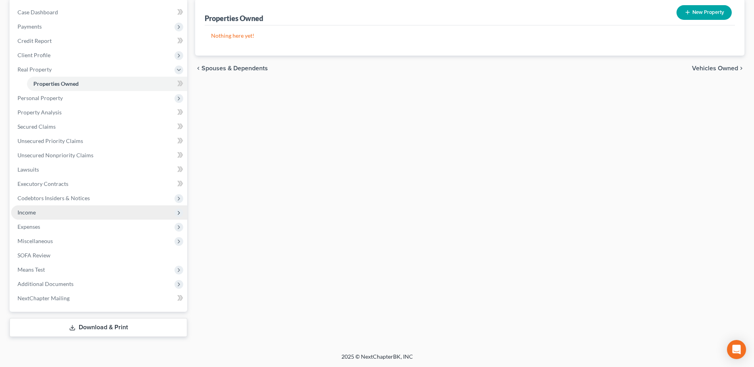
click at [33, 215] on span "Income" at bounding box center [26, 212] width 18 height 7
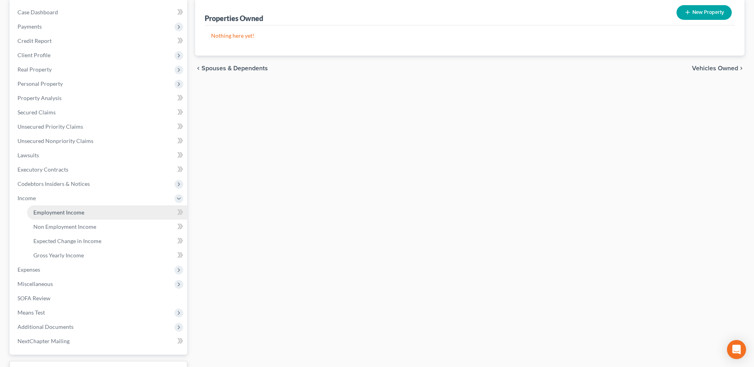
click at [47, 214] on span "Employment Income" at bounding box center [58, 212] width 51 height 7
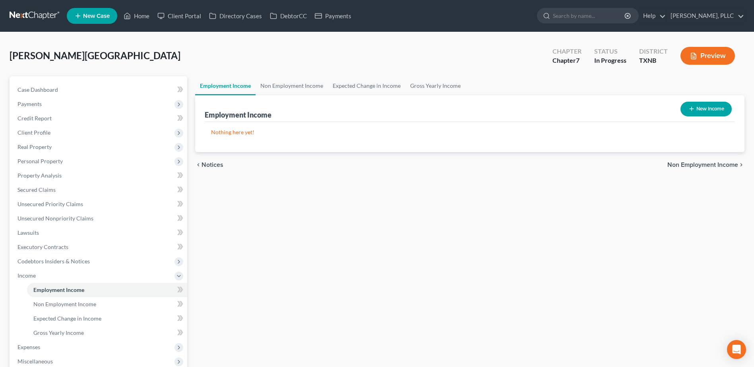
click at [714, 109] on button "New Income" at bounding box center [706, 109] width 51 height 15
select select "0"
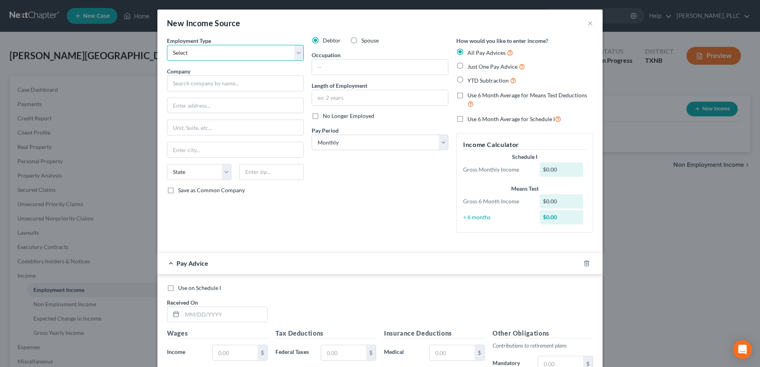
click at [295, 55] on select "Select Full or [DEMOGRAPHIC_DATA] Employment Self Employment" at bounding box center [235, 53] width 137 height 16
select select "0"
click at [167, 45] on select "Select Full or [DEMOGRAPHIC_DATA] Employment Self Employment" at bounding box center [235, 53] width 137 height 16
click at [266, 83] on input "text" at bounding box center [235, 84] width 137 height 16
type input "Advanced Drainage Systems, Inc."
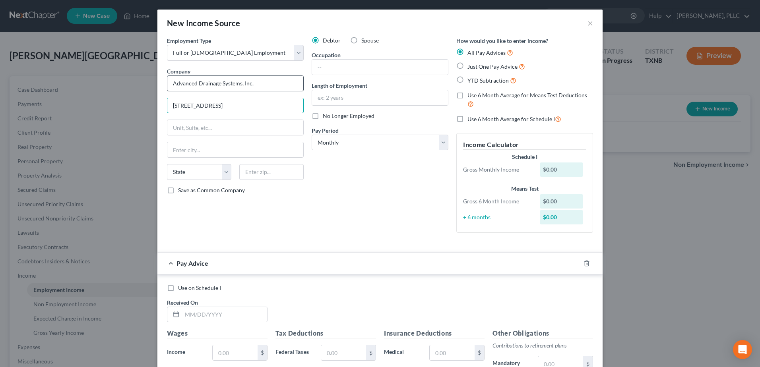
type input "[STREET_ADDRESS]"
type input "D"
type input "[PERSON_NAME]"
select select "45"
type input "75119"
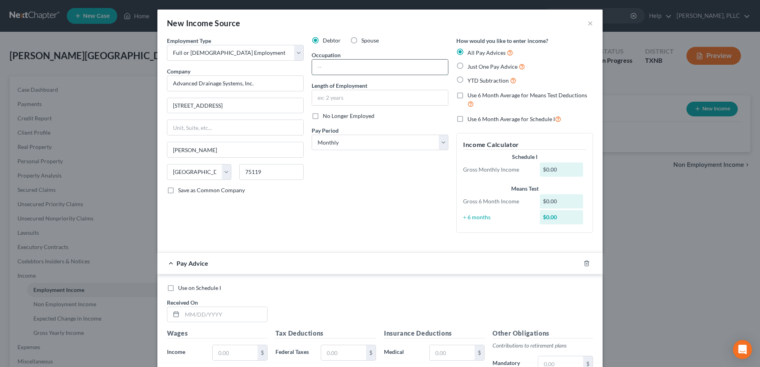
click at [394, 66] on input "text" at bounding box center [380, 67] width 136 height 15
type input "Driver"
click at [390, 100] on input "text" at bounding box center [380, 97] width 136 height 15
click at [335, 99] on input "text" at bounding box center [380, 97] width 136 height 15
type input "-"
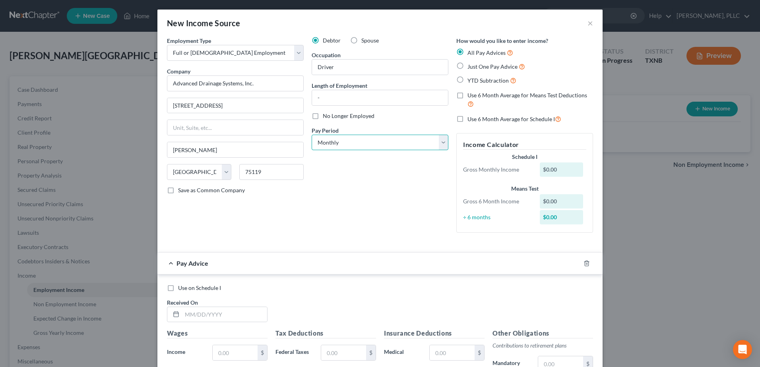
click at [441, 148] on select "Select Monthly Twice Monthly Every Other Week Weekly" at bounding box center [380, 143] width 137 height 16
select select "2"
click at [312, 135] on select "Select Monthly Twice Monthly Every Other Week Weekly" at bounding box center [380, 143] width 137 height 16
click at [468, 65] on label "Just One Pay Advice" at bounding box center [497, 66] width 58 height 9
click at [471, 65] on input "Just One Pay Advice" at bounding box center [473, 64] width 5 height 5
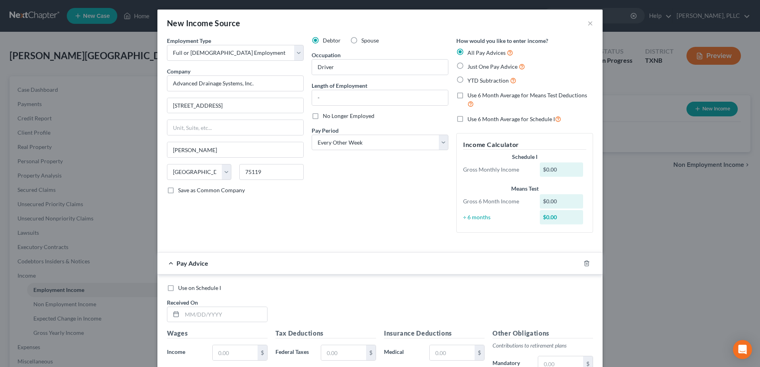
radio input "true"
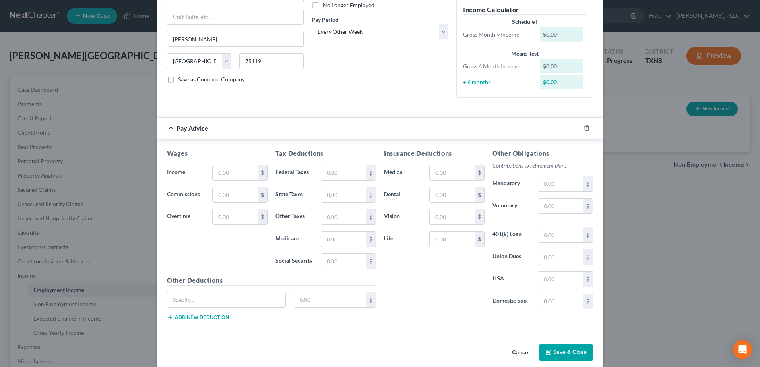
scroll to position [120, 0]
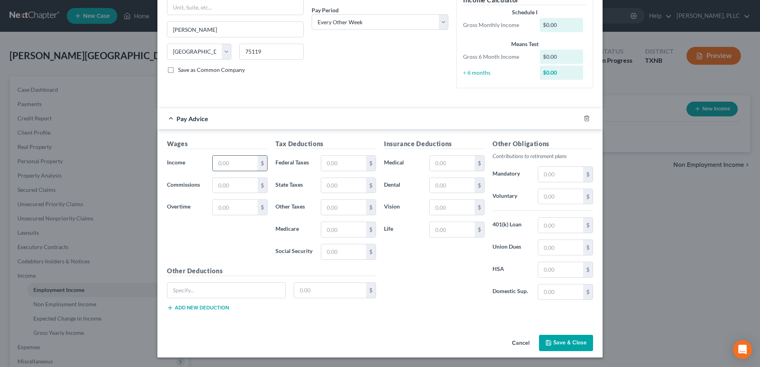
click at [229, 163] on input "text" at bounding box center [235, 163] width 45 height 15
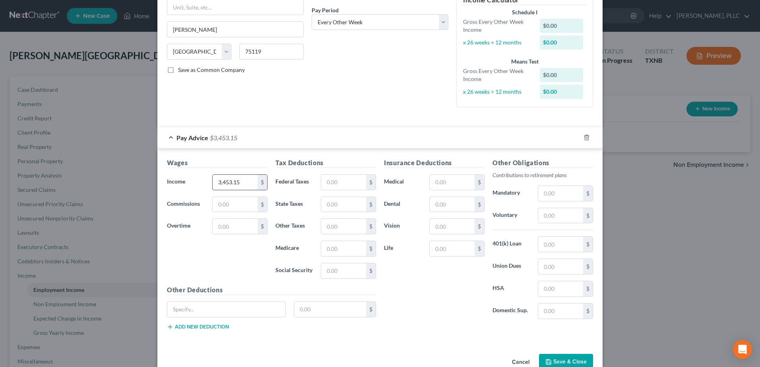
type input "3,453.15"
type input "369.53"
type input "47.63"
type input "203.65"
click at [444, 184] on input "text" at bounding box center [452, 182] width 45 height 15
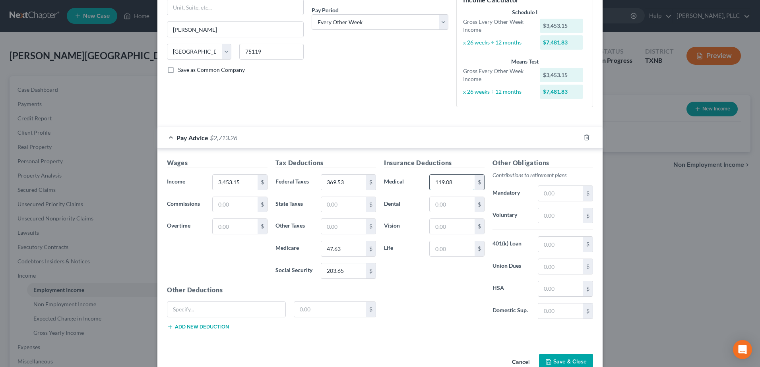
type input "119.08"
type input "31.06"
type input "2.85"
click at [452, 250] on input "text" at bounding box center [452, 248] width 45 height 15
type input "12.00"
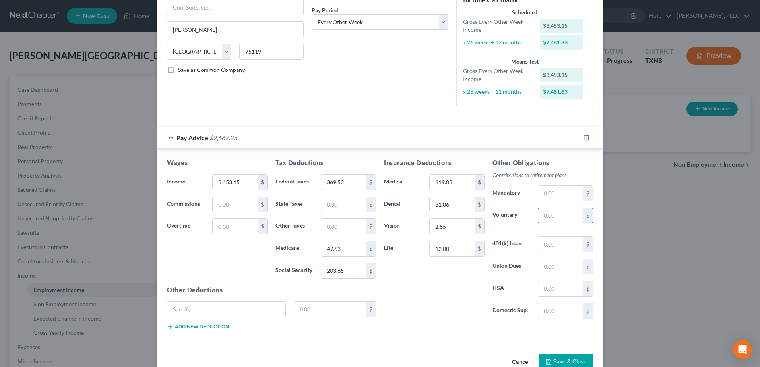
click at [545, 215] on input "text" at bounding box center [560, 215] width 45 height 15
type input "138.09"
click at [208, 308] on input "text" at bounding box center [226, 309] width 118 height 15
type input "FSA"
click at [301, 307] on input "text" at bounding box center [330, 309] width 72 height 15
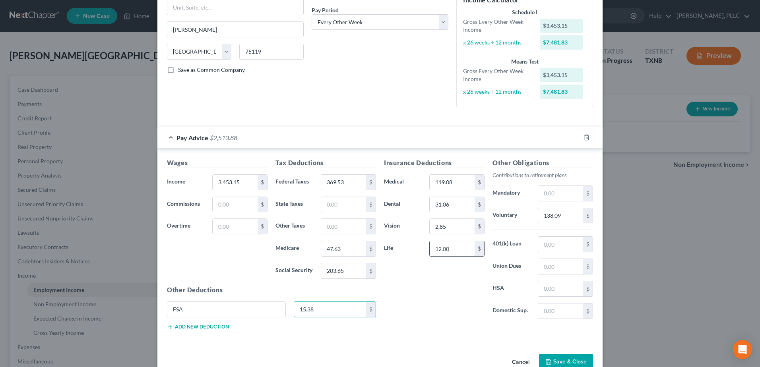
type input "15.38"
click at [459, 253] on input "12.00" at bounding box center [452, 248] width 45 height 15
type input "12.96"
click at [415, 312] on div "Insurance Deductions Medical 119.08 $ Dental 31.06 $ Vision 2.85 $ Life 12.96 $" at bounding box center [434, 241] width 109 height 167
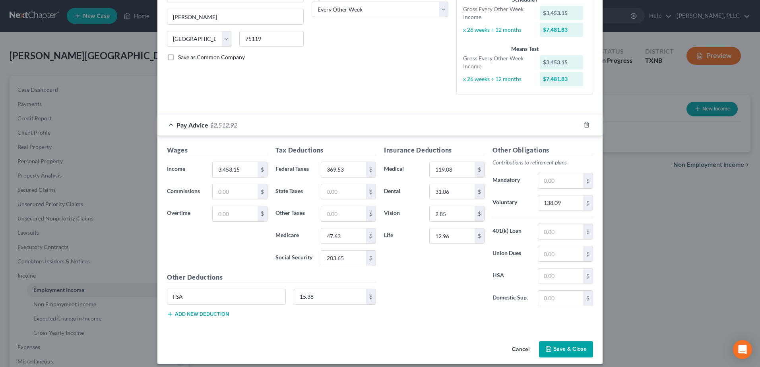
scroll to position [140, 0]
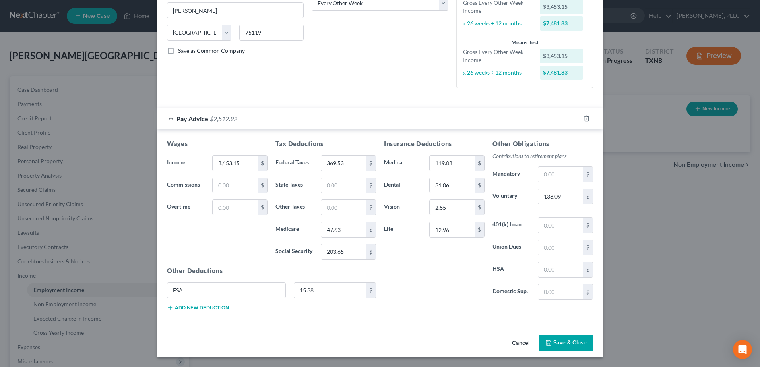
click at [584, 344] on button "Save & Close" at bounding box center [566, 343] width 54 height 17
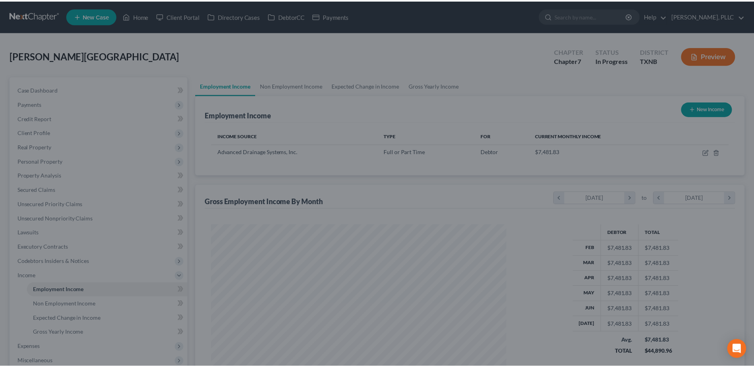
scroll to position [148, 311]
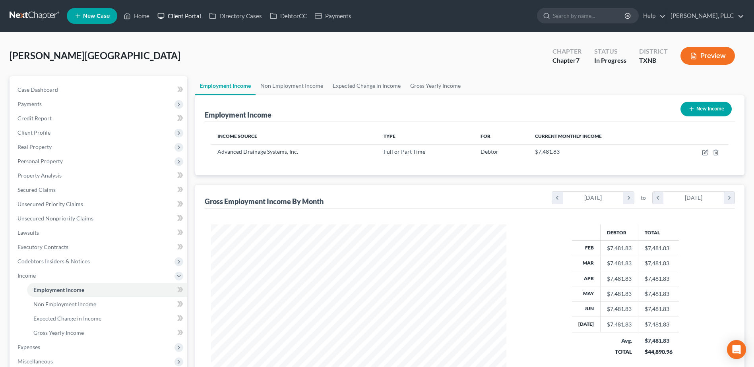
click at [188, 17] on link "Client Portal" at bounding box center [179, 16] width 52 height 14
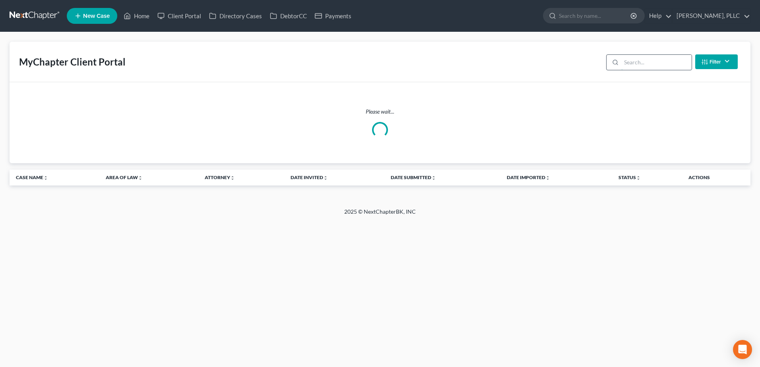
click at [662, 66] on input "search" at bounding box center [656, 62] width 70 height 15
type input "[PERSON_NAME]"
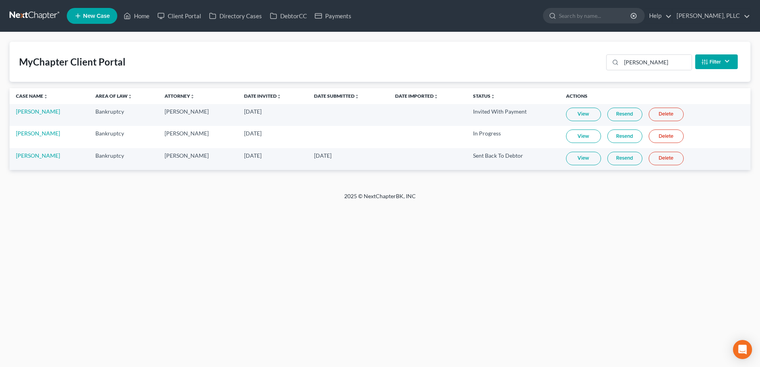
click at [584, 162] on link "View" at bounding box center [583, 159] width 35 height 14
click at [138, 16] on link "Home" at bounding box center [137, 16] width 34 height 14
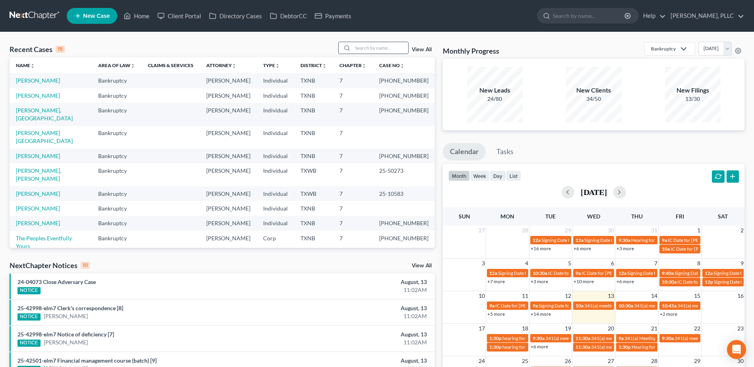
click at [381, 49] on input "search" at bounding box center [381, 48] width 56 height 12
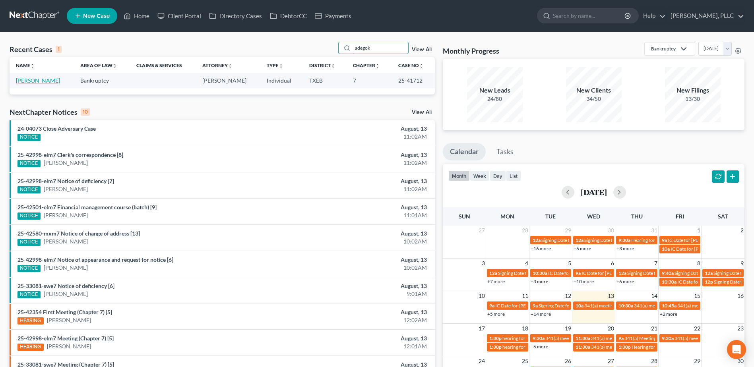
type input "adegok"
click at [40, 80] on link "[PERSON_NAME]" at bounding box center [38, 80] width 44 height 7
select select "1"
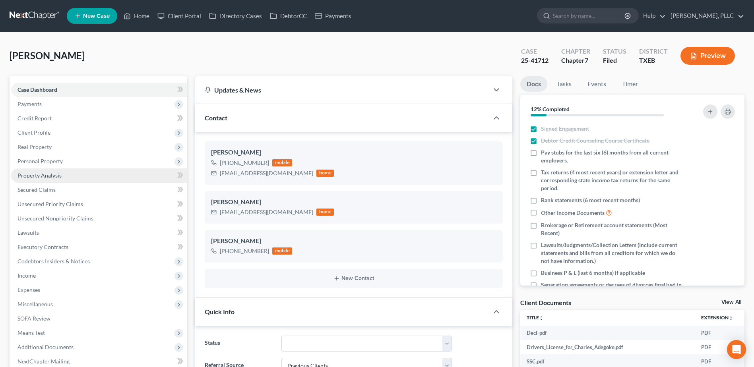
scroll to position [1128, 0]
drag, startPoint x: 552, startPoint y: 61, endPoint x: 514, endPoint y: 62, distance: 37.8
click at [512, 62] on div "Case 25-41712 Chapter Chapter 7 Status [GEOGRAPHIC_DATA] [GEOGRAPHIC_DATA] Prev…" at bounding box center [628, 56] width 233 height 28
copy div "25-41712"
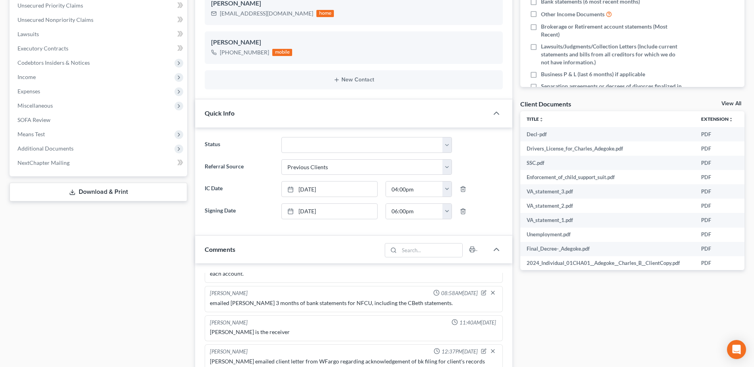
scroll to position [437, 0]
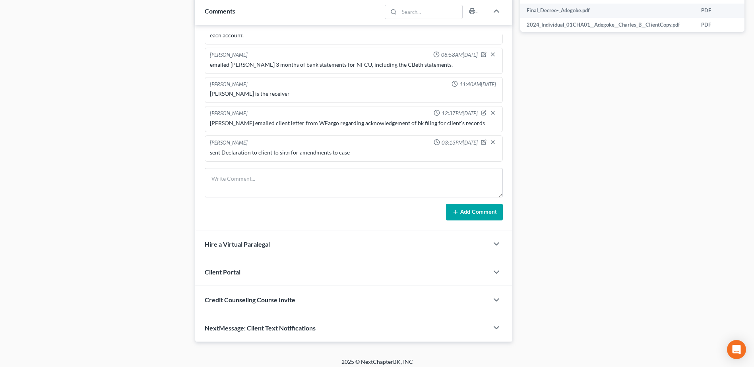
click at [246, 163] on div "Import from MyChapter 05:33PM[DATE] MyChapter Response: SOFA Line 9: Claim subj…" at bounding box center [353, 128] width 317 height 206
click at [241, 171] on textarea at bounding box center [354, 182] width 298 height 29
type textarea "d"
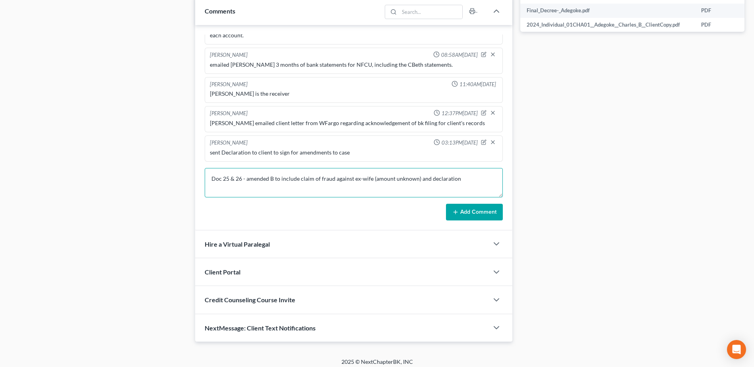
type textarea "Doc 25 & 26 - amended B to include claim of fraud against ex-wife (amount unkno…"
click at [486, 212] on button "Add Comment" at bounding box center [474, 212] width 57 height 17
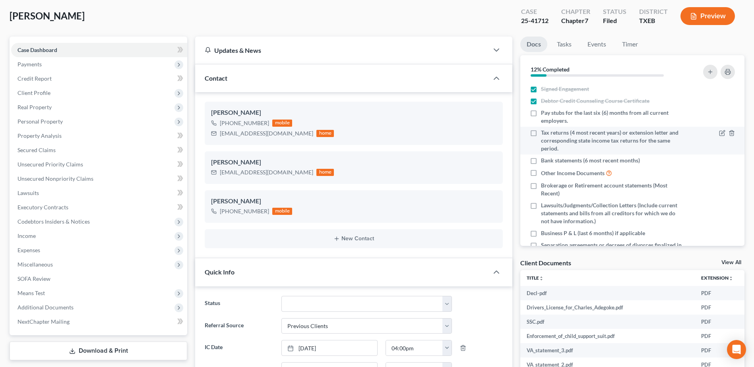
scroll to position [0, 0]
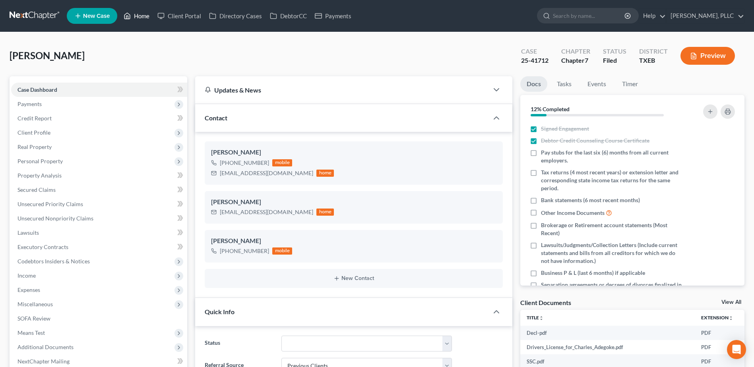
drag, startPoint x: 144, startPoint y: 14, endPoint x: 23, endPoint y: 24, distance: 120.9
click at [144, 14] on link "Home" at bounding box center [137, 16] width 34 height 14
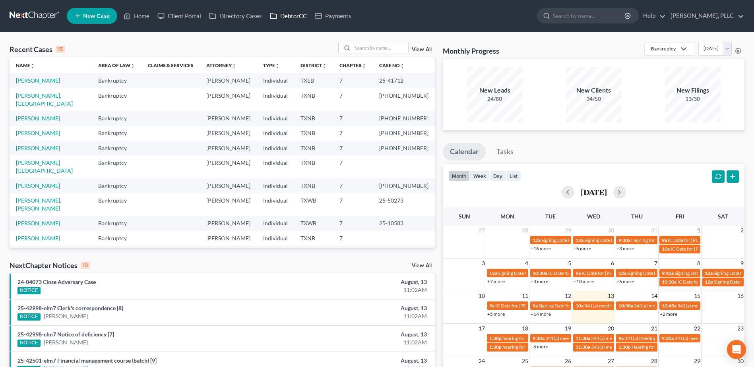
click at [299, 18] on link "DebtorCC" at bounding box center [288, 16] width 45 height 14
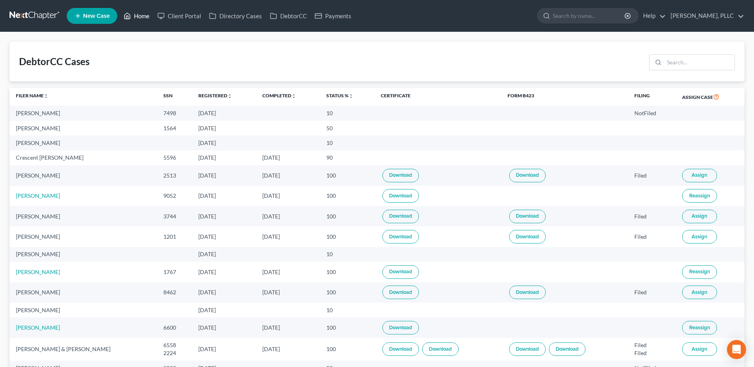
click at [144, 17] on link "Home" at bounding box center [137, 16] width 34 height 14
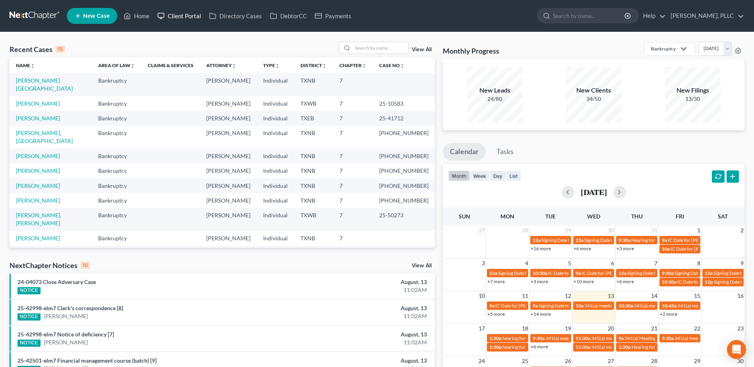
click at [176, 19] on link "Client Portal" at bounding box center [179, 16] width 52 height 14
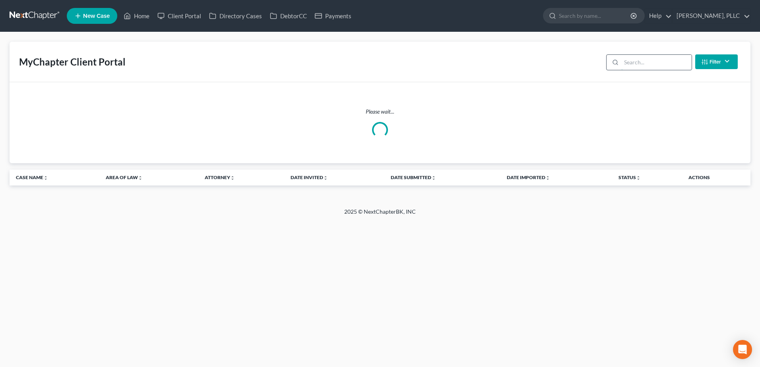
click at [632, 63] on input "search" at bounding box center [656, 62] width 70 height 15
type input "C"
type input "[PERSON_NAME]"
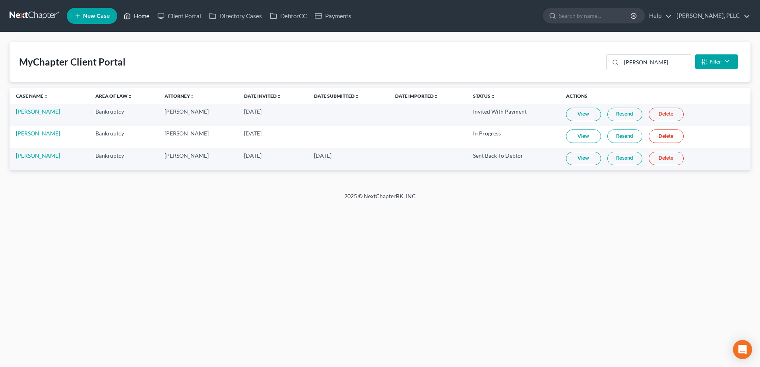
click at [146, 14] on link "Home" at bounding box center [137, 16] width 34 height 14
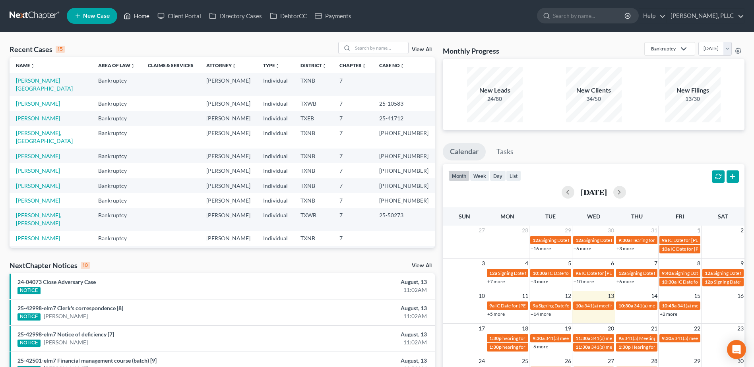
click at [120, 9] on link "Home" at bounding box center [137, 16] width 34 height 14
click at [372, 49] on input "search" at bounding box center [381, 48] width 56 height 12
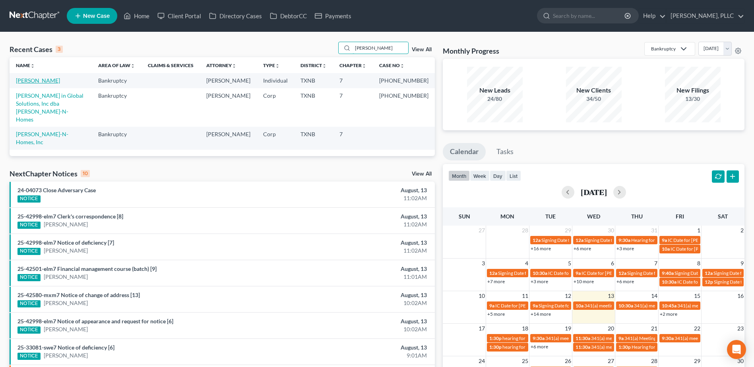
type input "lockett"
click at [43, 81] on link "Lockett, Adonis" at bounding box center [38, 80] width 44 height 7
select select "1"
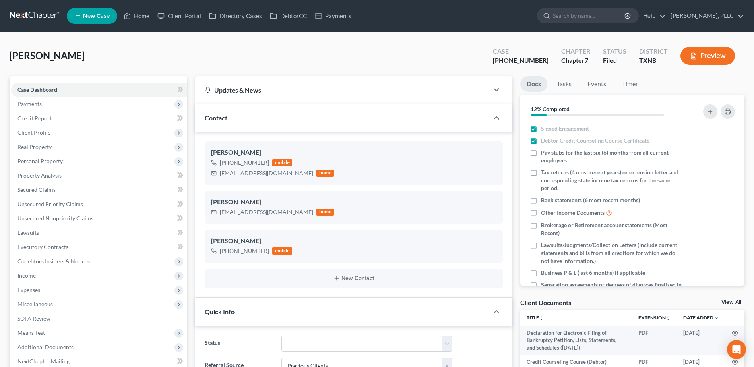
scroll to position [709, 0]
click at [52, 187] on span "Secured Claims" at bounding box center [36, 189] width 38 height 7
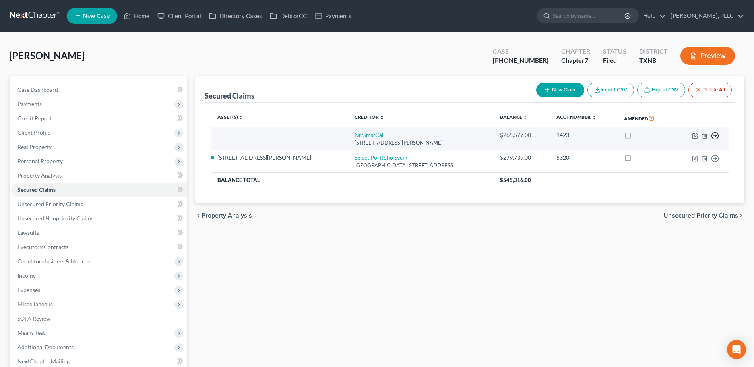
click at [717, 137] on icon "button" at bounding box center [715, 136] width 8 height 8
click at [681, 155] on link "Move to F" at bounding box center [679, 155] width 66 height 14
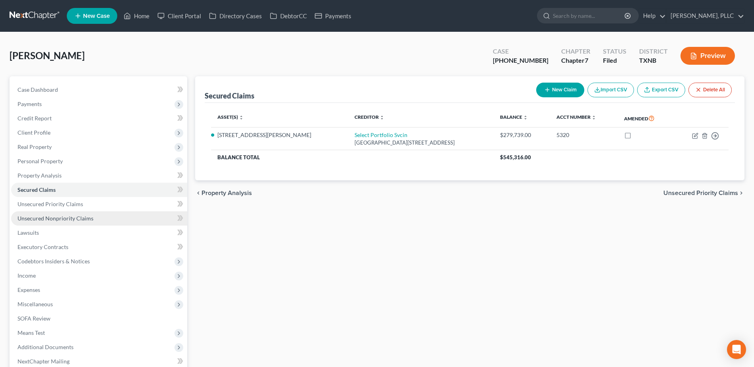
click at [74, 220] on span "Unsecured Nonpriority Claims" at bounding box center [55, 218] width 76 height 7
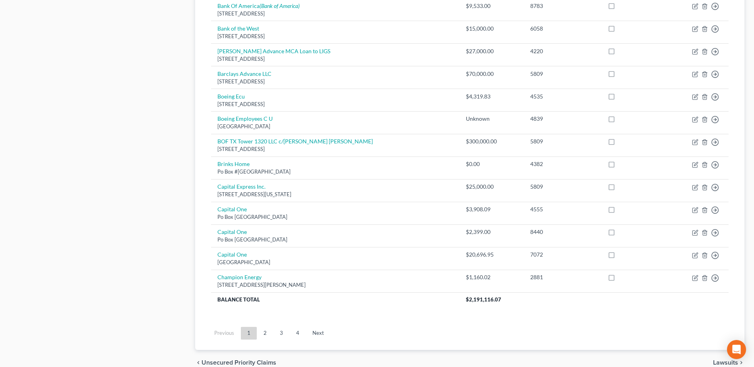
scroll to position [517, 0]
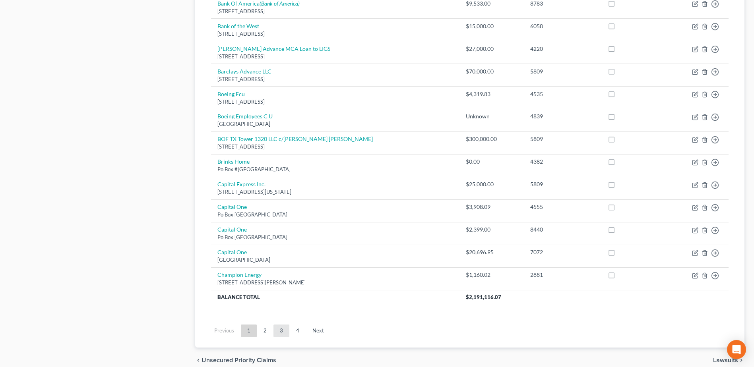
click at [281, 332] on link "3" at bounding box center [282, 331] width 16 height 13
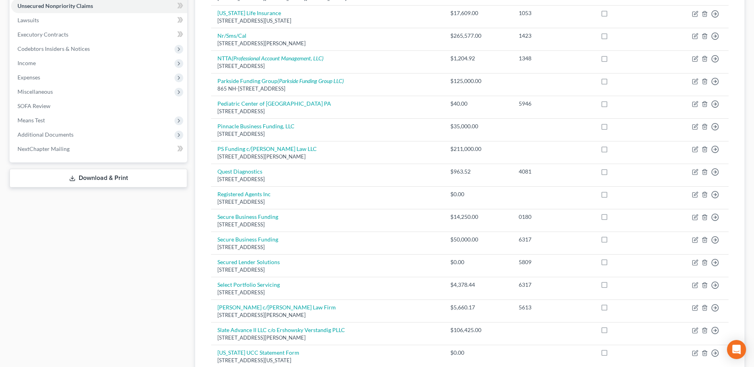
scroll to position [199, 0]
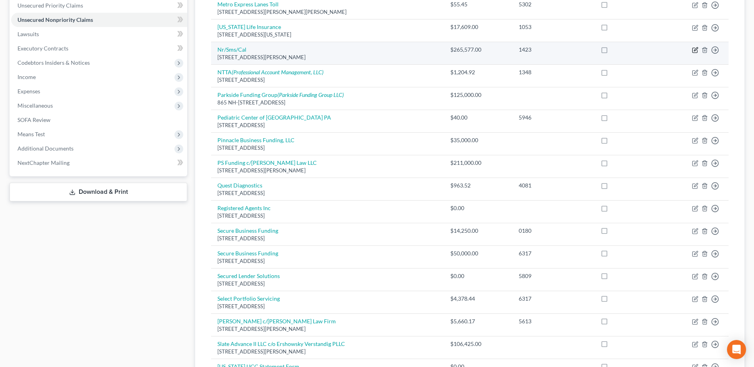
click at [694, 50] on icon "button" at bounding box center [695, 50] width 6 height 6
select select "42"
select select "0"
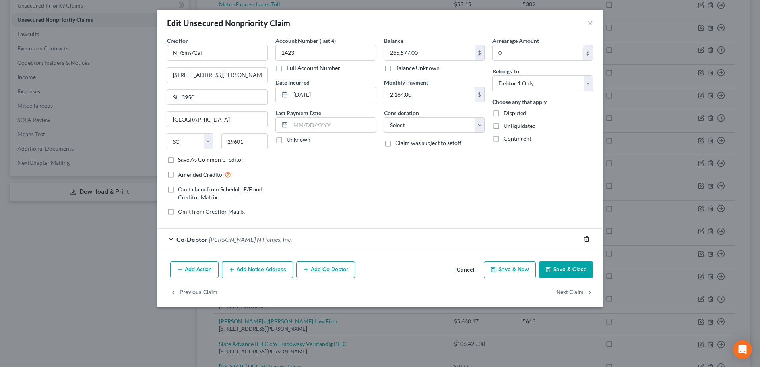
click at [586, 241] on line "button" at bounding box center [586, 240] width 0 height 2
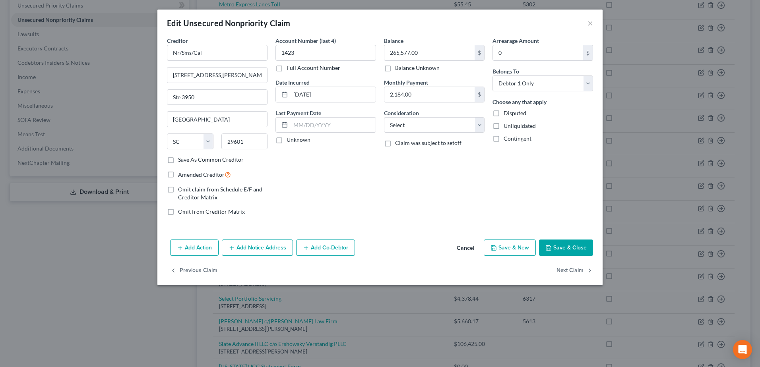
click at [486, 127] on div "Balance 265,577.00 $ Balance Unknown Balance Undetermined 265,577.00 $ Balance …" at bounding box center [434, 130] width 109 height 186
click at [479, 126] on select "Select Cable / Satellite Services Collection Agency Credit Card Debt Debt Couns…" at bounding box center [434, 125] width 101 height 16
select select "14"
click at [384, 117] on select "Select Cable / Satellite Services Collection Agency Credit Card Debt Debt Couns…" at bounding box center [434, 125] width 101 height 16
click at [405, 157] on input "text" at bounding box center [434, 155] width 100 height 15
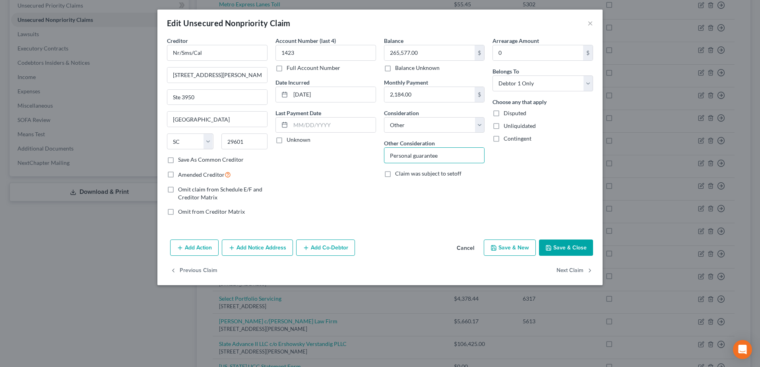
type input "Personal guarantee"
click at [575, 248] on button "Save & Close" at bounding box center [566, 248] width 54 height 17
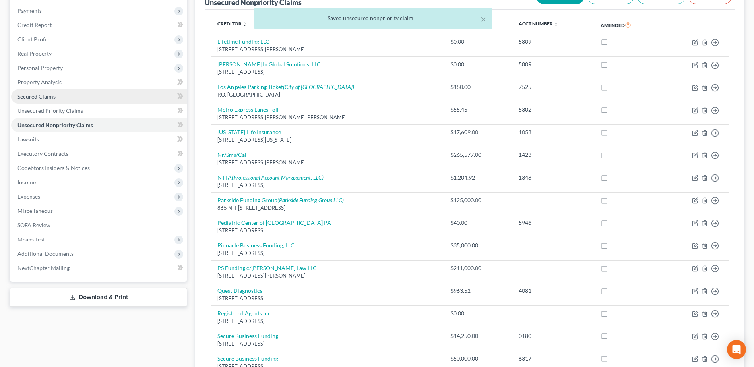
scroll to position [40, 0]
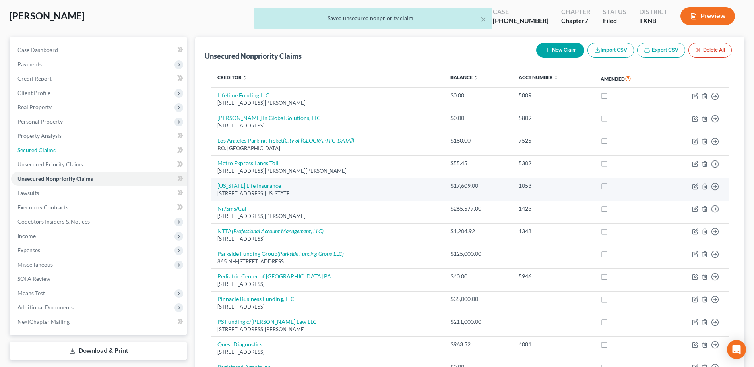
click at [42, 150] on span "Secured Claims" at bounding box center [36, 150] width 38 height 7
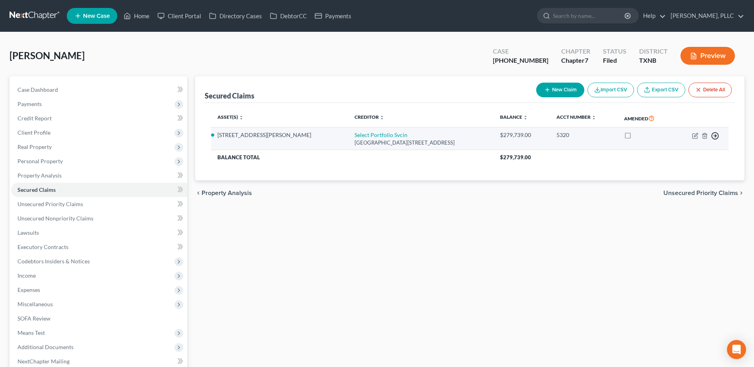
click at [716, 135] on polyline "button" at bounding box center [715, 135] width 1 height 3
click at [681, 158] on link "Move to F" at bounding box center [679, 155] width 66 height 14
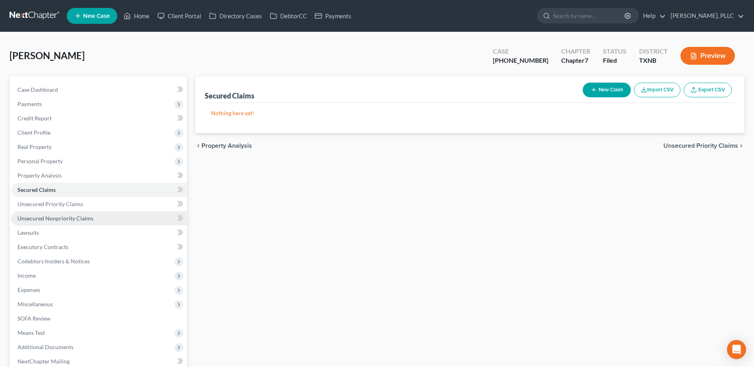
click at [70, 221] on span "Unsecured Nonpriority Claims" at bounding box center [55, 218] width 76 height 7
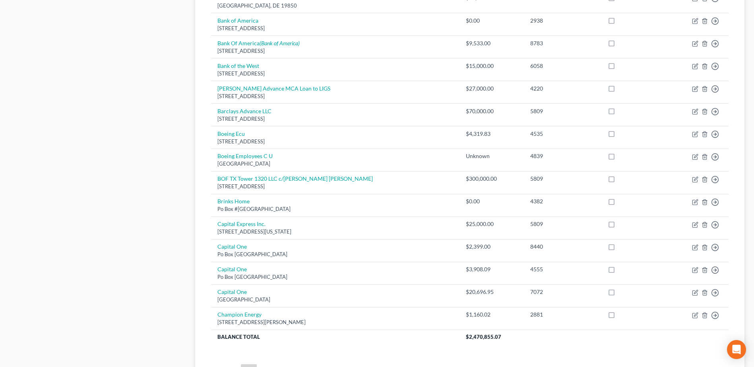
scroll to position [517, 0]
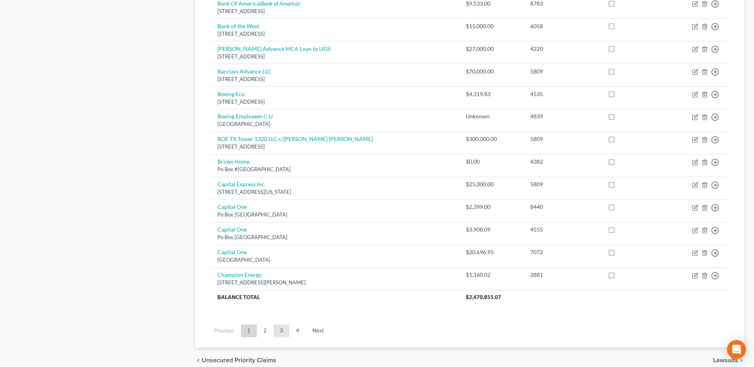
click at [282, 335] on link "3" at bounding box center [282, 331] width 16 height 13
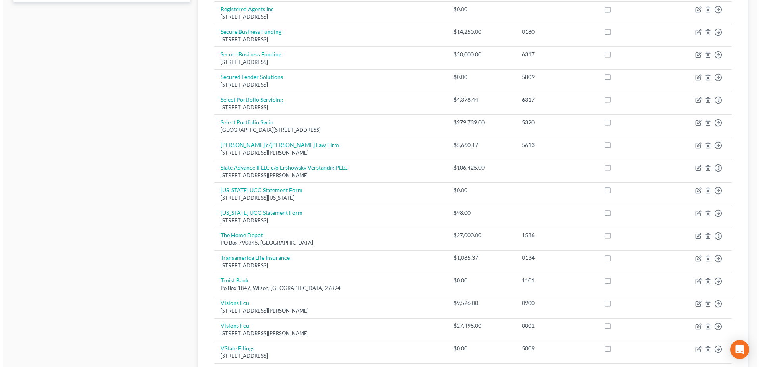
scroll to position [398, 0]
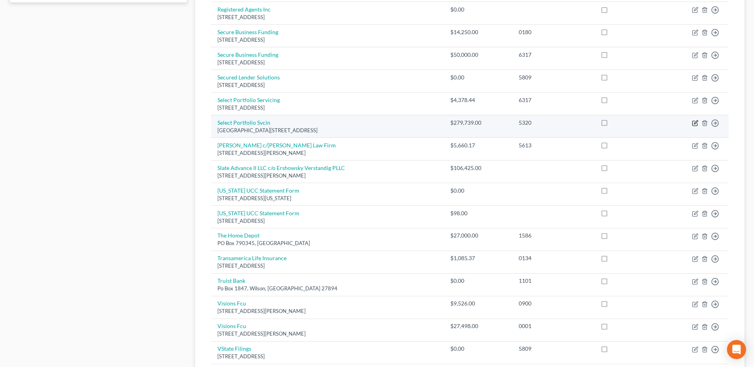
click at [696, 123] on icon "button" at bounding box center [696, 122] width 4 height 4
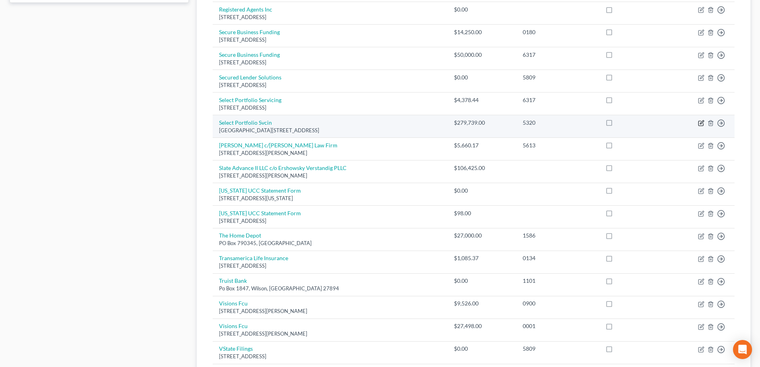
select select "46"
select select "0"
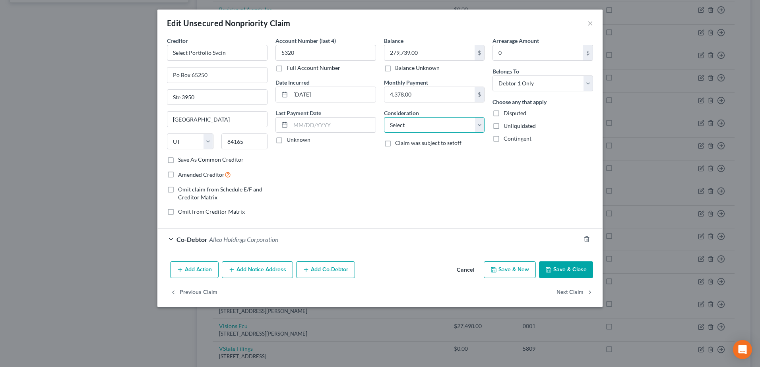
click at [481, 129] on select "Select Cable / Satellite Services Collection Agency Credit Card Debt Debt Couns…" at bounding box center [434, 125] width 101 height 16
select select "14"
click at [384, 117] on select "Select Cable / Satellite Services Collection Agency Credit Card Debt Debt Couns…" at bounding box center [434, 125] width 101 height 16
click at [426, 161] on input "text" at bounding box center [434, 155] width 100 height 15
click at [425, 154] on input "text" at bounding box center [434, 155] width 100 height 15
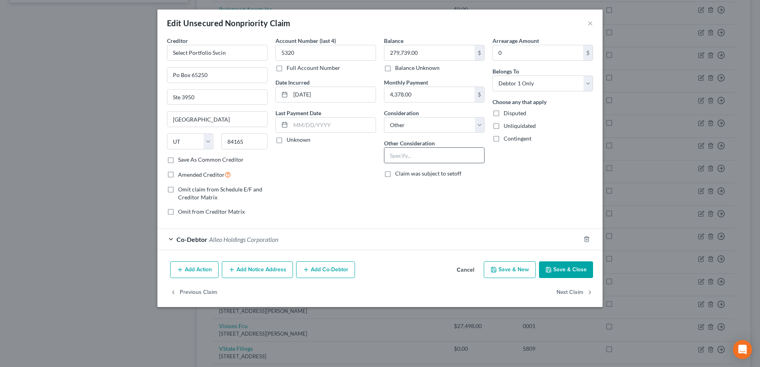
type input "Personal guarantee"
select select "42"
click at [460, 268] on button "Cancel" at bounding box center [465, 270] width 30 height 16
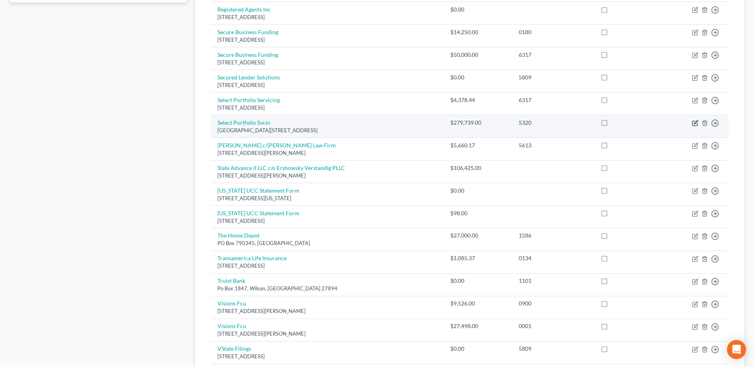
click at [697, 123] on icon "button" at bounding box center [696, 122] width 4 height 4
select select "46"
select select "0"
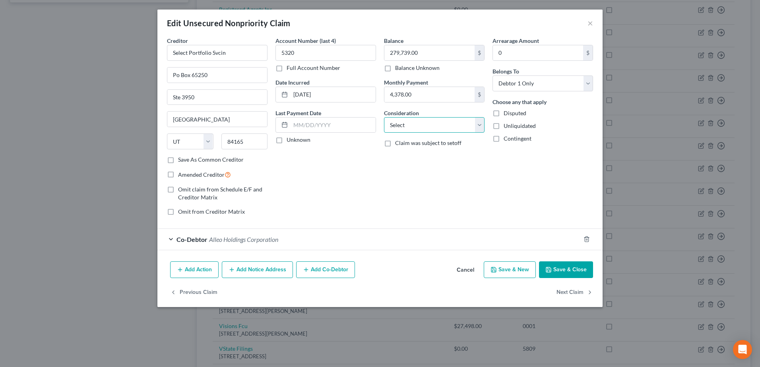
click at [481, 130] on select "Select Cable / Satellite Services Collection Agency Credit Card Debt Debt Couns…" at bounding box center [434, 125] width 101 height 16
select select "14"
click at [384, 117] on select "Select Cable / Satellite Services Collection Agency Credit Card Debt Debt Couns…" at bounding box center [434, 125] width 101 height 16
click at [398, 154] on input "text" at bounding box center [434, 155] width 100 height 15
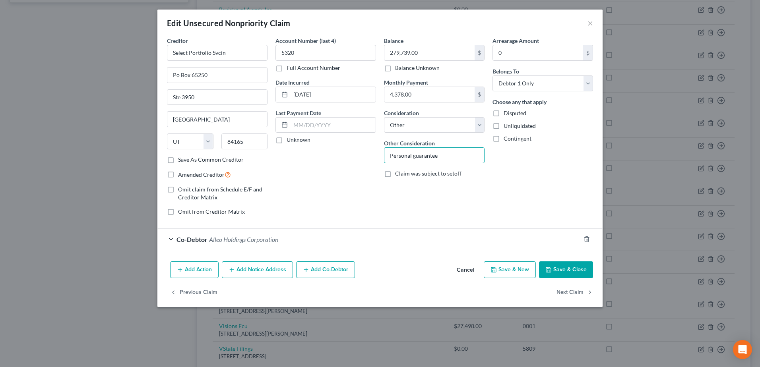
type input "Personal guarantee"
click at [338, 170] on div "Account Number (last 4) 5320 Full Account Number Date Incurred 10-30-2024 Last …" at bounding box center [326, 130] width 109 height 186
click at [169, 240] on div "Co-Debtor Alleo Holdings Corporation" at bounding box center [368, 239] width 423 height 21
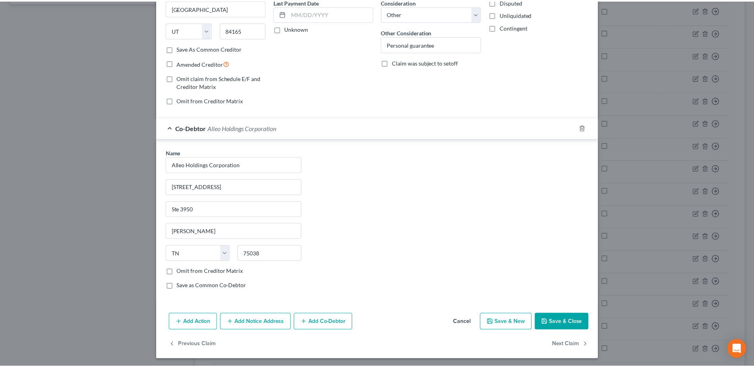
scroll to position [113, 0]
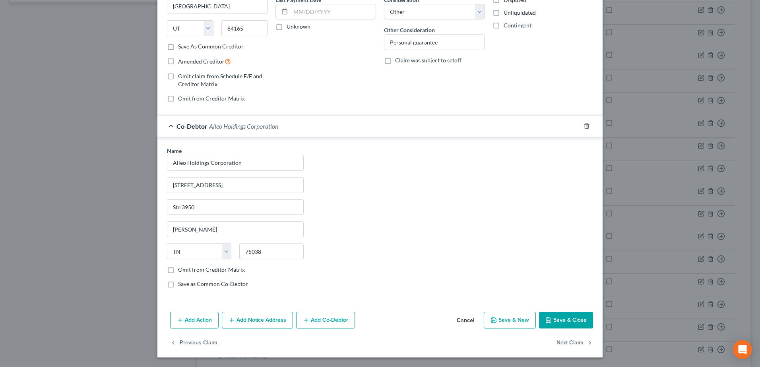
click at [561, 322] on button "Save & Close" at bounding box center [566, 320] width 54 height 17
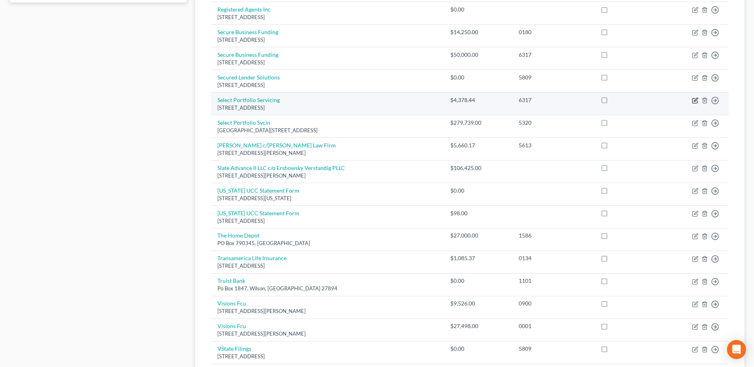
click at [696, 101] on icon "button" at bounding box center [695, 100] width 6 height 6
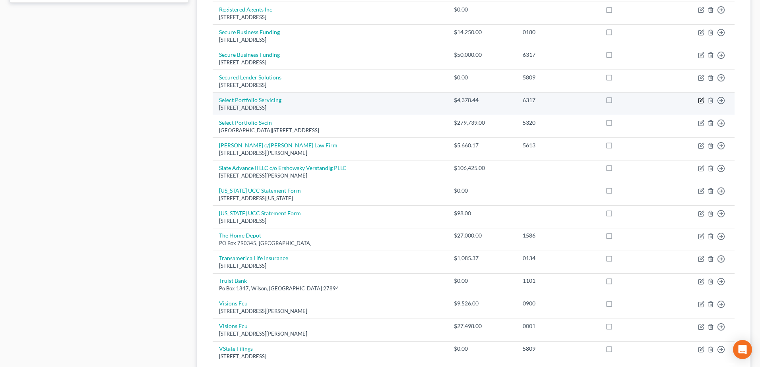
select select "46"
select select "2"
select select "0"
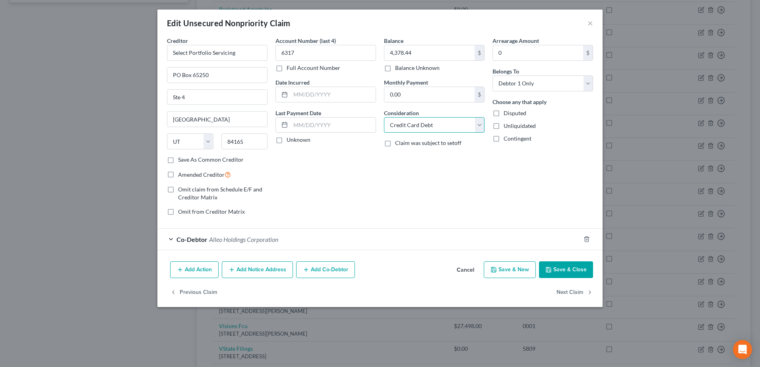
click at [483, 125] on select "Select Cable / Satellite Services Collection Agency Credit Card Debt Debt Couns…" at bounding box center [434, 125] width 101 height 16
select select "14"
click at [384, 117] on select "Select Cable / Satellite Services Collection Agency Credit Card Debt Debt Couns…" at bounding box center [434, 125] width 101 height 16
click at [419, 155] on input "text" at bounding box center [434, 155] width 100 height 15
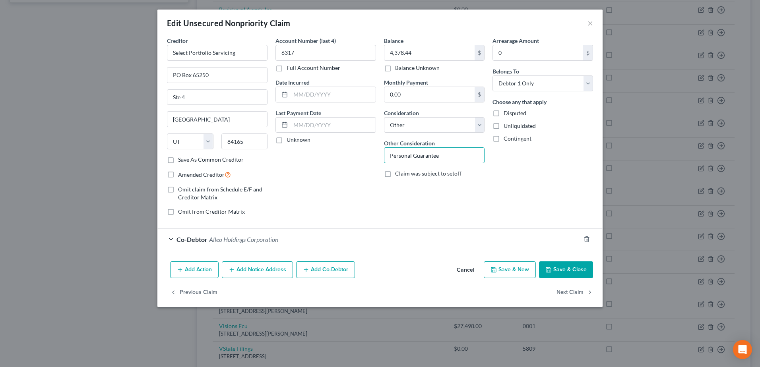
type input "Personal Guarantee"
click at [364, 186] on div "Account Number (last 4) 6317 Full Account Number Date Incurred Last Payment Dat…" at bounding box center [326, 130] width 109 height 186
click at [586, 276] on button "Save & Close" at bounding box center [566, 270] width 54 height 17
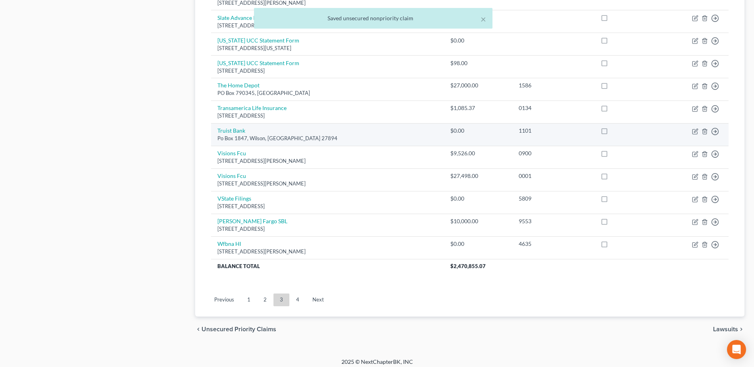
scroll to position [553, 0]
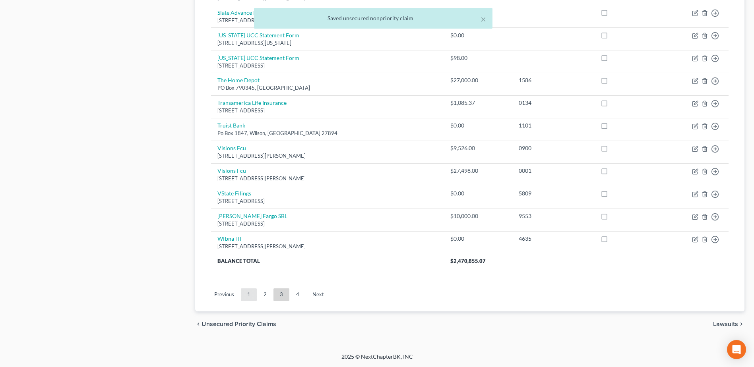
click at [249, 292] on link "1" at bounding box center [249, 295] width 16 height 13
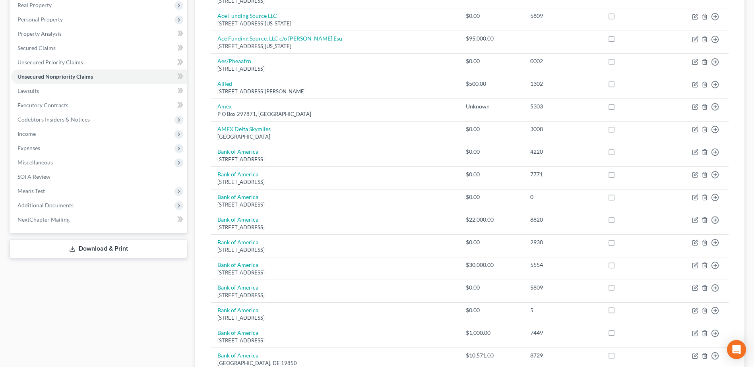
scroll to position [159, 0]
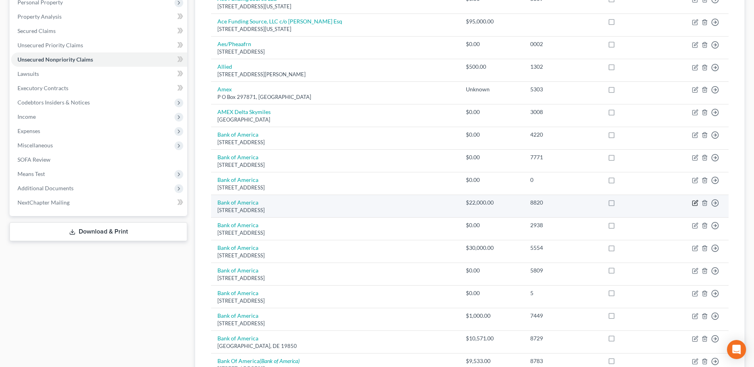
click at [696, 204] on icon "button" at bounding box center [696, 203] width 4 height 4
select select "7"
select select "2"
select select "0"
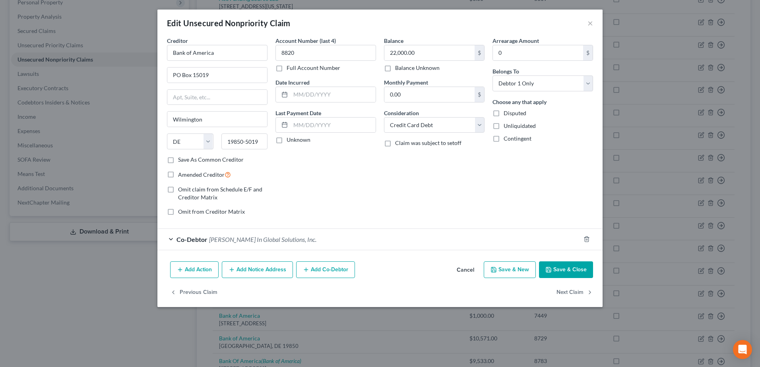
click at [472, 268] on button "Cancel" at bounding box center [465, 270] width 30 height 16
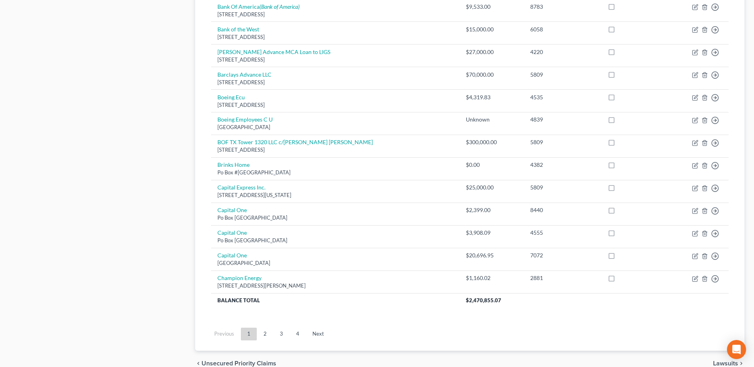
scroll to position [517, 0]
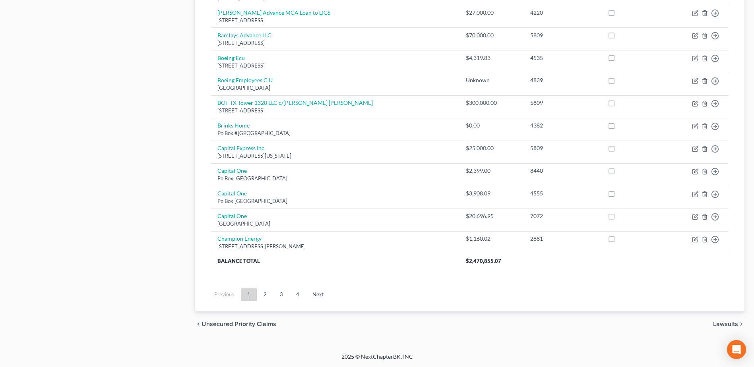
drag, startPoint x: 264, startPoint y: 294, endPoint x: 271, endPoint y: 291, distance: 6.9
click at [264, 294] on link "2" at bounding box center [265, 295] width 16 height 13
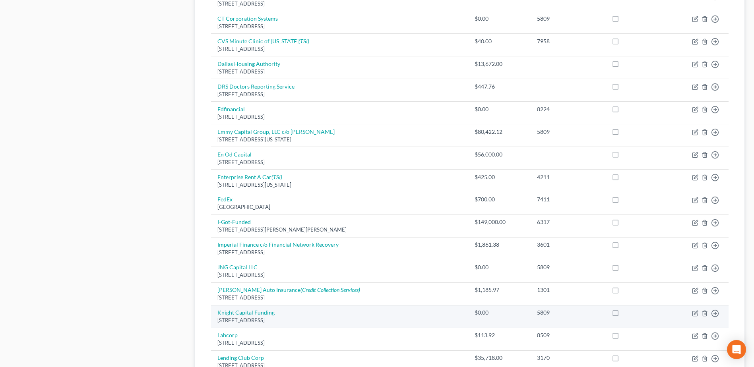
scroll to position [553, 0]
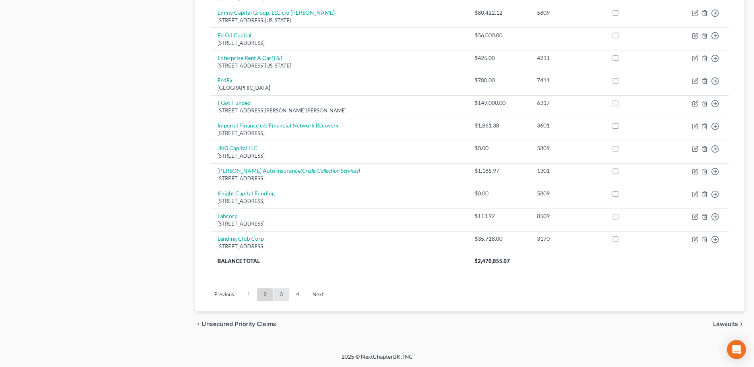
click at [284, 291] on link "3" at bounding box center [282, 295] width 16 height 13
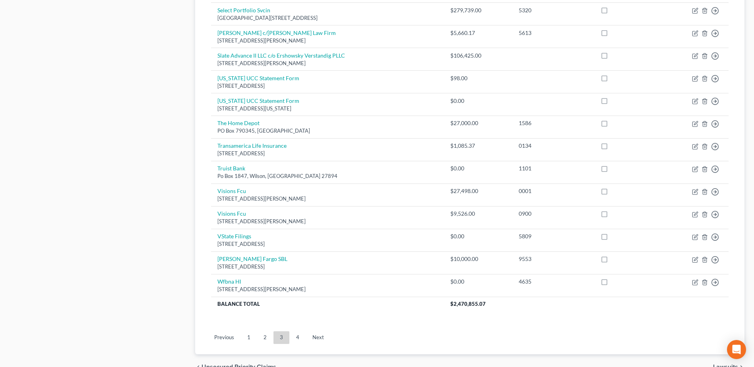
scroll to position [513, 0]
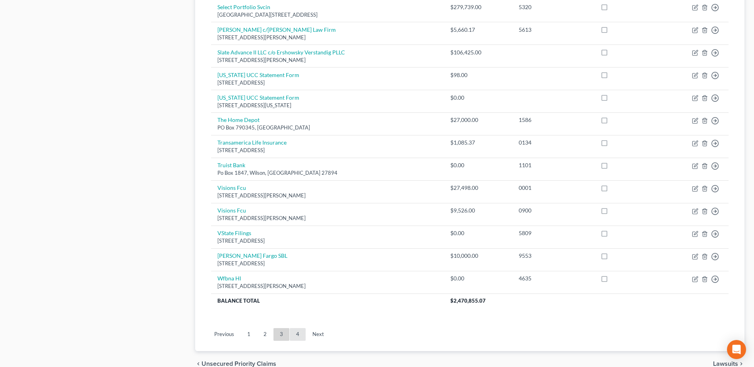
click at [295, 330] on link "4" at bounding box center [298, 334] width 16 height 13
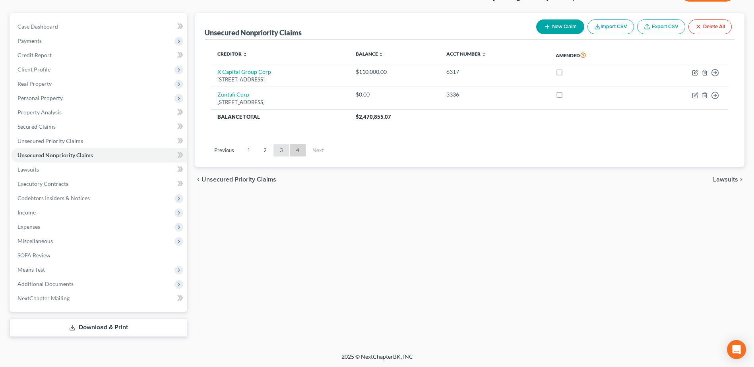
click at [280, 149] on link "3" at bounding box center [282, 150] width 16 height 13
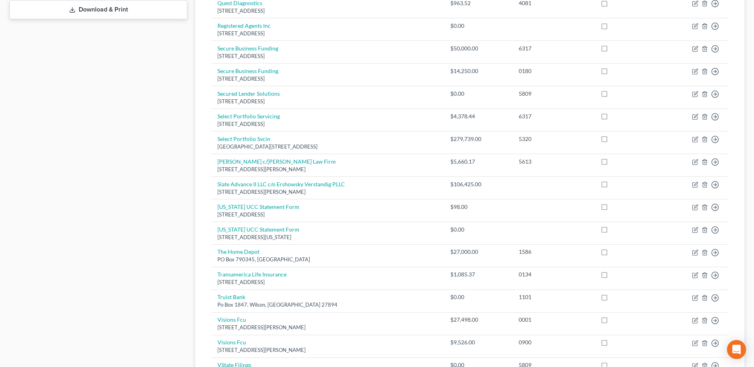
scroll to position [540, 0]
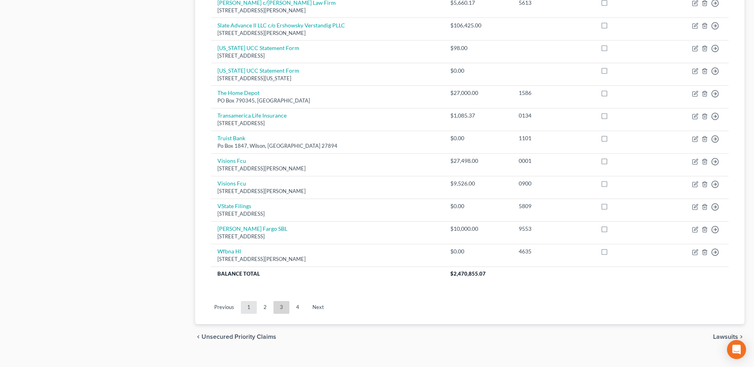
click at [250, 306] on link "1" at bounding box center [249, 307] width 16 height 13
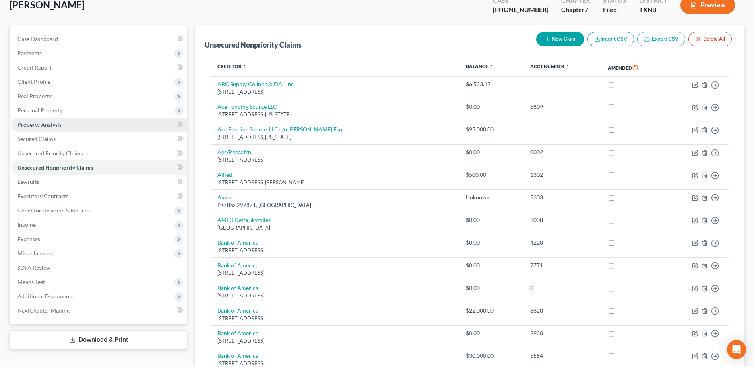
scroll to position [0, 0]
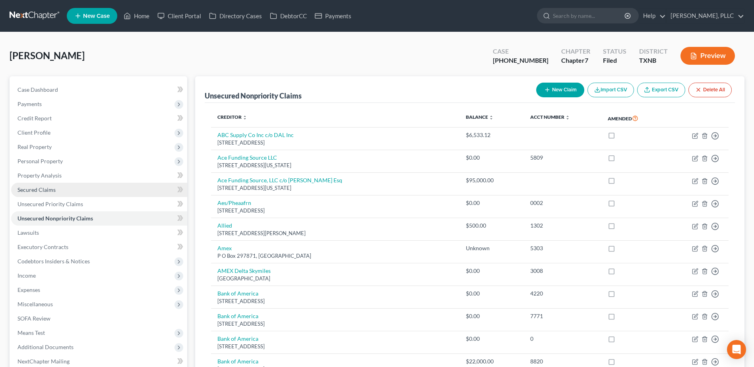
click at [45, 191] on span "Secured Claims" at bounding box center [36, 189] width 38 height 7
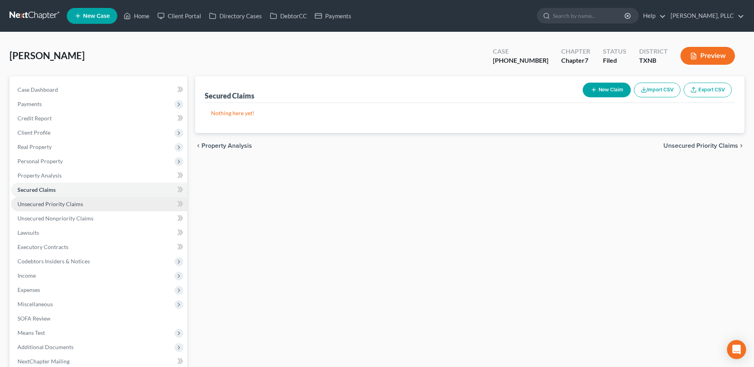
click at [78, 208] on link "Unsecured Priority Claims" at bounding box center [99, 204] width 176 height 14
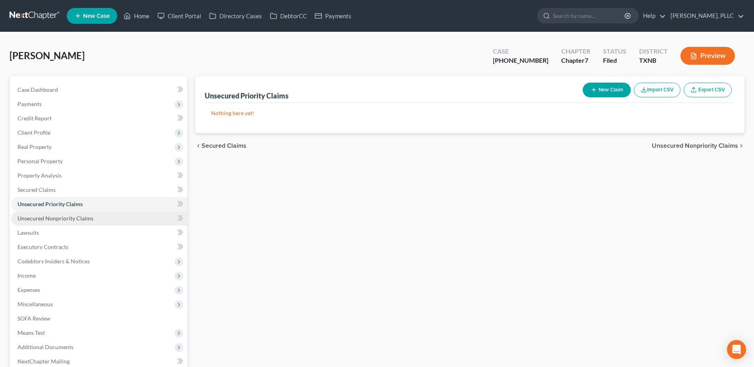
click at [76, 216] on span "Unsecured Nonpriority Claims" at bounding box center [55, 218] width 76 height 7
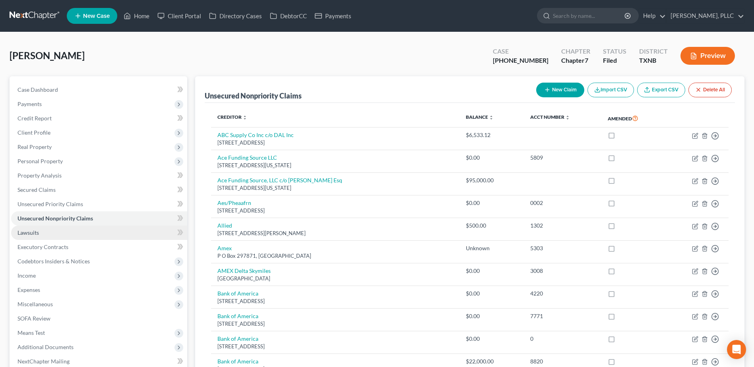
click at [35, 231] on span "Lawsuits" at bounding box center [27, 232] width 21 height 7
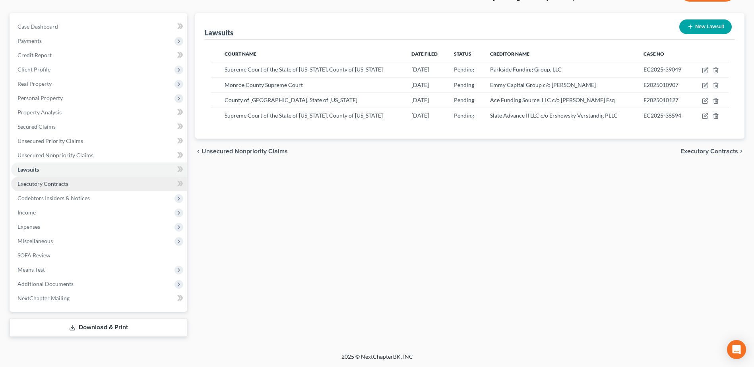
click at [61, 184] on span "Executory Contracts" at bounding box center [42, 184] width 51 height 7
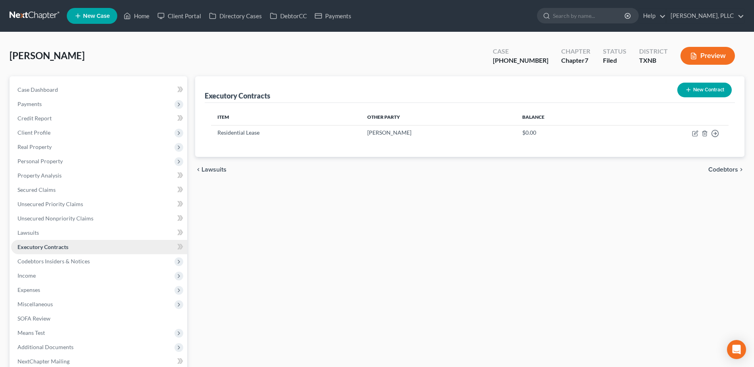
click at [54, 262] on span "Codebtors Insiders & Notices" at bounding box center [53, 261] width 72 height 7
click at [72, 274] on link "Codebtors" at bounding box center [107, 276] width 160 height 14
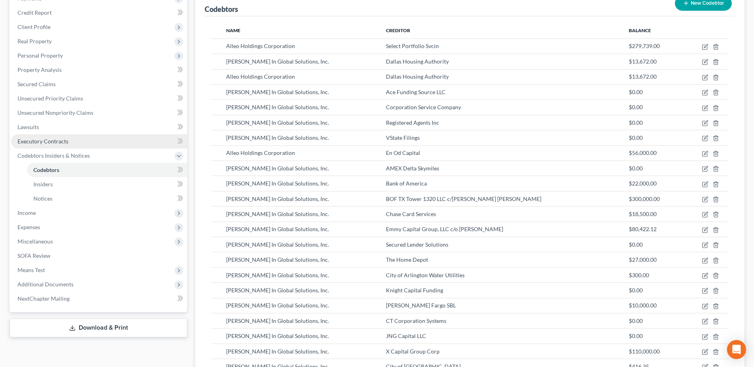
scroll to position [119, 0]
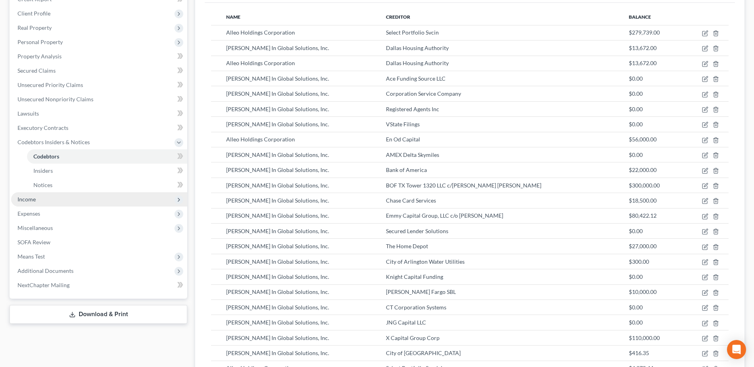
click at [49, 198] on span "Income" at bounding box center [99, 199] width 176 height 14
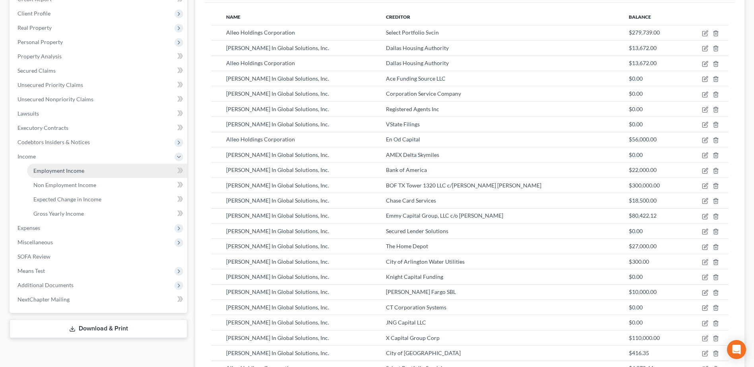
click at [54, 173] on span "Employment Income" at bounding box center [58, 170] width 51 height 7
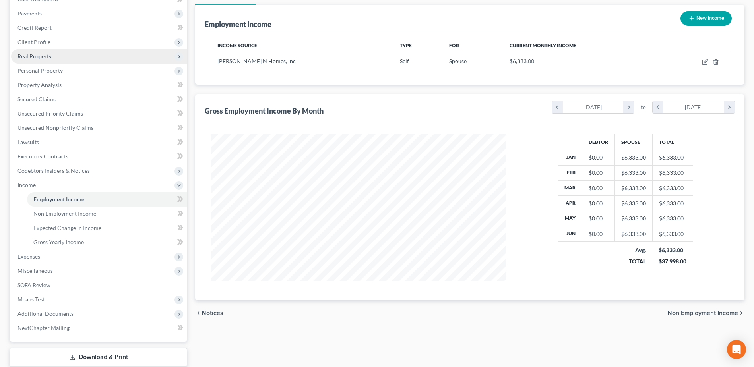
scroll to position [119, 0]
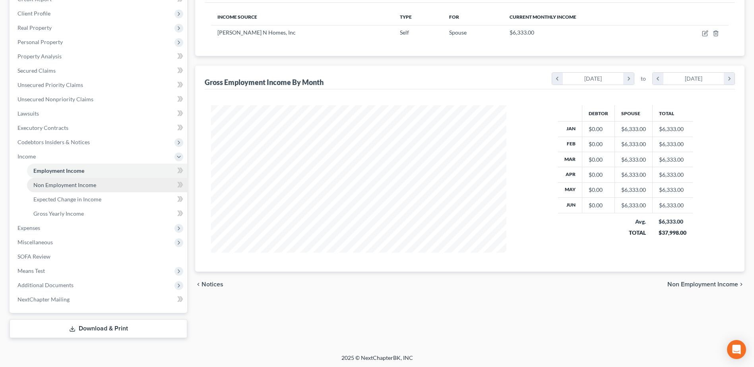
click at [66, 185] on span "Non Employment Income" at bounding box center [64, 185] width 63 height 7
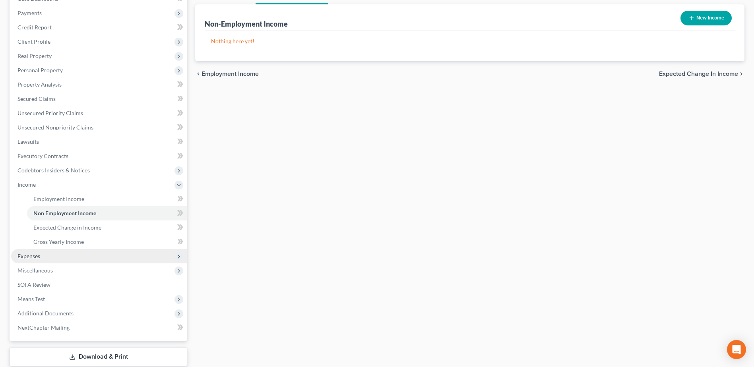
scroll to position [120, 0]
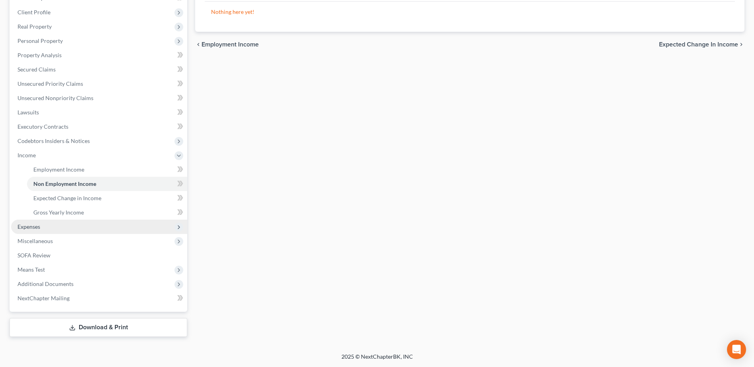
click at [72, 280] on span "Additional Documents" at bounding box center [99, 284] width 176 height 14
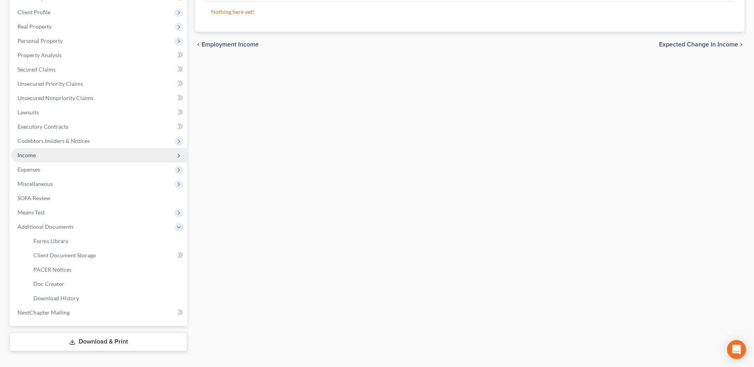
click at [42, 160] on span "Income" at bounding box center [99, 155] width 176 height 14
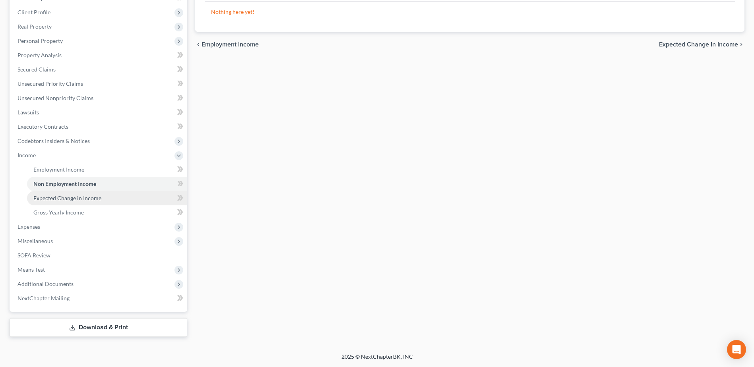
click at [58, 197] on span "Expected Change in Income" at bounding box center [67, 198] width 68 height 7
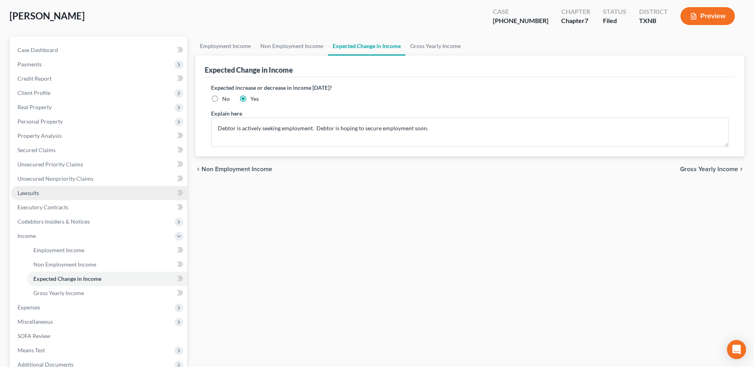
scroll to position [80, 0]
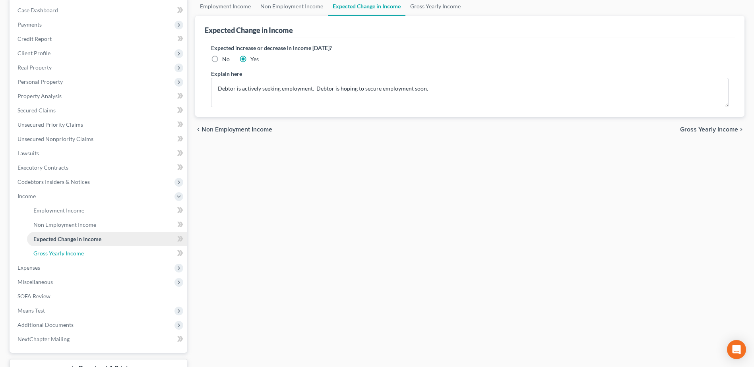
click at [61, 253] on span "Gross Yearly Income" at bounding box center [58, 253] width 50 height 7
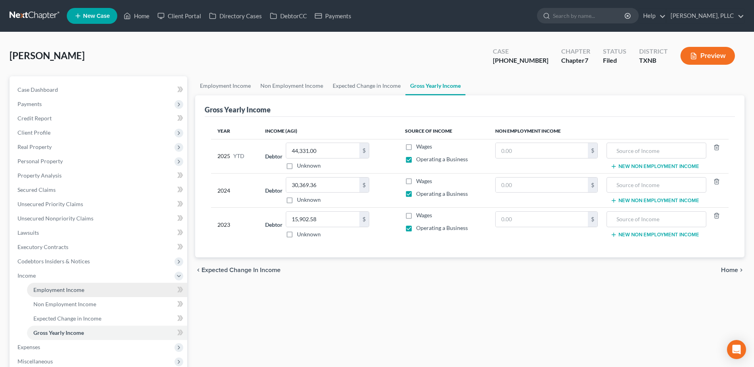
click at [62, 288] on span "Employment Income" at bounding box center [58, 290] width 51 height 7
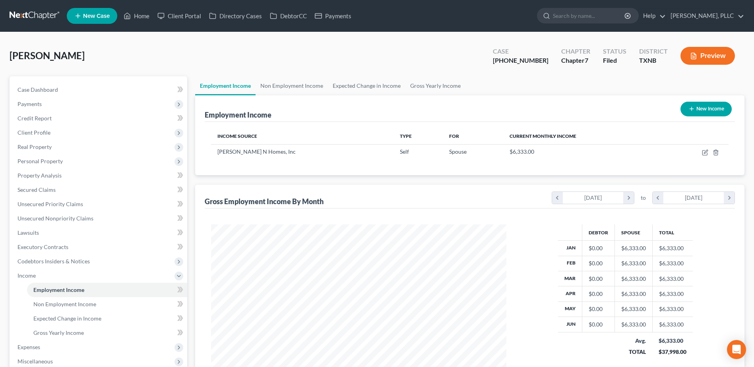
scroll to position [148, 311]
drag, startPoint x: 52, startPoint y: 334, endPoint x: 61, endPoint y: 328, distance: 11.3
click at [52, 334] on span "Gross Yearly Income" at bounding box center [58, 333] width 50 height 7
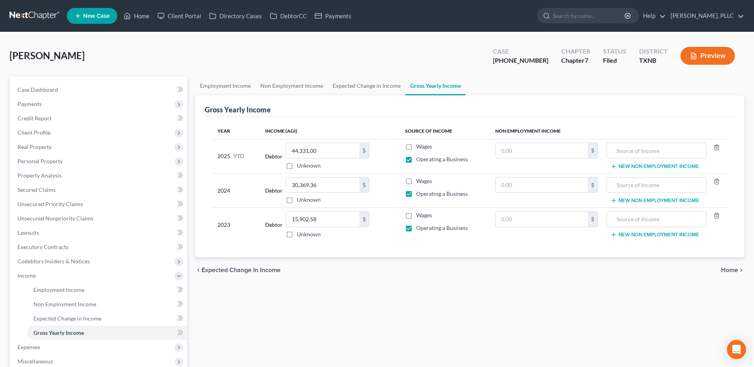
click at [416, 148] on label "Wages" at bounding box center [424, 147] width 16 height 8
click at [419, 148] on input "Wages" at bounding box center [421, 145] width 5 height 5
checkbox input "true"
click at [416, 159] on label "Operating a Business" at bounding box center [442, 159] width 52 height 8
click at [419, 159] on input "Operating a Business" at bounding box center [421, 157] width 5 height 5
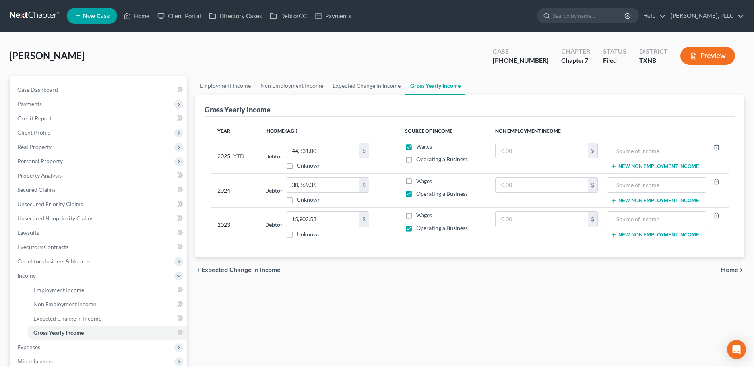
click at [416, 157] on label "Operating a Business" at bounding box center [442, 159] width 52 height 8
click at [419, 157] on input "Operating a Business" at bounding box center [421, 157] width 5 height 5
checkbox input "true"
click at [416, 146] on label "Wages" at bounding box center [424, 147] width 16 height 8
click at [419, 146] on input "Wages" at bounding box center [421, 145] width 5 height 5
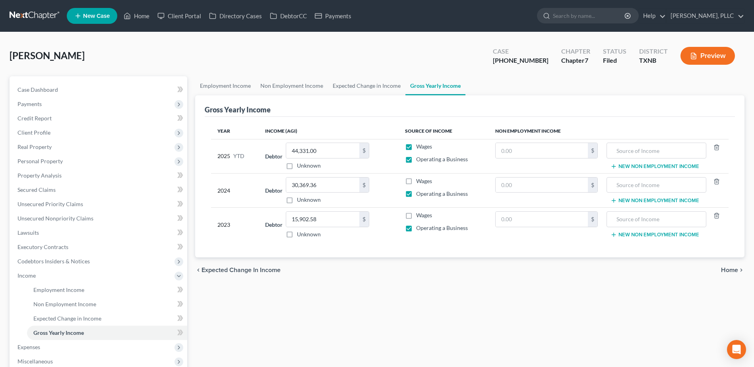
checkbox input "false"
click at [732, 269] on span "Home" at bounding box center [729, 270] width 17 height 6
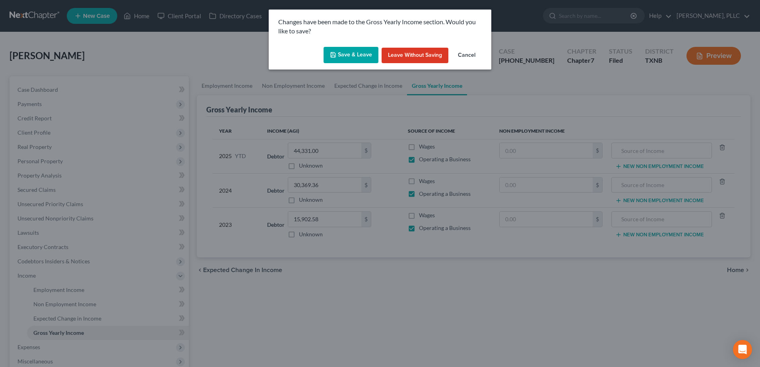
click at [355, 54] on button "Save & Leave" at bounding box center [351, 55] width 55 height 17
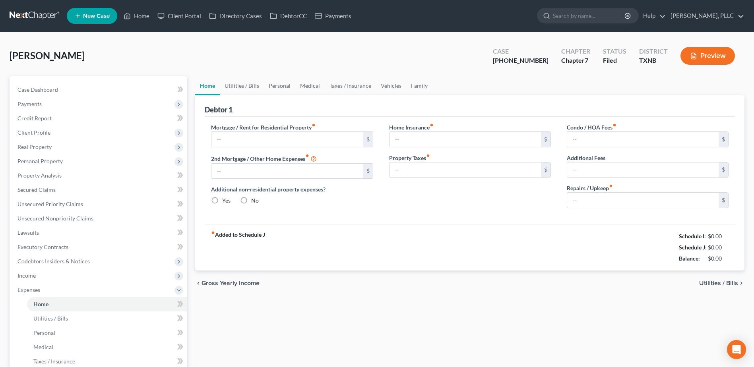
type input "3,500.00"
radio input "true"
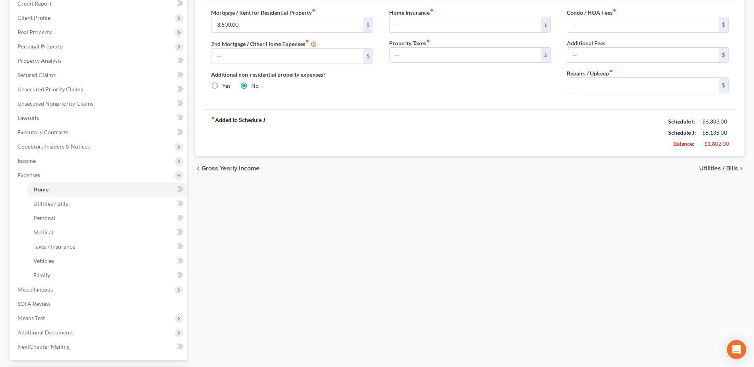
scroll to position [163, 0]
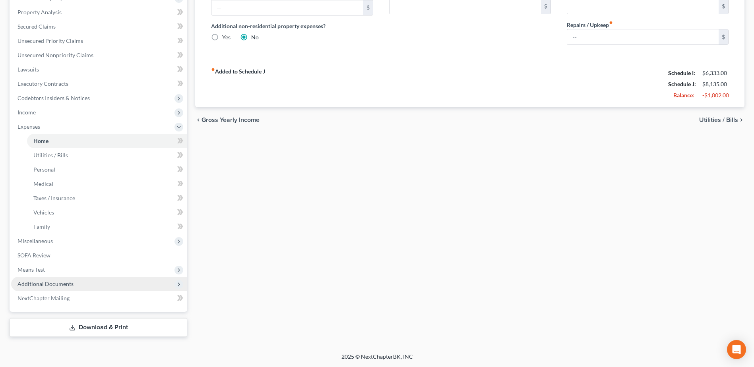
click at [50, 285] on span "Additional Documents" at bounding box center [45, 284] width 56 height 7
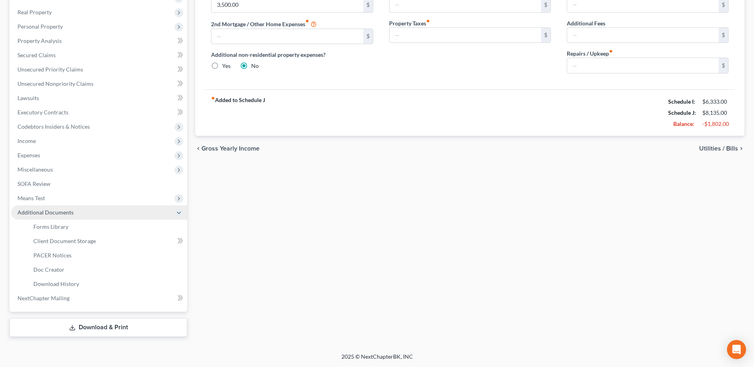
scroll to position [135, 0]
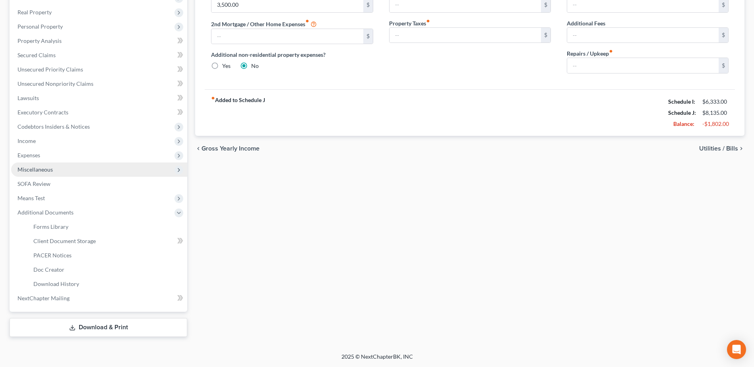
click at [40, 170] on span "Miscellaneous" at bounding box center [34, 169] width 35 height 7
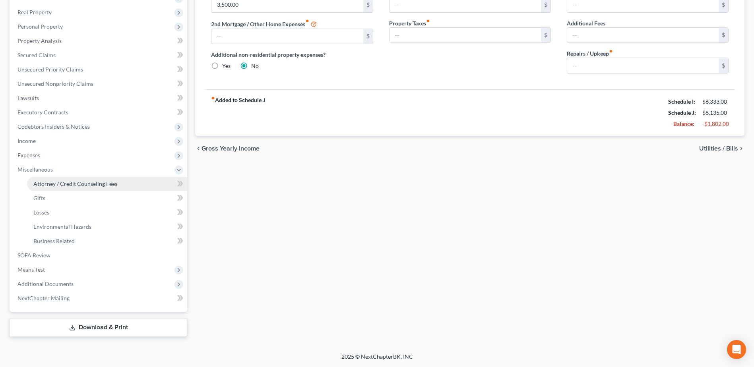
click at [51, 186] on span "Attorney / Credit Counseling Fees" at bounding box center [75, 184] width 84 height 7
select select "0"
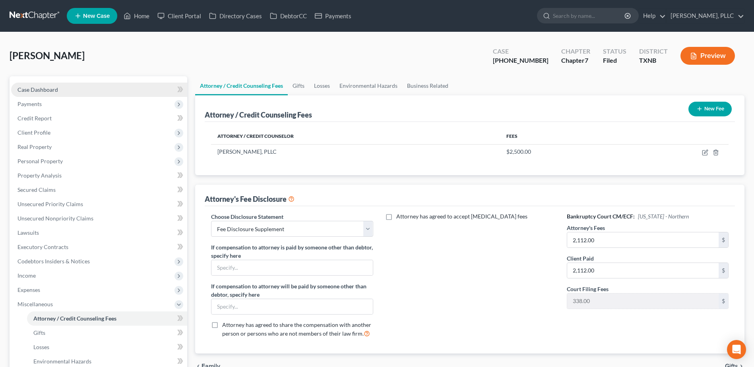
click at [46, 91] on span "Case Dashboard" at bounding box center [37, 89] width 41 height 7
select select "1"
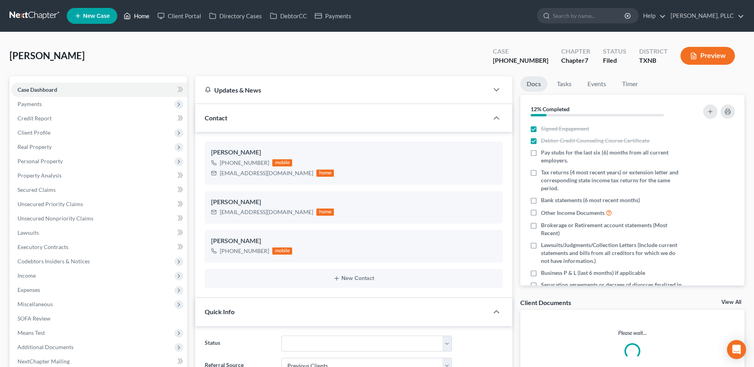
click at [142, 16] on link "Home" at bounding box center [137, 16] width 34 height 14
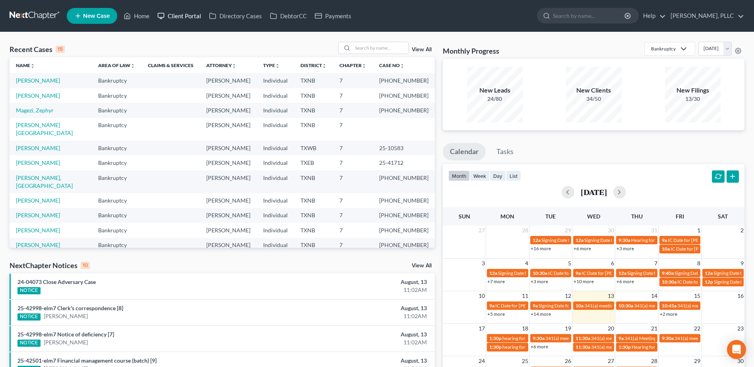
click at [179, 19] on link "Client Portal" at bounding box center [179, 16] width 52 height 14
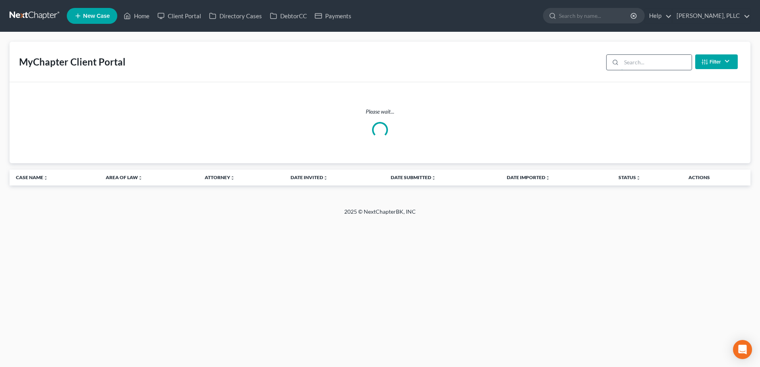
click at [662, 56] on input "search" at bounding box center [656, 62] width 70 height 15
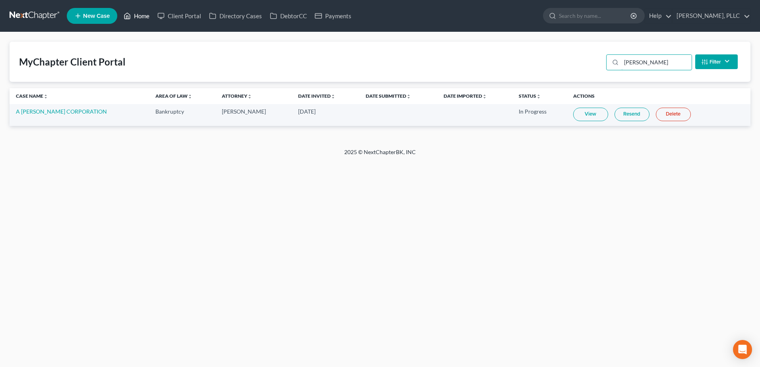
type input "rendon"
click at [140, 20] on link "Home" at bounding box center [137, 16] width 34 height 14
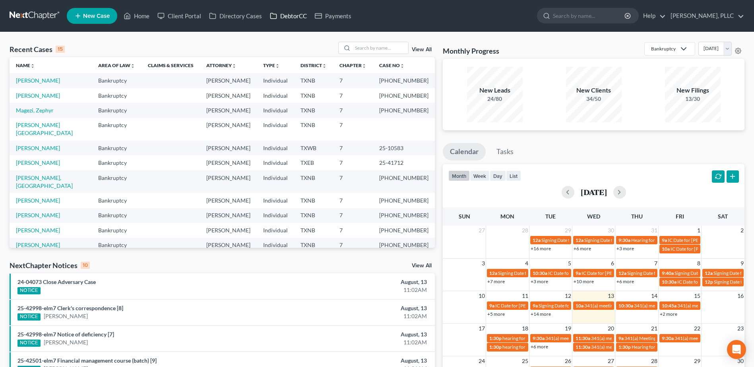
click at [299, 16] on link "DebtorCC" at bounding box center [288, 16] width 45 height 14
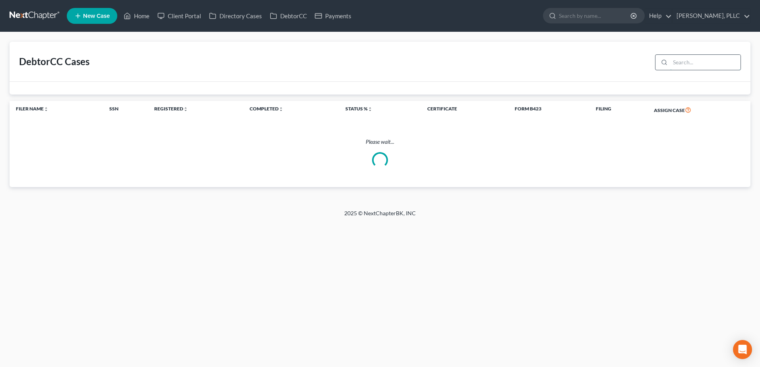
click at [686, 61] on input "search" at bounding box center [705, 62] width 70 height 15
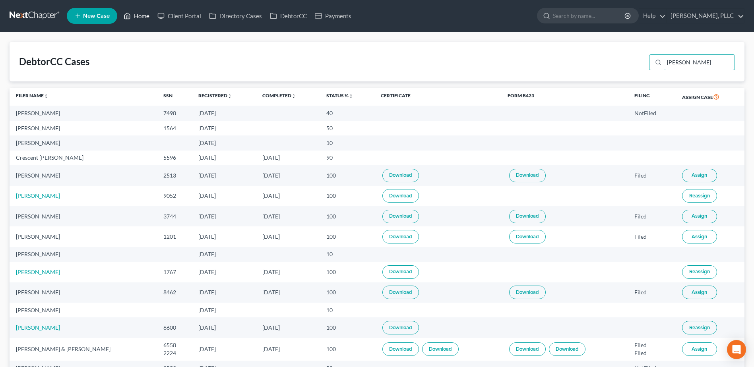
type input "davis"
click at [146, 15] on link "Home" at bounding box center [137, 16] width 34 height 14
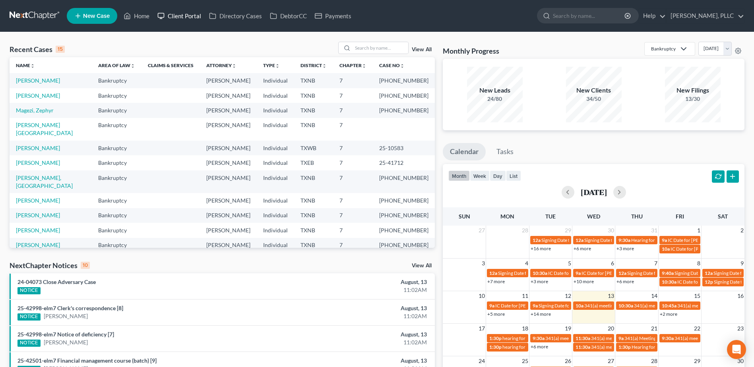
click at [175, 13] on link "Client Portal" at bounding box center [179, 16] width 52 height 14
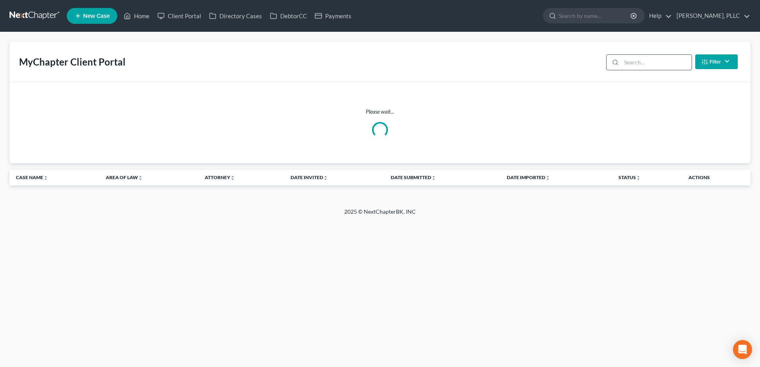
click at [641, 62] on input "search" at bounding box center [656, 62] width 70 height 15
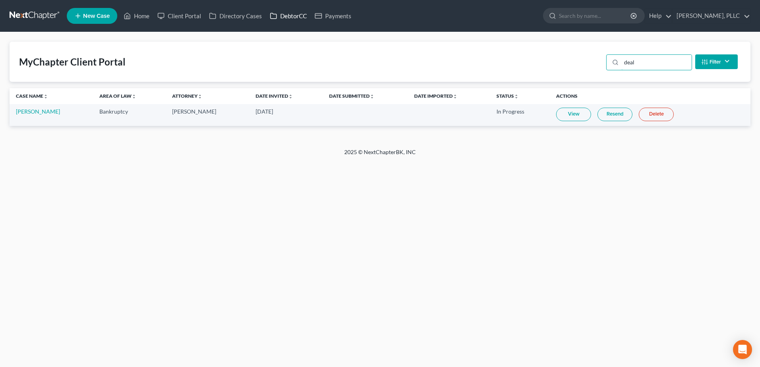
type input "deal"
click at [299, 17] on link "DebtorCC" at bounding box center [288, 16] width 45 height 14
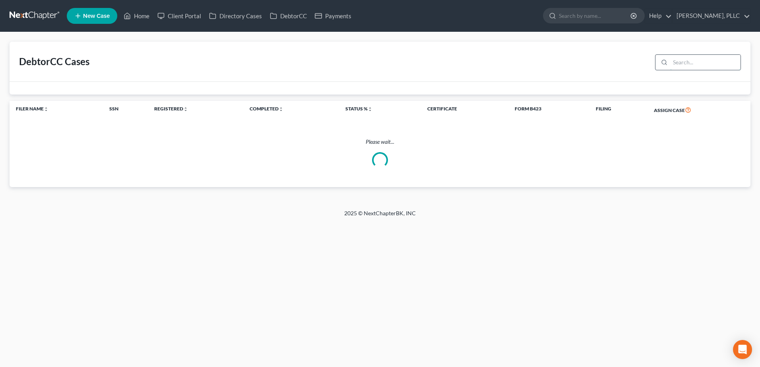
click at [697, 69] on input "search" at bounding box center [705, 62] width 70 height 15
click at [693, 64] on input "search" at bounding box center [705, 62] width 70 height 15
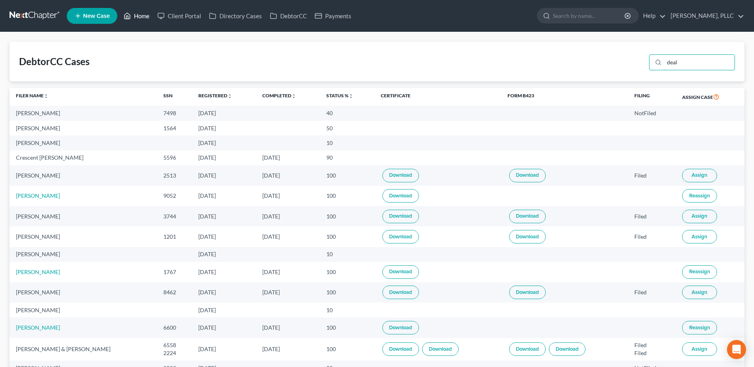
type input "deal"
click at [143, 17] on link "Home" at bounding box center [137, 16] width 34 height 14
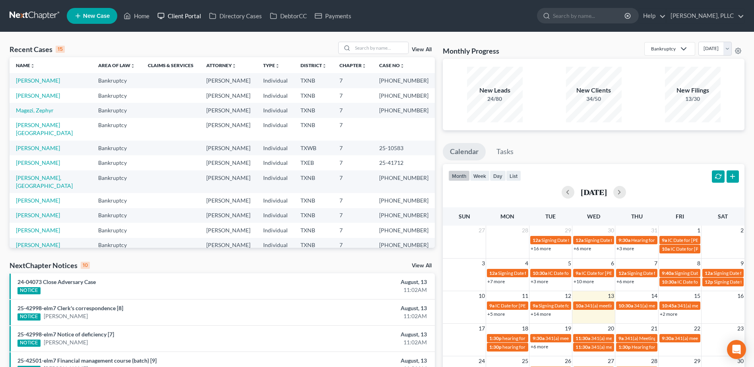
drag, startPoint x: 186, startPoint y: 14, endPoint x: 217, endPoint y: 24, distance: 33.4
click at [186, 13] on link "Client Portal" at bounding box center [179, 16] width 52 height 14
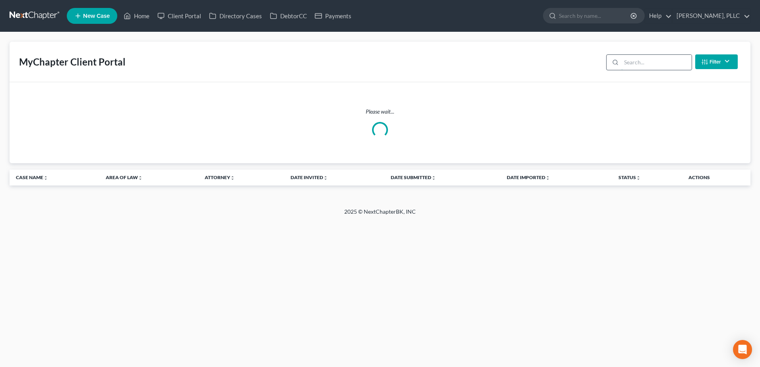
click at [653, 65] on input "search" at bounding box center [656, 62] width 70 height 15
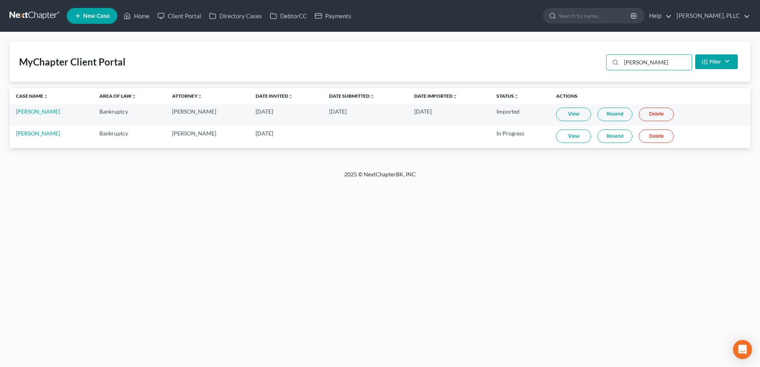
click at [556, 135] on link "View" at bounding box center [573, 137] width 35 height 14
drag, startPoint x: 663, startPoint y: 65, endPoint x: 582, endPoint y: 62, distance: 80.8
click at [582, 63] on div "MyChapter Client Portal diaz Filter Status Filter... Invited With Payment Invit…" at bounding box center [380, 62] width 741 height 40
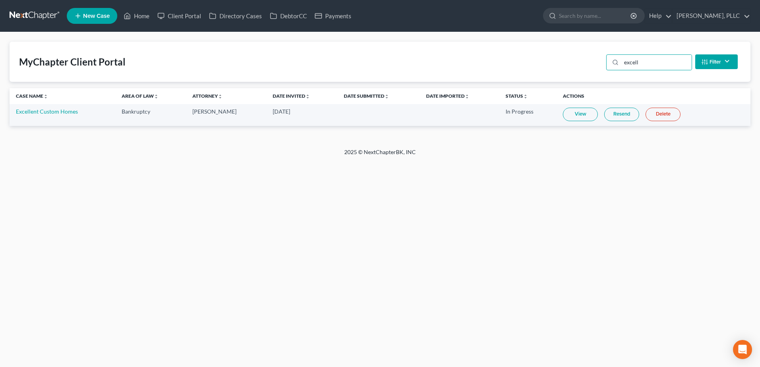
click at [571, 111] on link "View" at bounding box center [580, 115] width 35 height 14
drag, startPoint x: 658, startPoint y: 63, endPoint x: 606, endPoint y: 62, distance: 51.3
click at [606, 62] on div "excell Filter Status Filter... Invited With Payment Invited Without Payment Inv…" at bounding box center [672, 61] width 138 height 21
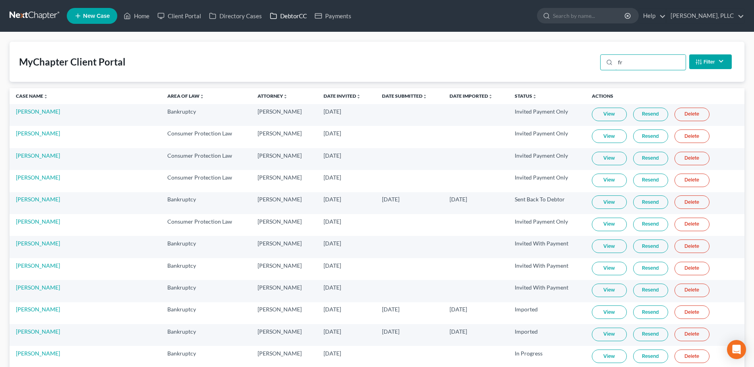
type input "f"
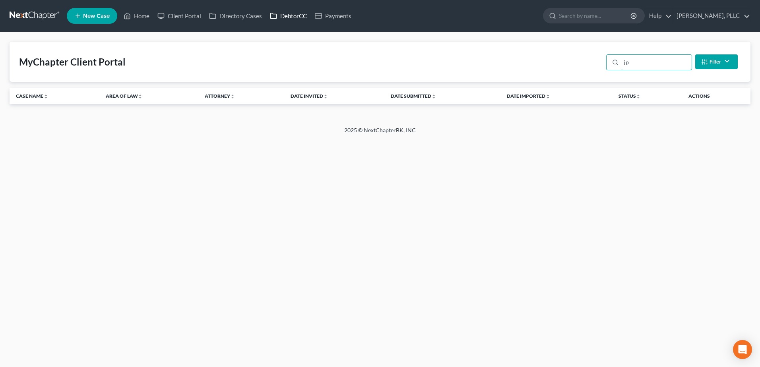
type input "j"
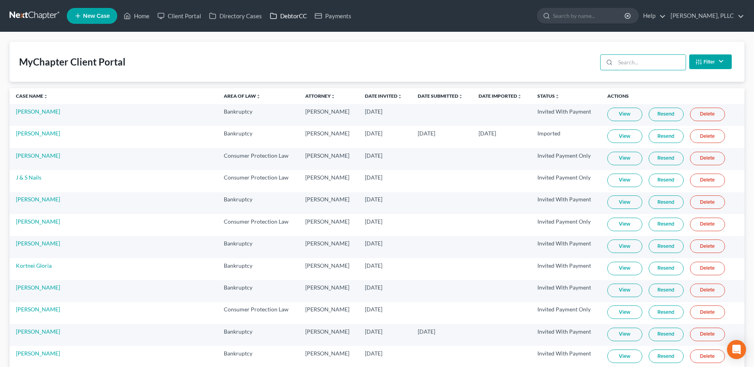
type input "j"
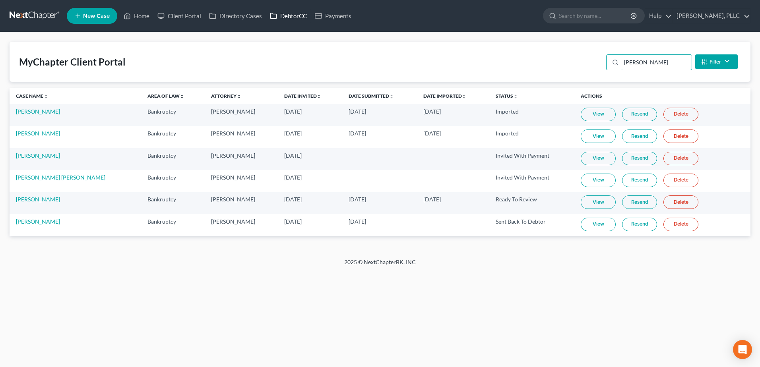
type input "howard"
click at [145, 14] on link "Home" at bounding box center [137, 16] width 34 height 14
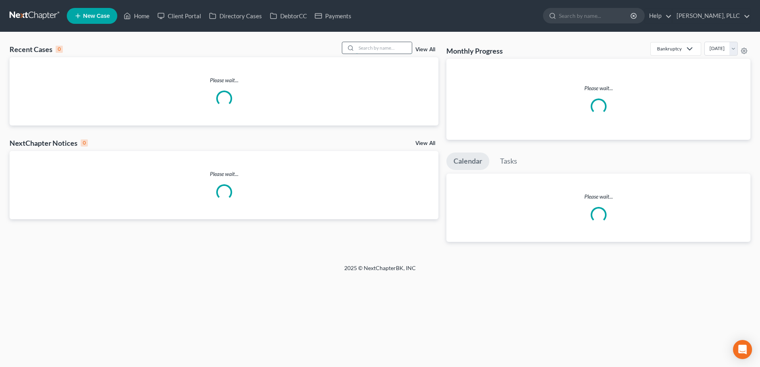
click at [363, 47] on input "search" at bounding box center [384, 48] width 56 height 12
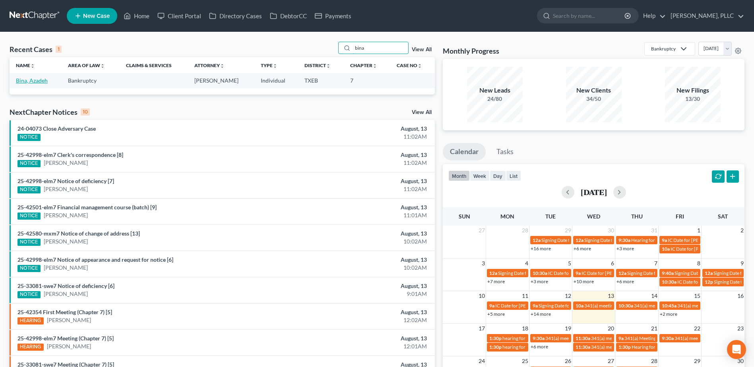
type input "bina"
click at [37, 81] on link "Bina, Azadeh" at bounding box center [32, 80] width 32 height 7
select select "3"
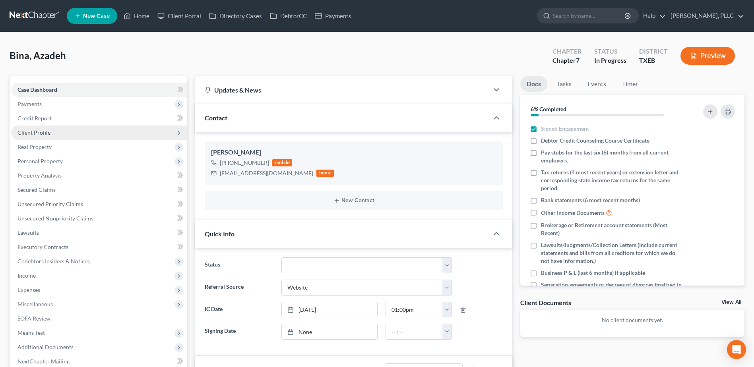
click at [41, 133] on span "Client Profile" at bounding box center [33, 132] width 33 height 7
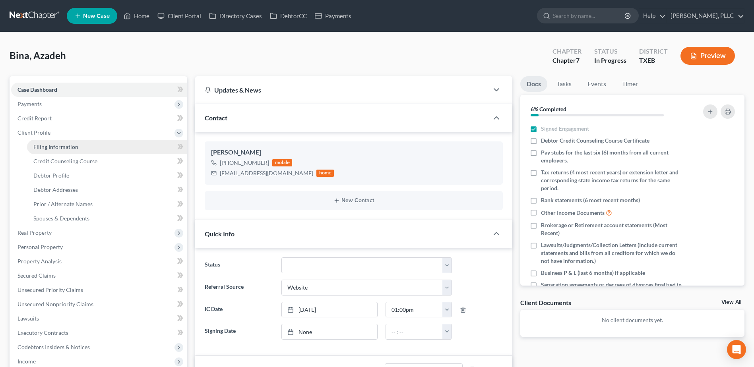
click at [66, 148] on span "Filing Information" at bounding box center [55, 147] width 45 height 7
select select "1"
select select "0"
select select "45"
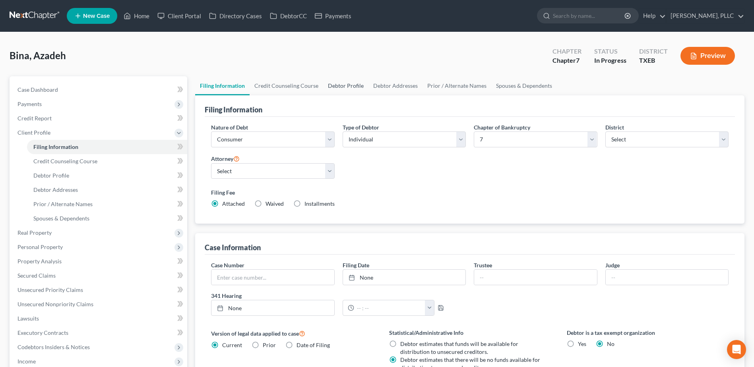
click at [343, 83] on link "Debtor Profile" at bounding box center [345, 85] width 45 height 19
select select "0"
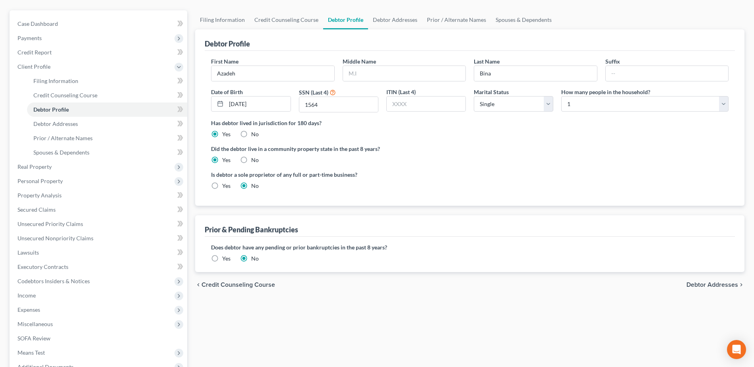
scroll to position [80, 0]
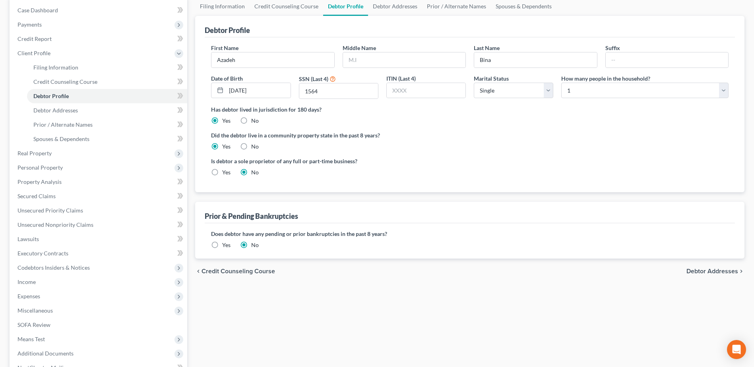
click at [222, 245] on label "Yes" at bounding box center [226, 245] width 8 height 8
click at [225, 245] on input "Yes" at bounding box center [227, 243] width 5 height 5
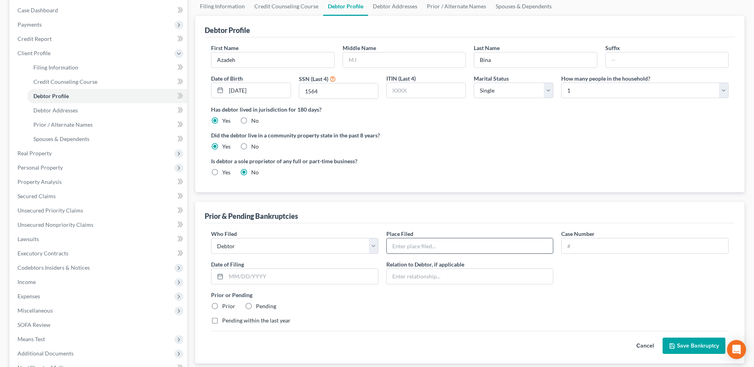
click at [475, 248] on input "text" at bounding box center [470, 246] width 167 height 15
type input "Central District of California - Santa Ana Division"
type input "10-23357"
click at [243, 278] on input "text" at bounding box center [302, 276] width 152 height 15
type input "06/10/2011"
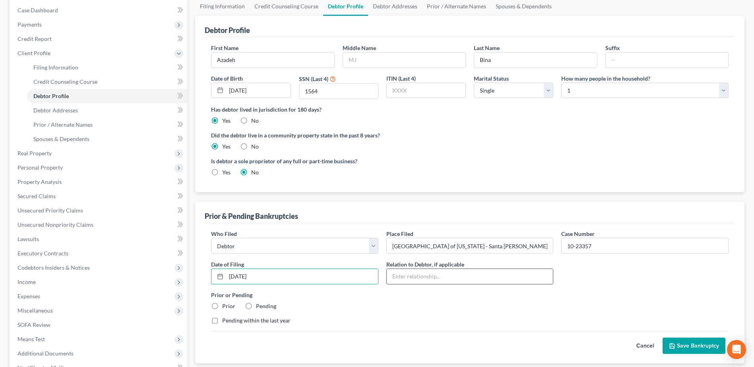
click at [422, 271] on input "text" at bounding box center [470, 276] width 167 height 15
type input "Debtor"
click at [438, 283] on input "Debtor" at bounding box center [470, 276] width 167 height 15
drag, startPoint x: 214, startPoint y: 306, endPoint x: 356, endPoint y: 321, distance: 142.4
click at [222, 306] on label "Prior" at bounding box center [228, 307] width 13 height 8
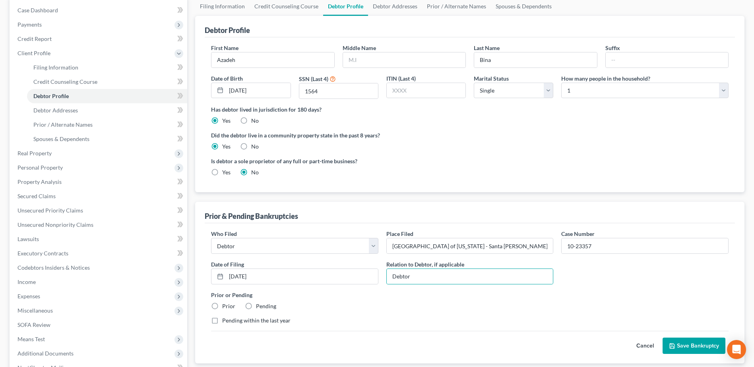
click at [225, 306] on input "Prior" at bounding box center [227, 305] width 5 height 5
radio input "true"
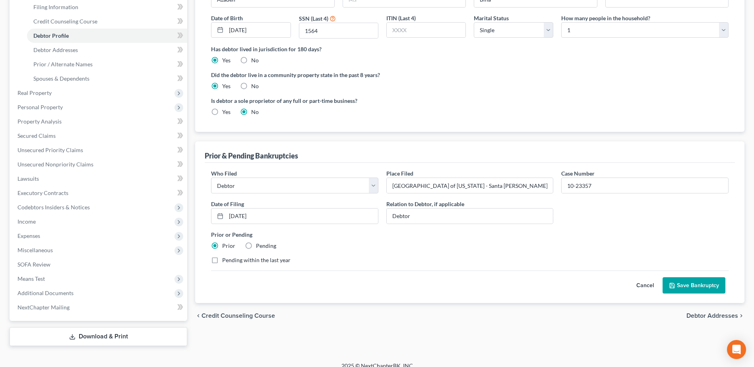
scroll to position [149, 0]
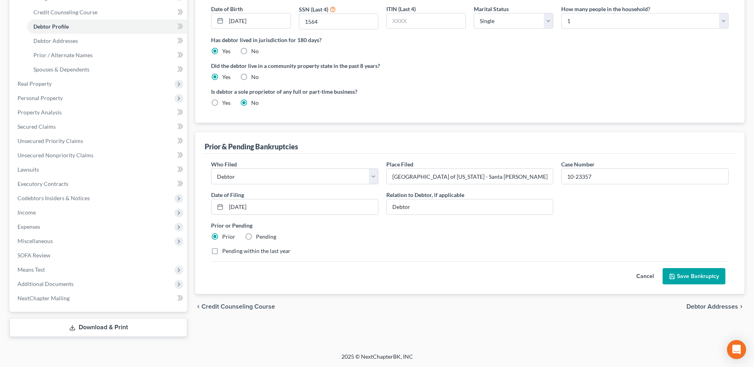
click at [699, 274] on button "Save Bankruptcy" at bounding box center [694, 276] width 63 height 17
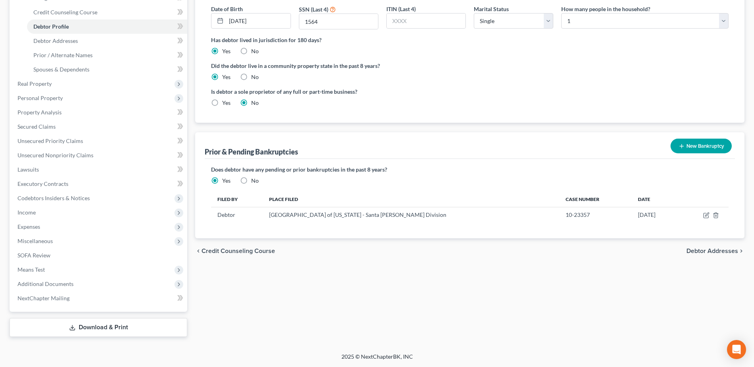
click at [347, 320] on div "Filing Information Credit Counseling Course Debtor Profile Debtor Addresses Pri…" at bounding box center [469, 132] width 557 height 410
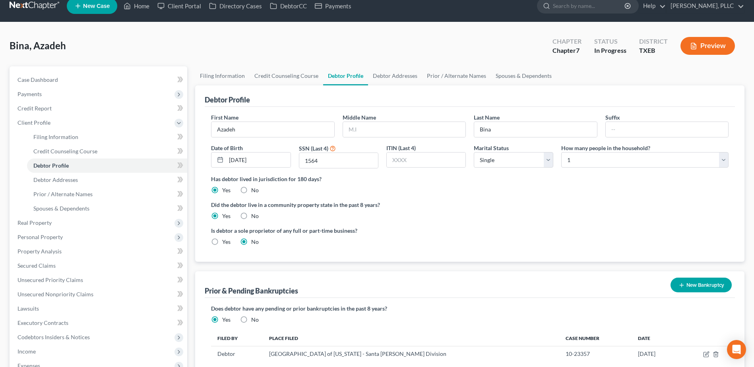
scroll to position [0, 0]
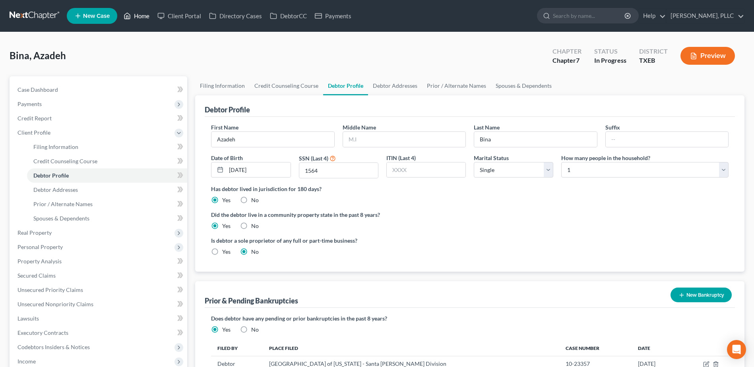
drag, startPoint x: 146, startPoint y: 16, endPoint x: 276, endPoint y: 47, distance: 133.2
click at [146, 16] on link "Home" at bounding box center [137, 16] width 34 height 14
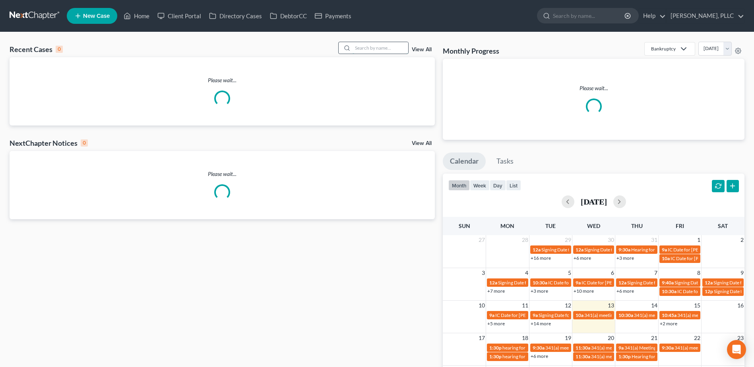
click at [376, 48] on input "search" at bounding box center [381, 48] width 56 height 12
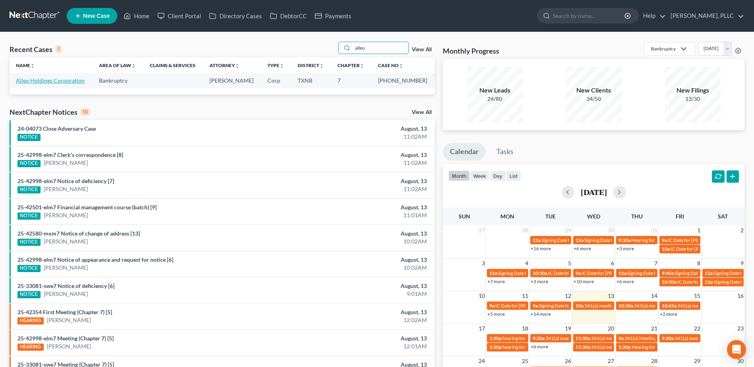
type input "alleo"
click at [36, 81] on link "Alleo Holdings Corporation" at bounding box center [50, 80] width 69 height 7
select select "1"
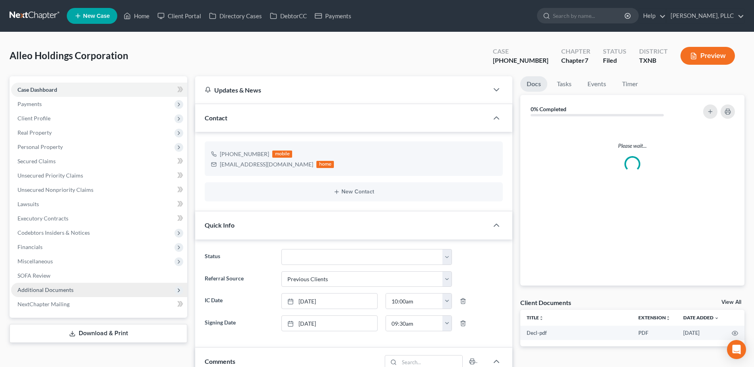
click at [74, 293] on span "Additional Documents" at bounding box center [99, 290] width 176 height 14
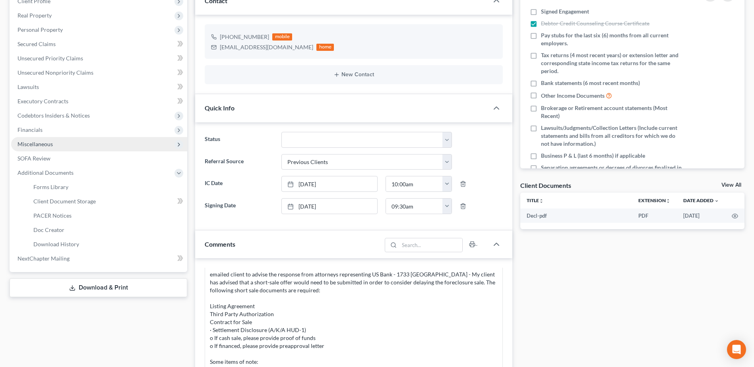
scroll to position [119, 0]
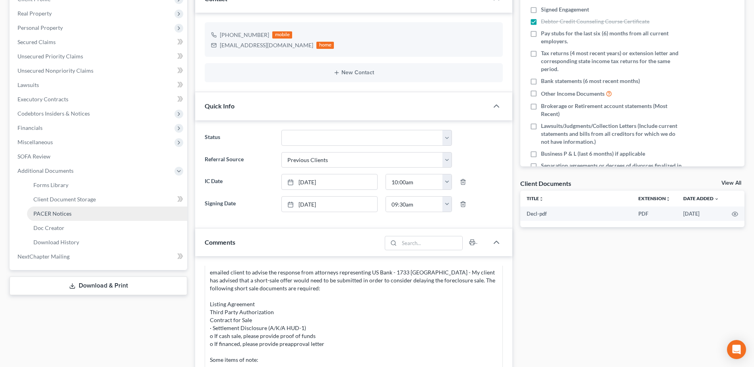
click at [56, 209] on link "PACER Notices" at bounding box center [107, 214] width 160 height 14
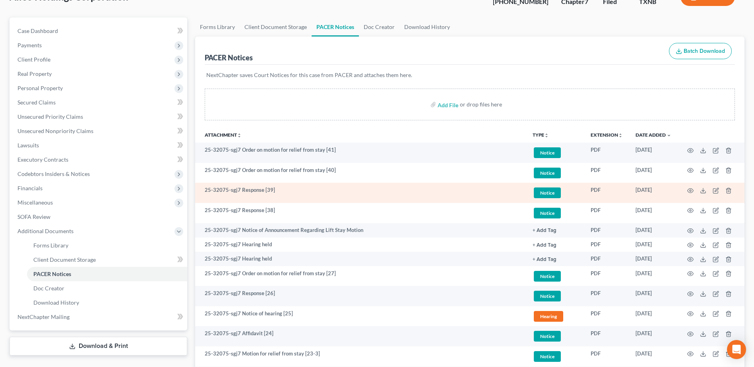
scroll to position [80, 0]
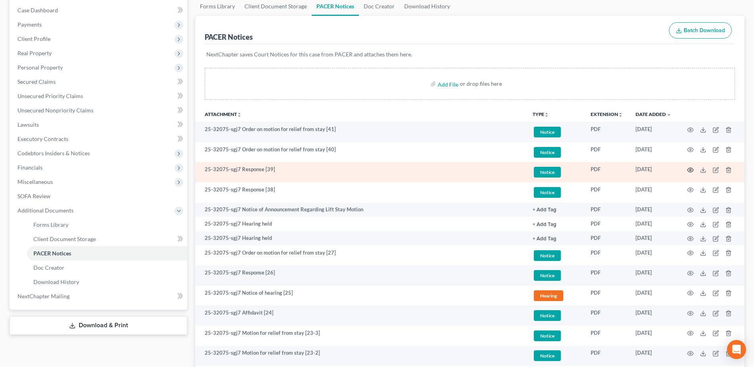
click at [690, 170] on circle "button" at bounding box center [691, 170] width 2 height 2
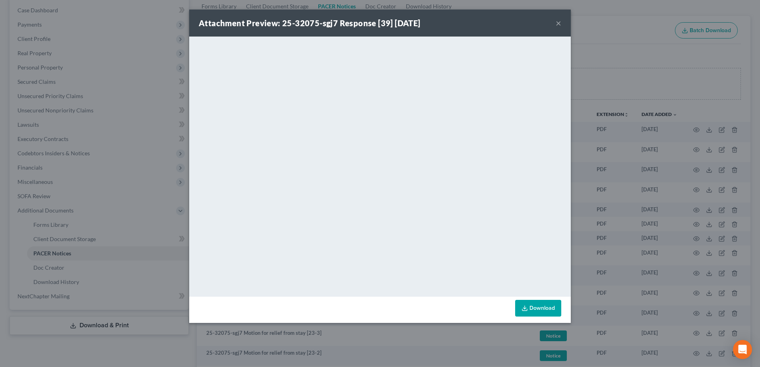
click at [561, 23] on button "×" at bounding box center [559, 23] width 6 height 10
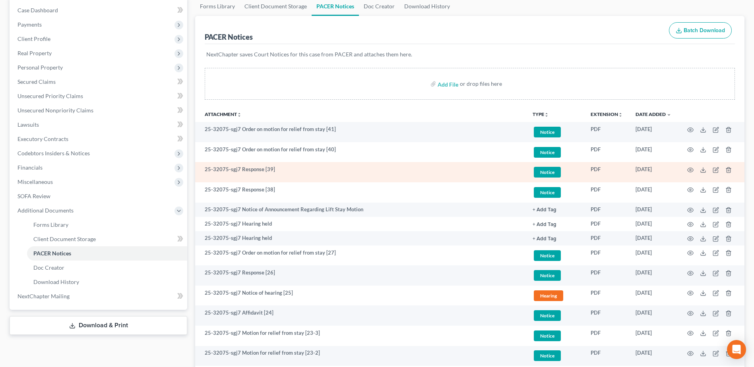
click at [226, 169] on td "25-32075-sgj7 Response [39]" at bounding box center [360, 172] width 331 height 20
drag, startPoint x: 228, startPoint y: 169, endPoint x: 202, endPoint y: 167, distance: 25.5
click at [202, 167] on td "25-32075-sgj7 Response [39]" at bounding box center [360, 172] width 331 height 20
copy td "25-32075"
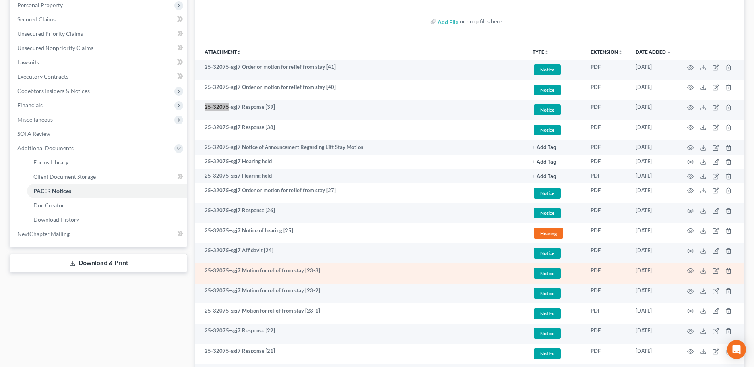
scroll to position [159, 0]
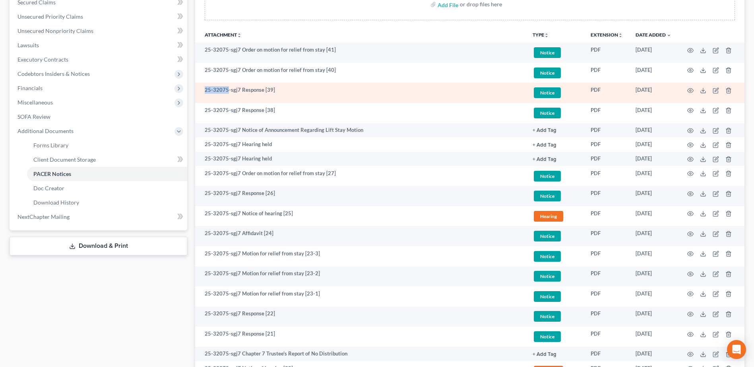
copy td "25-32075"
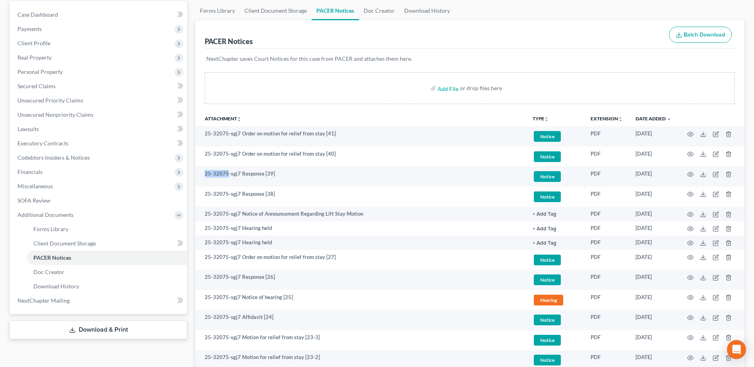
scroll to position [0, 0]
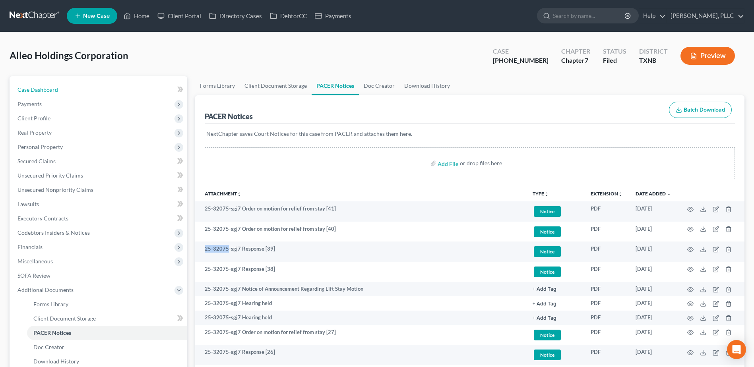
drag, startPoint x: 50, startPoint y: 93, endPoint x: 210, endPoint y: 146, distance: 168.5
click at [50, 92] on span "Case Dashboard" at bounding box center [37, 89] width 41 height 7
select select "1"
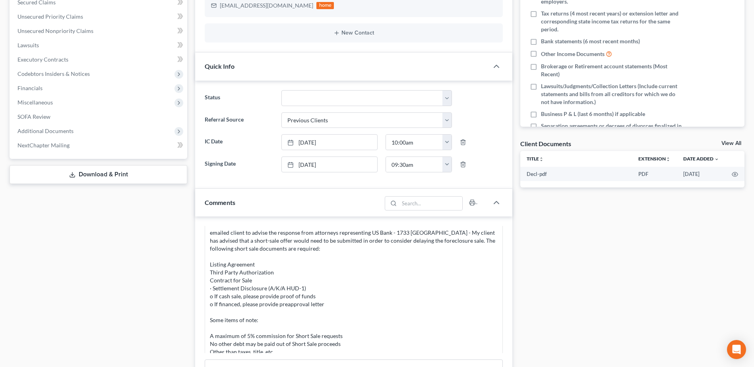
scroll to position [358, 0]
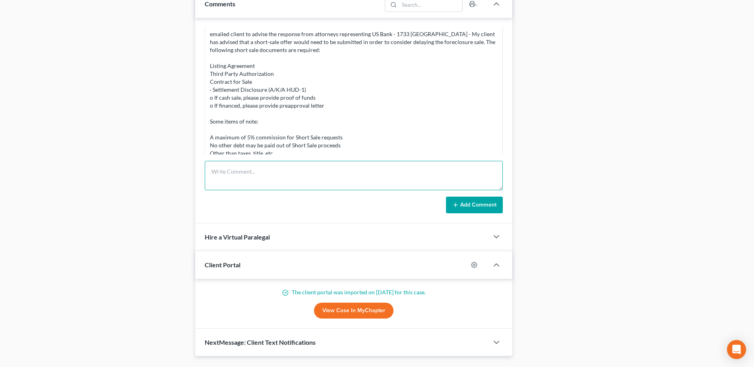
click at [272, 181] on textarea at bounding box center [354, 175] width 298 height 29
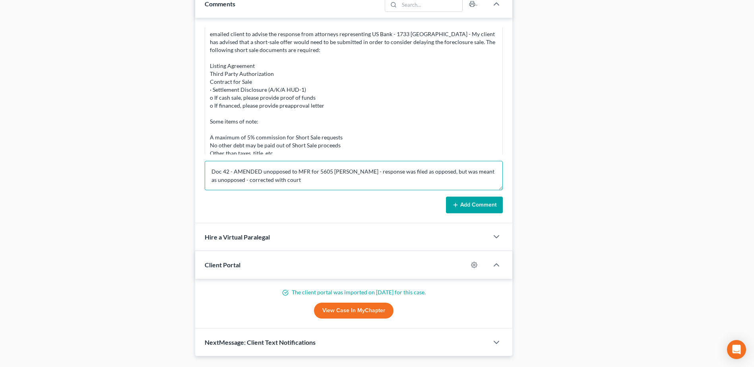
type textarea "Doc 42 - AMENDED unopposed to MFR for 5605 Ramey - response was filed as oppose…"
click at [479, 206] on button "Add Comment" at bounding box center [474, 205] width 57 height 17
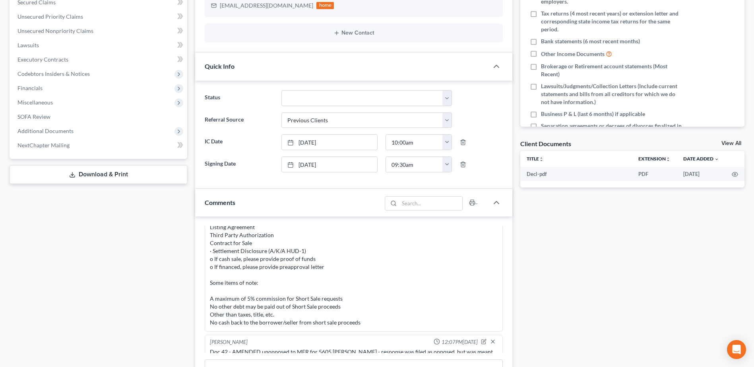
scroll to position [0, 0]
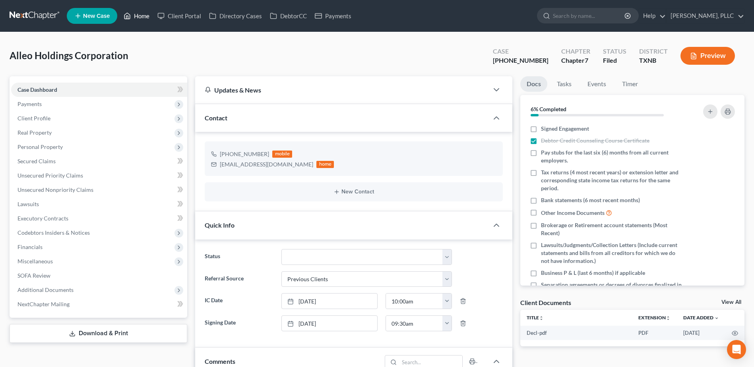
drag, startPoint x: 137, startPoint y: 15, endPoint x: 467, endPoint y: 85, distance: 337.0
click at [137, 15] on link "Home" at bounding box center [137, 16] width 34 height 14
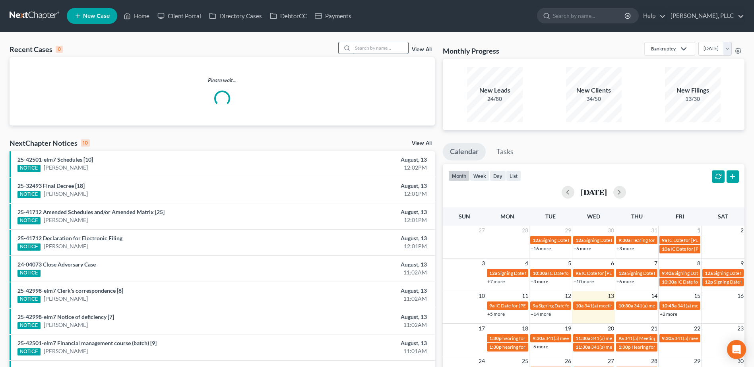
click at [382, 45] on input "search" at bounding box center [381, 48] width 56 height 12
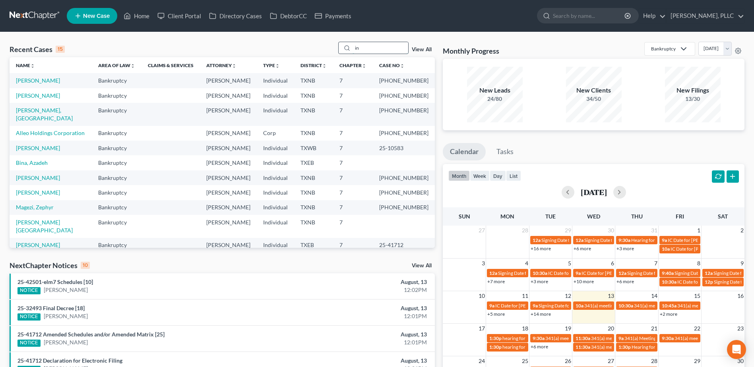
type input "i"
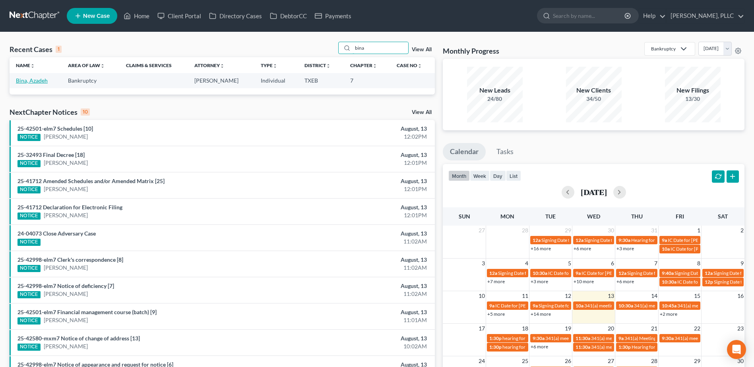
type input "bina"
click at [22, 79] on link "Bina, Azadeh" at bounding box center [32, 80] width 32 height 7
select select "3"
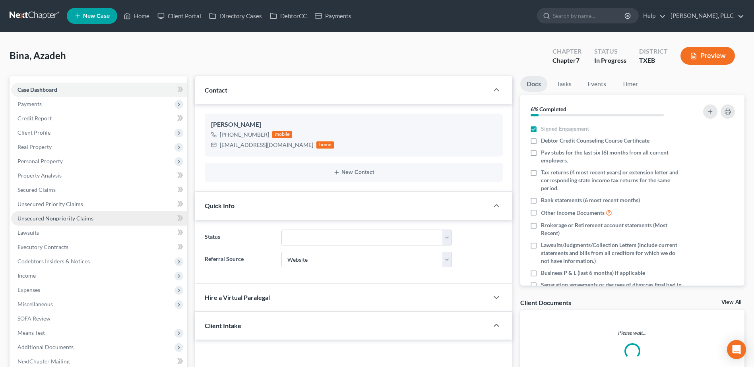
scroll to position [159, 0]
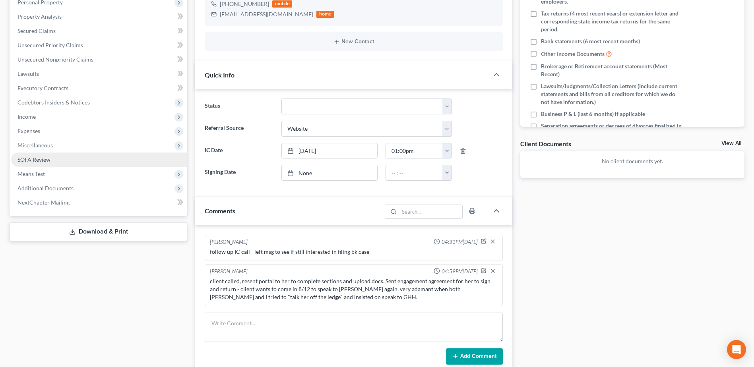
click at [46, 161] on span "SOFA Review" at bounding box center [33, 159] width 33 height 7
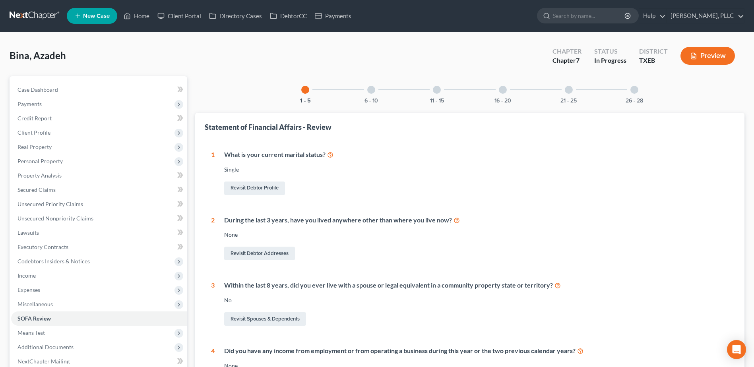
click at [370, 88] on div at bounding box center [371, 90] width 8 height 8
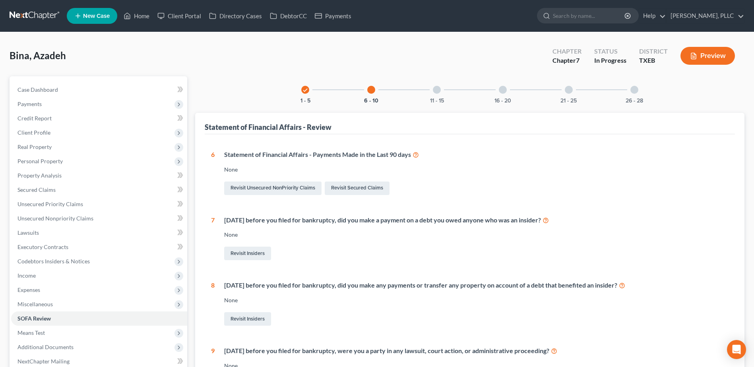
click at [433, 94] on div "11 - 15" at bounding box center [436, 89] width 27 height 27
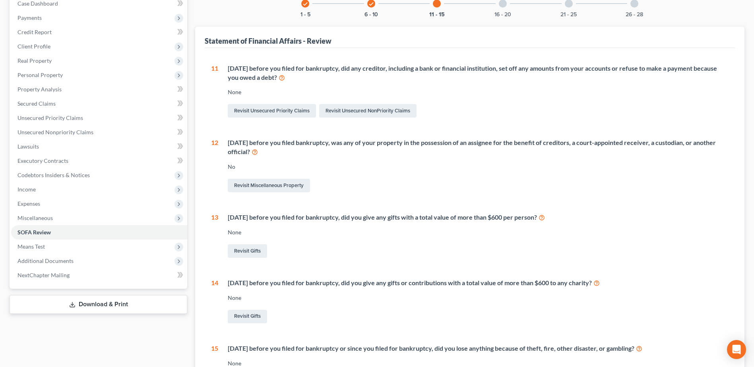
scroll to position [75, 0]
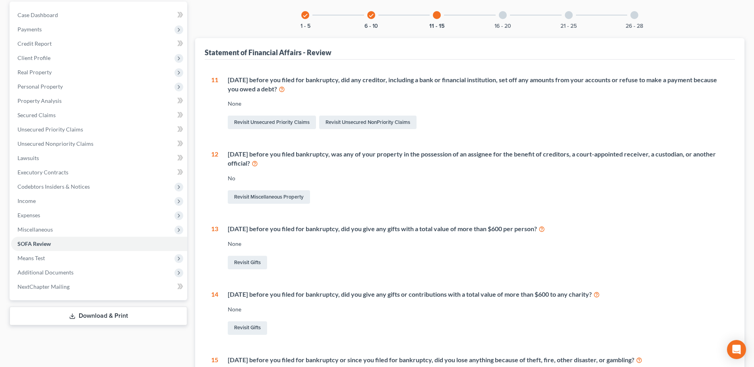
click at [503, 14] on div at bounding box center [503, 15] width 8 height 8
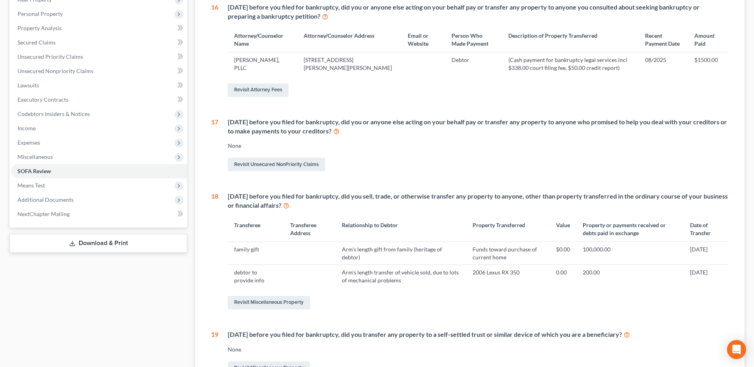
scroll to position [0, 0]
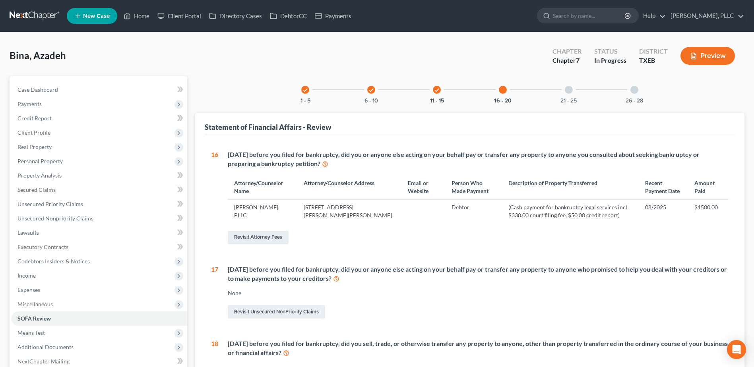
click at [573, 89] on div "21 - 25" at bounding box center [568, 89] width 27 height 27
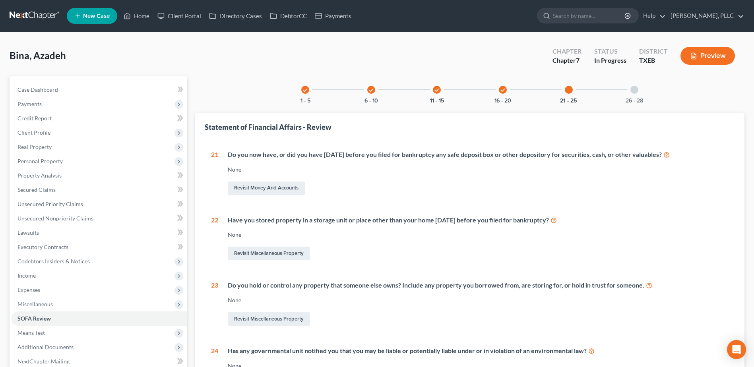
click at [631, 85] on div "26 - 28" at bounding box center [634, 89] width 27 height 27
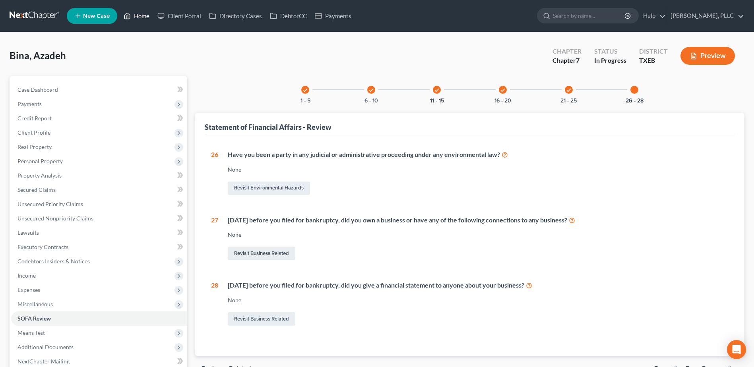
click at [143, 13] on link "Home" at bounding box center [137, 16] width 34 height 14
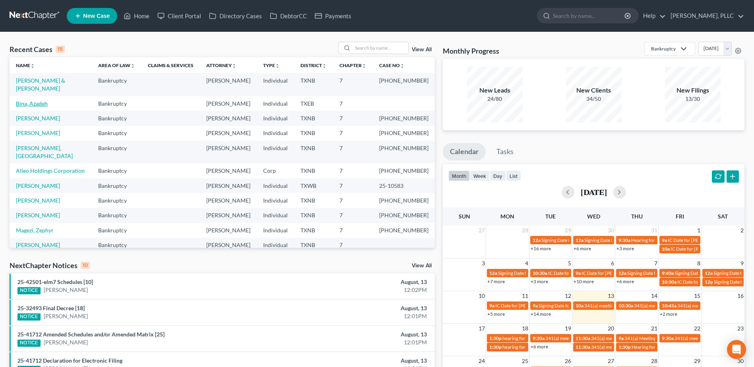
click at [40, 100] on link "Bina, Azadeh" at bounding box center [32, 103] width 32 height 7
select select "3"
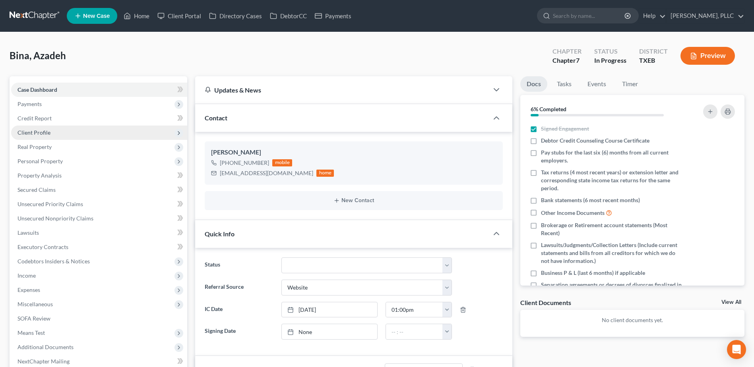
click at [39, 131] on span "Client Profile" at bounding box center [33, 132] width 33 height 7
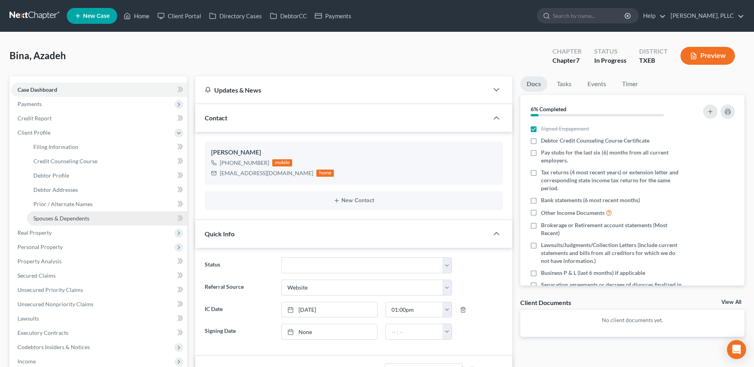
click at [86, 217] on span "Spouses & Dependents" at bounding box center [61, 218] width 56 height 7
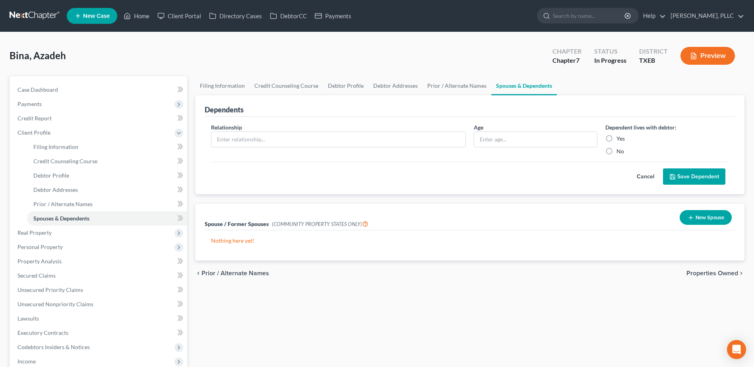
click at [699, 222] on button "New Spouse" at bounding box center [706, 217] width 52 height 15
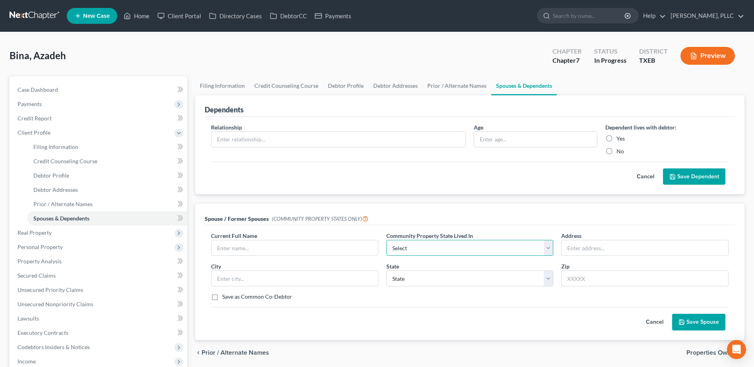
click at [551, 247] on select "Select AZ CA GU ID LA NV NM PR TX WA WI" at bounding box center [469, 248] width 167 height 16
select select "1"
click at [386, 240] on select "Select AZ CA GU ID LA NV NM PR TX WA WI" at bounding box center [469, 248] width 167 height 16
click at [294, 250] on input "text" at bounding box center [295, 248] width 167 height 15
type input "Mehzrad Safazadeh"
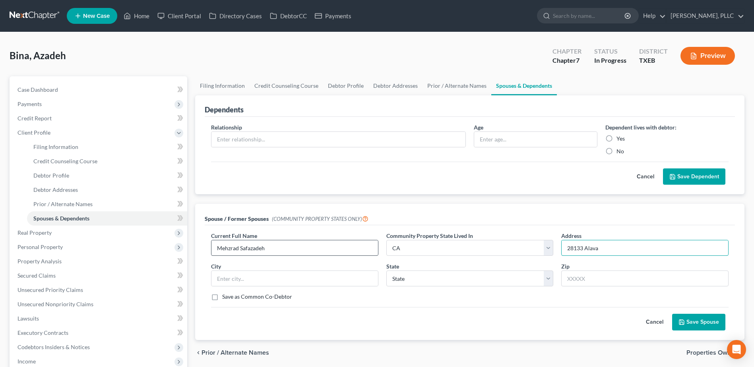
type input "28133 Alava"
type input "Mission Viejo"
select select "4"
type input "7"
type input "92692"
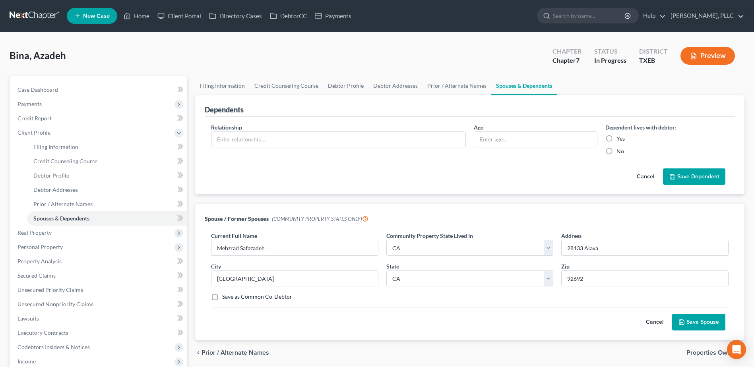
click at [714, 322] on button "Save Spouse" at bounding box center [698, 322] width 53 height 17
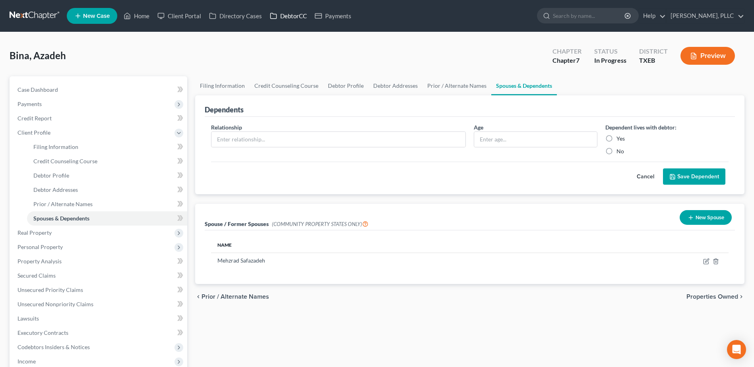
click at [292, 17] on link "DebtorCC" at bounding box center [288, 16] width 45 height 14
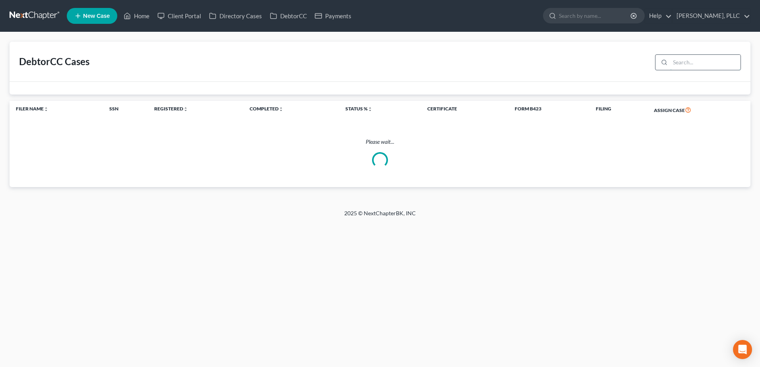
click at [679, 60] on input "search" at bounding box center [705, 62] width 70 height 15
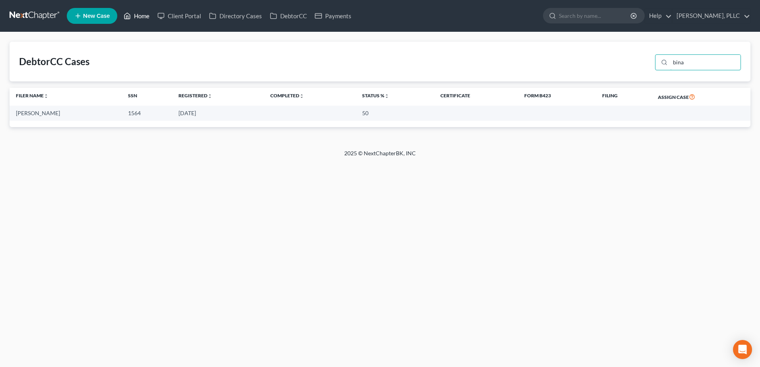
type input "bina"
click at [144, 16] on link "Home" at bounding box center [137, 16] width 34 height 14
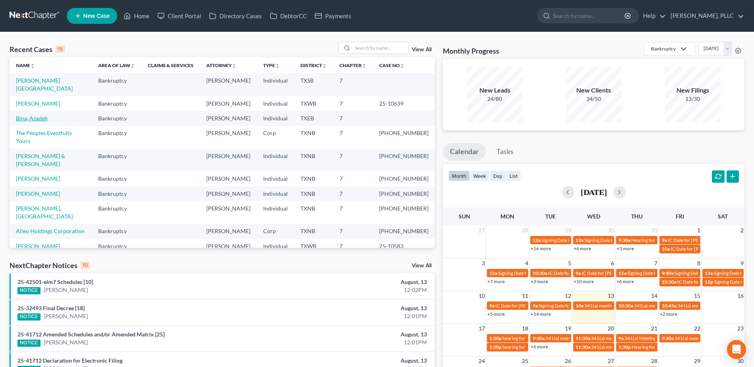
click at [22, 115] on link "Bina, Azadeh" at bounding box center [32, 118] width 32 height 7
select select "3"
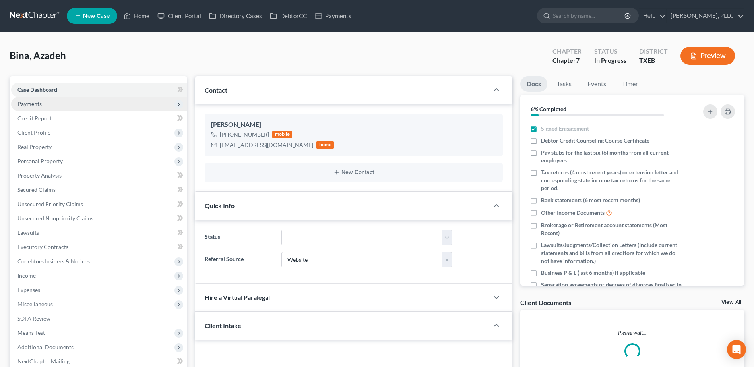
click at [29, 104] on span "Payments" at bounding box center [29, 104] width 24 height 7
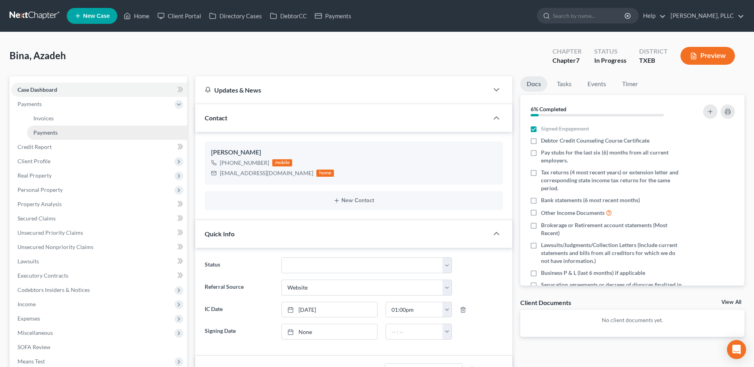
click at [48, 132] on span "Payments" at bounding box center [45, 132] width 24 height 7
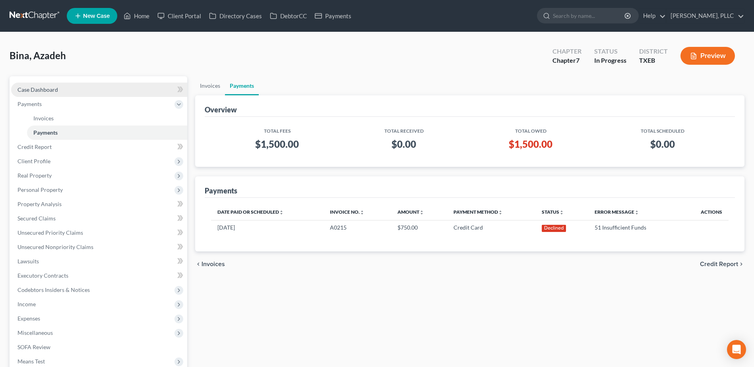
click at [41, 88] on span "Case Dashboard" at bounding box center [37, 89] width 41 height 7
select select "3"
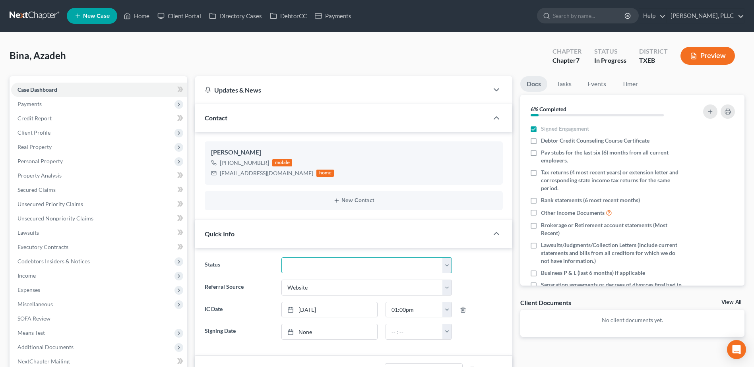
click at [446, 262] on select "Appellate Phase Case Closed Dead File Demand Letter Phase Discharged Discharge …" at bounding box center [366, 266] width 171 height 16
select select "2"
click at [281, 258] on select "Appellate Phase Case Closed Dead File Demand Letter Phase Discharged Discharge …" at bounding box center [366, 266] width 171 height 16
click at [342, 70] on div "Bina, Azadeh Upgraded Chapter Chapter 7 Status Dead File District TXEB Preview" at bounding box center [377, 59] width 735 height 35
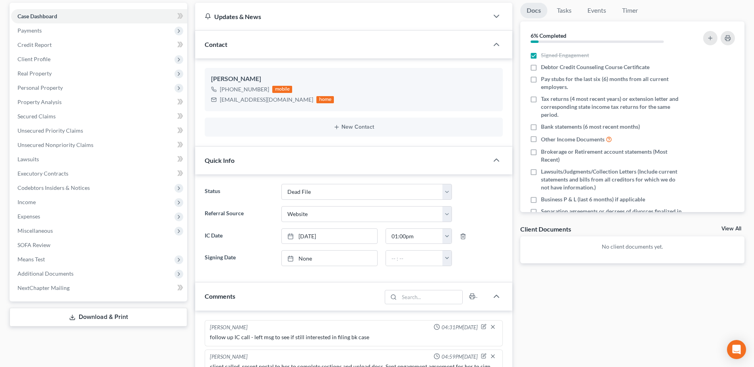
scroll to position [199, 0]
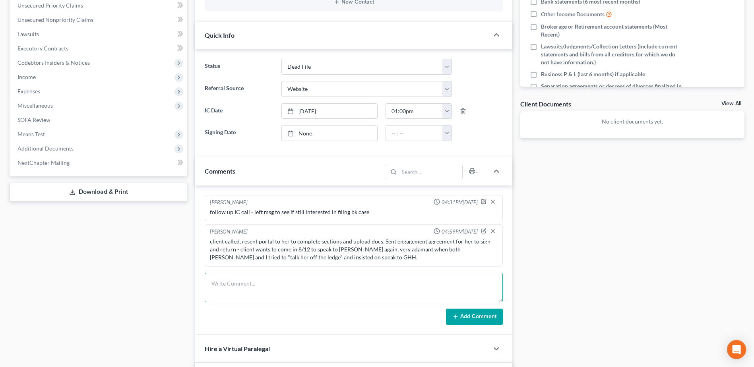
click at [315, 293] on textarea at bounding box center [354, 287] width 298 height 29
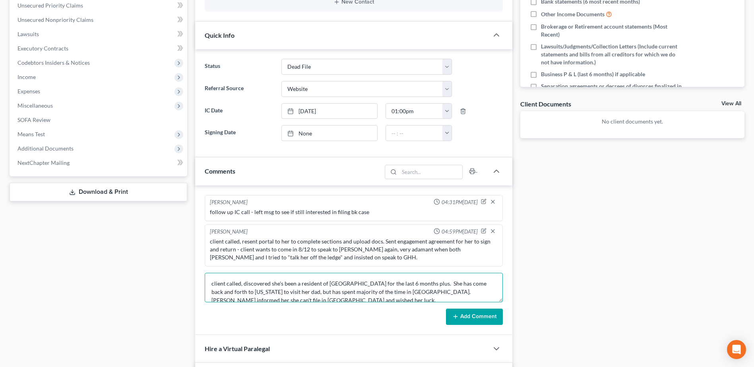
type textarea "client called, discovered she's been a resident of [GEOGRAPHIC_DATA] for the la…"
click at [471, 319] on button "Add Comment" at bounding box center [474, 317] width 57 height 17
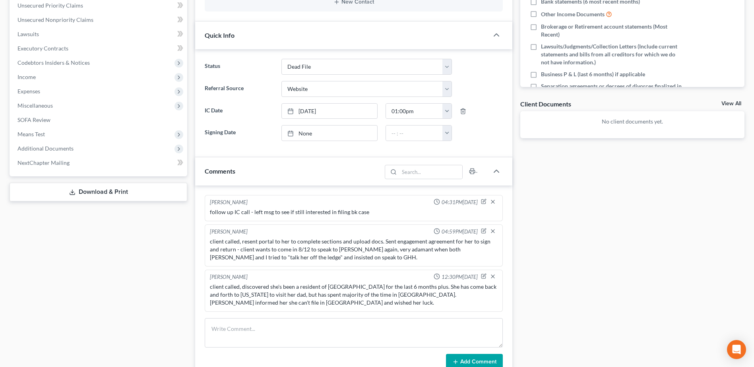
click at [670, 320] on div "Docs Tasks Events Timer 6% Completed Nothing here yet! Signed Engagement Debtor…" at bounding box center [632, 235] width 232 height 714
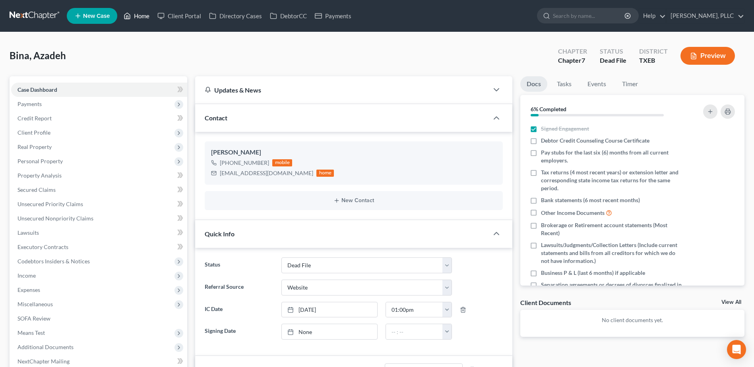
click at [146, 14] on link "Home" at bounding box center [137, 16] width 34 height 14
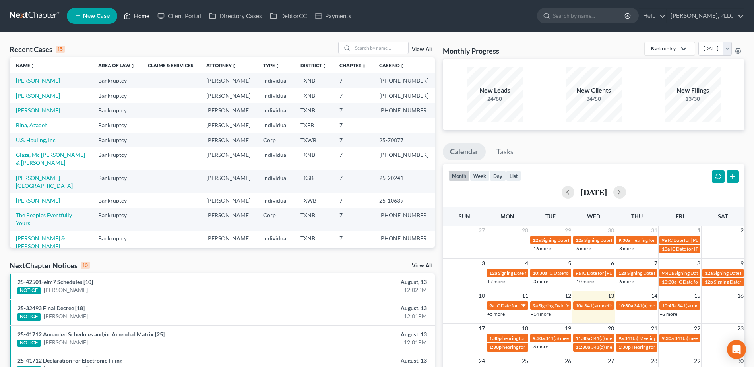
scroll to position [16, 0]
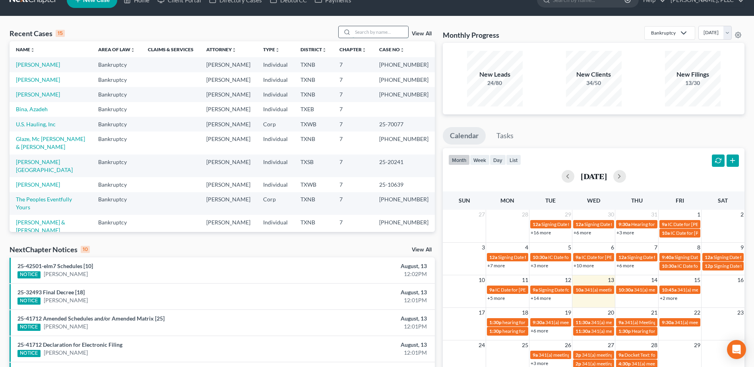
click at [365, 33] on input "search" at bounding box center [381, 32] width 56 height 12
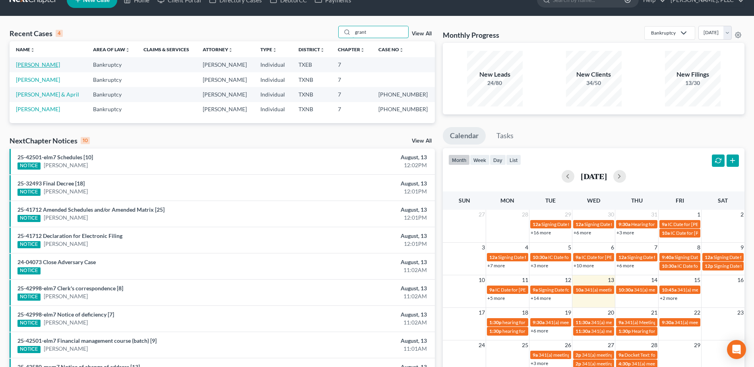
type input "grant"
click at [42, 64] on link "[PERSON_NAME]" at bounding box center [38, 64] width 44 height 7
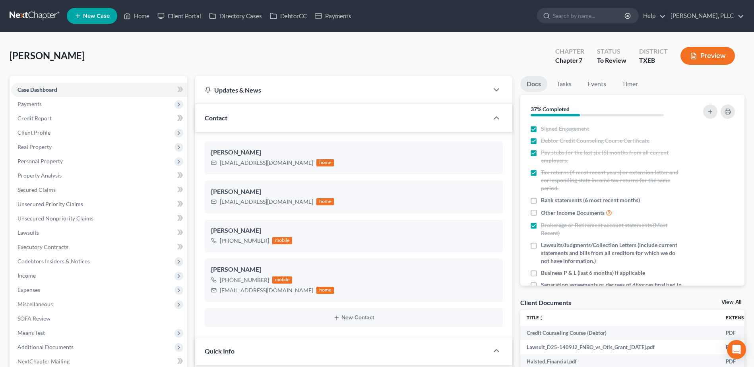
scroll to position [405, 0]
click at [35, 101] on span "Payments" at bounding box center [29, 104] width 24 height 7
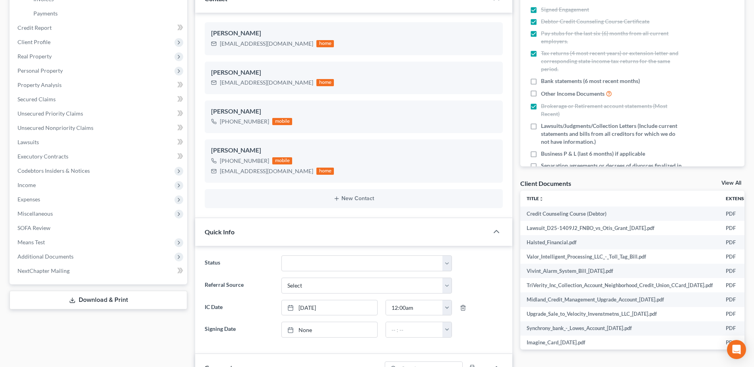
scroll to position [40, 0]
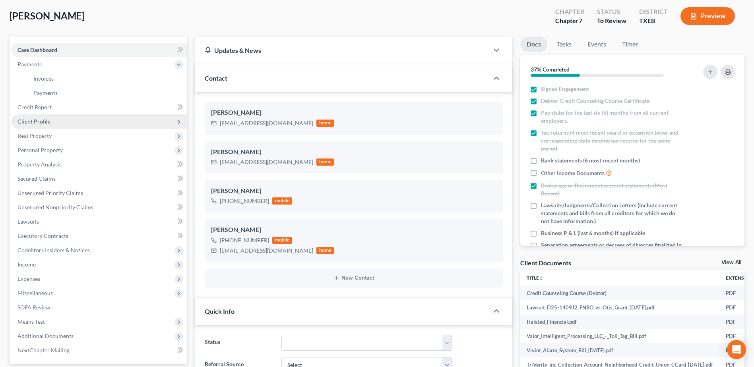
click at [41, 121] on span "Client Profile" at bounding box center [33, 121] width 33 height 7
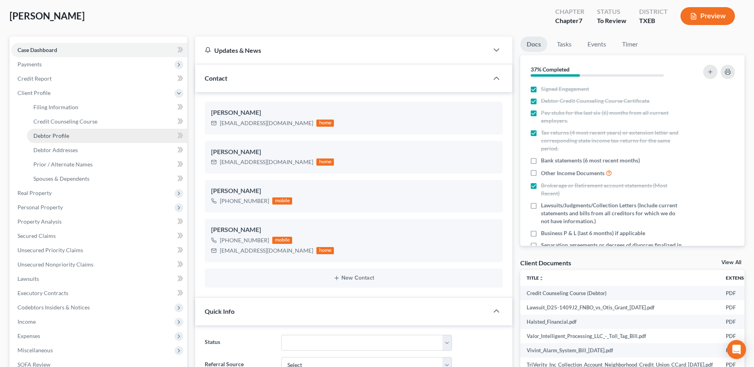
click at [58, 139] on span "Debtor Profile" at bounding box center [51, 135] width 36 height 7
select select "3"
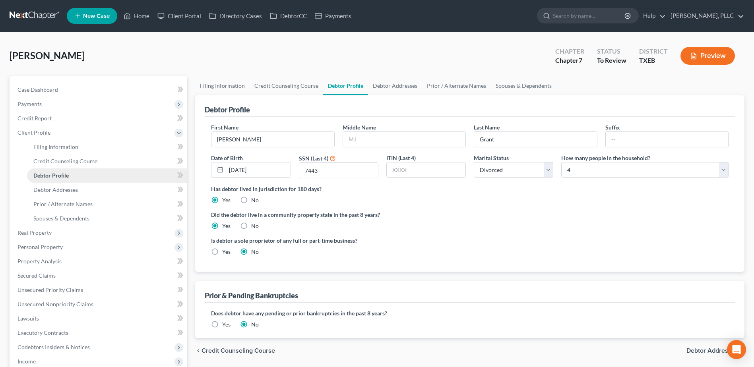
radio input "true"
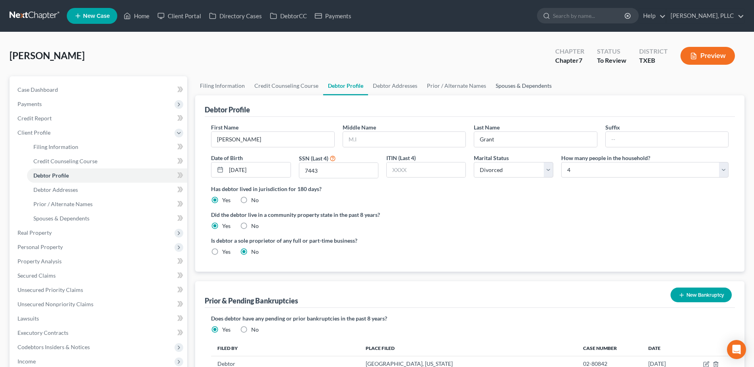
click at [514, 83] on link "Spouses & Dependents" at bounding box center [524, 85] width 66 height 19
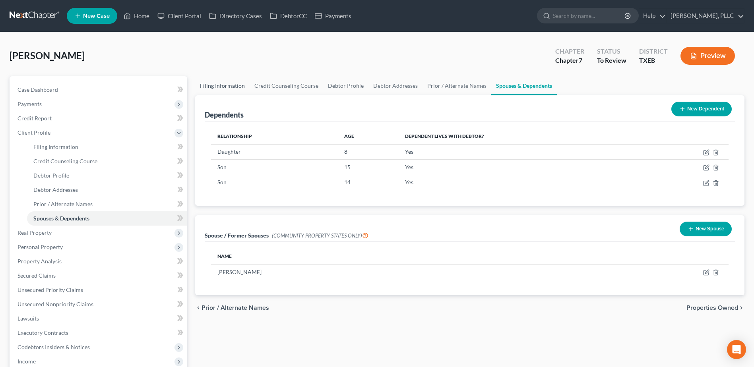
click at [221, 85] on link "Filing Information" at bounding box center [222, 85] width 54 height 19
select select "1"
select select "0"
select select "77"
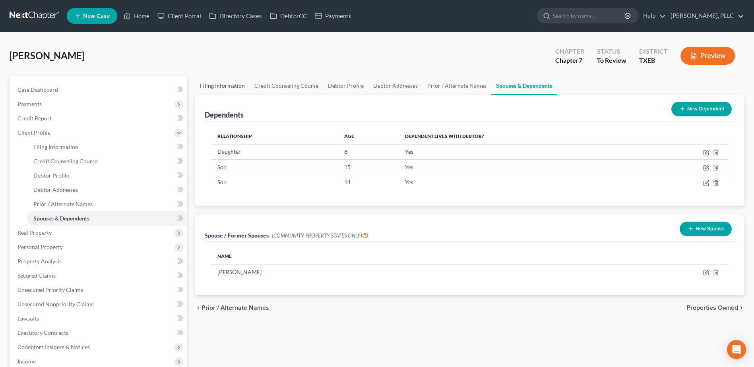
select select "0"
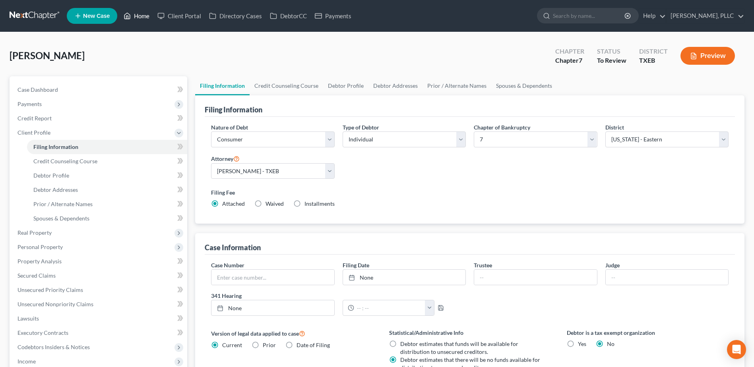
click at [149, 15] on link "Home" at bounding box center [137, 16] width 34 height 14
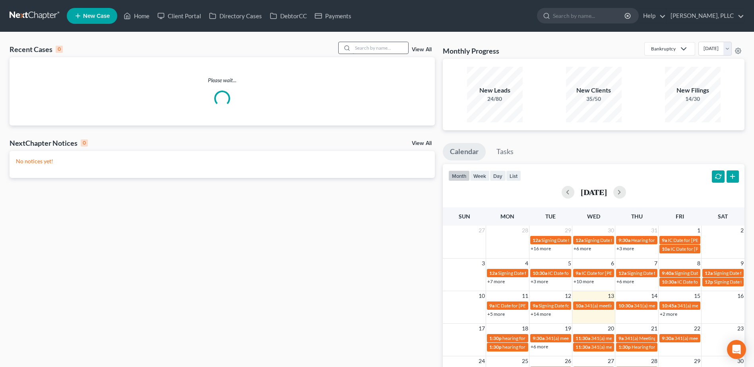
click at [375, 47] on input "search" at bounding box center [381, 48] width 56 height 12
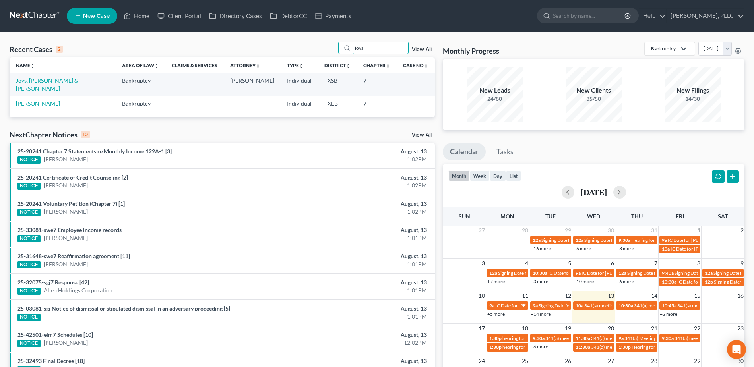
type input "joys"
drag, startPoint x: 57, startPoint y: 80, endPoint x: 273, endPoint y: 119, distance: 219.8
click at [56, 80] on link "Joys, Duncan & Gina" at bounding box center [47, 84] width 62 height 15
select select "6"
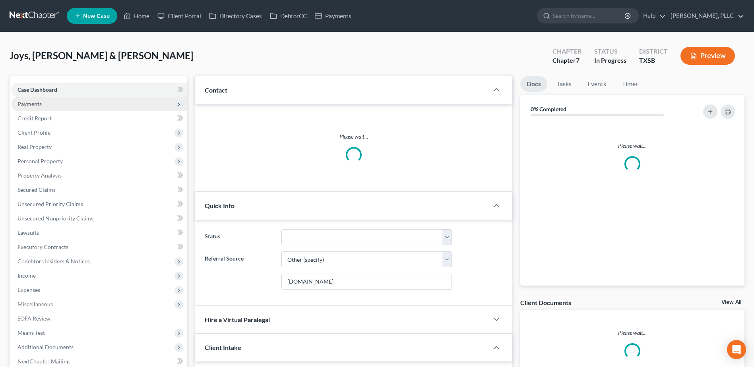
click at [26, 102] on span "Payments" at bounding box center [29, 104] width 24 height 7
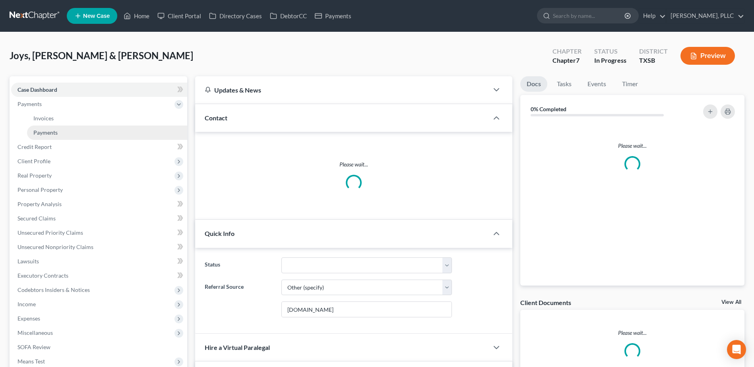
click at [46, 135] on span "Payments" at bounding box center [45, 132] width 24 height 7
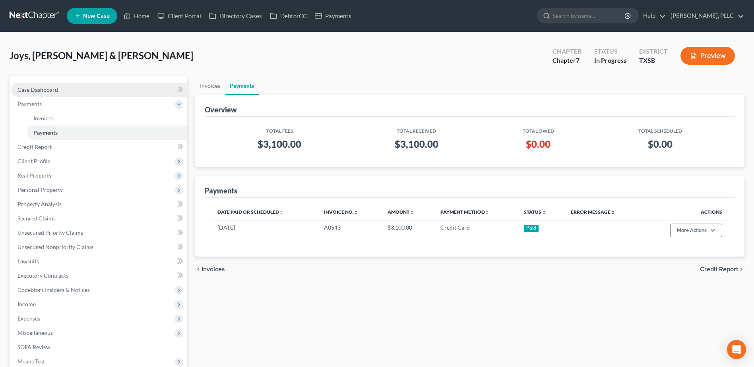
click at [35, 87] on span "Case Dashboard" at bounding box center [37, 89] width 41 height 7
select select "6"
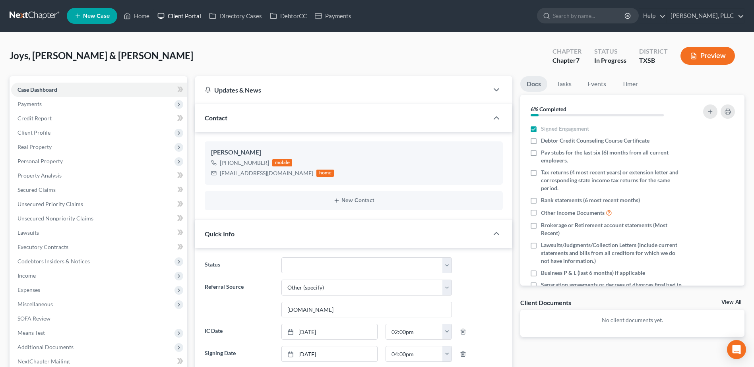
drag, startPoint x: 184, startPoint y: 16, endPoint x: 580, endPoint y: 82, distance: 402.3
click at [184, 16] on link "Client Portal" at bounding box center [179, 16] width 52 height 14
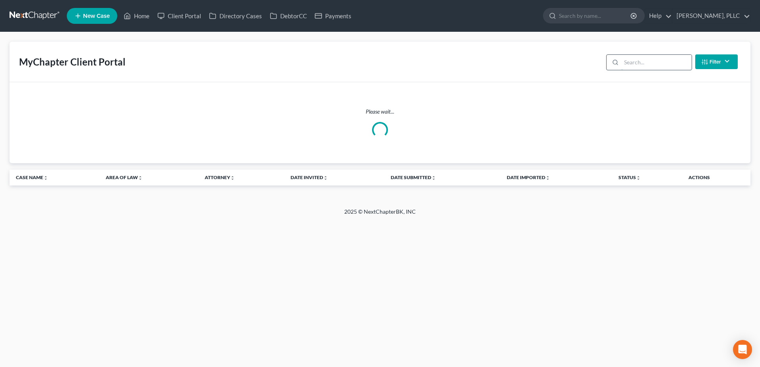
click at [648, 63] on input "search" at bounding box center [656, 62] width 70 height 15
type input "joys"
click at [301, 17] on link "DebtorCC" at bounding box center [288, 16] width 45 height 14
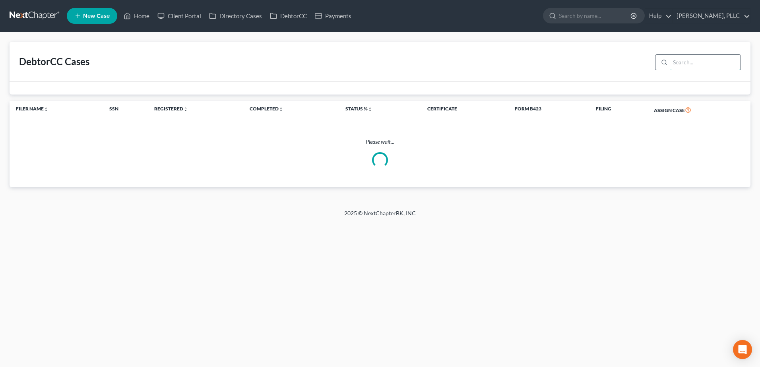
click at [692, 63] on input "search" at bounding box center [705, 62] width 70 height 15
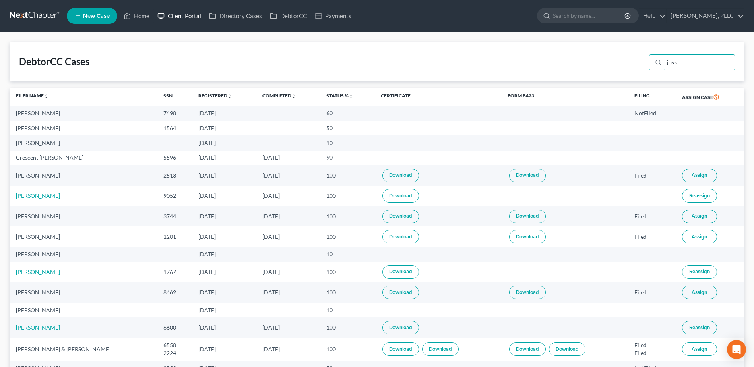
type input "joys"
drag, startPoint x: 182, startPoint y: 17, endPoint x: 189, endPoint y: 21, distance: 7.1
click at [182, 17] on link "Client Portal" at bounding box center [179, 16] width 52 height 14
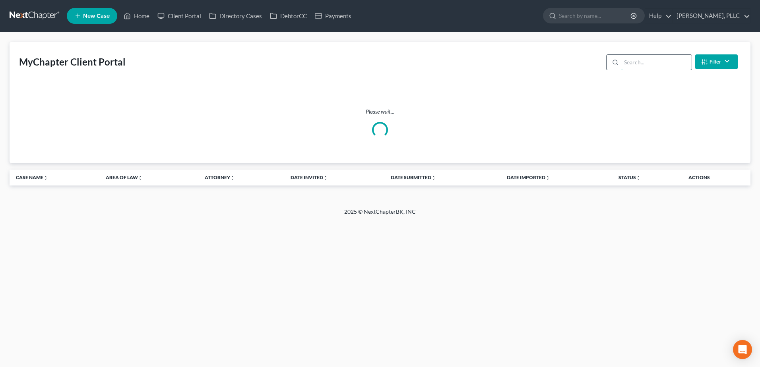
click at [637, 61] on input "search" at bounding box center [656, 62] width 70 height 15
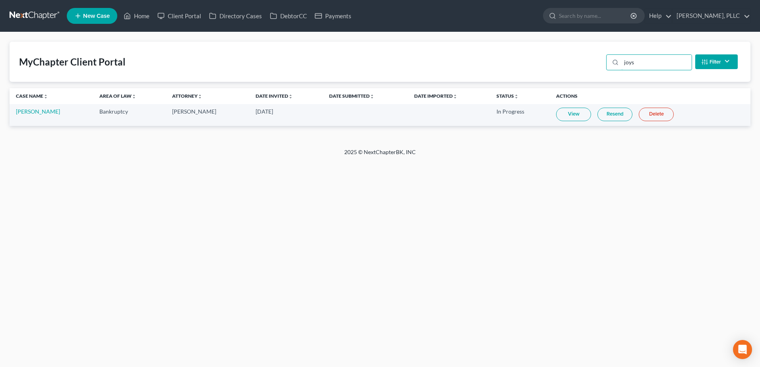
type input "joys"
drag, startPoint x: 282, startPoint y: 14, endPoint x: 407, endPoint y: 31, distance: 126.1
click at [282, 14] on link "DebtorCC" at bounding box center [288, 16] width 45 height 14
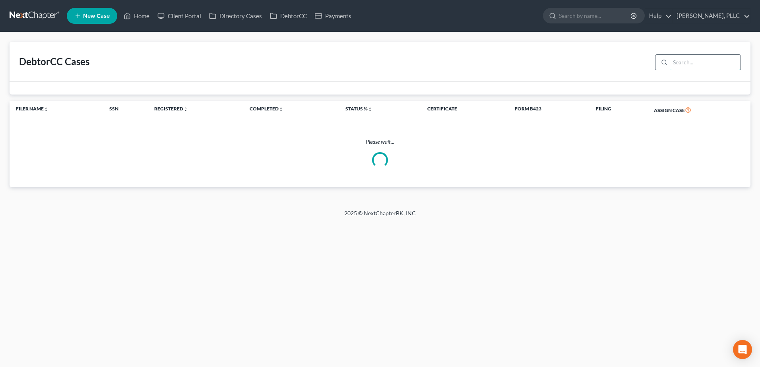
click at [683, 66] on input "search" at bounding box center [705, 62] width 70 height 15
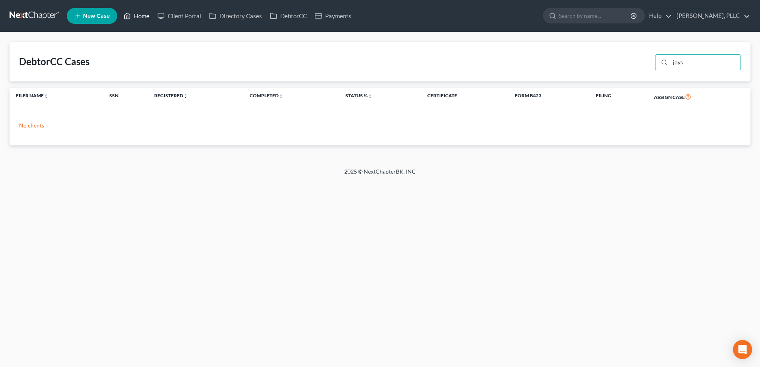
type input "joys"
click at [146, 15] on link "Home" at bounding box center [137, 16] width 34 height 14
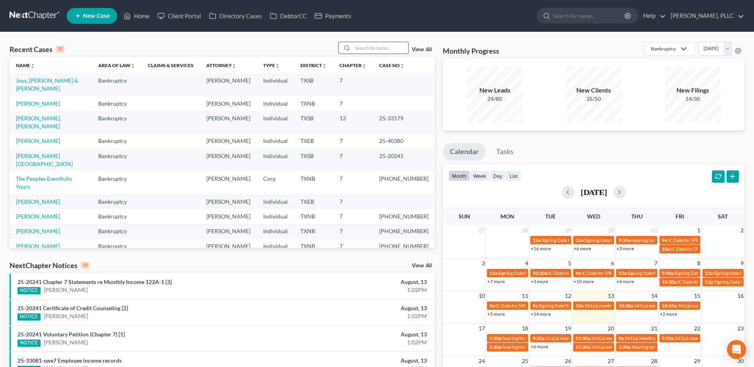
click at [393, 48] on input "search" at bounding box center [381, 48] width 56 height 12
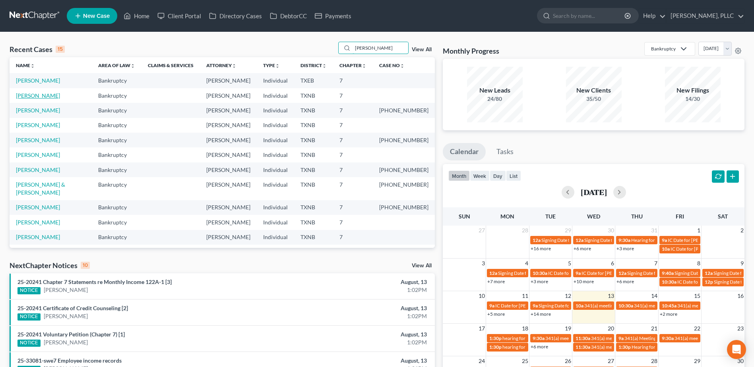
type input "johnson"
click at [41, 97] on link "Johnson, Romica" at bounding box center [38, 95] width 44 height 7
select select "3"
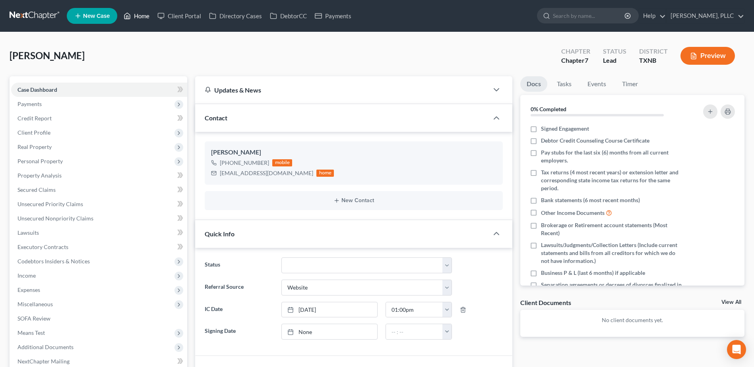
click at [142, 12] on link "Home" at bounding box center [137, 16] width 34 height 14
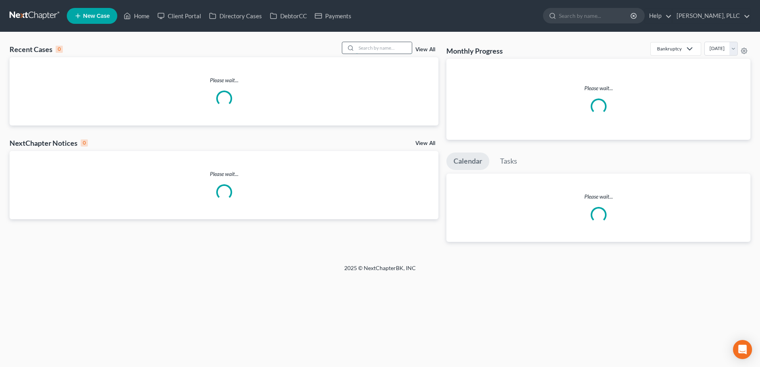
click at [396, 50] on input "search" at bounding box center [384, 48] width 56 height 12
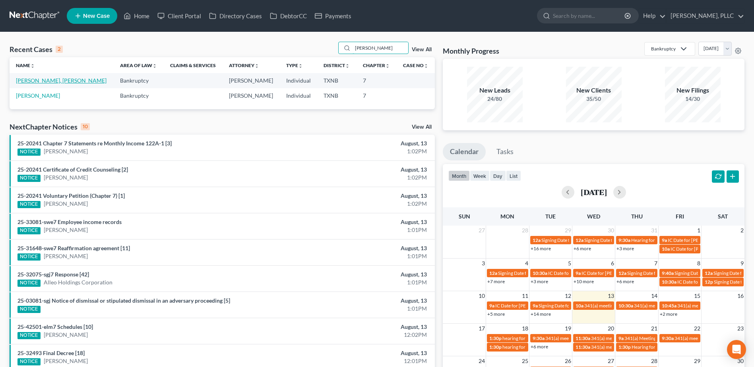
type input "dill"
click at [45, 83] on link "Dillard, Shakira" at bounding box center [61, 80] width 91 height 7
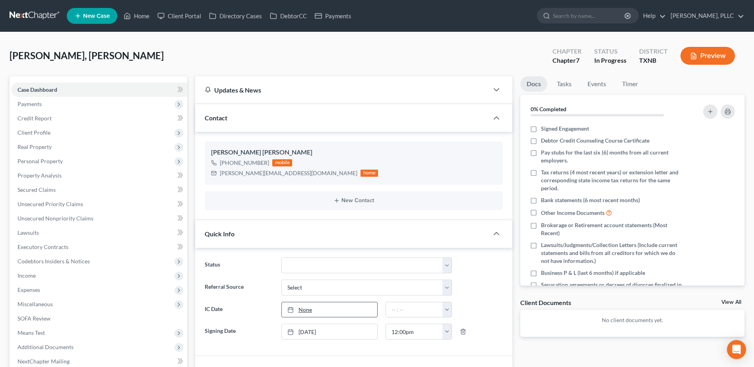
click at [304, 312] on link "None" at bounding box center [329, 310] width 95 height 15
type input "[DATE]"
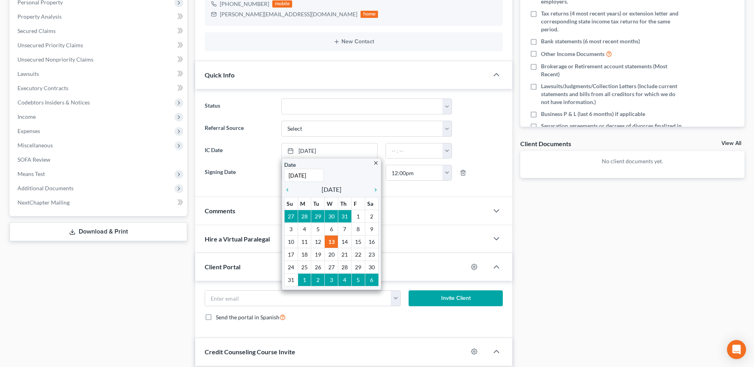
drag, startPoint x: 289, startPoint y: 191, endPoint x: 371, endPoint y: 322, distance: 154.0
click at [289, 191] on icon "chevron_left" at bounding box center [289, 190] width 10 height 6
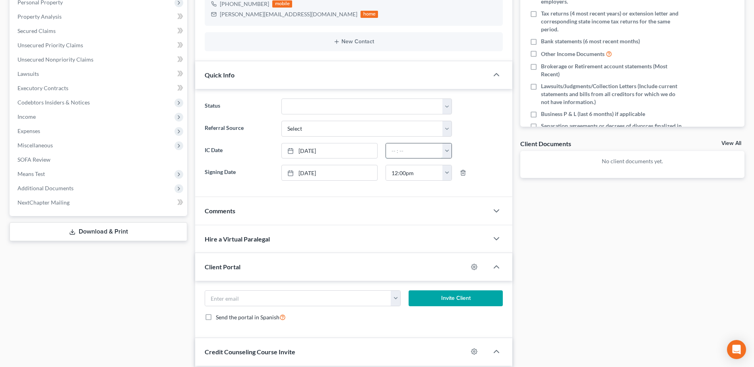
click at [404, 151] on input "text" at bounding box center [414, 151] width 57 height 15
type input "12:00 pm"
click at [605, 331] on div "Docs Tasks Events Timer 0% Completed Nothing here yet! Signed Engagement Debtor…" at bounding box center [632, 180] width 232 height 526
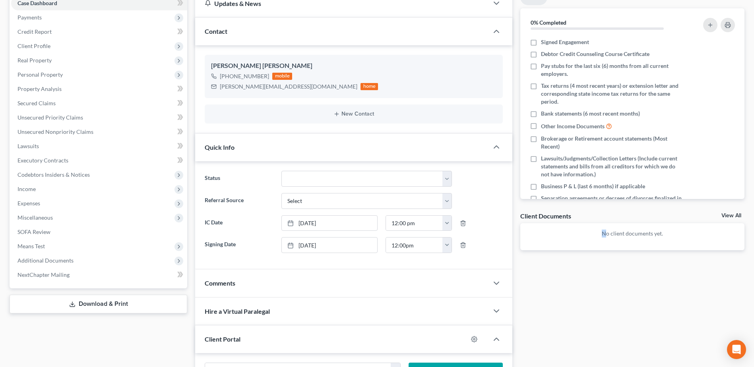
scroll to position [0, 0]
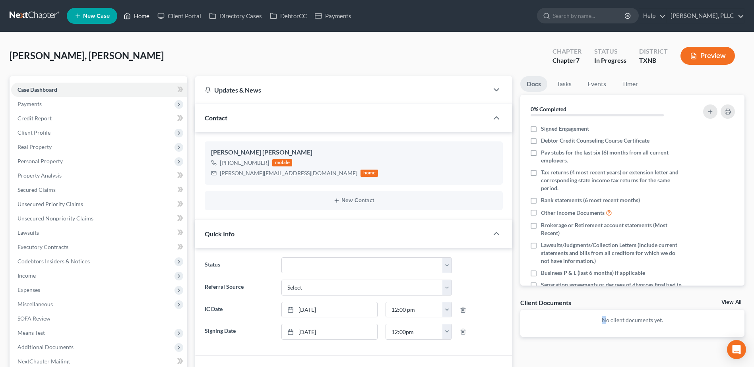
drag, startPoint x: 147, startPoint y: 18, endPoint x: 438, endPoint y: 73, distance: 296.5
click at [147, 17] on link "Home" at bounding box center [137, 16] width 34 height 14
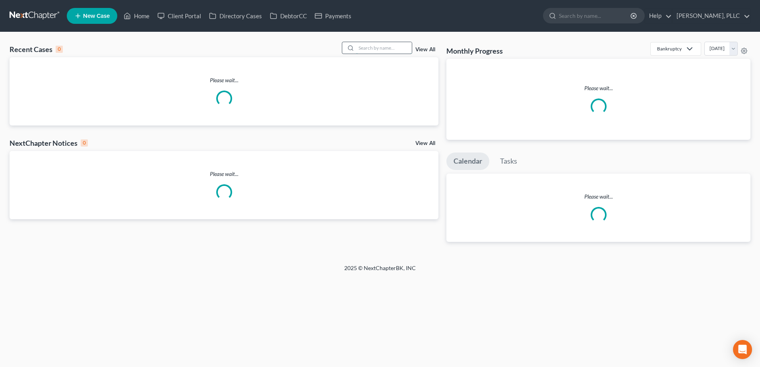
click at [386, 45] on input "search" at bounding box center [384, 48] width 56 height 12
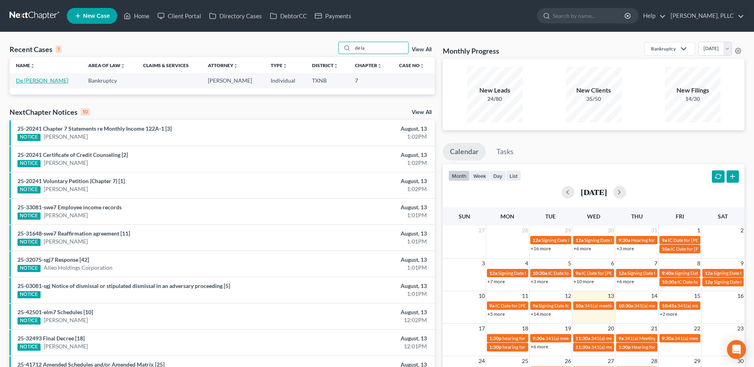
type input "de la"
click at [45, 81] on link "De [PERSON_NAME]" at bounding box center [42, 80] width 52 height 7
select select "4"
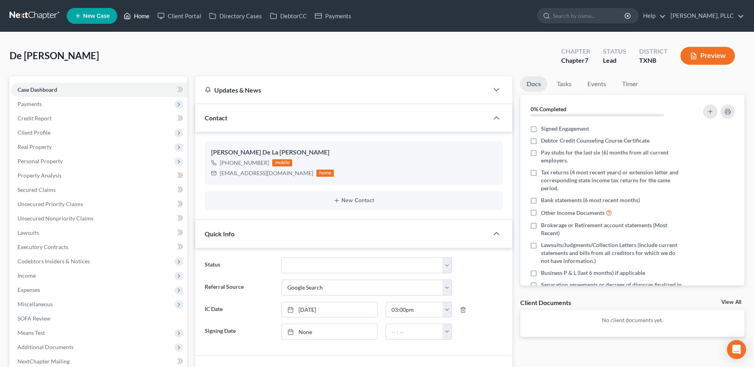
click at [143, 14] on link "Home" at bounding box center [137, 16] width 34 height 14
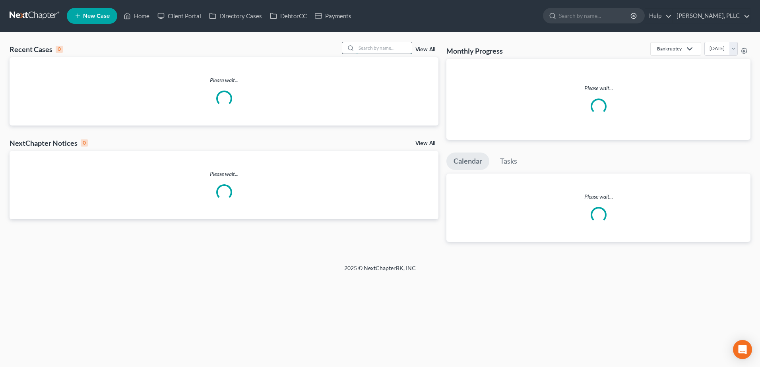
click at [384, 46] on input "search" at bounding box center [384, 48] width 56 height 12
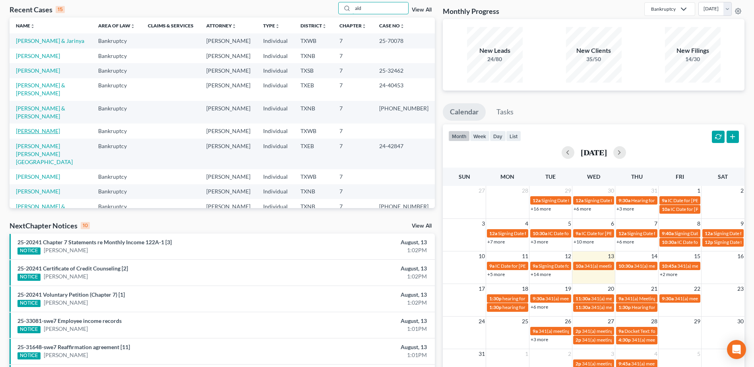
type input "ald"
drag, startPoint x: 52, startPoint y: 116, endPoint x: 183, endPoint y: 129, distance: 131.9
click at [52, 128] on link "[PERSON_NAME]" at bounding box center [38, 131] width 44 height 7
select select "4"
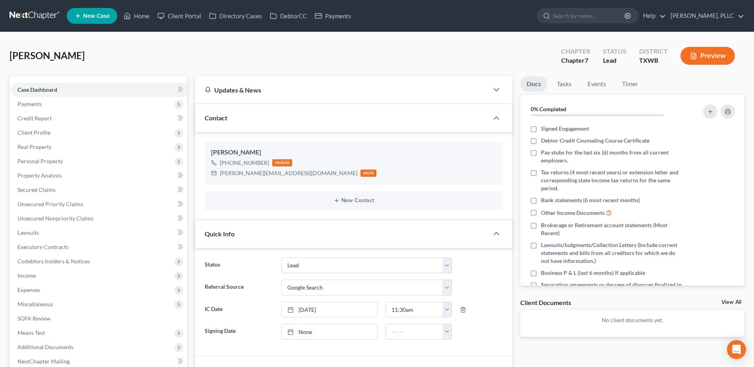
select select "14"
select select "4"
drag, startPoint x: 134, startPoint y: 17, endPoint x: 290, endPoint y: 48, distance: 158.9
click at [134, 17] on link "Home" at bounding box center [137, 16] width 34 height 14
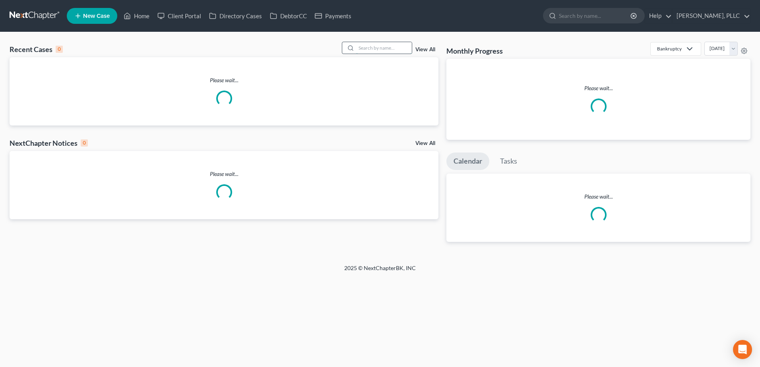
click at [391, 48] on input "search" at bounding box center [384, 48] width 56 height 12
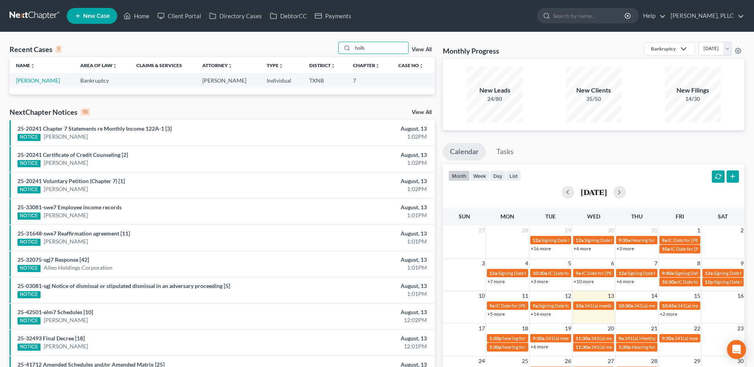
type input "holb"
click at [27, 81] on link "Holbert, Claudia" at bounding box center [38, 80] width 44 height 7
select select "4"
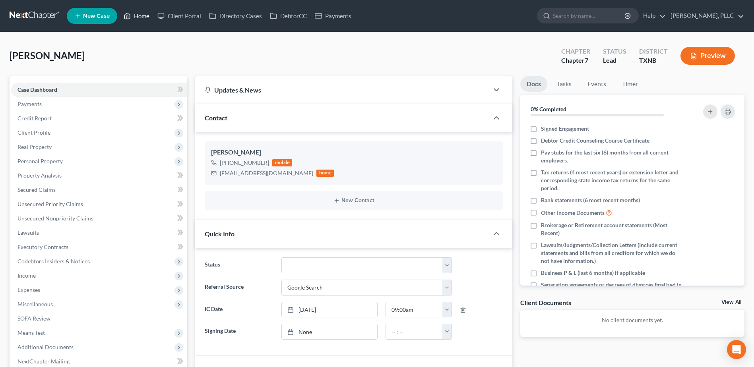
click at [146, 17] on link "Home" at bounding box center [137, 16] width 34 height 14
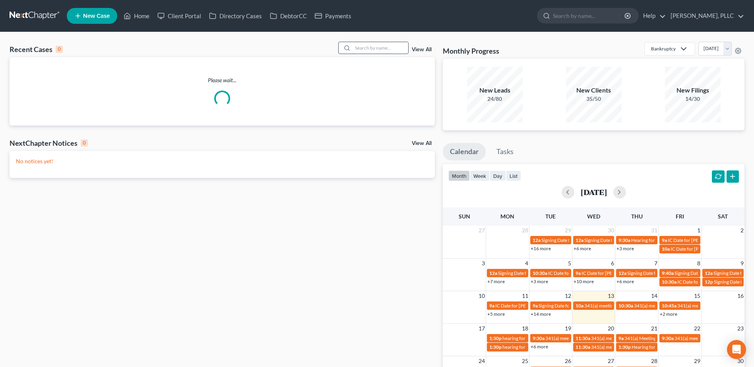
click at [387, 49] on input "search" at bounding box center [381, 48] width 56 height 12
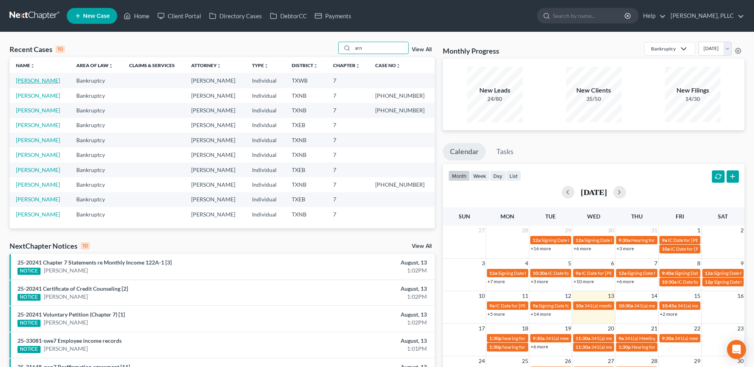
type input "arn"
click at [43, 83] on link "Arnold, Karen" at bounding box center [38, 80] width 44 height 7
select select "4"
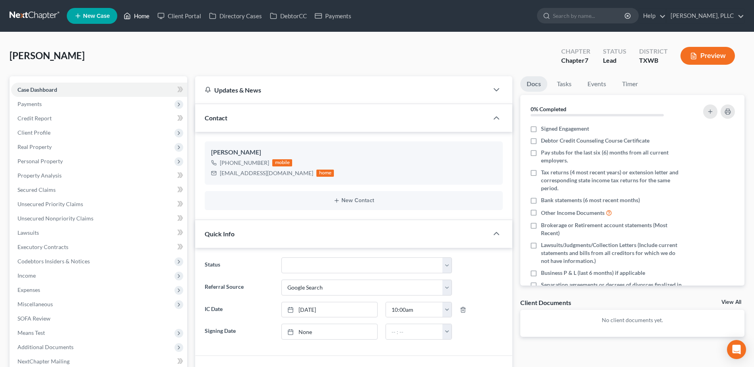
drag, startPoint x: 131, startPoint y: 16, endPoint x: 297, endPoint y: 72, distance: 174.9
click at [131, 16] on icon at bounding box center [127, 16] width 7 height 10
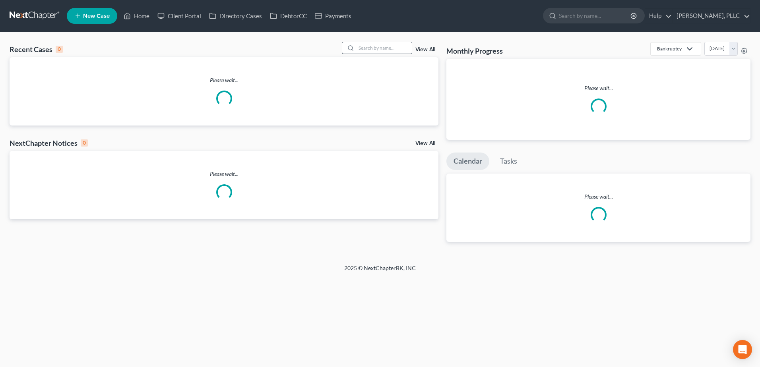
click at [356, 53] on div at bounding box center [349, 48] width 14 height 12
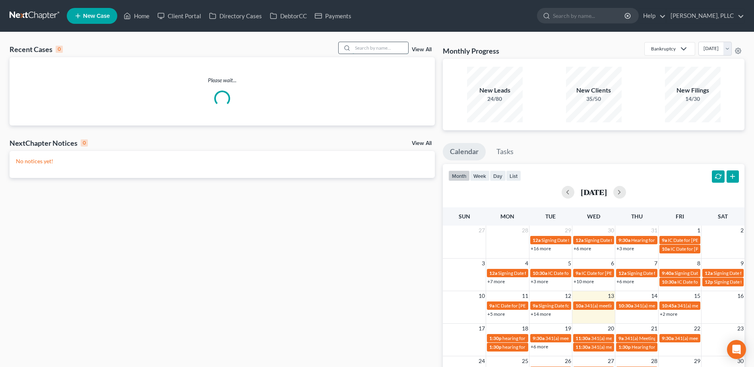
click at [371, 48] on input "search" at bounding box center [381, 48] width 56 height 12
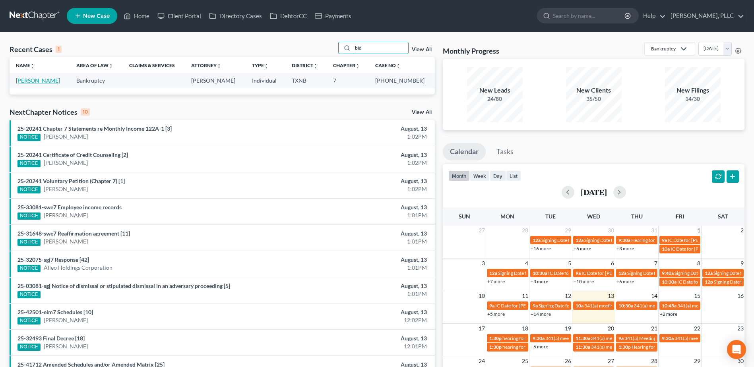
type input "bid"
click at [23, 83] on link "Bidwell, Scott" at bounding box center [38, 80] width 44 height 7
select select "6"
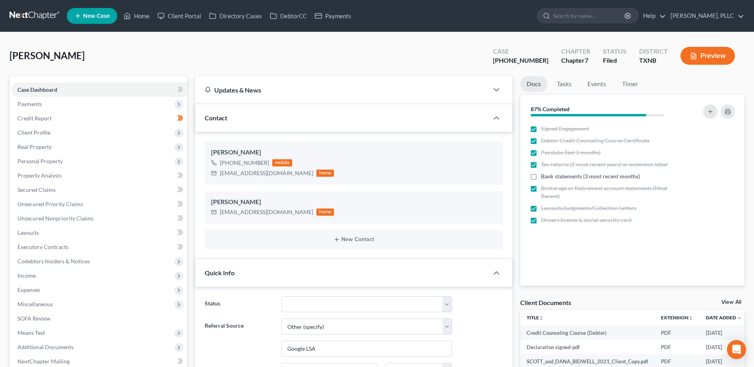
scroll to position [2280, 0]
click at [33, 101] on span "Payments" at bounding box center [29, 104] width 24 height 7
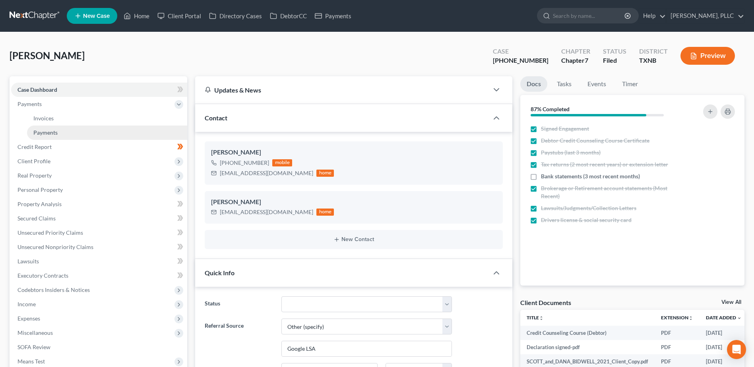
click at [39, 134] on span "Payments" at bounding box center [45, 132] width 24 height 7
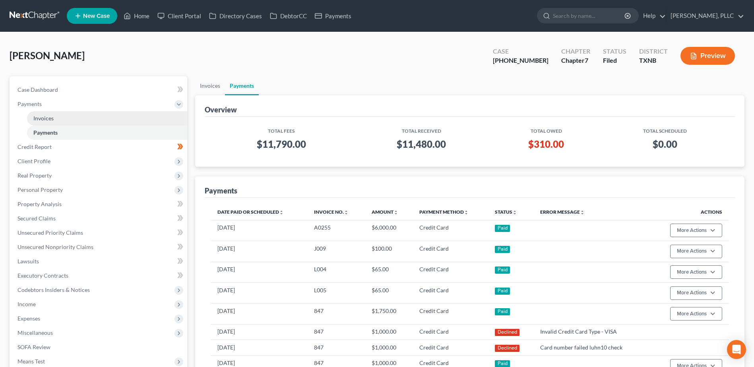
click at [49, 118] on span "Invoices" at bounding box center [43, 118] width 20 height 7
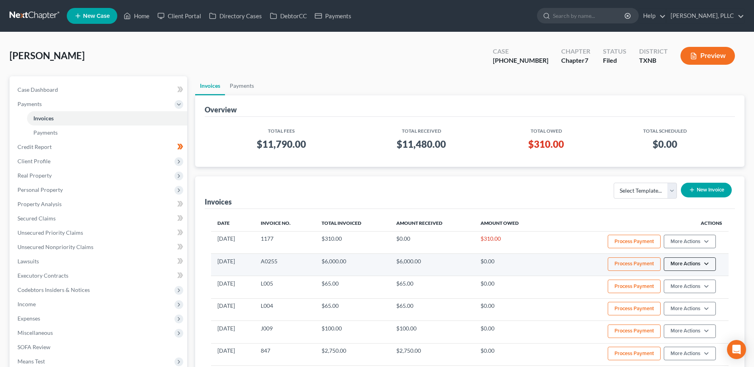
click at [709, 248] on button "More Actions" at bounding box center [690, 242] width 52 height 14
click at [694, 278] on link "View/Edit" at bounding box center [700, 281] width 93 height 14
select select "1"
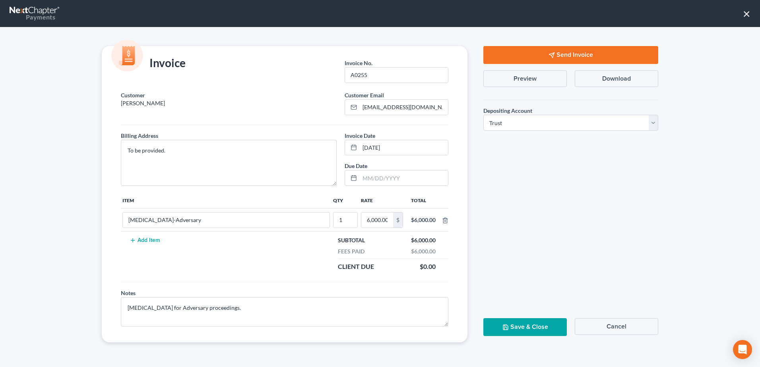
click at [745, 13] on button "×" at bounding box center [747, 13] width 8 height 13
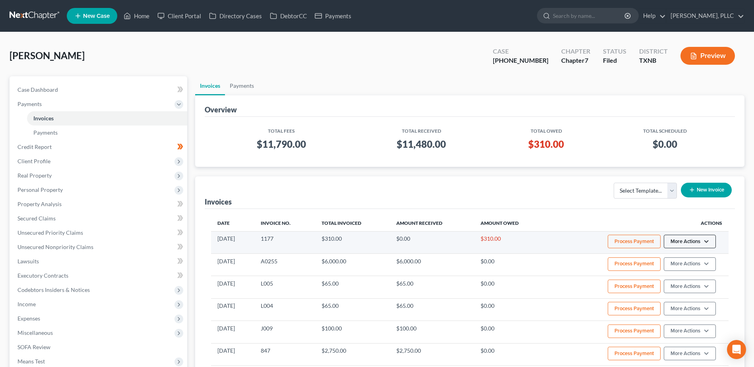
click at [710, 243] on button "More Actions" at bounding box center [690, 242] width 52 height 14
click at [697, 260] on link "View/Edit" at bounding box center [700, 259] width 93 height 14
select select "1"
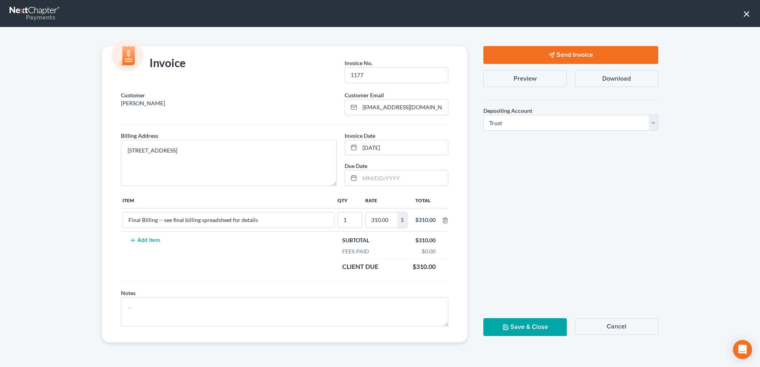
click at [749, 12] on button "×" at bounding box center [747, 13] width 8 height 13
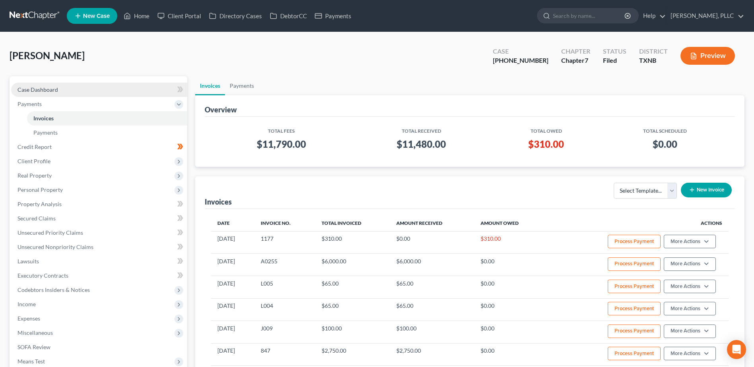
click at [49, 89] on span "Case Dashboard" at bounding box center [37, 89] width 41 height 7
select select "6"
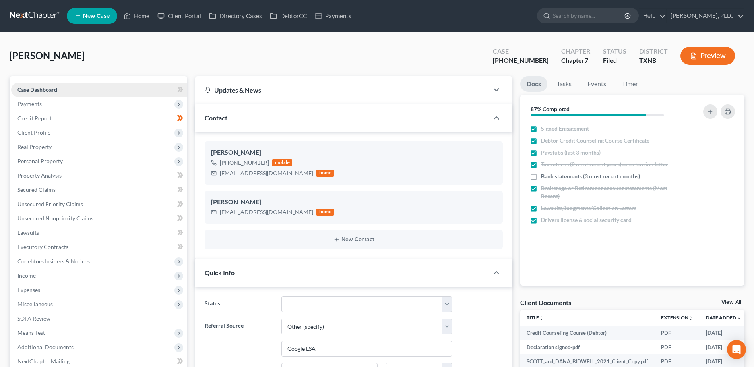
scroll to position [2280, 0]
click at [26, 106] on span "Payments" at bounding box center [29, 104] width 24 height 7
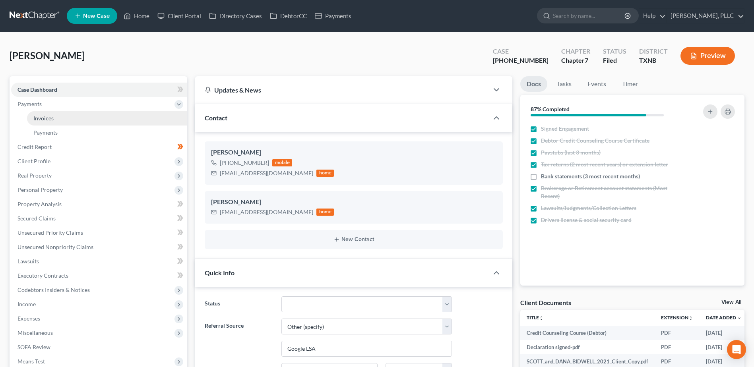
click at [45, 119] on span "Invoices" at bounding box center [43, 118] width 20 height 7
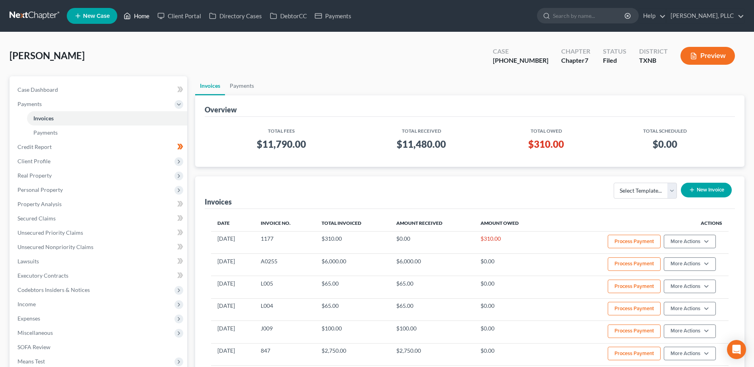
click at [142, 16] on link "Home" at bounding box center [137, 16] width 34 height 14
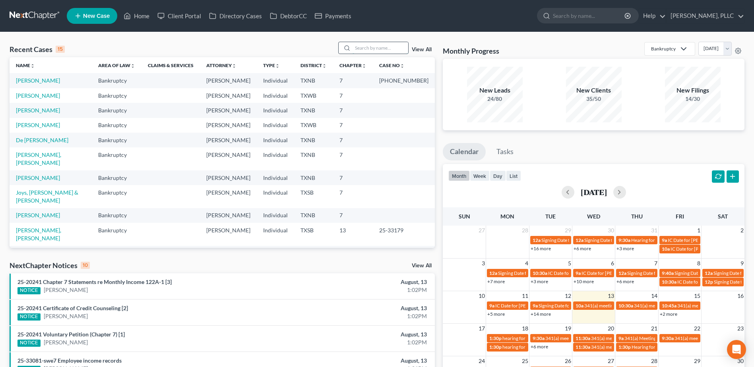
click at [376, 46] on input "search" at bounding box center [381, 48] width 56 height 12
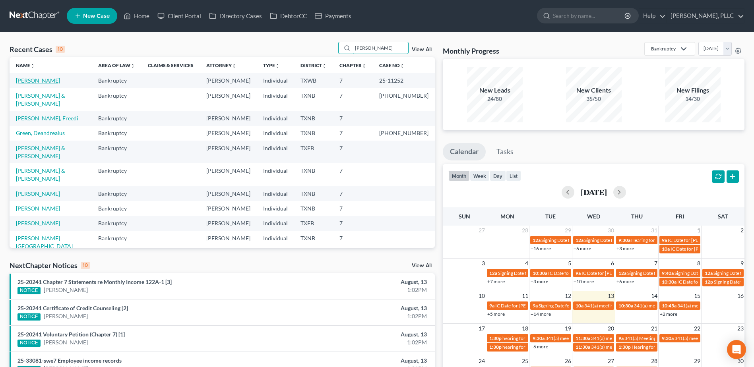
type input "jackson"
click at [41, 82] on link "Jackson, Felicia" at bounding box center [38, 80] width 44 height 7
select select "1"
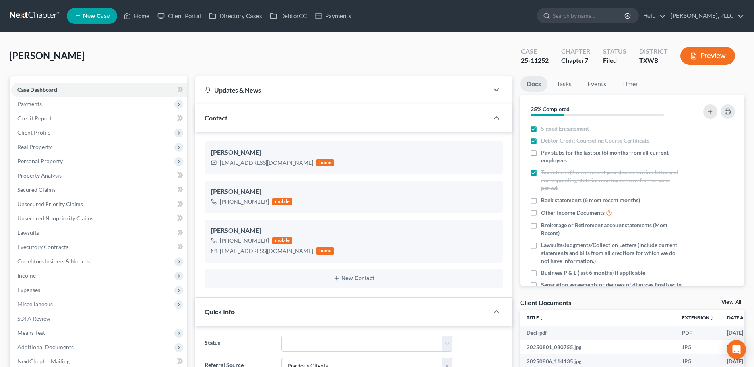
scroll to position [370, 0]
click at [147, 15] on link "Home" at bounding box center [137, 16] width 34 height 14
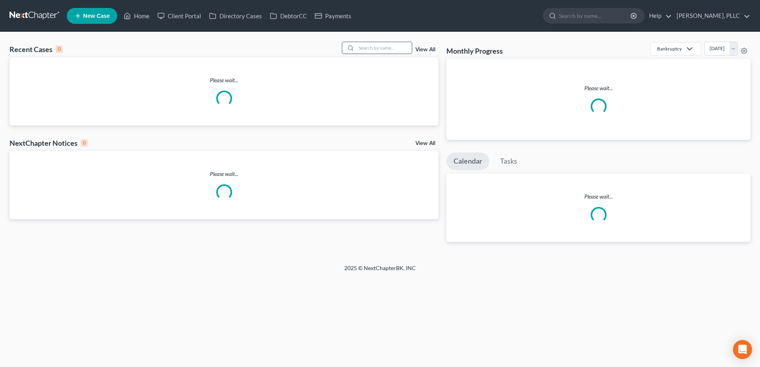
click at [397, 49] on input "search" at bounding box center [384, 48] width 56 height 12
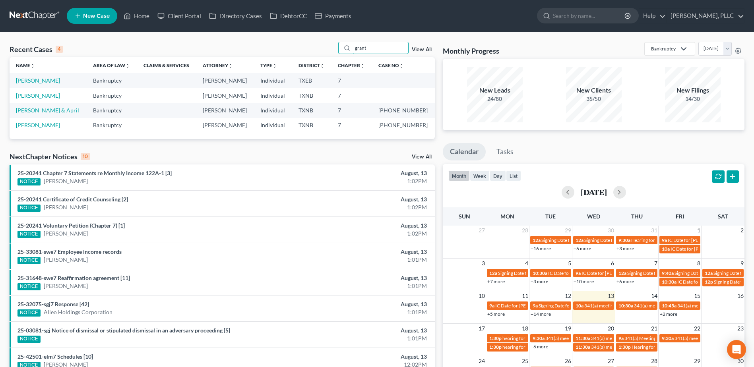
type input "grant"
click at [30, 78] on link "[PERSON_NAME]" at bounding box center [38, 80] width 44 height 7
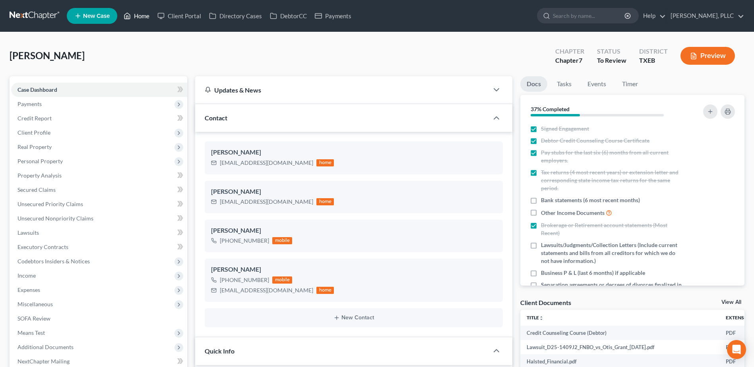
click at [143, 19] on link "Home" at bounding box center [137, 16] width 34 height 14
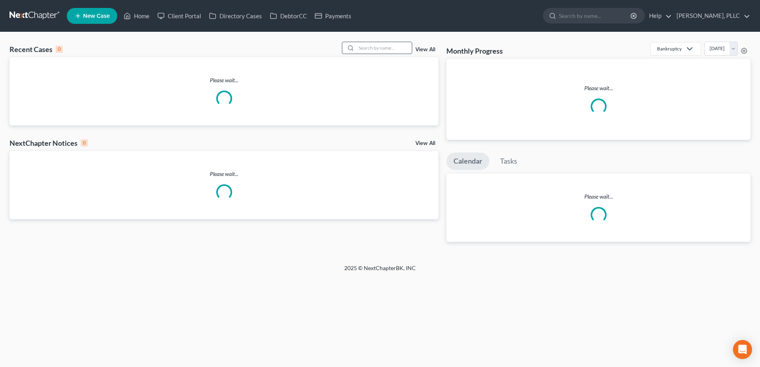
click at [377, 48] on input "search" at bounding box center [384, 48] width 56 height 12
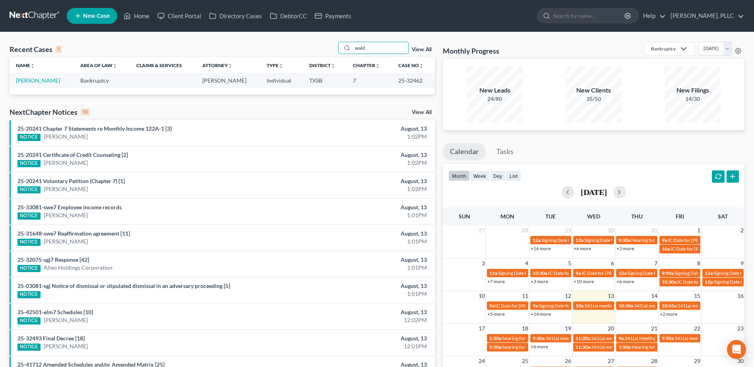
type input "wald"
click at [49, 84] on td "[PERSON_NAME]" at bounding box center [42, 80] width 64 height 15
click at [39, 82] on link "[PERSON_NAME]" at bounding box center [38, 80] width 44 height 7
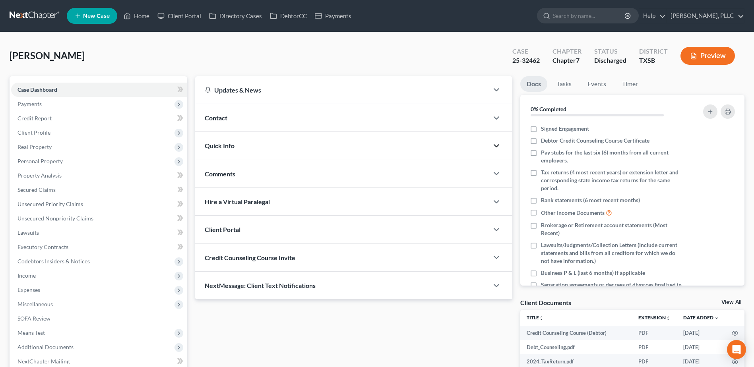
click at [499, 148] on icon "button" at bounding box center [497, 146] width 10 height 10
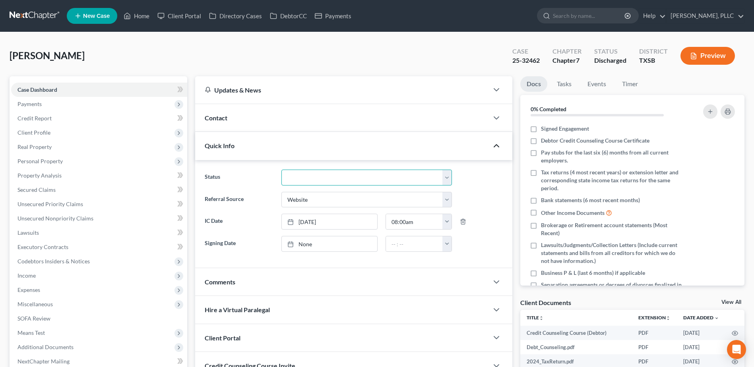
click at [446, 182] on select "Appellate Phase Case Closed Dead File Demand Letter Phase Discharged Discharge …" at bounding box center [366, 178] width 171 height 16
select select "1"
click at [281, 170] on select "Appellate Phase Case Closed Dead File Demand Letter Phase Discharged Discharge …" at bounding box center [366, 178] width 171 height 16
click at [384, 49] on div "Walden, Miranda Upgraded Case 25-32462 Chapter Chapter 7 Status Case Closed Dis…" at bounding box center [377, 59] width 735 height 35
drag, startPoint x: 142, startPoint y: 16, endPoint x: 9, endPoint y: 48, distance: 137.0
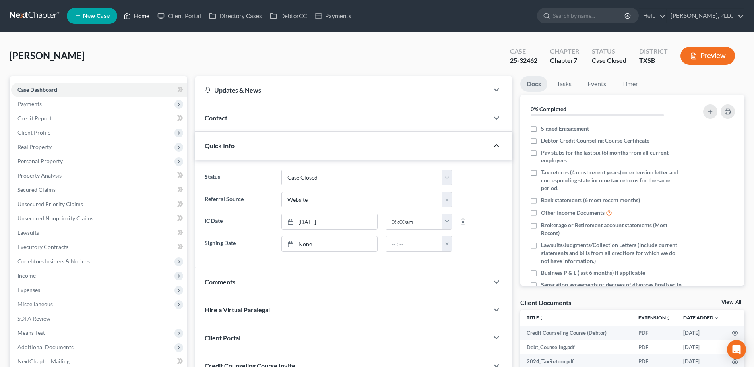
click at [142, 16] on link "Home" at bounding box center [137, 16] width 34 height 14
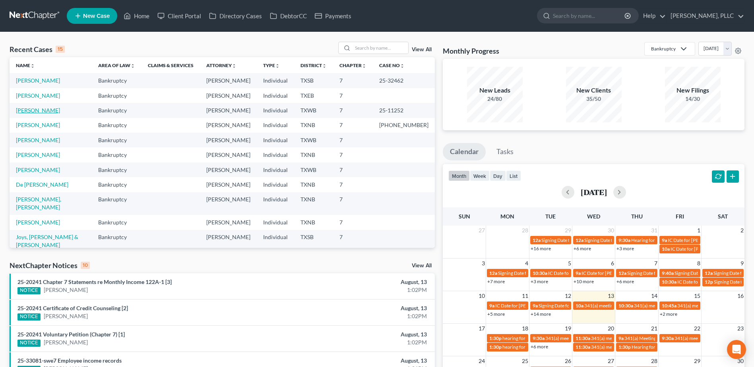
click at [42, 111] on link "Jackson, Felicia" at bounding box center [38, 110] width 44 height 7
select select "1"
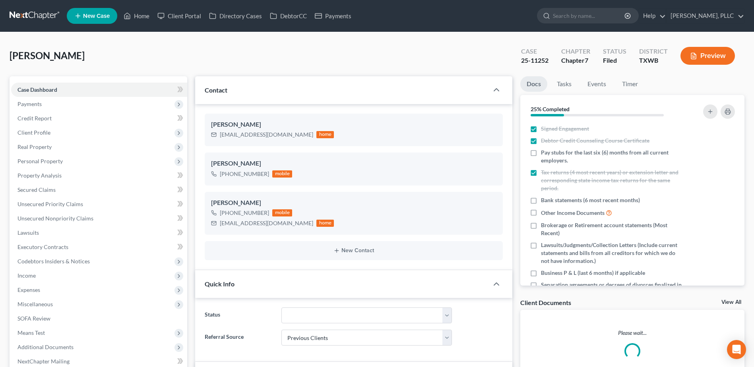
click at [506, 62] on div "Jackson, Felicia Upgraded Case 25-11252 Chapter Chapter 7 Status Filed District…" at bounding box center [377, 59] width 735 height 35
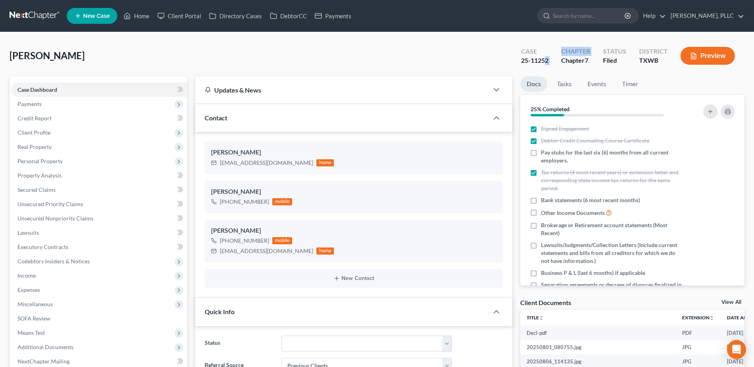
scroll to position [370, 0]
click at [479, 56] on div "Jackson, Felicia Upgraded Case 25-11252 Chapter Chapter 7 Status Filed District…" at bounding box center [377, 59] width 735 height 35
click at [550, 62] on div "Case 25-11252" at bounding box center [535, 56] width 40 height 23
drag, startPoint x: 551, startPoint y: 60, endPoint x: 528, endPoint y: 60, distance: 23.1
click at [520, 62] on div "Case 25-11252" at bounding box center [535, 56] width 40 height 23
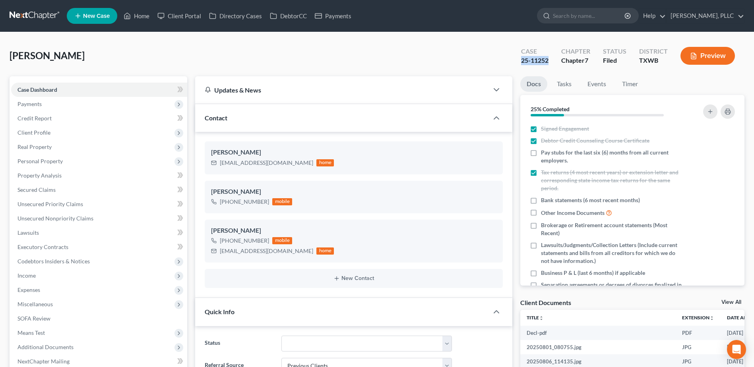
copy div "25-11252"
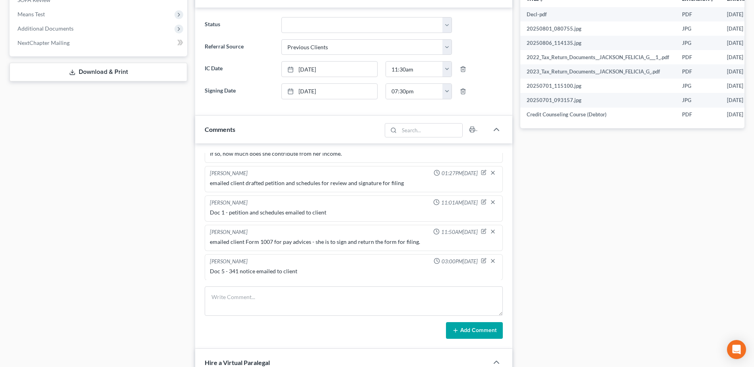
scroll to position [437, 0]
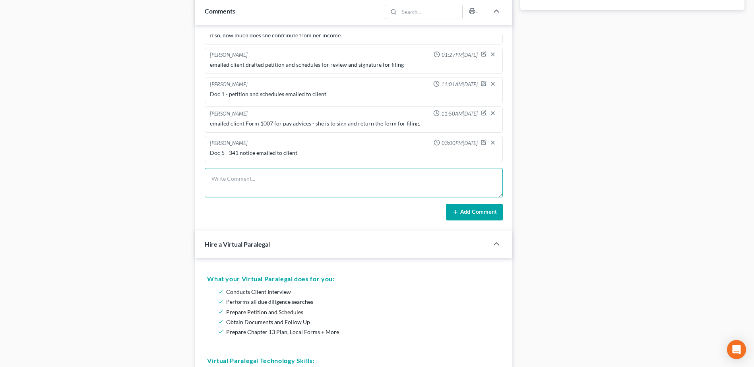
click at [285, 179] on textarea at bounding box center [354, 182] width 298 height 29
type textarea "J"
type textarea "Doc 6 - Form 1007 with pay advices filed"
click at [479, 209] on button "Add Comment" at bounding box center [474, 212] width 57 height 17
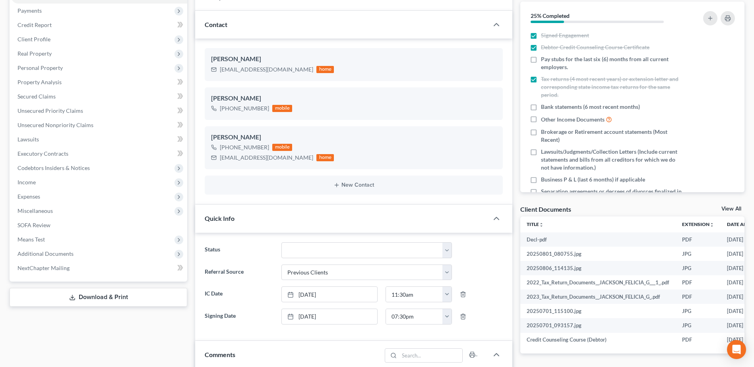
scroll to position [0, 0]
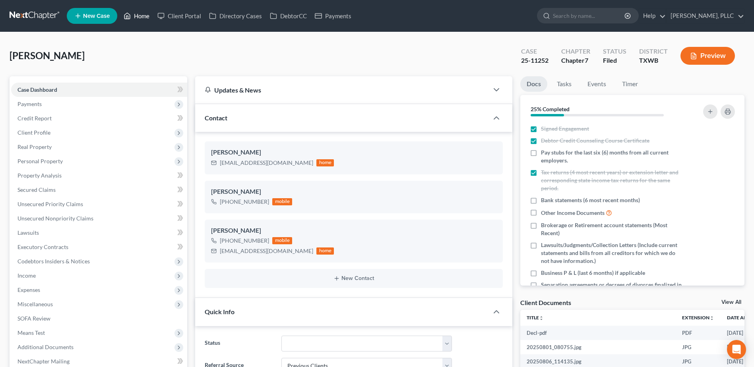
drag, startPoint x: 146, startPoint y: 12, endPoint x: 523, endPoint y: 93, distance: 385.8
click at [146, 12] on link "Home" at bounding box center [137, 16] width 34 height 14
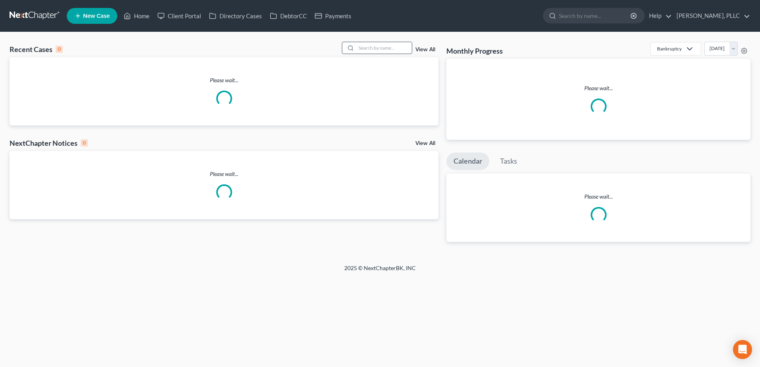
click at [386, 48] on input "search" at bounding box center [384, 48] width 56 height 12
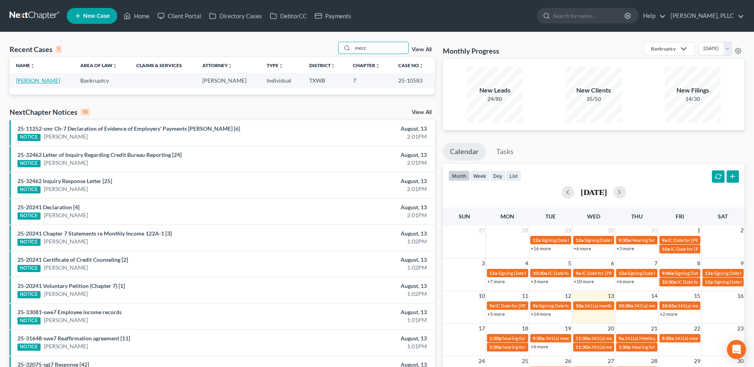
type input "mezz"
click at [57, 81] on link "[PERSON_NAME]" at bounding box center [38, 80] width 44 height 7
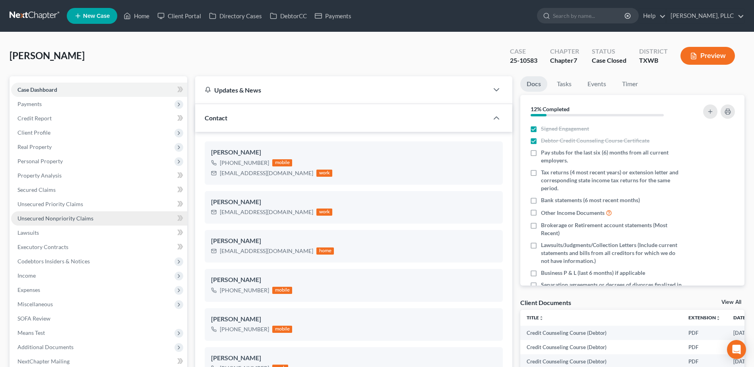
click at [58, 218] on span "Unsecured Nonpriority Claims" at bounding box center [55, 218] width 76 height 7
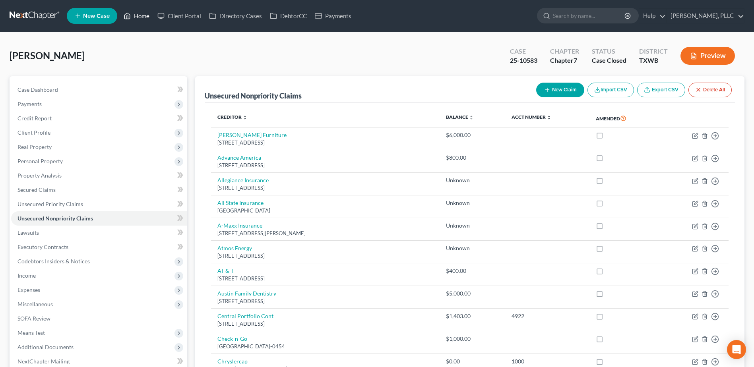
click at [143, 15] on link "Home" at bounding box center [137, 16] width 34 height 14
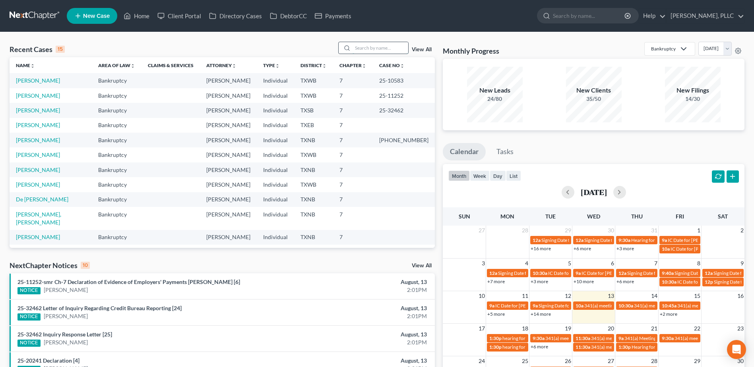
click at [387, 49] on input "search" at bounding box center [381, 48] width 56 height 12
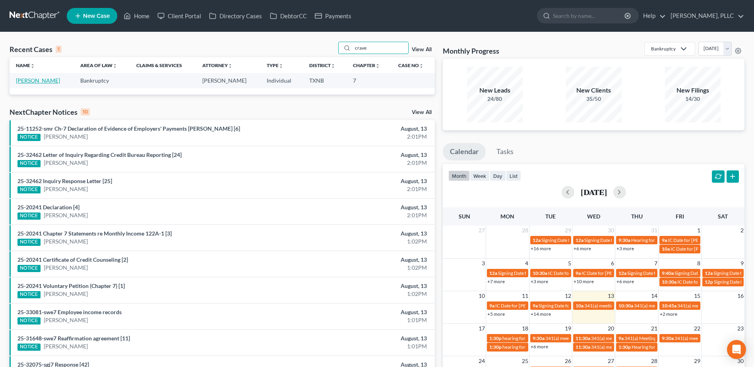
type input "crave"
click at [43, 82] on link "Cravens, Breauna" at bounding box center [38, 80] width 44 height 7
select select "4"
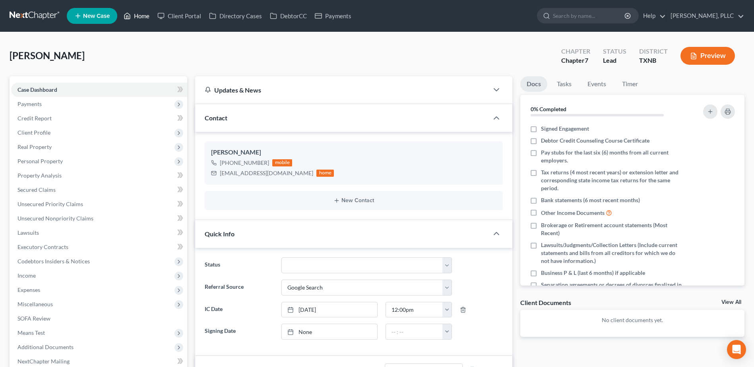
click at [148, 16] on link "Home" at bounding box center [137, 16] width 34 height 14
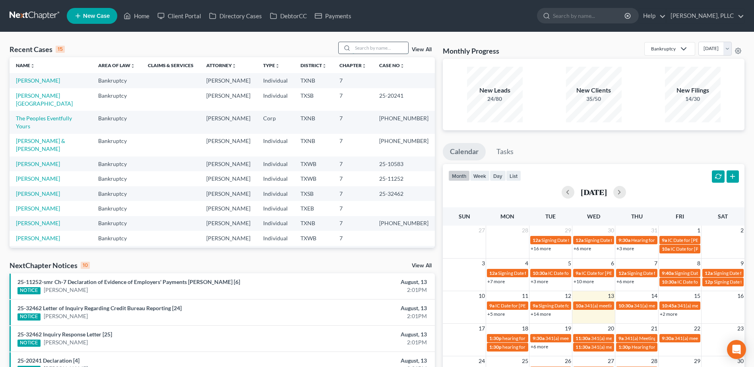
click at [405, 48] on input "search" at bounding box center [381, 48] width 56 height 12
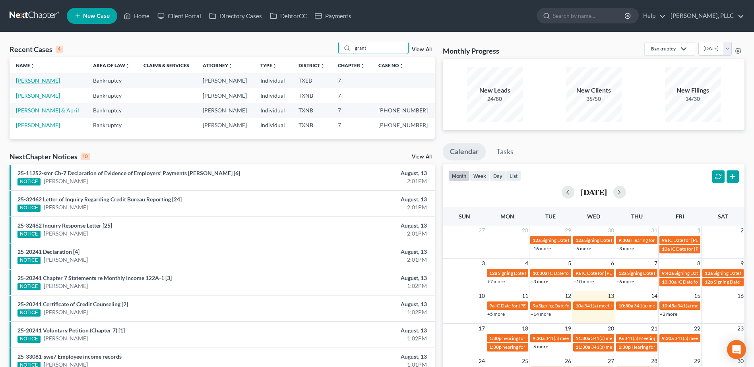
type input "grant"
click at [33, 81] on link "[PERSON_NAME]" at bounding box center [38, 80] width 44 height 7
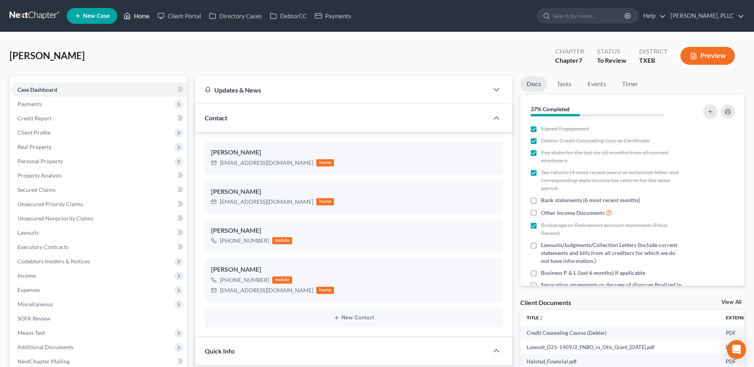
click at [148, 15] on link "Home" at bounding box center [137, 16] width 34 height 14
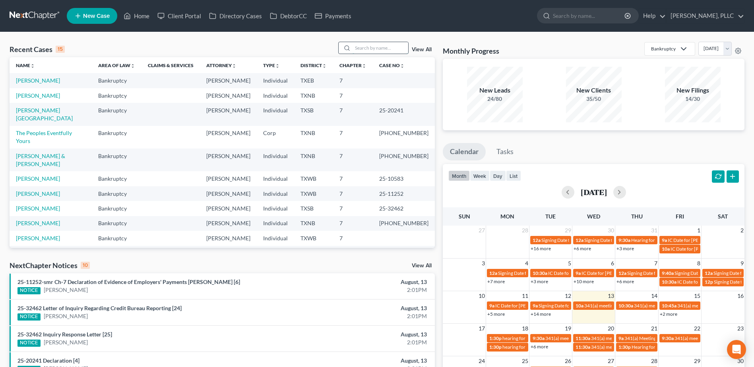
click at [374, 47] on input "search" at bounding box center [381, 48] width 56 height 12
click at [48, 190] on link "Jackson, Felicia" at bounding box center [38, 193] width 44 height 7
select select "1"
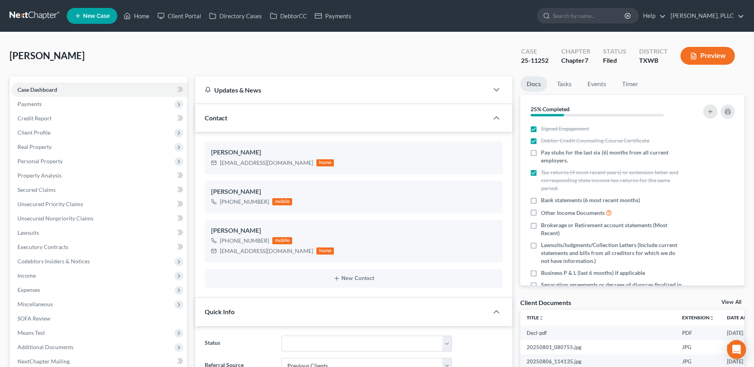
scroll to position [400, 0]
click at [138, 17] on link "Home" at bounding box center [137, 16] width 34 height 14
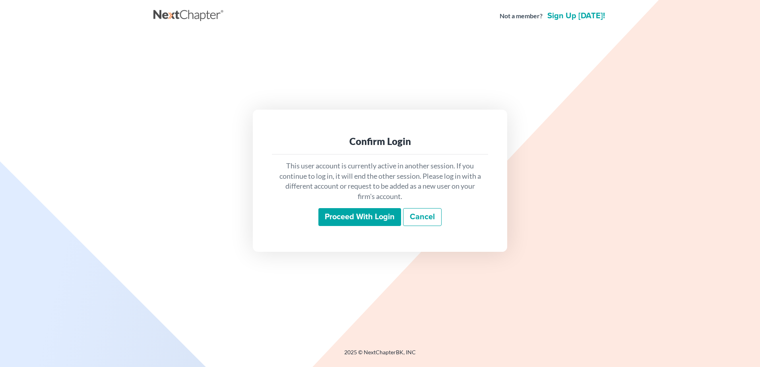
click at [372, 221] on input "Proceed with login" at bounding box center [359, 217] width 83 height 18
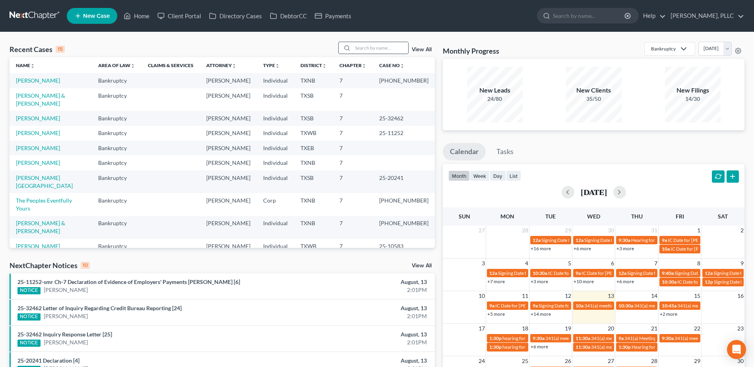
click at [369, 48] on input "search" at bounding box center [381, 48] width 56 height 12
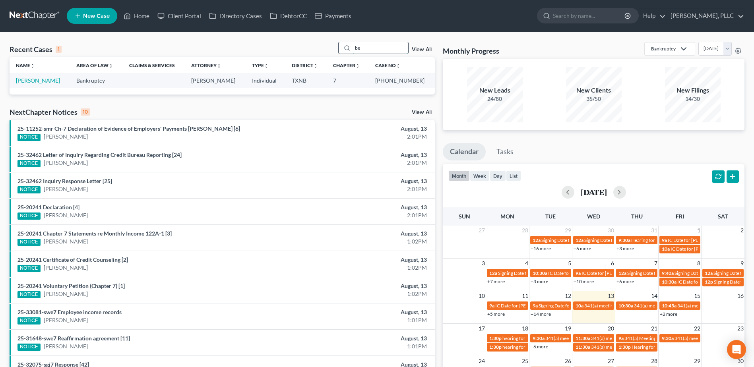
type input "b"
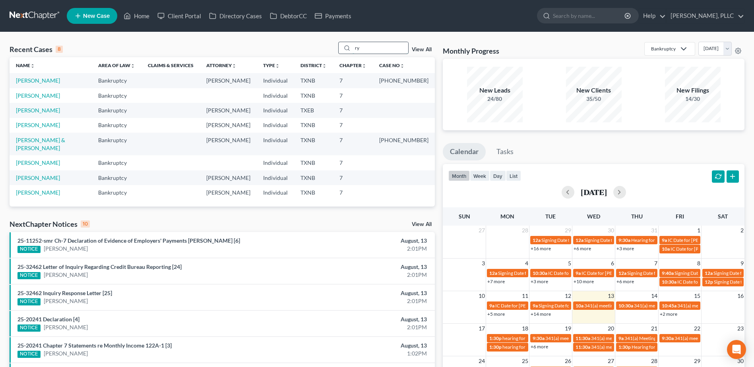
type input "r"
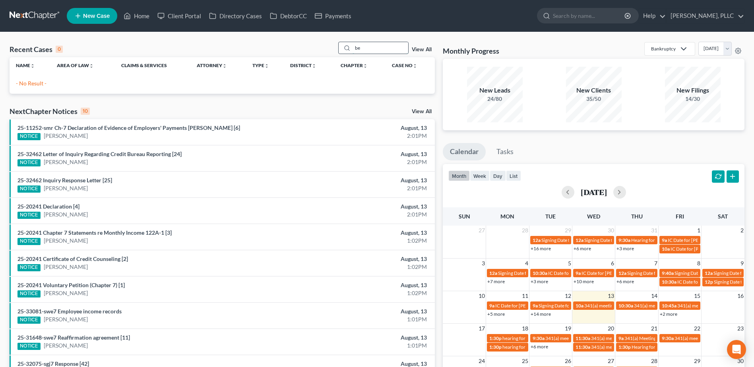
type input "b"
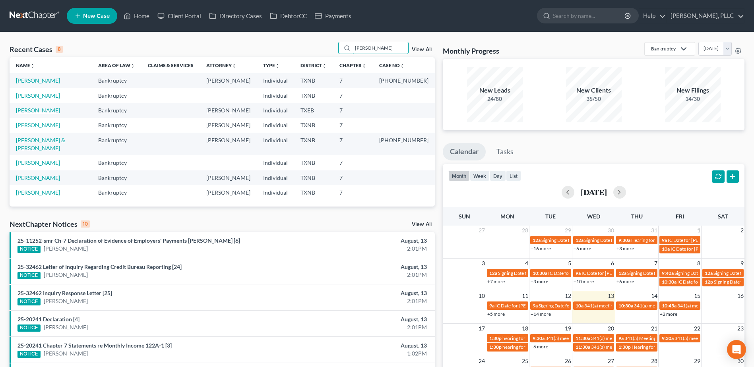
type input "[PERSON_NAME]"
drag, startPoint x: 30, startPoint y: 109, endPoint x: 48, endPoint y: 107, distance: 18.5
click at [30, 109] on link "[PERSON_NAME]" at bounding box center [38, 110] width 44 height 7
select select "4"
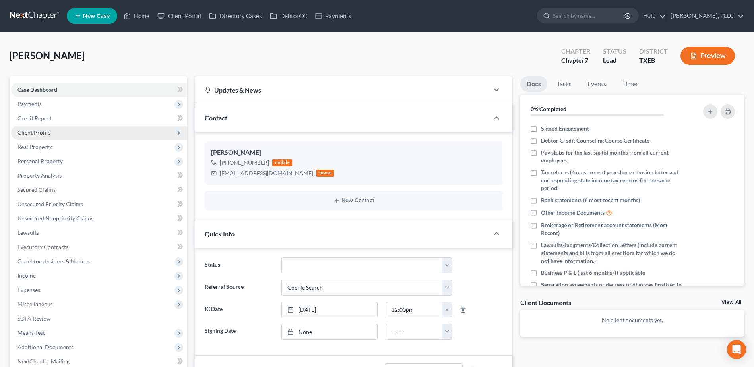
click at [40, 130] on span "Client Profile" at bounding box center [33, 132] width 33 height 7
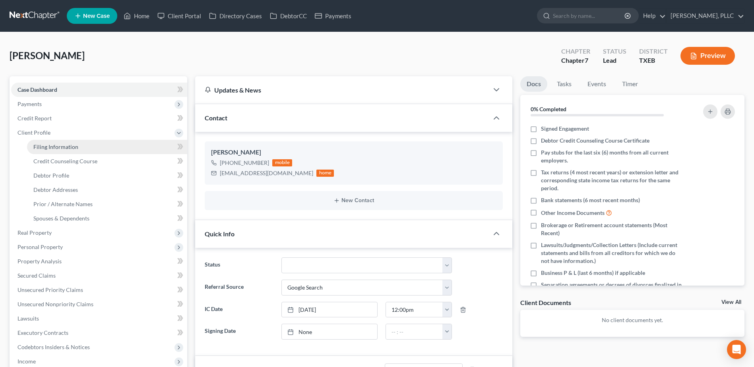
click at [69, 146] on span "Filing Information" at bounding box center [55, 147] width 45 height 7
select select "1"
select select "0"
select select "45"
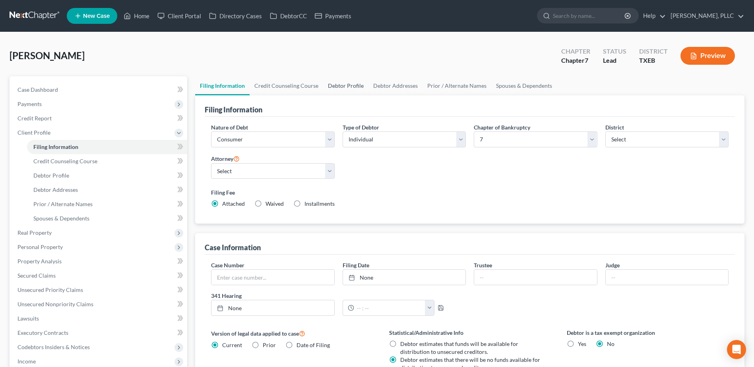
click at [348, 87] on link "Debtor Profile" at bounding box center [345, 85] width 45 height 19
select select "0"
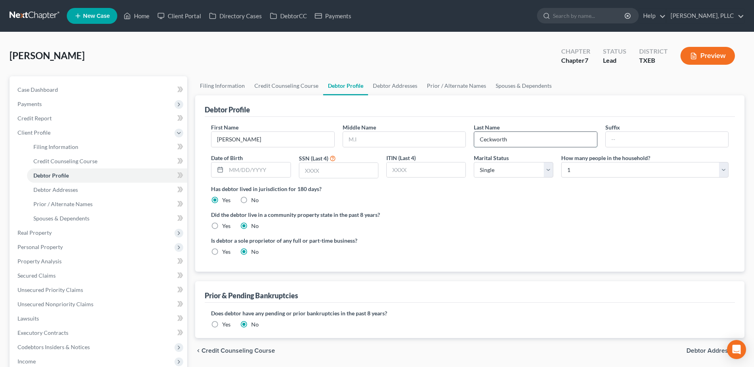
click at [486, 141] on input "Ceckworth" at bounding box center [535, 139] width 122 height 15
click at [484, 138] on input "Ceckworth" at bounding box center [535, 139] width 122 height 15
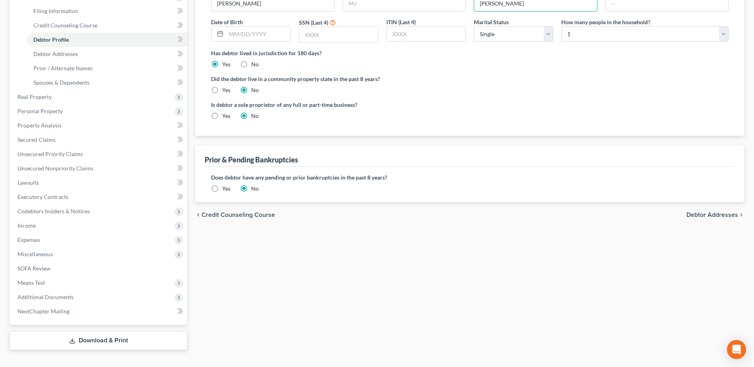
scroll to position [149, 0]
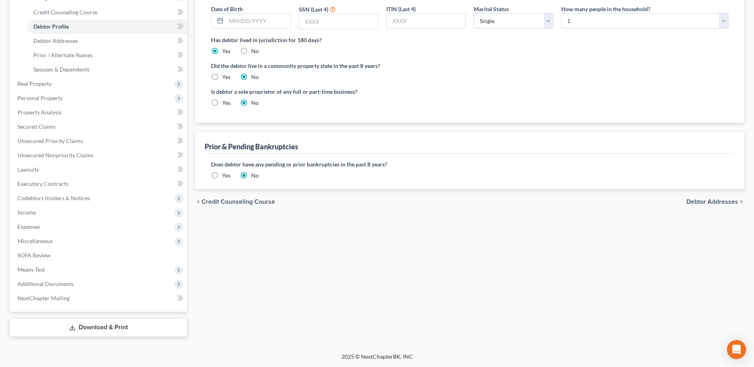
type input "[PERSON_NAME]"
click at [714, 203] on span "Debtor Addresses" at bounding box center [713, 202] width 52 height 6
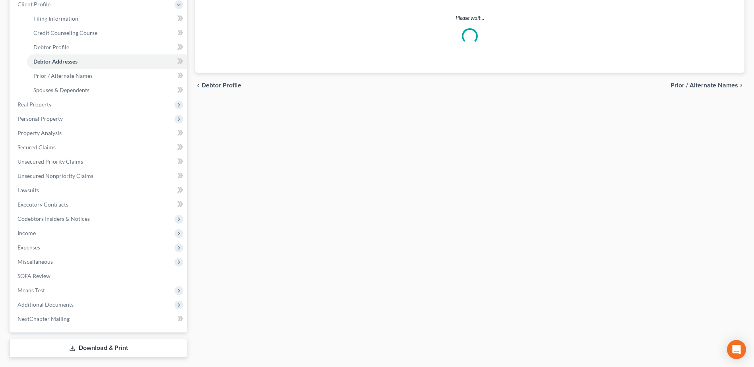
select select "0"
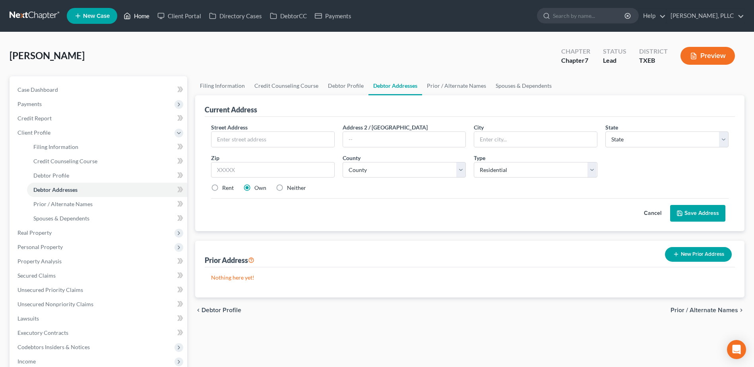
click at [143, 21] on link "Home" at bounding box center [137, 16] width 34 height 14
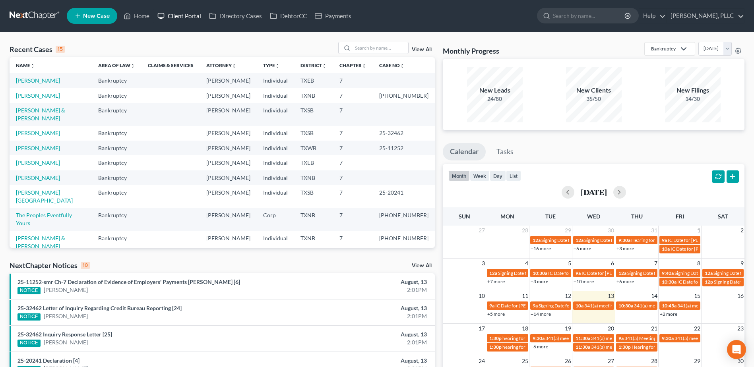
click at [184, 19] on link "Client Portal" at bounding box center [179, 16] width 52 height 14
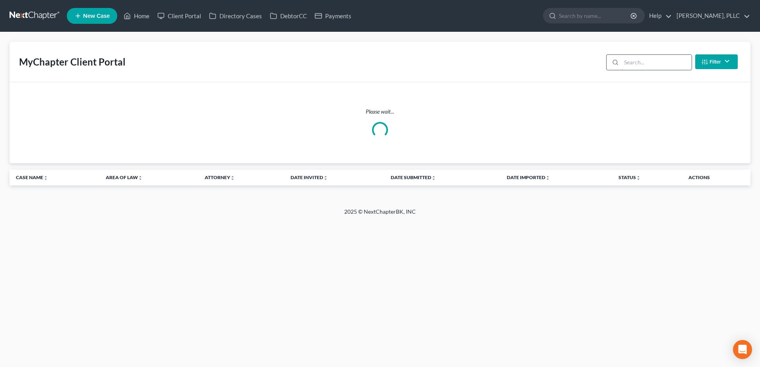
click at [648, 64] on input "search" at bounding box center [656, 62] width 70 height 15
type input "[PERSON_NAME]"
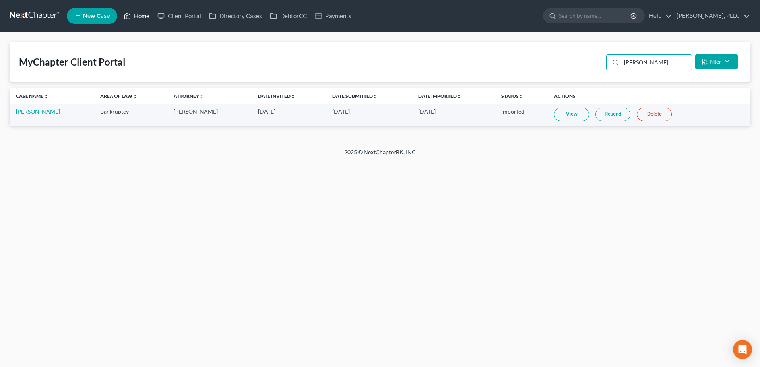
click at [144, 14] on link "Home" at bounding box center [137, 16] width 34 height 14
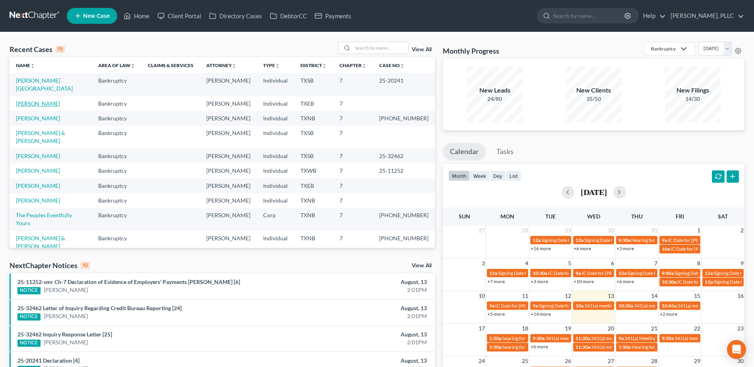
click at [44, 100] on link "[PERSON_NAME]" at bounding box center [38, 103] width 44 height 7
select select "4"
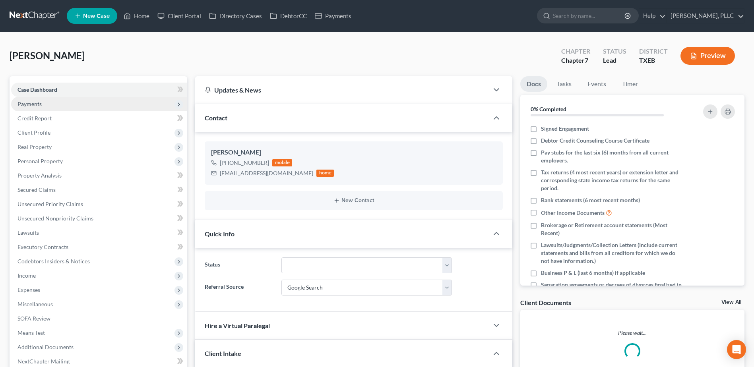
click at [31, 103] on span "Payments" at bounding box center [29, 104] width 24 height 7
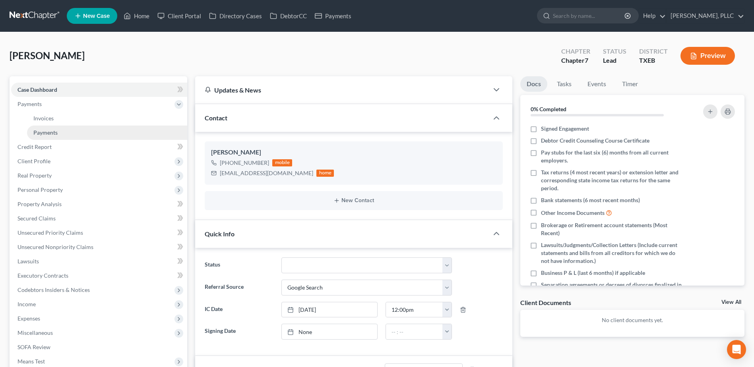
click at [36, 131] on span "Payments" at bounding box center [45, 132] width 24 height 7
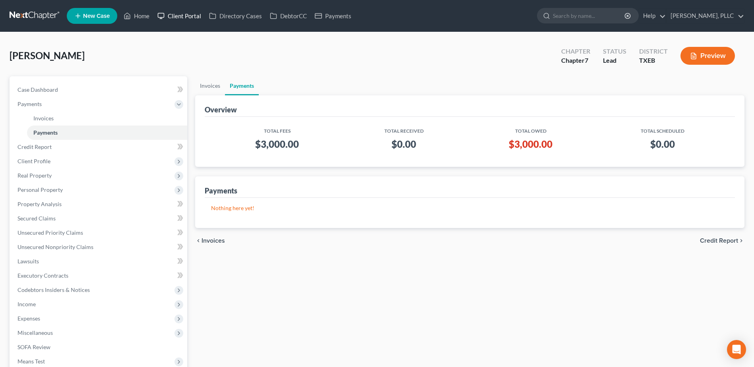
click at [191, 17] on link "Client Portal" at bounding box center [179, 16] width 52 height 14
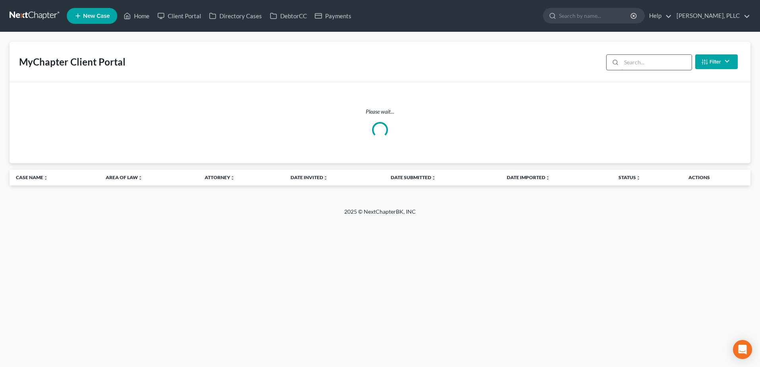
click at [638, 62] on input "search" at bounding box center [656, 62] width 70 height 15
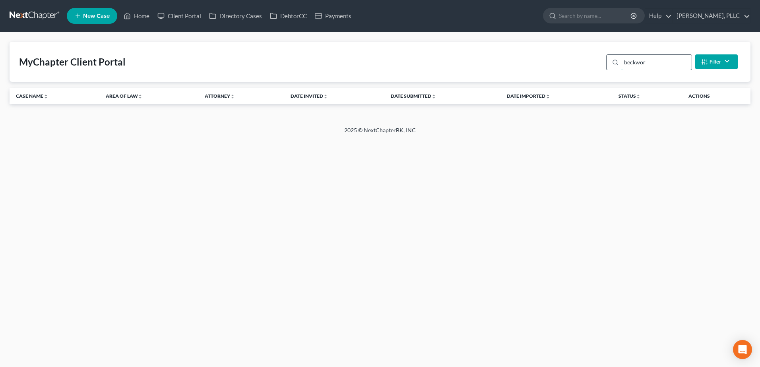
drag, startPoint x: 670, startPoint y: 65, endPoint x: 615, endPoint y: 66, distance: 54.9
click at [615, 65] on div "beckwor" at bounding box center [649, 62] width 86 height 16
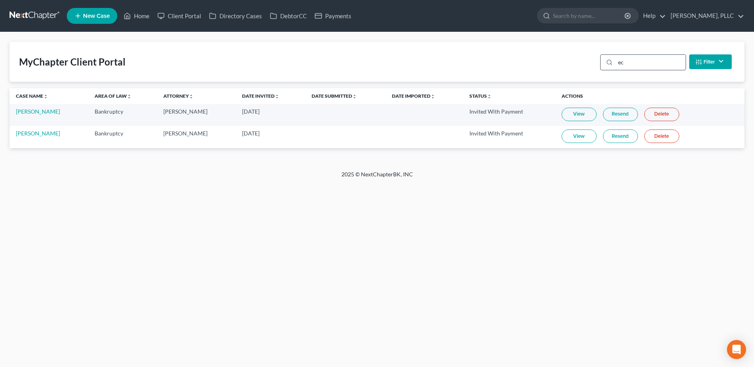
type input "e"
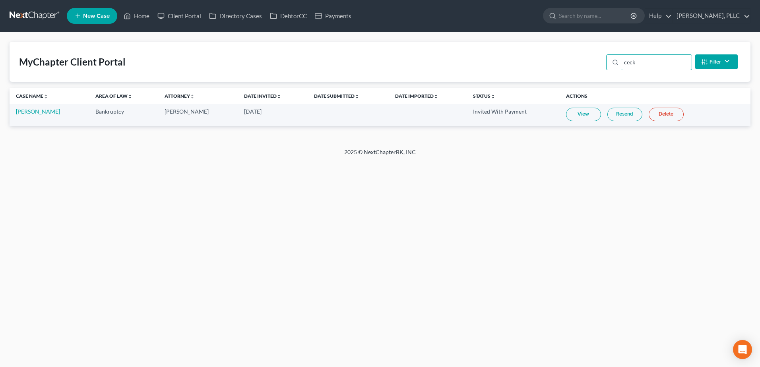
type input "ceck"
click at [571, 113] on link "View" at bounding box center [583, 115] width 35 height 14
click at [140, 16] on link "Home" at bounding box center [137, 16] width 34 height 14
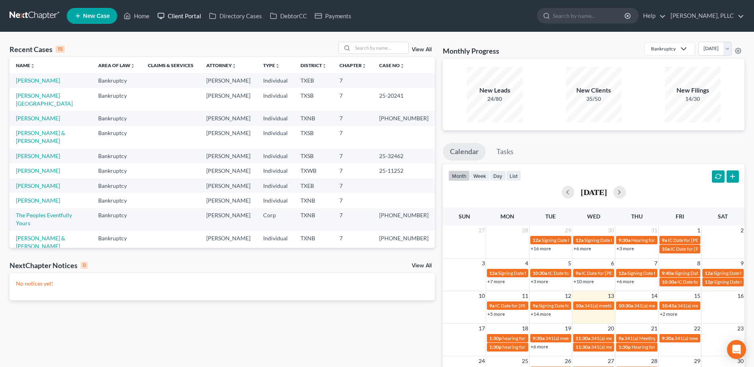
click at [180, 14] on link "Client Portal" at bounding box center [179, 16] width 52 height 14
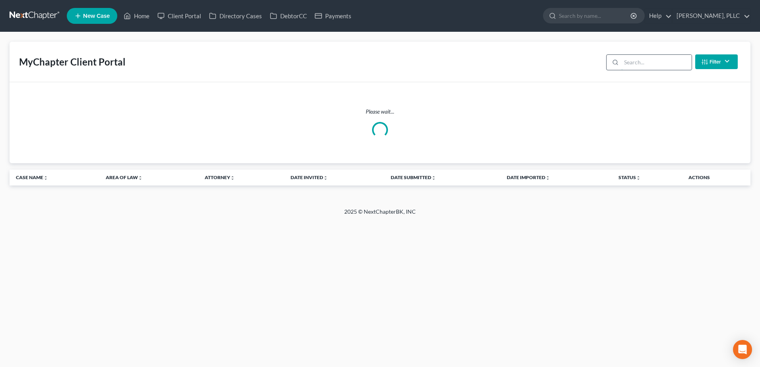
click at [648, 62] on input "search" at bounding box center [656, 62] width 70 height 15
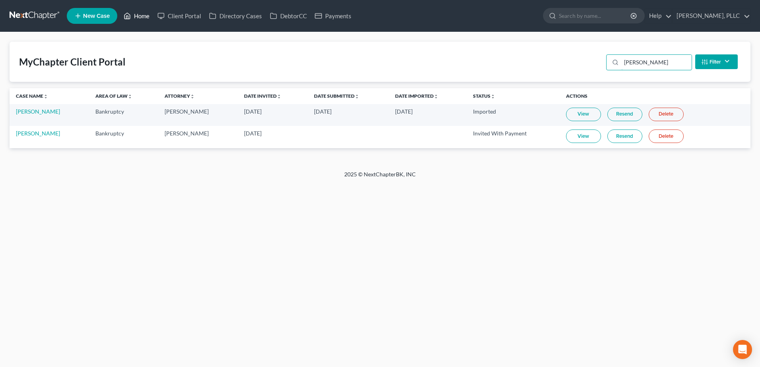
type input "[PERSON_NAME]"
click at [148, 16] on link "Home" at bounding box center [137, 16] width 34 height 14
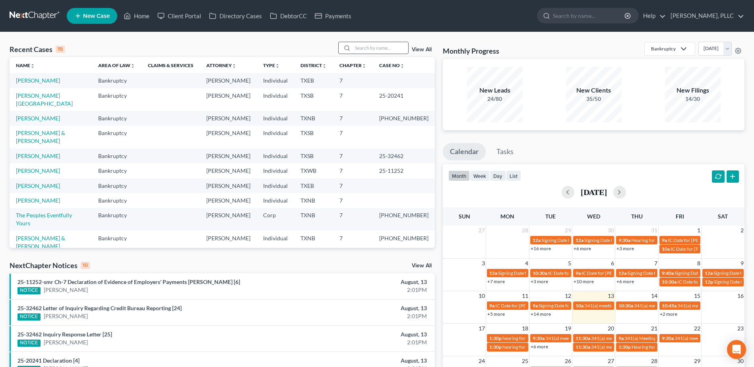
click at [376, 49] on input "search" at bounding box center [381, 48] width 56 height 12
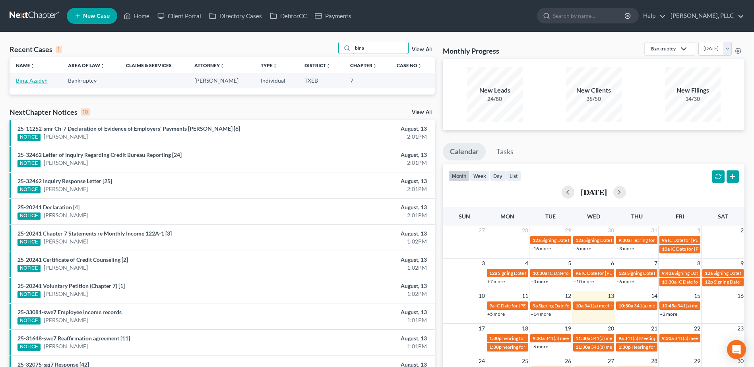
type input "bina"
click at [35, 82] on link "Bina, Azadeh" at bounding box center [32, 80] width 32 height 7
select select "3"
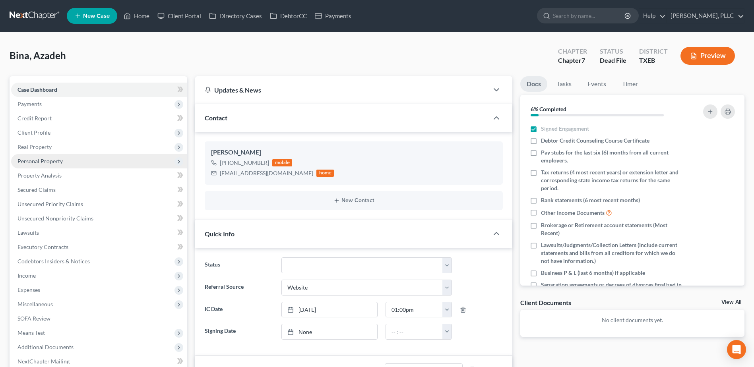
scroll to position [80, 0]
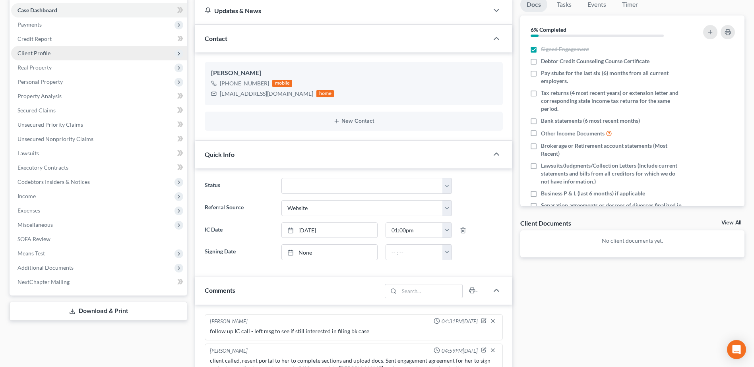
click at [42, 52] on span "Client Profile" at bounding box center [33, 53] width 33 height 7
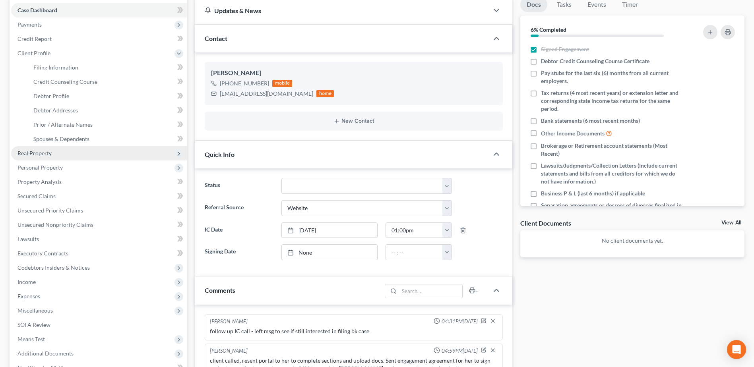
click at [54, 153] on span "Real Property" at bounding box center [99, 153] width 176 height 14
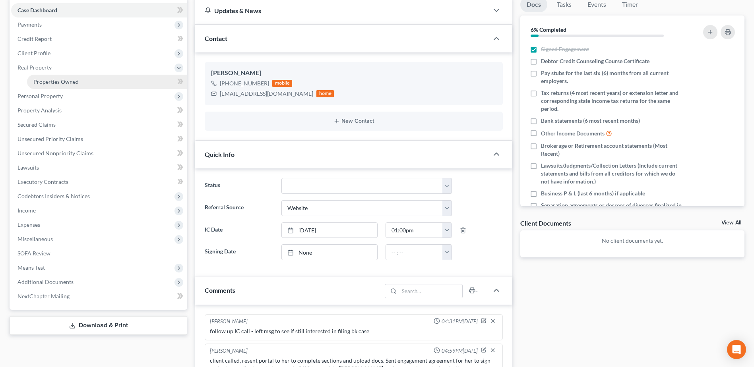
click at [60, 79] on span "Properties Owned" at bounding box center [55, 81] width 45 height 7
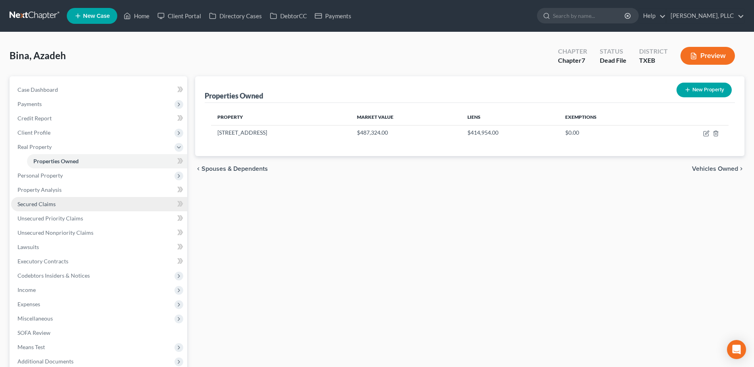
click at [41, 204] on span "Secured Claims" at bounding box center [36, 204] width 38 height 7
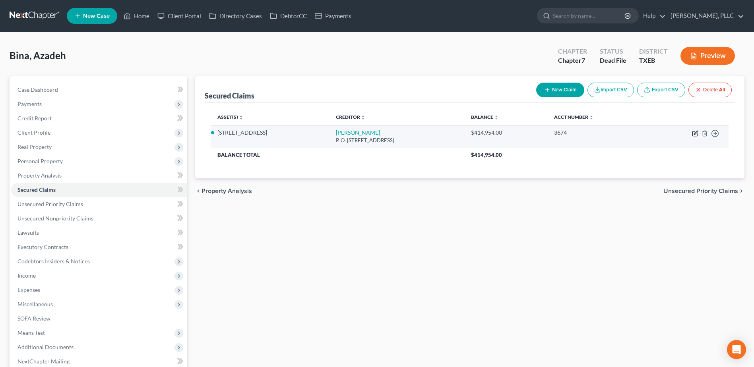
click at [696, 133] on icon "button" at bounding box center [695, 133] width 6 height 6
select select "39"
select select "2"
select select "0"
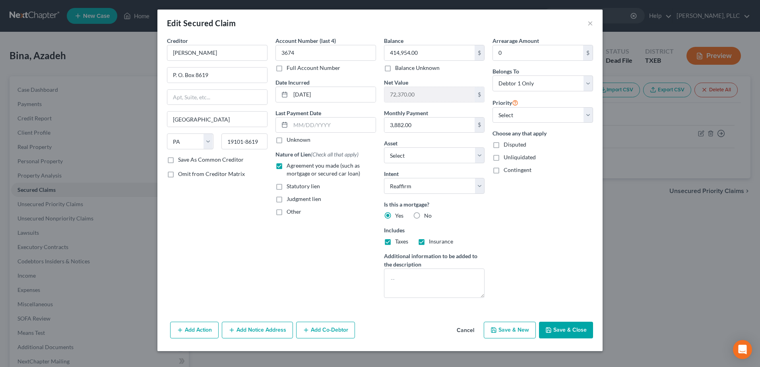
click at [467, 329] on button "Cancel" at bounding box center [465, 331] width 30 height 16
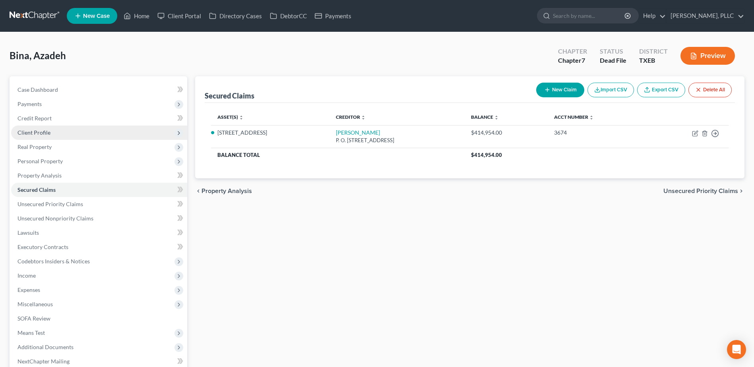
click at [31, 128] on span "Client Profile" at bounding box center [99, 133] width 176 height 14
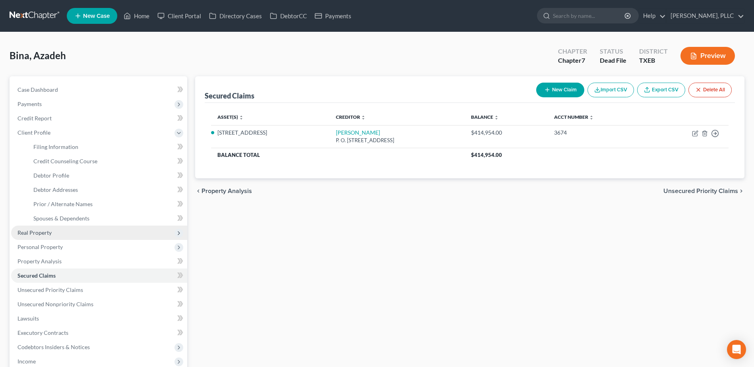
click at [59, 230] on span "Real Property" at bounding box center [99, 233] width 176 height 14
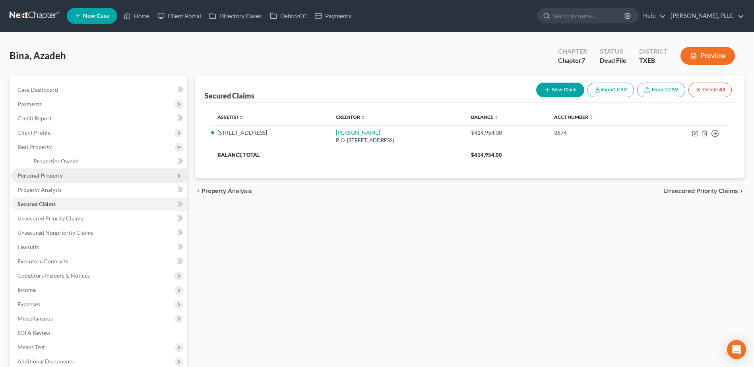
click at [56, 178] on span "Personal Property" at bounding box center [39, 175] width 45 height 7
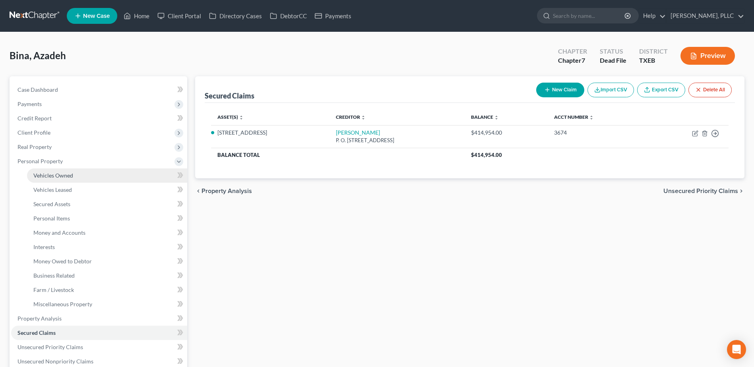
click at [56, 180] on link "Vehicles Owned" at bounding box center [107, 176] width 160 height 14
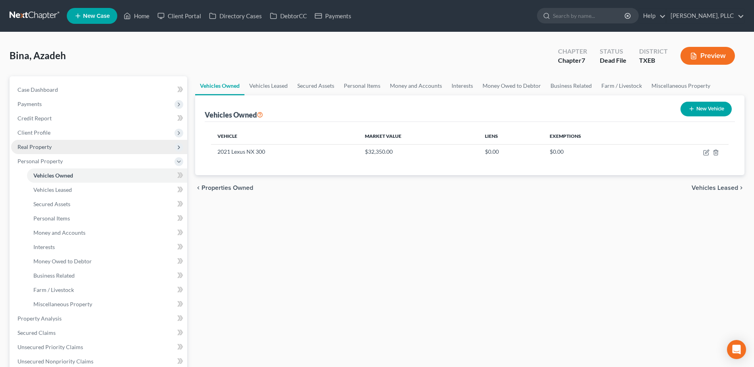
click at [37, 143] on span "Real Property" at bounding box center [99, 147] width 176 height 14
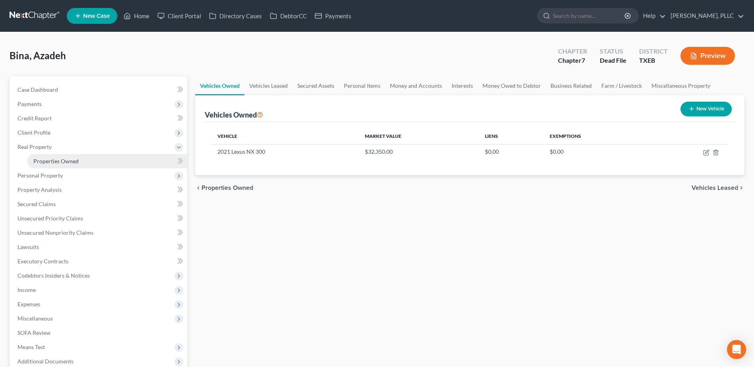
click at [45, 161] on span "Properties Owned" at bounding box center [55, 161] width 45 height 7
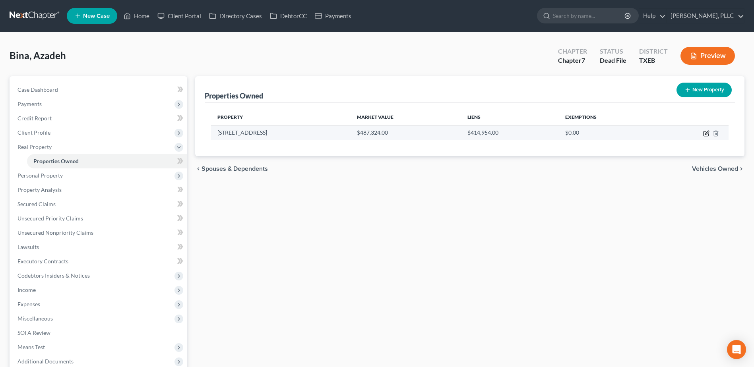
click at [705, 133] on icon "button" at bounding box center [706, 133] width 6 height 6
select select "45"
select select "0"
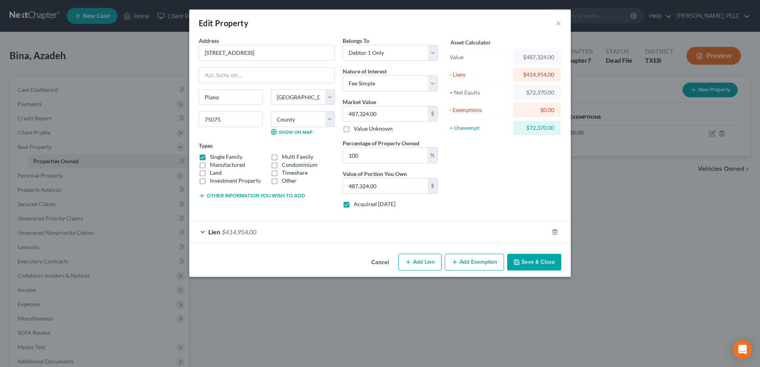
click at [380, 262] on button "Cancel" at bounding box center [380, 263] width 30 height 16
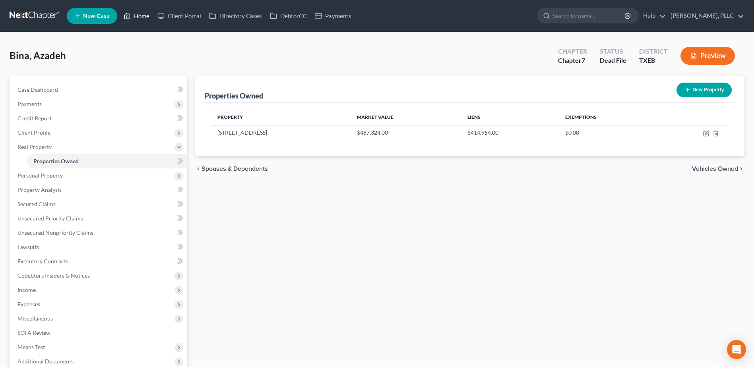
click at [146, 17] on link "Home" at bounding box center [137, 16] width 34 height 14
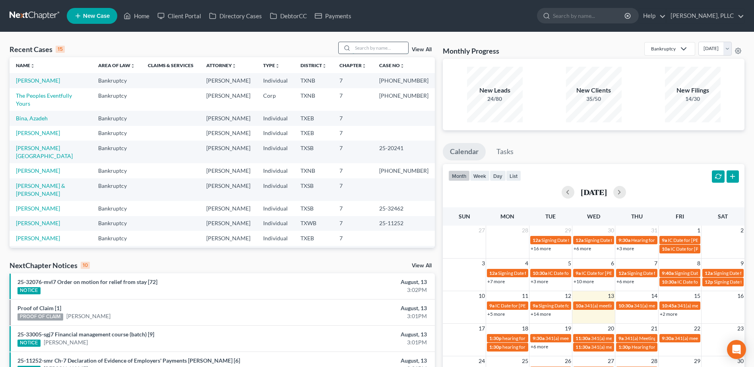
click at [372, 49] on input "search" at bounding box center [381, 48] width 56 height 12
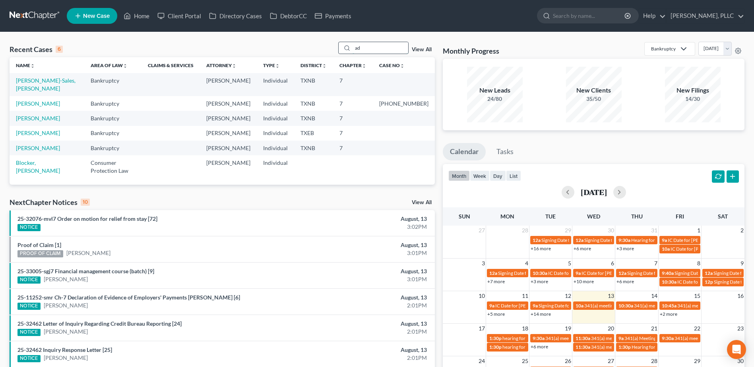
type input "a"
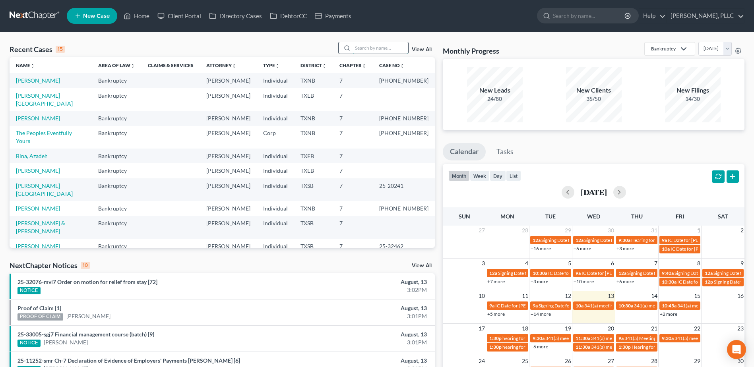
click at [366, 43] on input "search" at bounding box center [381, 48] width 56 height 12
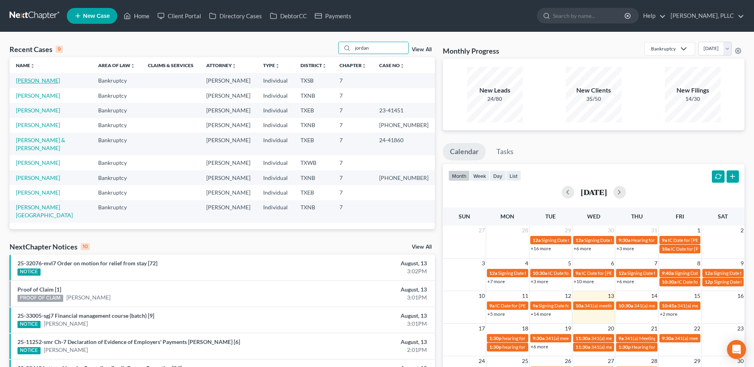
type input "jordan"
click at [37, 81] on link "[PERSON_NAME]" at bounding box center [38, 80] width 44 height 7
select select "4"
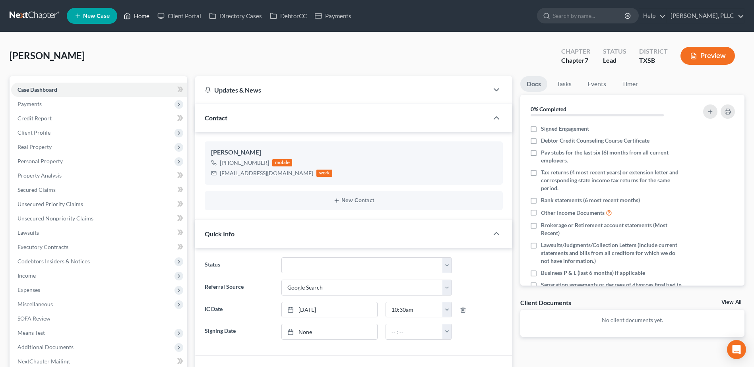
click at [143, 12] on link "Home" at bounding box center [137, 16] width 34 height 14
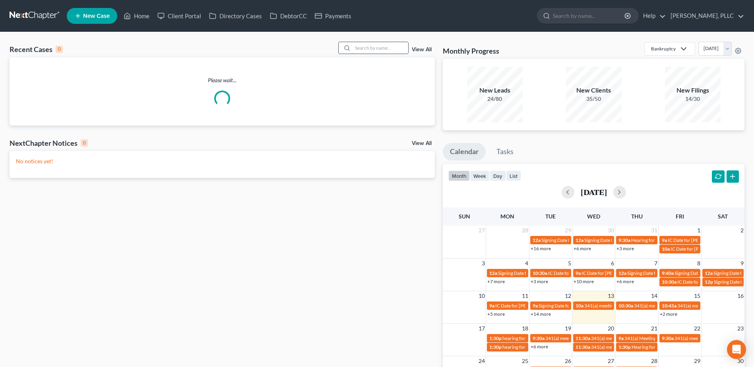
click at [377, 47] on input "search" at bounding box center [381, 48] width 56 height 12
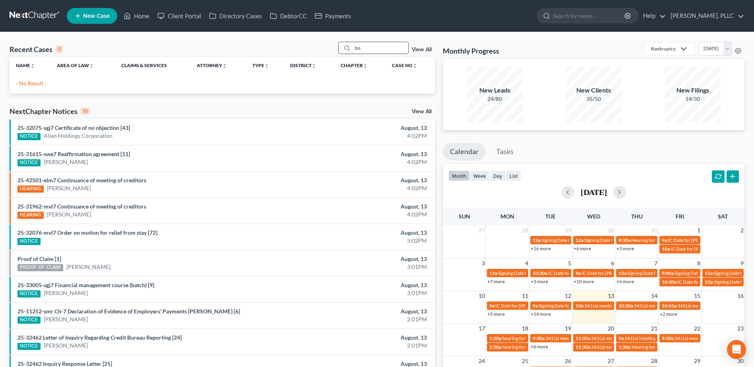
type input "b"
type input "l"
type input "b"
type input "l"
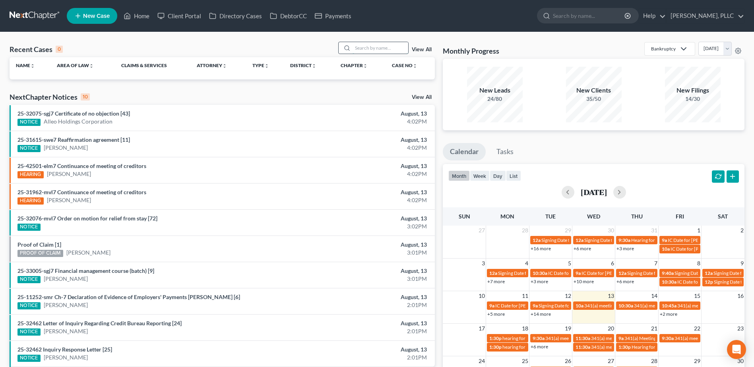
type input "k"
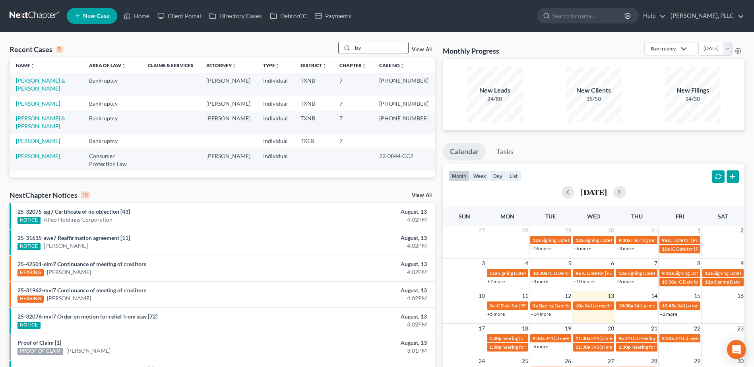
click at [369, 49] on input "lay" at bounding box center [381, 48] width 56 height 12
type input "l"
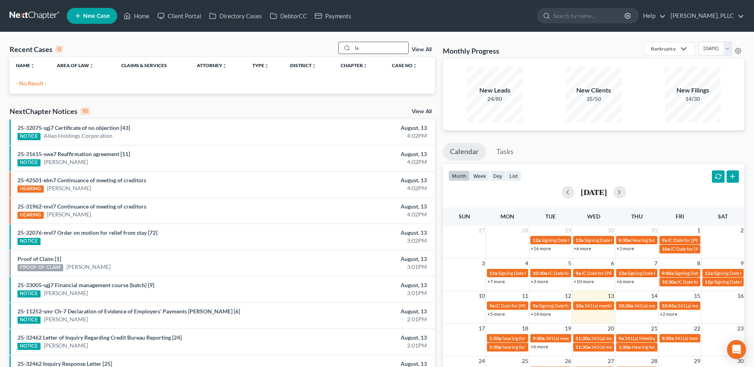
type input "l"
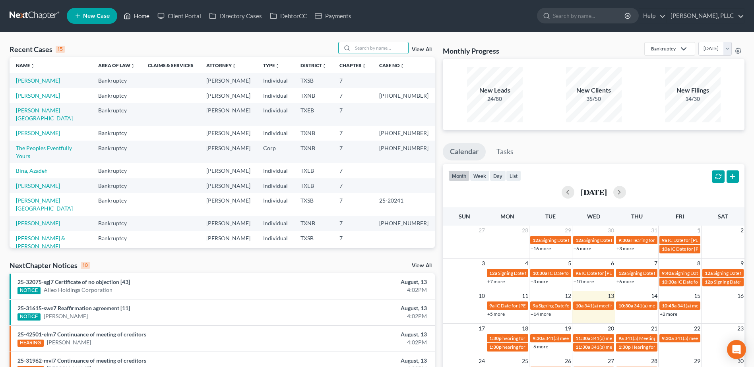
click at [139, 14] on link "Home" at bounding box center [137, 16] width 34 height 14
click at [99, 13] on span "New Case" at bounding box center [96, 16] width 27 height 6
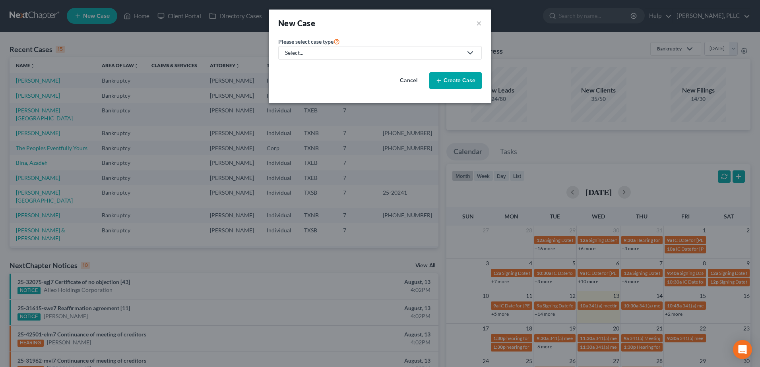
click at [470, 54] on icon at bounding box center [471, 53] width 10 height 10
drag, startPoint x: 335, startPoint y: 68, endPoint x: 388, endPoint y: 64, distance: 53.0
click at [335, 67] on div "Bankruptcy" at bounding box center [318, 69] width 65 height 8
select select "78"
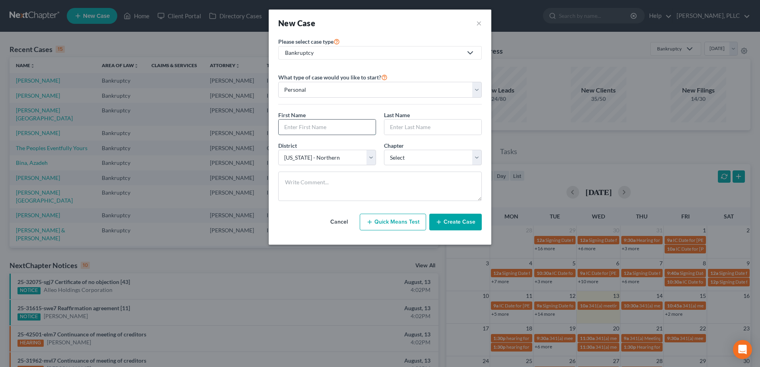
click at [319, 128] on input "text" at bounding box center [327, 127] width 97 height 15
type input "Laxman"
type input "[PERSON_NAME]"
click at [472, 161] on select "Select 7 11 12 13" at bounding box center [433, 158] width 98 height 16
select select "0"
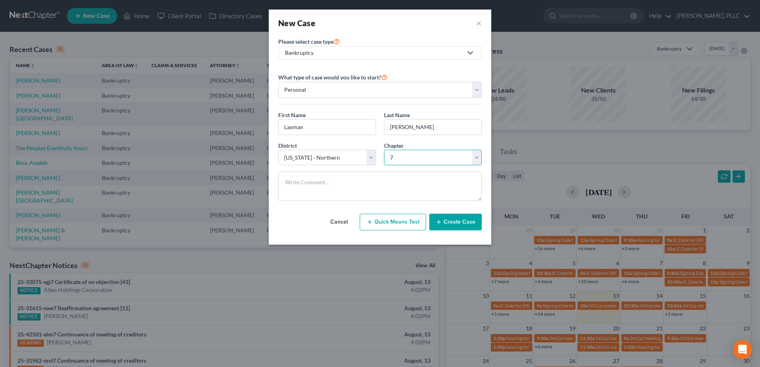
click at [384, 150] on select "Select 7 11 12 13" at bounding box center [433, 158] width 98 height 16
click at [373, 162] on select "Select [US_STATE] - [GEOGRAPHIC_DATA] [US_STATE] - [GEOGRAPHIC_DATA][US_STATE] …" at bounding box center [327, 158] width 98 height 16
select select "80"
click at [278, 150] on select "Select [US_STATE] - [GEOGRAPHIC_DATA] [US_STATE] - [GEOGRAPHIC_DATA][US_STATE] …" at bounding box center [327, 158] width 98 height 16
click at [327, 208] on div "Cancel Quick Means Test Create Case" at bounding box center [380, 222] width 204 height 29
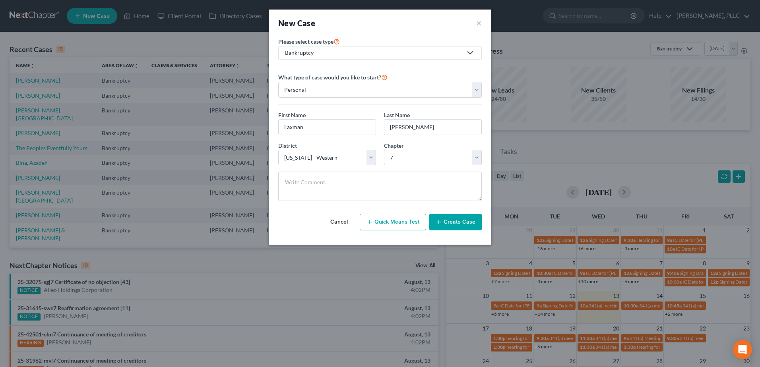
click at [470, 219] on button "Create Case" at bounding box center [455, 222] width 52 height 17
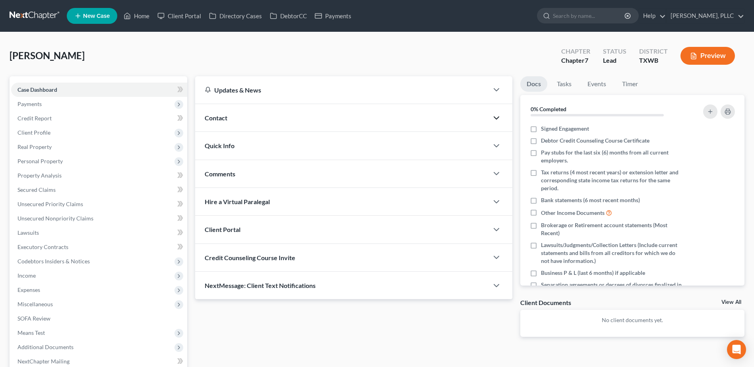
click at [497, 118] on polyline "button" at bounding box center [496, 118] width 5 height 2
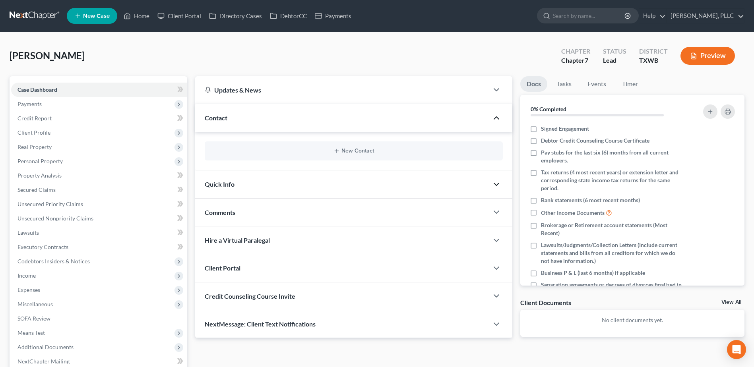
click at [498, 185] on icon "button" at bounding box center [497, 185] width 10 height 10
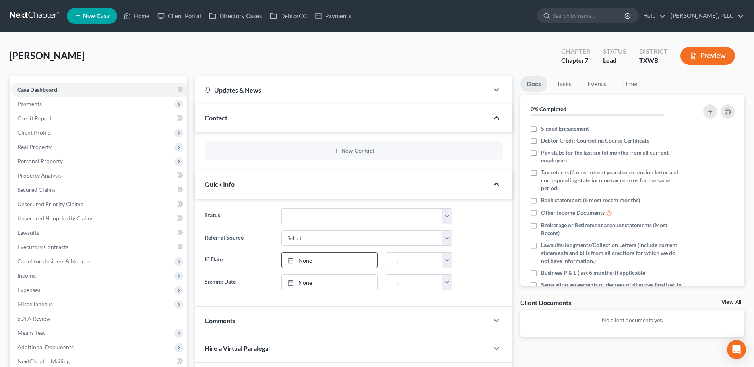
type input "[DATE]"
click at [299, 260] on link "None" at bounding box center [329, 260] width 95 height 15
click at [419, 262] on input "text" at bounding box center [414, 260] width 57 height 15
type input "12:00 pm"
click at [518, 247] on div "Docs Tasks Events Timer 0% Completed Nothing here yet! Signed Engagement Debtor…" at bounding box center [632, 261] width 232 height 371
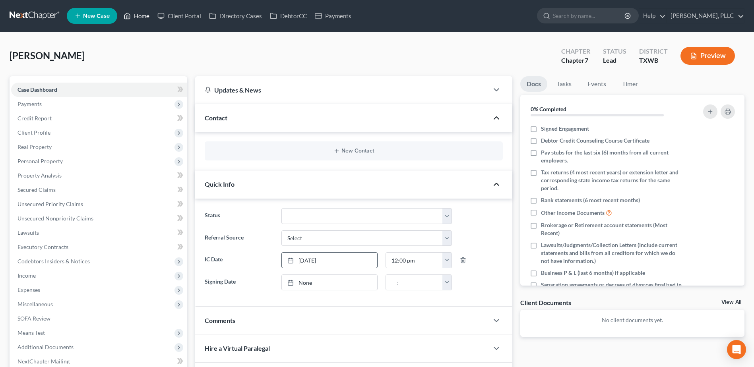
click at [140, 16] on link "Home" at bounding box center [137, 16] width 34 height 14
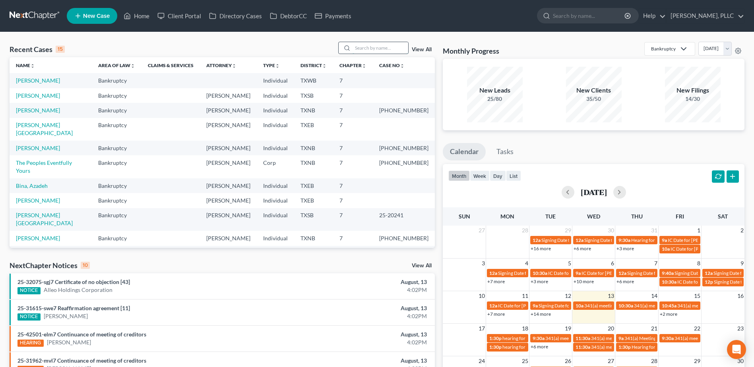
click at [369, 47] on input "search" at bounding box center [381, 48] width 56 height 12
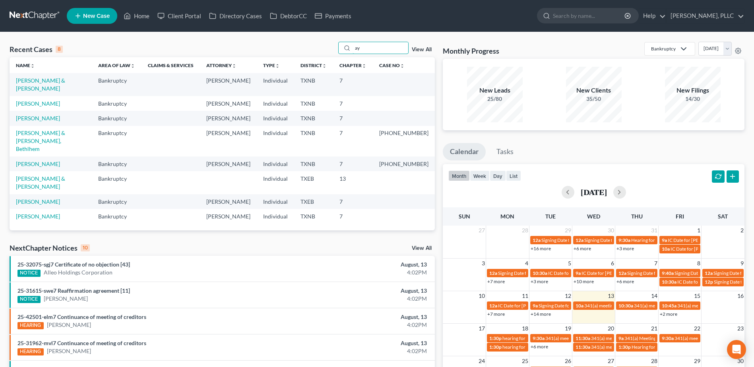
type input "a"
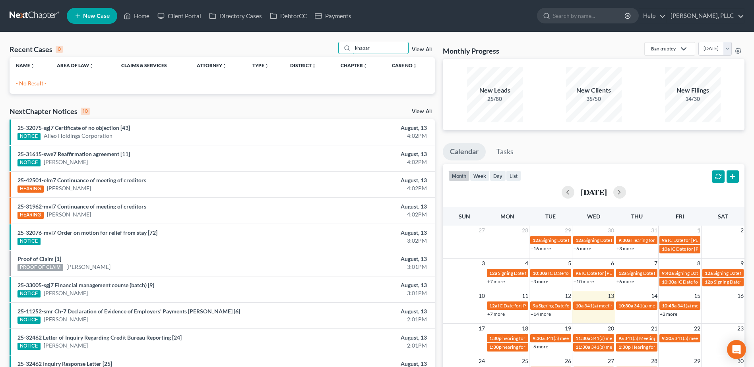
type input "khabar"
click at [112, 14] on link "New Case" at bounding box center [92, 16] width 50 height 16
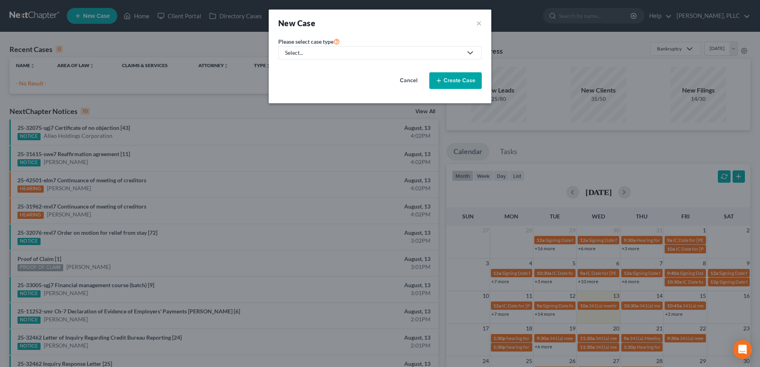
click at [471, 54] on icon at bounding box center [471, 53] width 10 height 10
click at [342, 66] on div "Bankruptcy" at bounding box center [318, 69] width 65 height 8
select select "78"
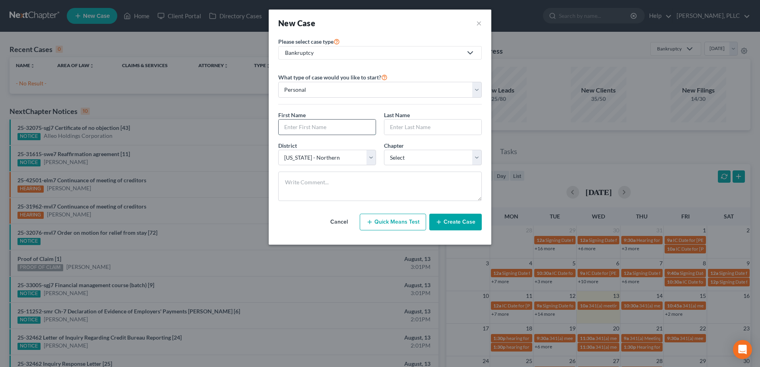
click at [336, 126] on input "text" at bounding box center [327, 127] width 97 height 15
type input "Khabar"
type input "Aye"
click at [376, 158] on select "Select [US_STATE] - [GEOGRAPHIC_DATA] [US_STATE] - [GEOGRAPHIC_DATA][US_STATE] …" at bounding box center [327, 158] width 98 height 16
select select "77"
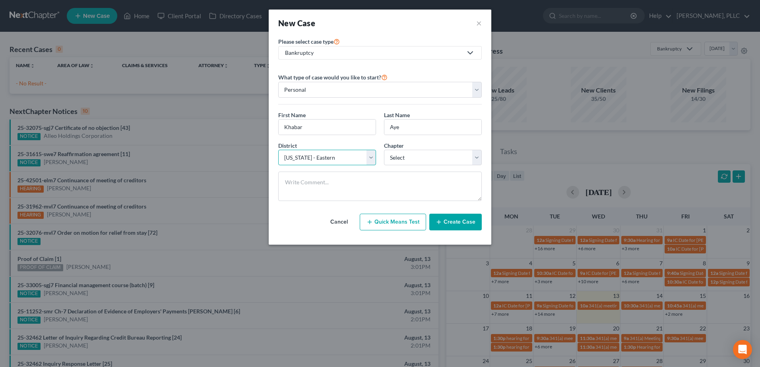
click at [278, 150] on select "Select [US_STATE] - [GEOGRAPHIC_DATA] [US_STATE] - [GEOGRAPHIC_DATA][US_STATE] …" at bounding box center [327, 158] width 98 height 16
click at [477, 159] on select "Select 7 11 12 13" at bounding box center [433, 158] width 98 height 16
select select "0"
click at [384, 150] on select "Select 7 11 12 13" at bounding box center [433, 158] width 98 height 16
click at [461, 228] on button "Create Case" at bounding box center [455, 222] width 52 height 17
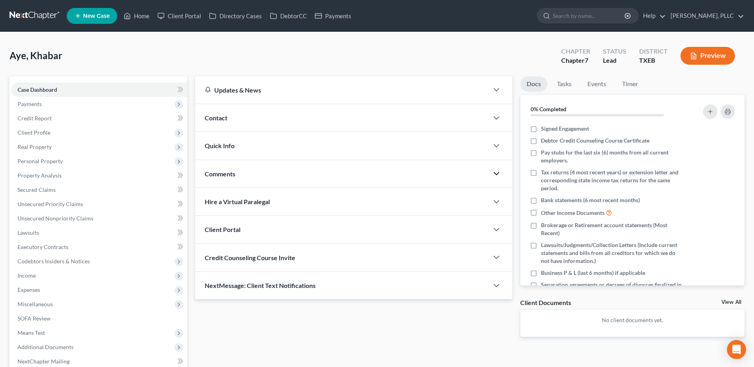
click at [499, 173] on icon "button" at bounding box center [497, 174] width 10 height 10
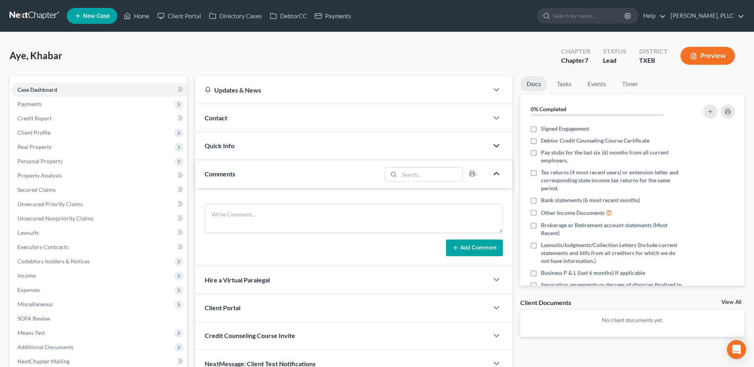
click at [494, 144] on icon "button" at bounding box center [497, 146] width 10 height 10
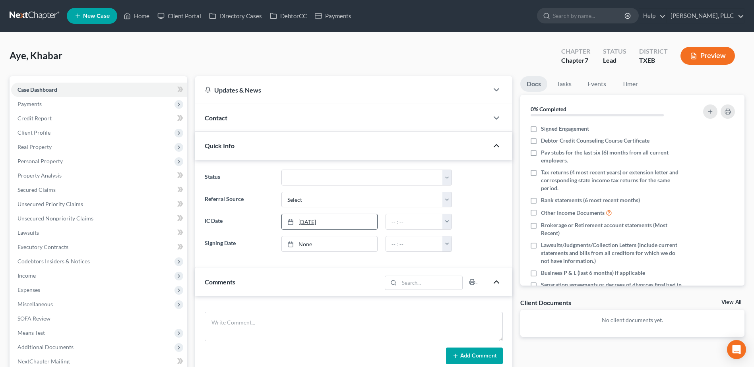
click at [309, 223] on link "[DATE]" at bounding box center [329, 221] width 95 height 15
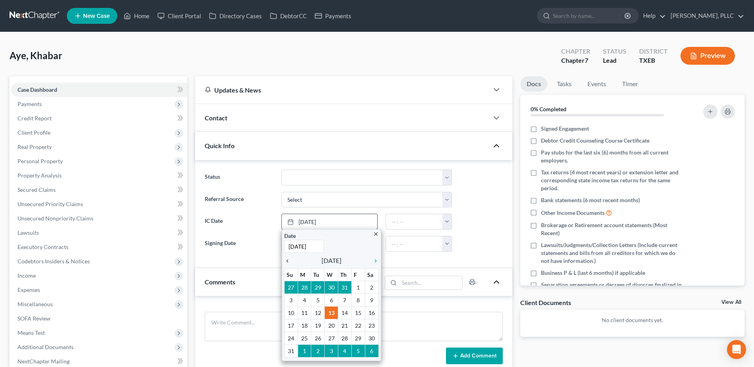
click at [289, 259] on icon "chevron_left" at bounding box center [289, 261] width 10 height 6
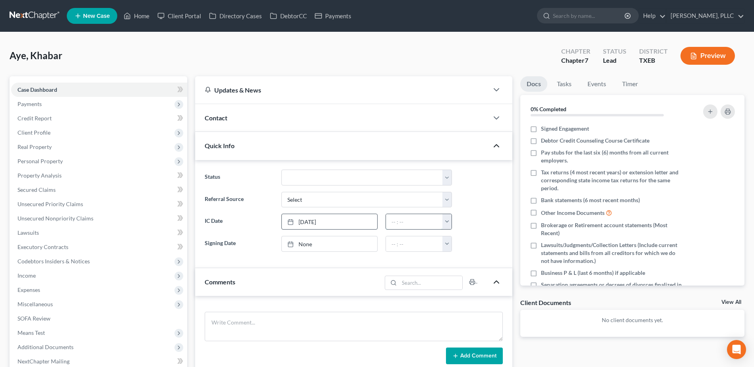
click at [430, 221] on input "text" at bounding box center [414, 221] width 57 height 15
type input "12:00 pm"
click at [576, 355] on div "Docs Tasks Events Timer 0% Completed Nothing here yet! Signed Engagement Debtor…" at bounding box center [632, 281] width 232 height 410
click at [146, 14] on link "Home" at bounding box center [137, 16] width 34 height 14
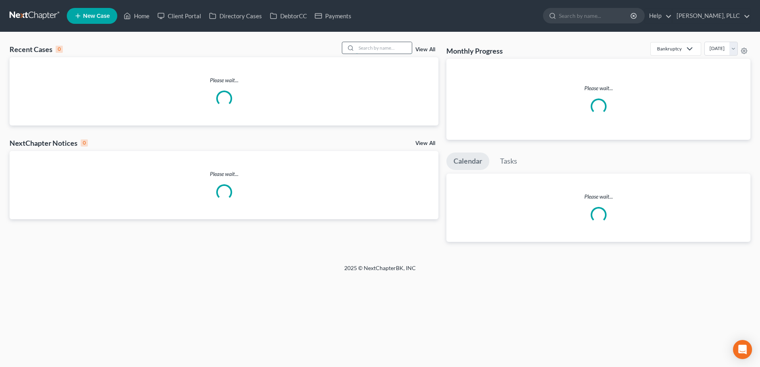
click at [380, 51] on input "search" at bounding box center [384, 48] width 56 height 12
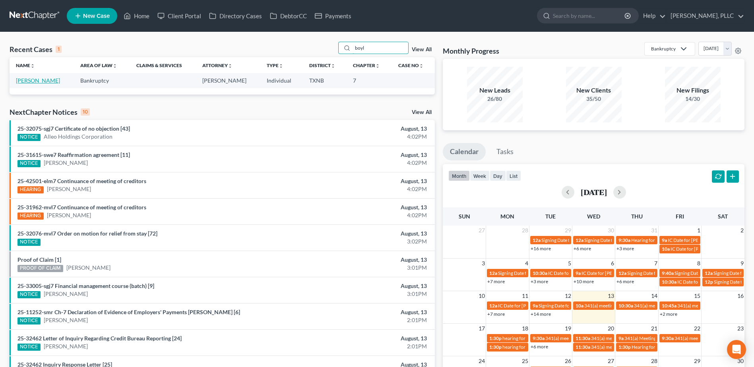
type input "boyl"
click at [45, 83] on link "[PERSON_NAME]" at bounding box center [38, 80] width 44 height 7
select select "4"
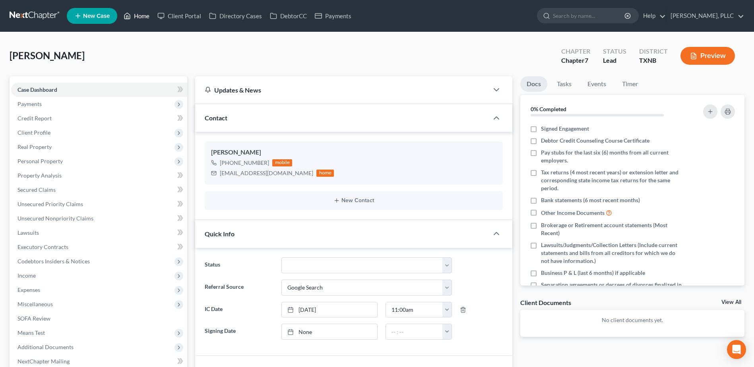
click at [143, 18] on link "Home" at bounding box center [137, 16] width 34 height 14
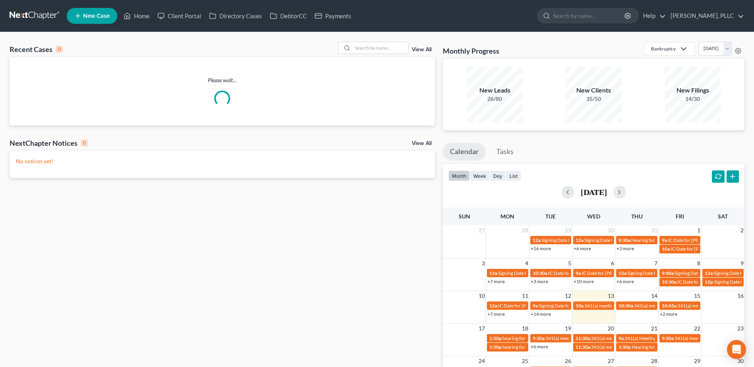
click at [370, 42] on input "search" at bounding box center [381, 48] width 56 height 12
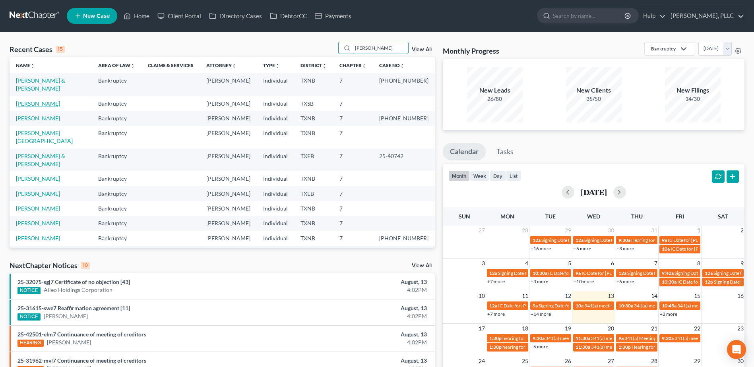
type input "[PERSON_NAME]"
click at [48, 106] on link "[PERSON_NAME]" at bounding box center [38, 103] width 44 height 7
select select "4"
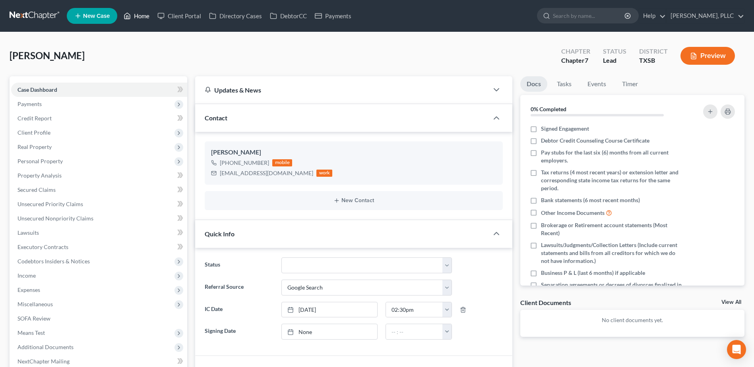
click at [146, 18] on link "Home" at bounding box center [137, 16] width 34 height 14
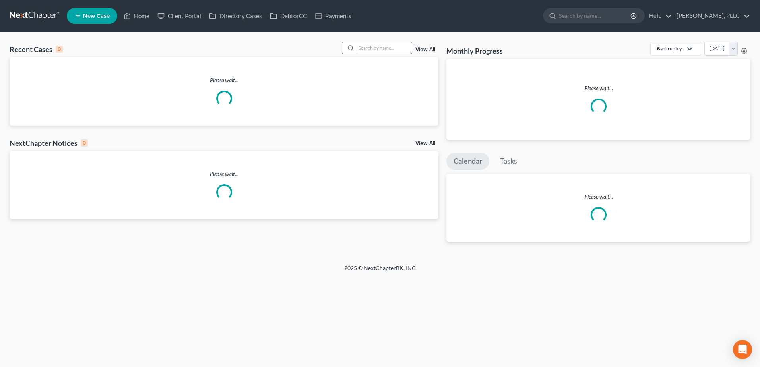
click at [382, 50] on input "search" at bounding box center [384, 48] width 56 height 12
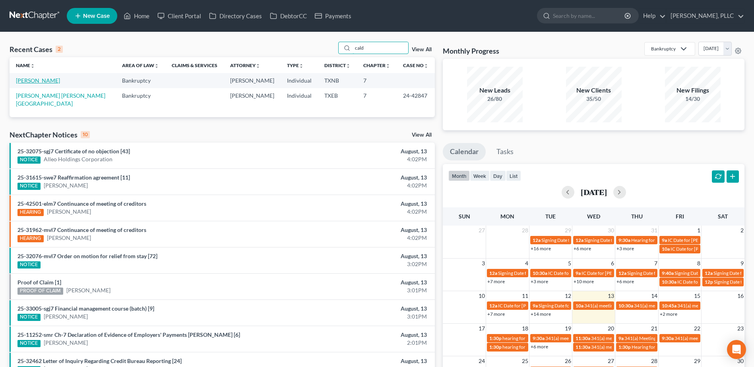
type input "cald"
drag, startPoint x: 42, startPoint y: 83, endPoint x: 157, endPoint y: 116, distance: 119.9
click at [42, 82] on link "[PERSON_NAME]" at bounding box center [38, 80] width 44 height 7
select select "6"
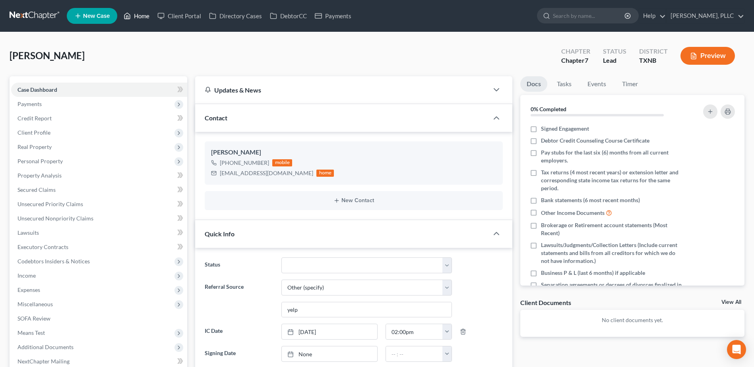
click at [142, 14] on link "Home" at bounding box center [137, 16] width 34 height 14
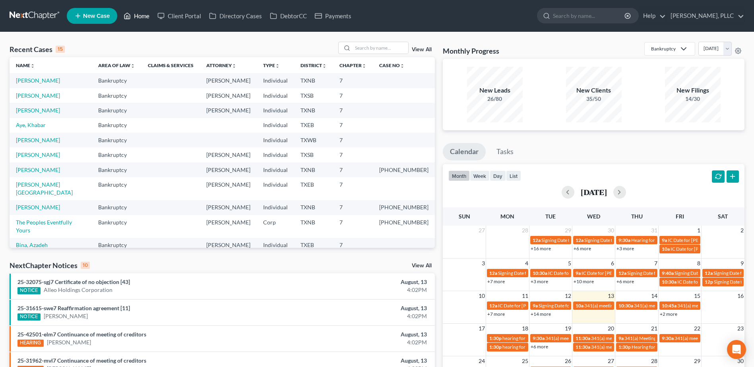
click at [120, 9] on link "Home" at bounding box center [137, 16] width 34 height 14
